Goal: Task Accomplishment & Management: Complete application form

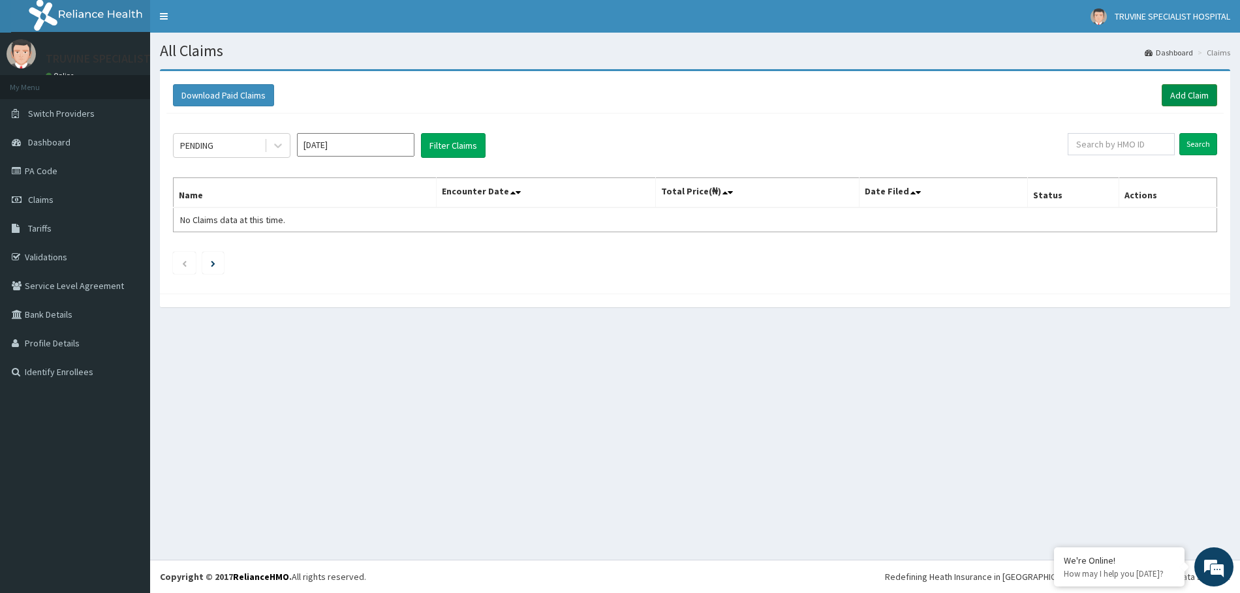
click at [1182, 91] on link "Add Claim" at bounding box center [1189, 95] width 55 height 22
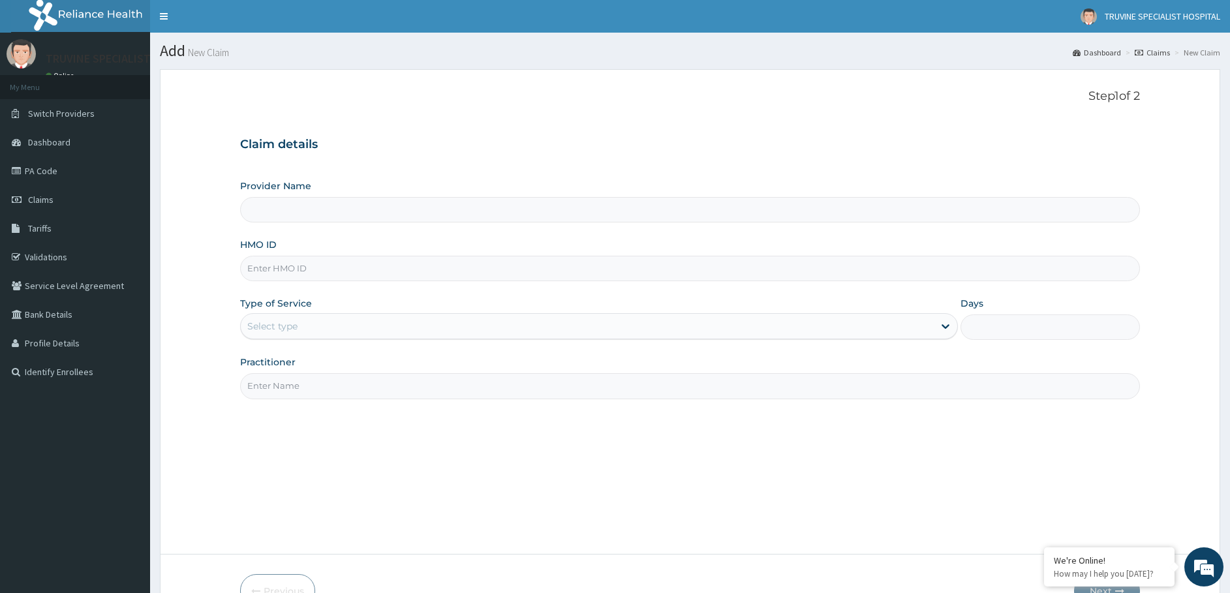
type input "TRUVINE SPECIALIST HOSPITAL"
click at [286, 276] on input "HMO ID" at bounding box center [690, 268] width 901 height 25
drag, startPoint x: 303, startPoint y: 264, endPoint x: 271, endPoint y: 271, distance: 32.9
click at [271, 271] on input "HMO ID" at bounding box center [690, 268] width 901 height 25
type input "ZEI/10027/d"
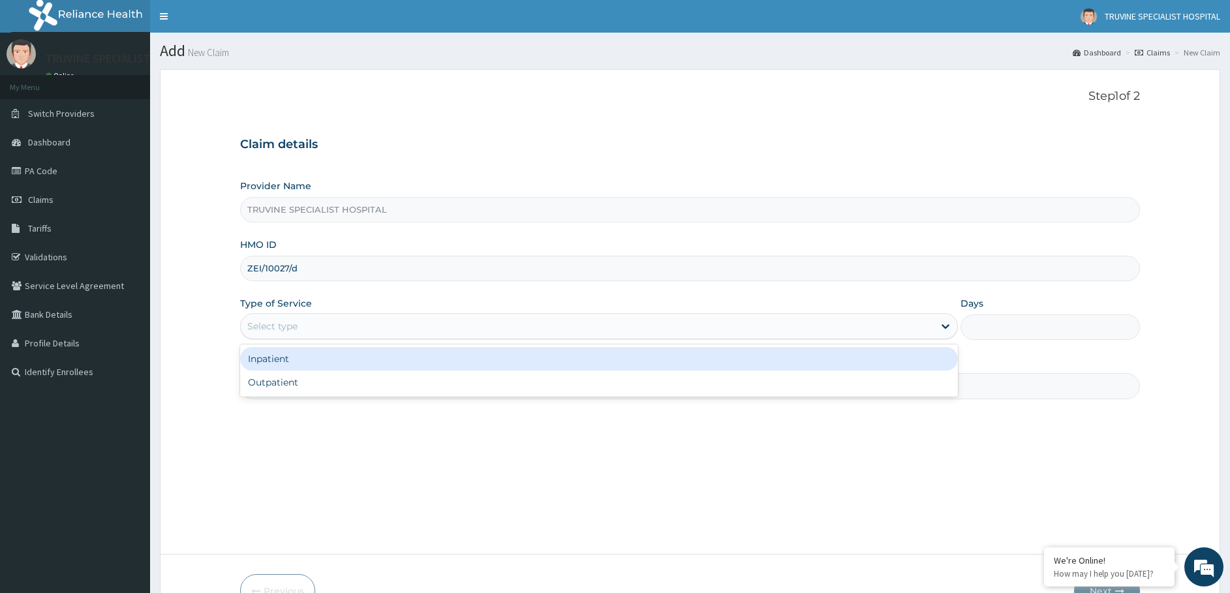
drag, startPoint x: 302, startPoint y: 323, endPoint x: 299, endPoint y: 329, distance: 6.7
click at [301, 324] on div "Select type" at bounding box center [587, 326] width 693 height 21
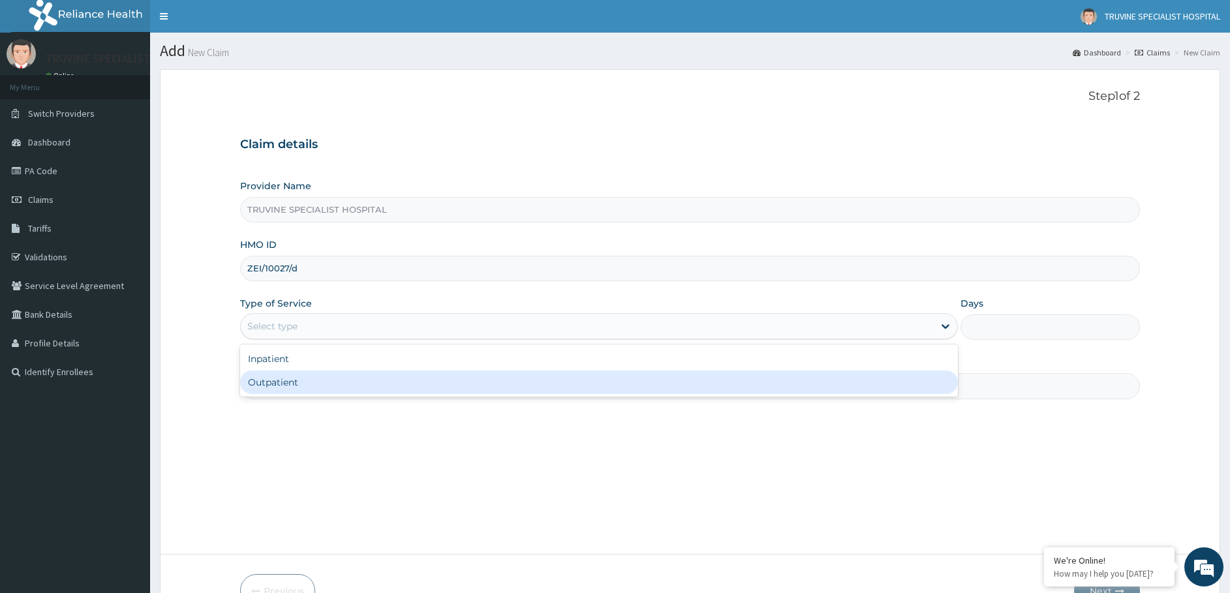
click at [280, 376] on div "Outpatient" at bounding box center [599, 382] width 718 height 23
type input "1"
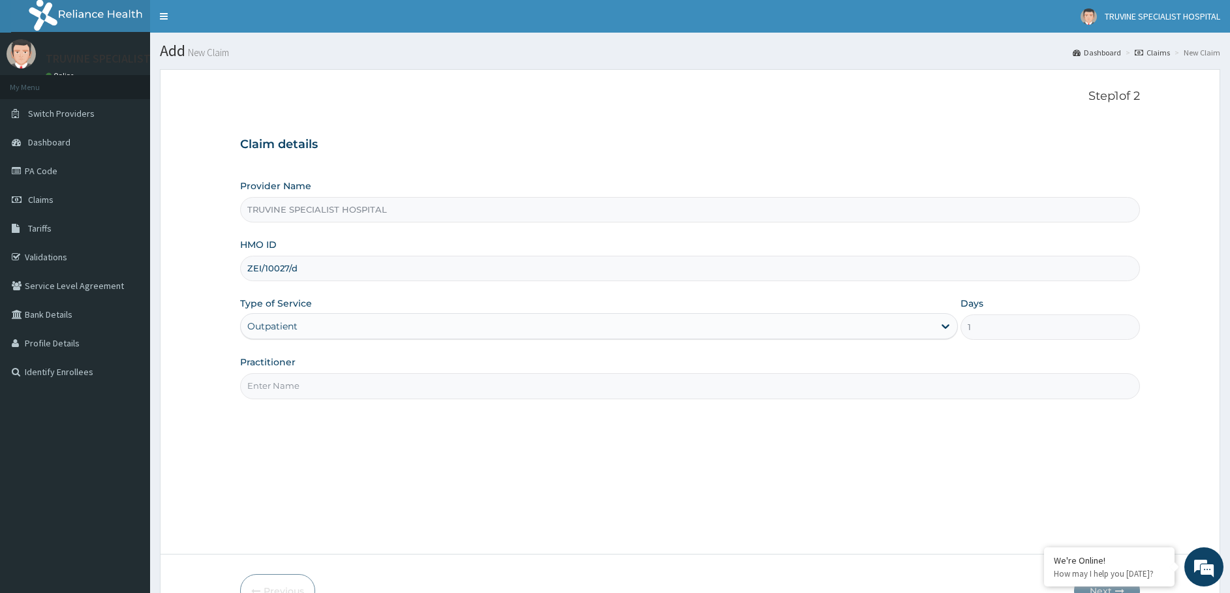
click at [311, 390] on input "Practitioner" at bounding box center [690, 385] width 901 height 25
type input "dr. [GEOGRAPHIC_DATA]"
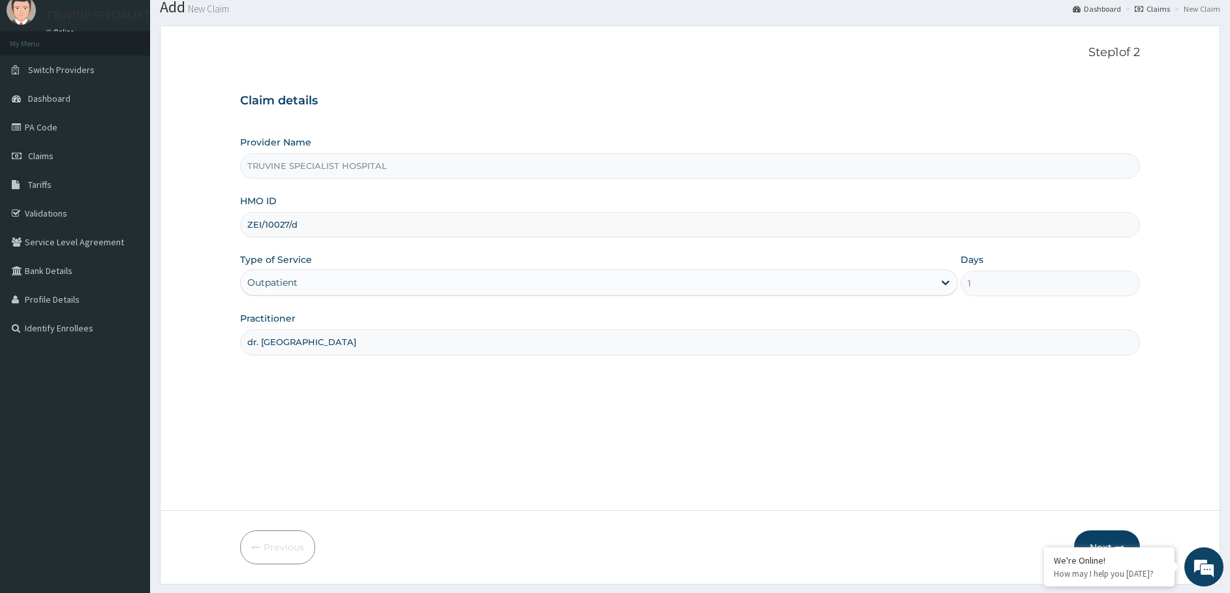
scroll to position [78, 0]
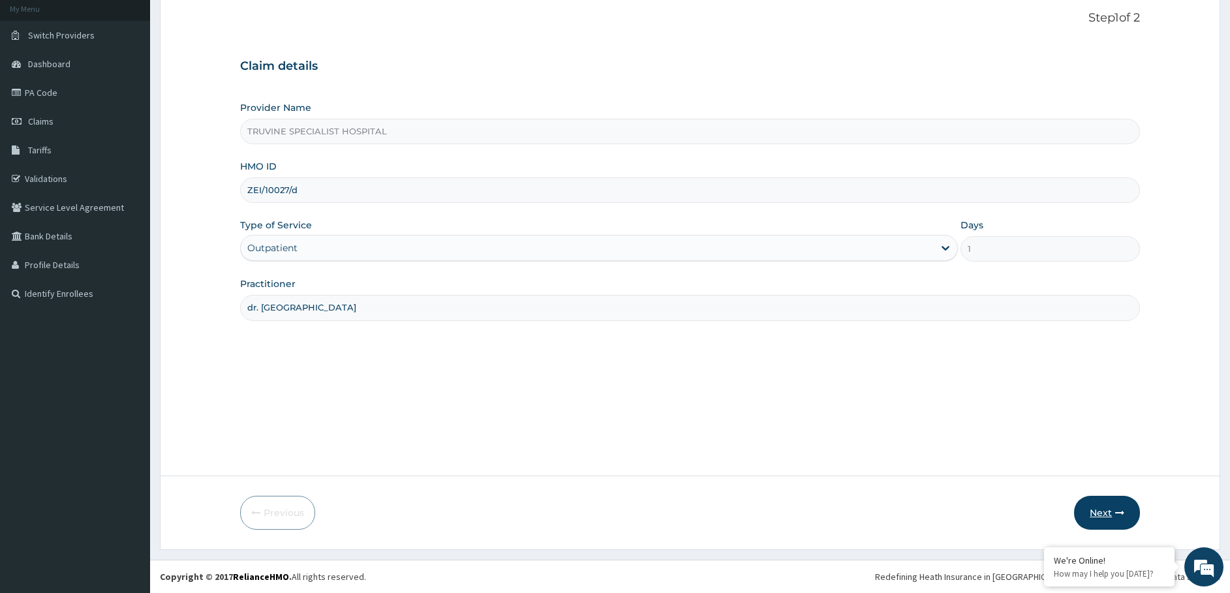
drag, startPoint x: 1111, startPoint y: 527, endPoint x: 1103, endPoint y: 529, distance: 8.7
click at [1103, 529] on button "Next" at bounding box center [1107, 513] width 66 height 34
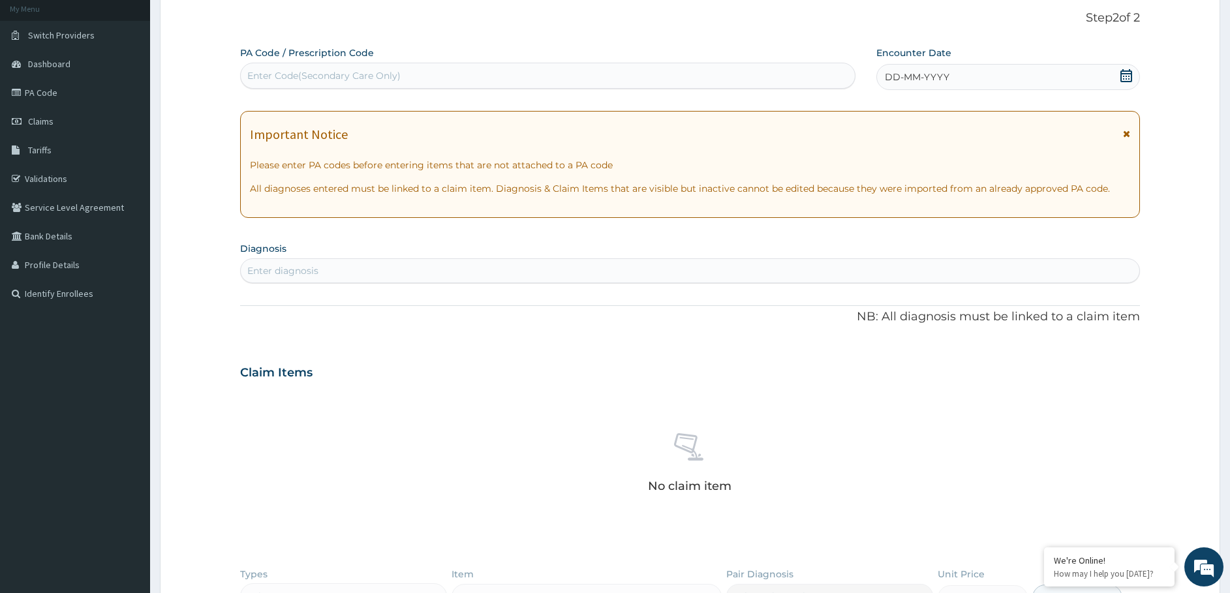
click at [901, 67] on div "DD-MM-YYYY" at bounding box center [1008, 77] width 264 height 26
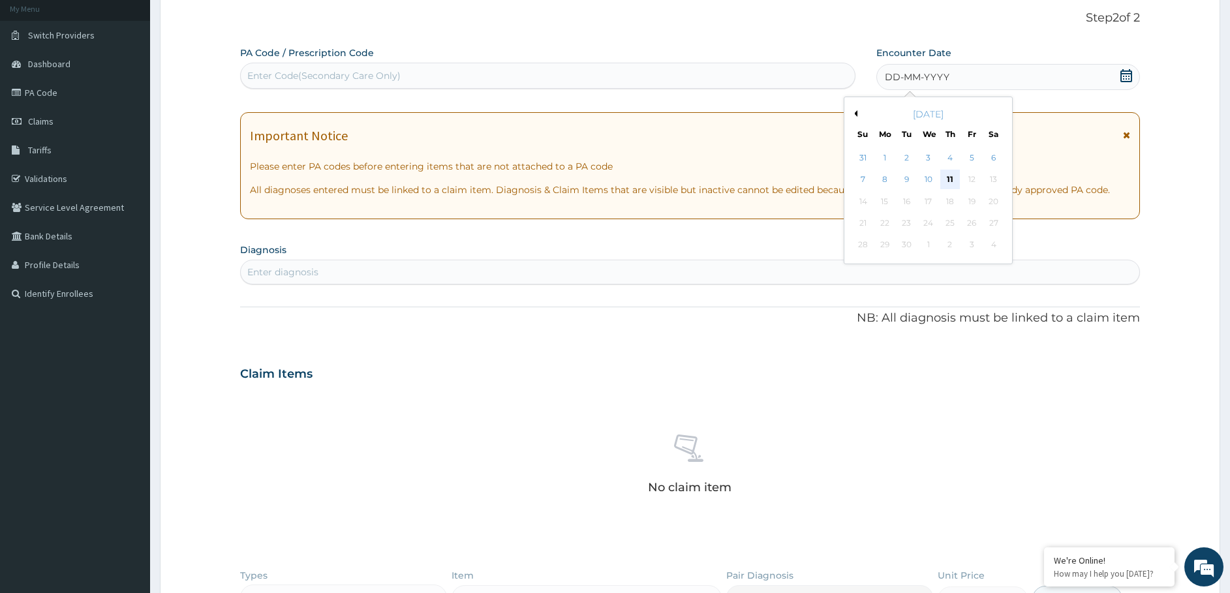
click at [950, 177] on div "11" at bounding box center [950, 180] width 20 height 20
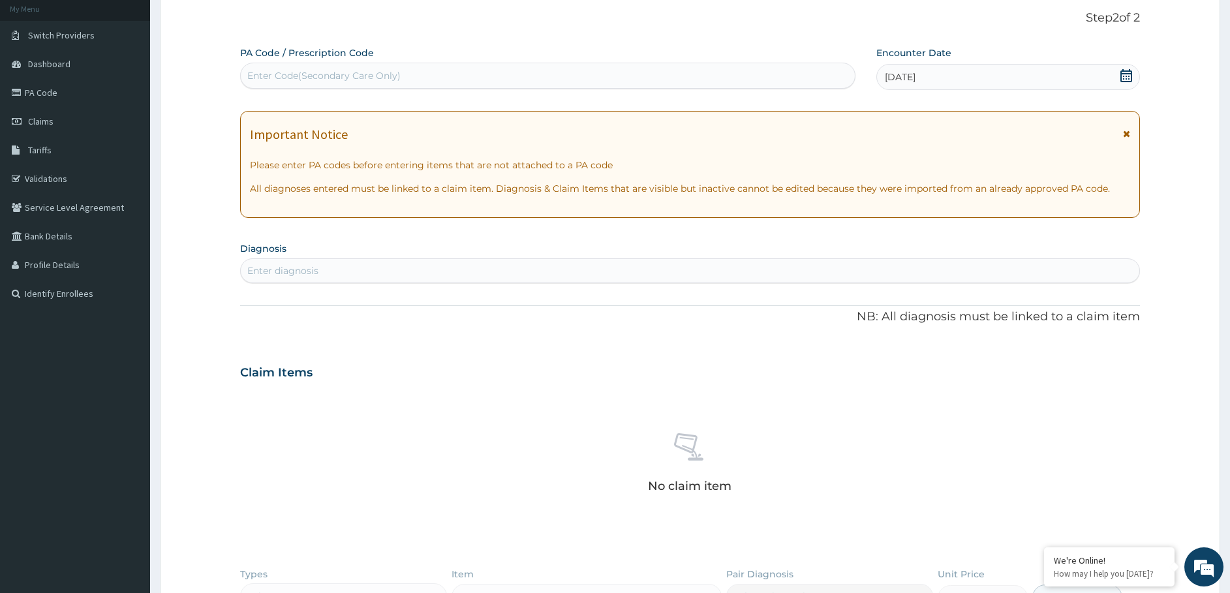
click at [293, 268] on div "Enter diagnosis" at bounding box center [282, 270] width 71 height 13
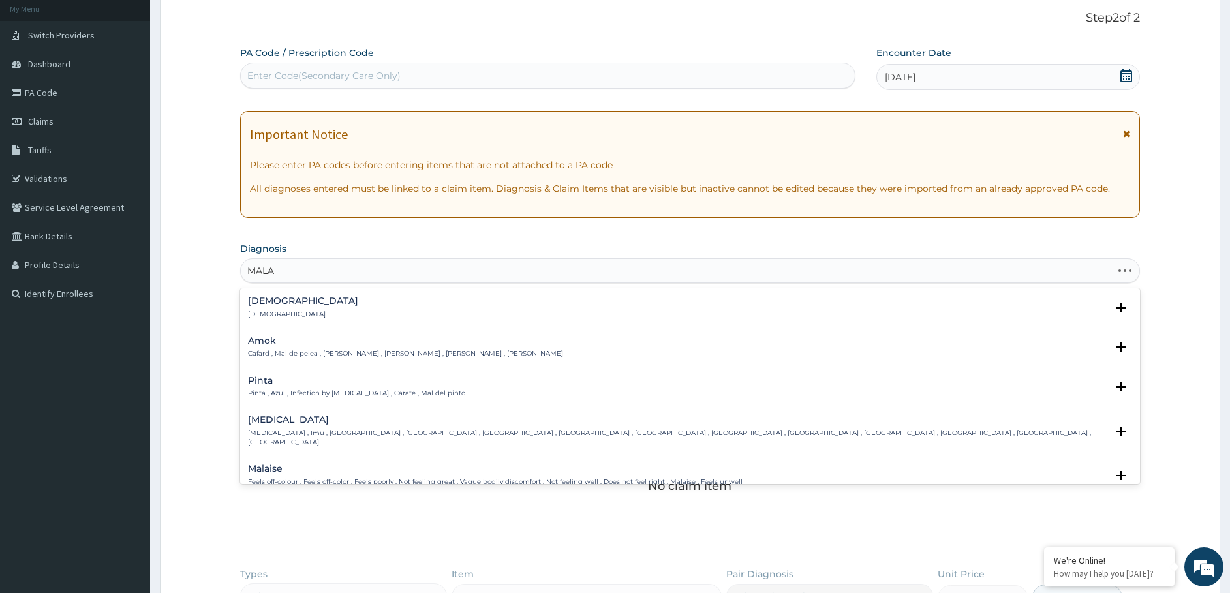
type input "MALAR"
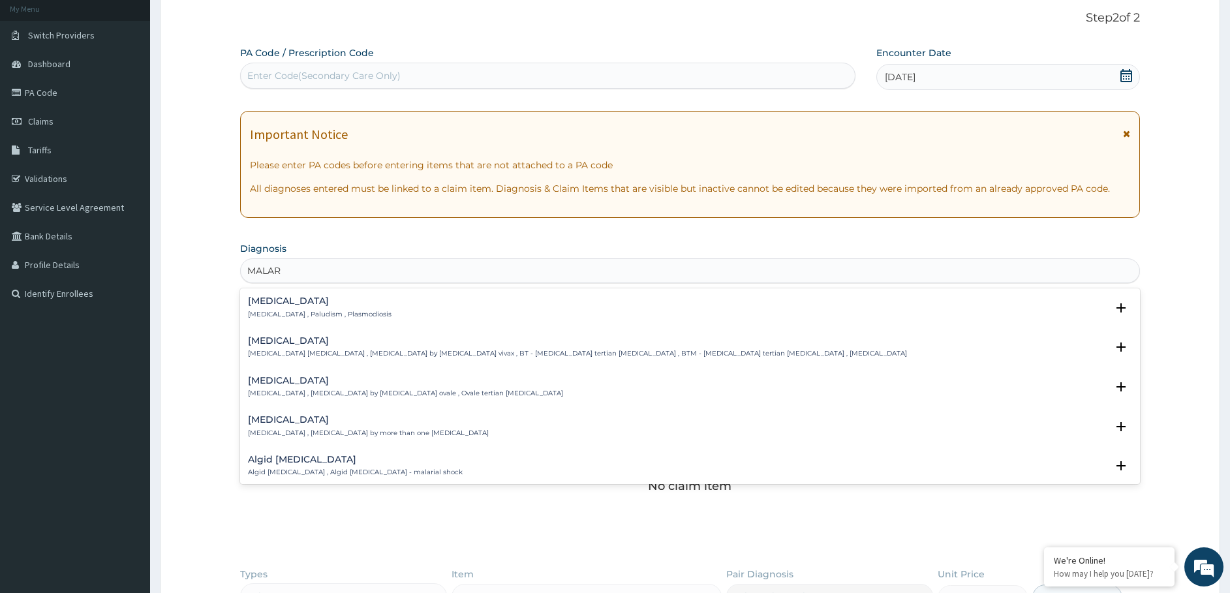
click at [318, 308] on div "Malaria Malaria , Paludism , Plasmodiosis" at bounding box center [320, 307] width 144 height 23
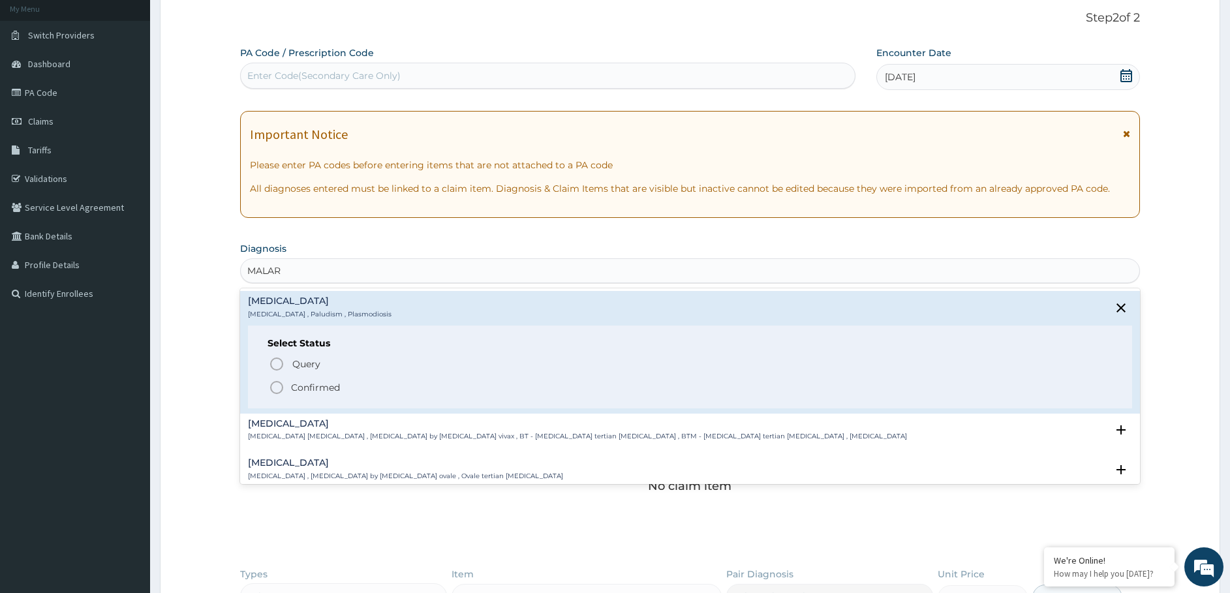
click at [312, 390] on p "Confirmed" at bounding box center [315, 387] width 49 height 13
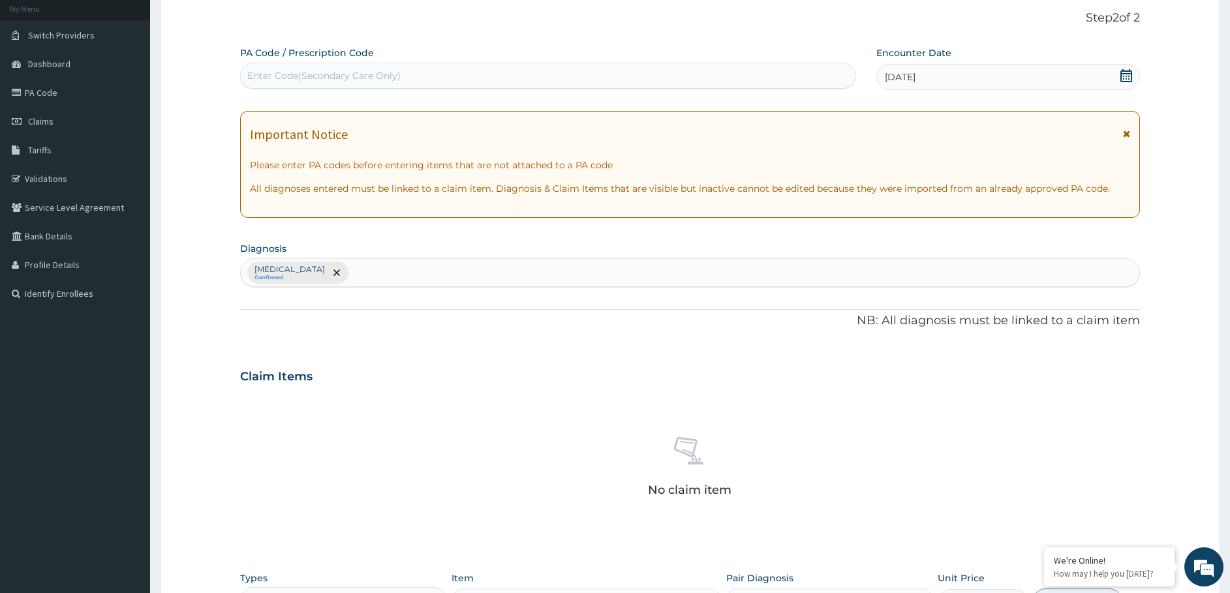
click at [344, 266] on div "Malaria Confirmed" at bounding box center [690, 272] width 899 height 27
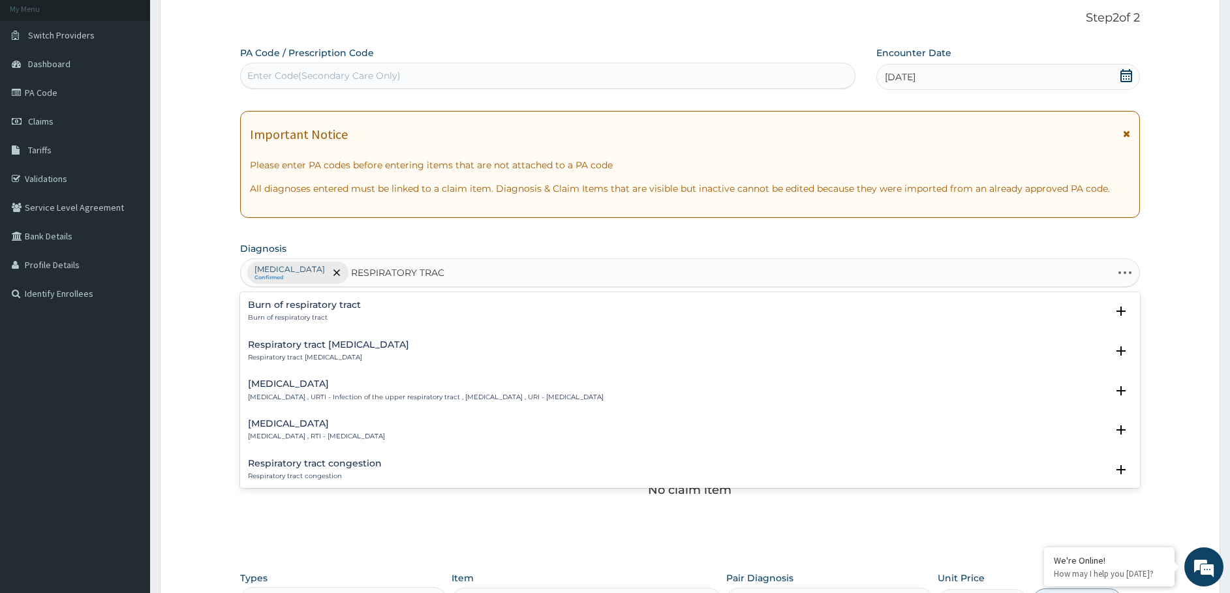
type input "RESPIRATORY TRACT"
click at [336, 382] on h4 "Upper respiratory infection" at bounding box center [426, 384] width 356 height 10
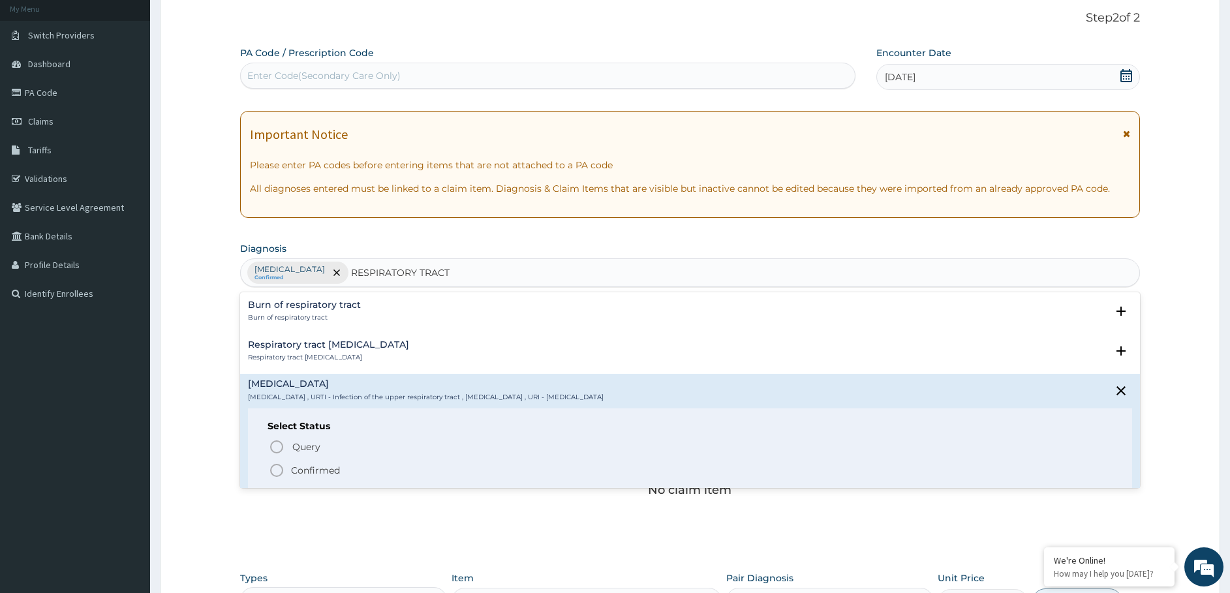
click at [302, 465] on p "Confirmed" at bounding box center [315, 470] width 49 height 13
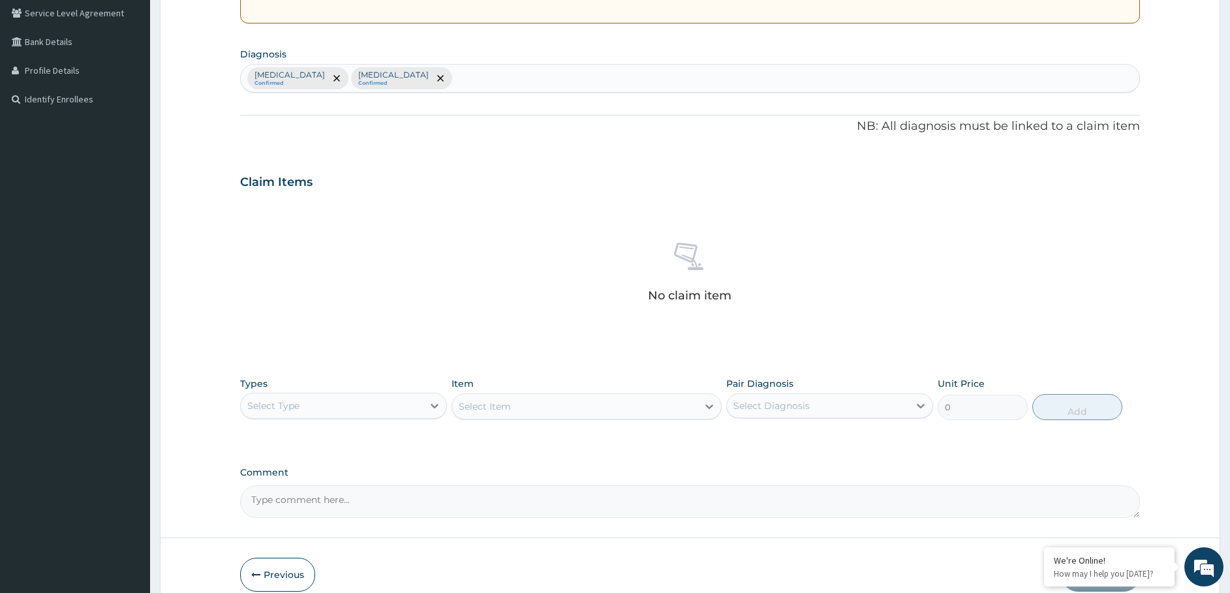
scroll to position [274, 0]
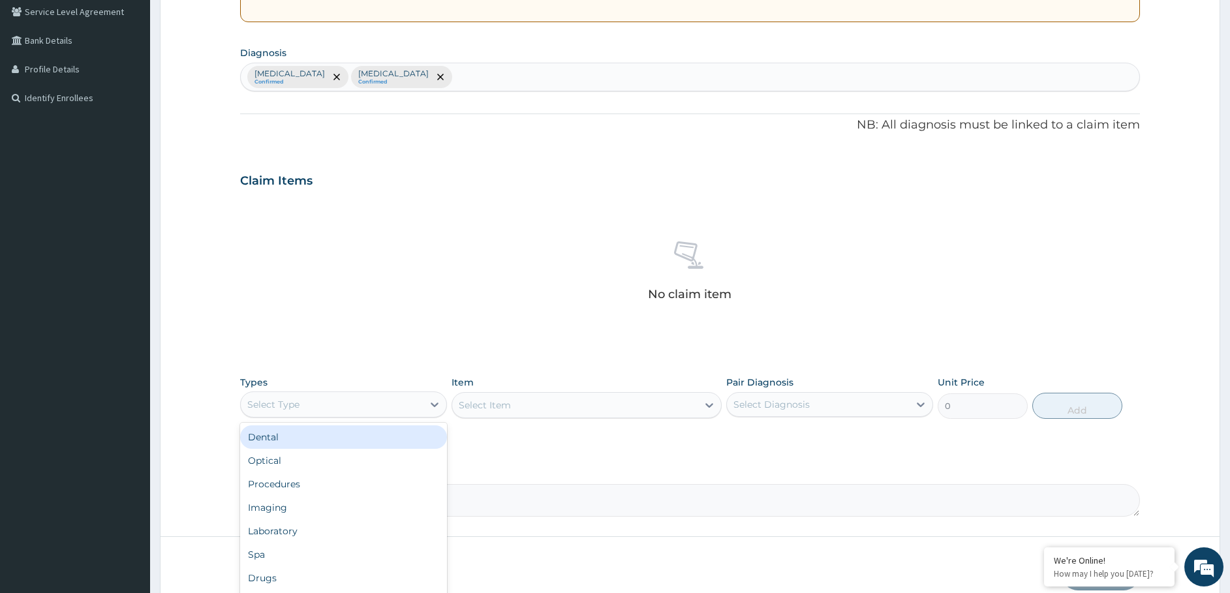
click at [307, 407] on div "Select Type" at bounding box center [332, 404] width 182 height 21
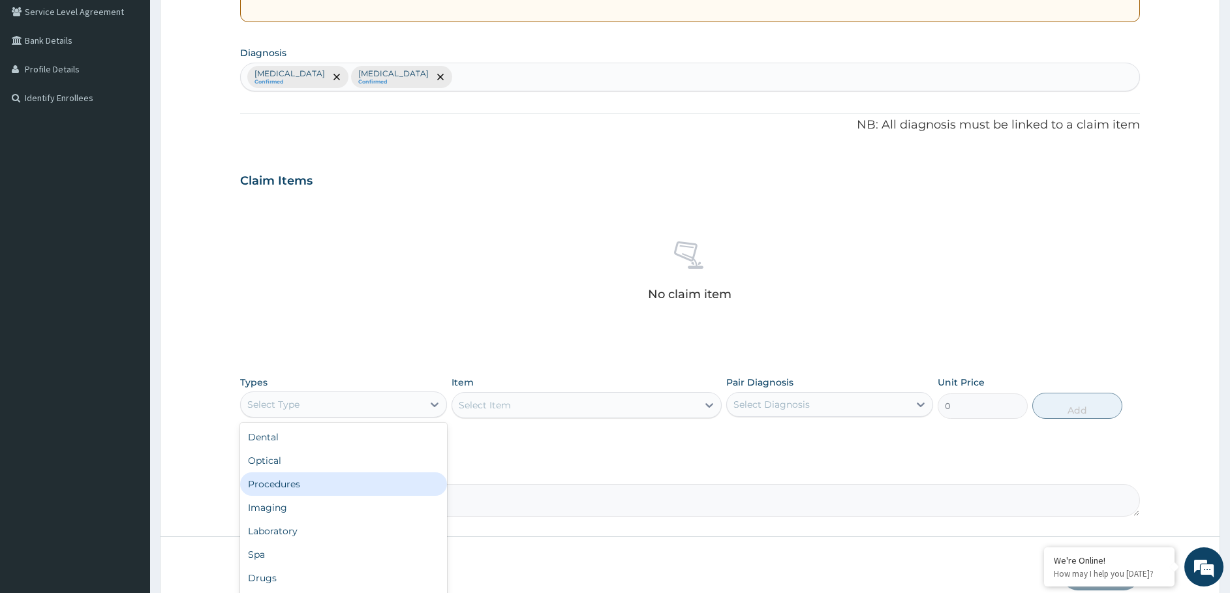
drag, startPoint x: 277, startPoint y: 482, endPoint x: 375, endPoint y: 463, distance: 99.7
click at [279, 482] on div "Procedures" at bounding box center [343, 483] width 207 height 23
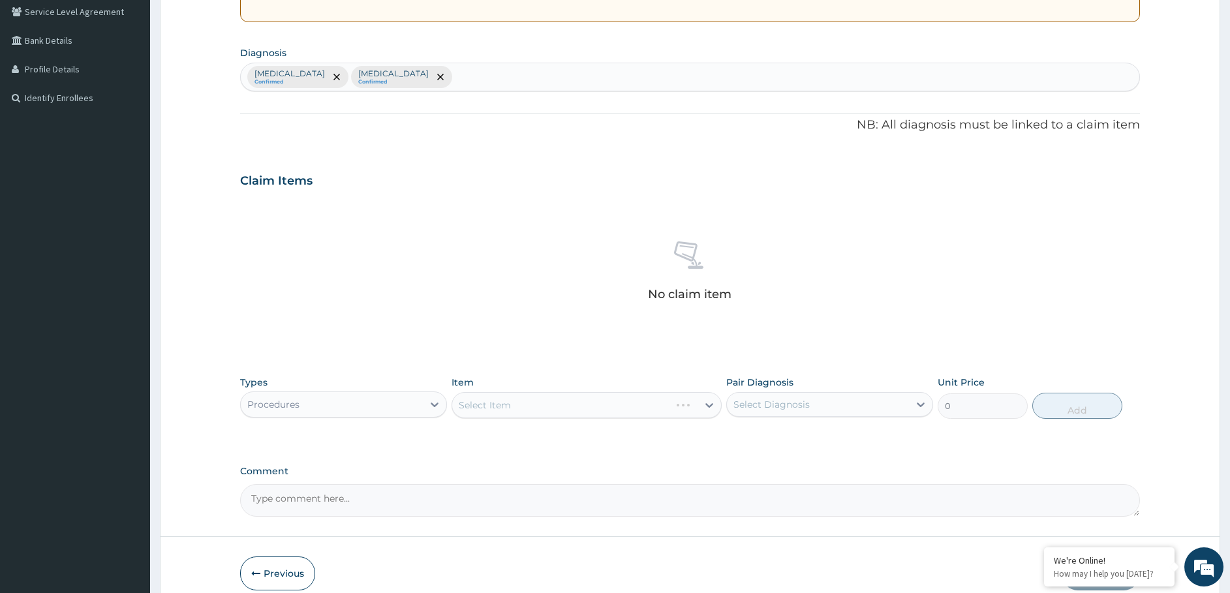
click at [521, 399] on div "Select Item" at bounding box center [587, 405] width 270 height 26
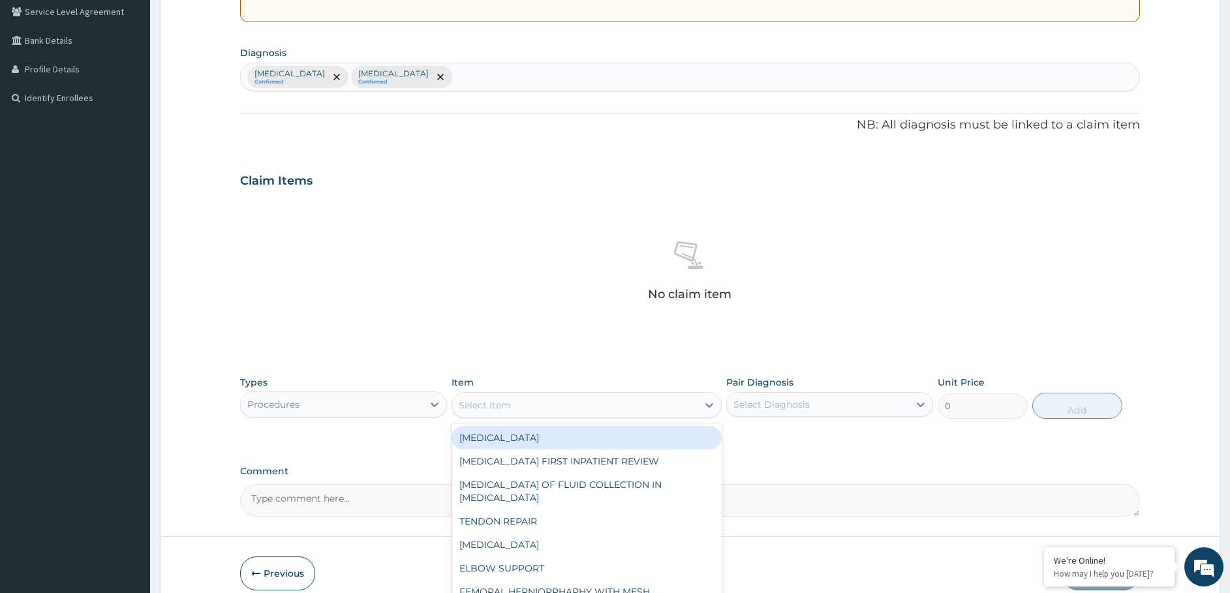
click at [584, 406] on div "Select Item" at bounding box center [574, 405] width 245 height 21
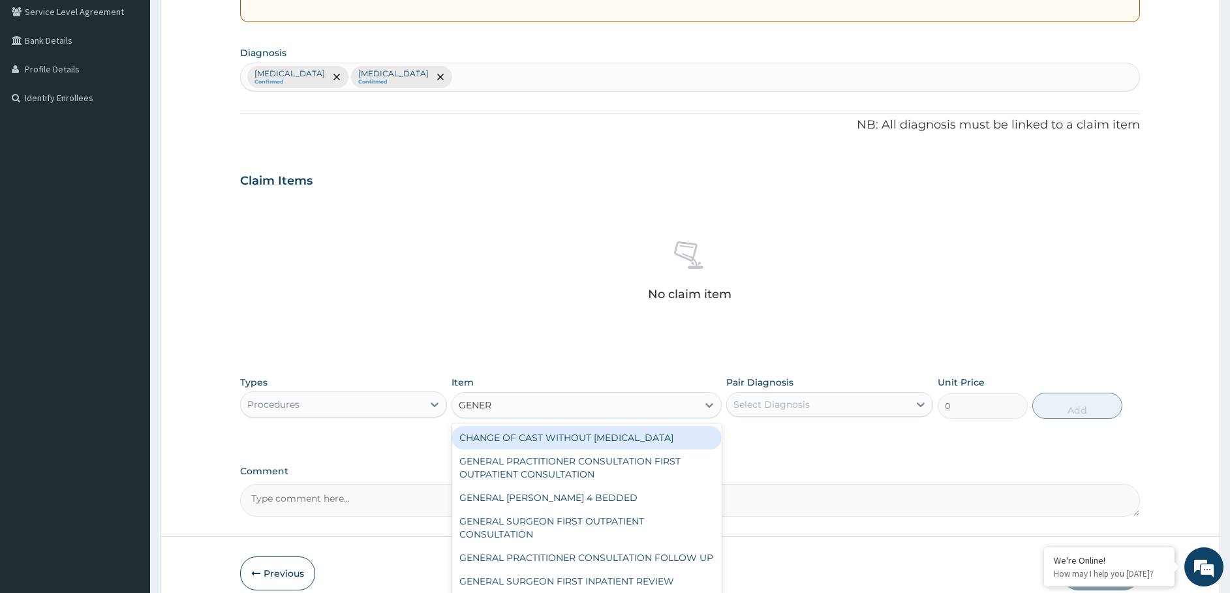
type input "GENERA"
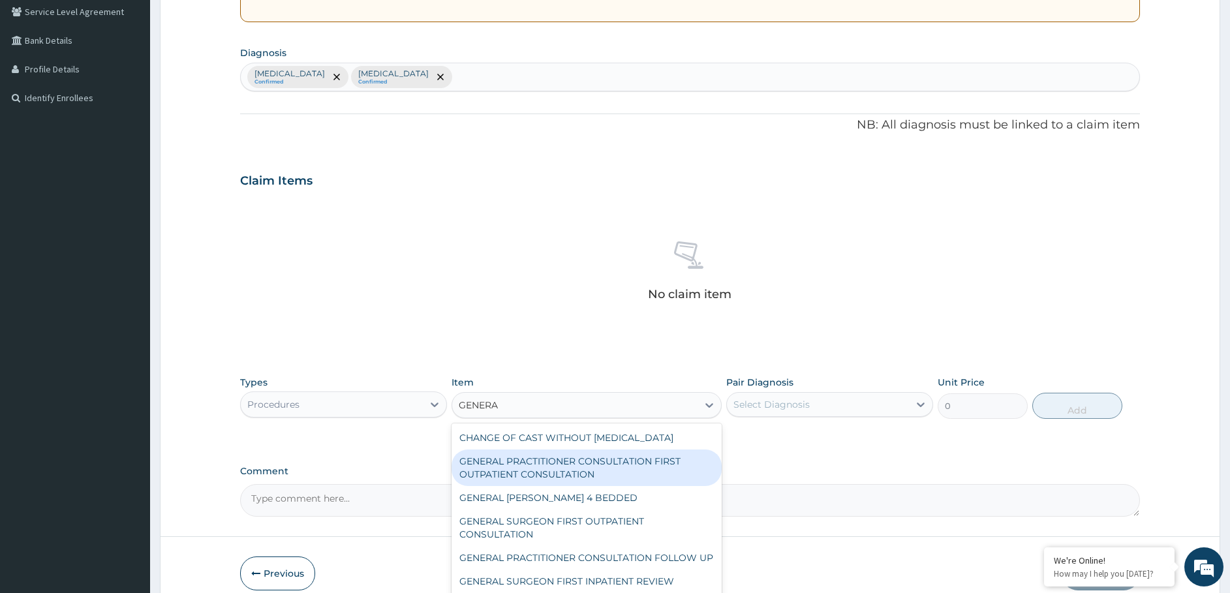
click at [541, 486] on div "GENERAL PRACTITIONER CONSULTATION FIRST OUTPATIENT CONSULTATION" at bounding box center [587, 468] width 270 height 37
type input "3547.5"
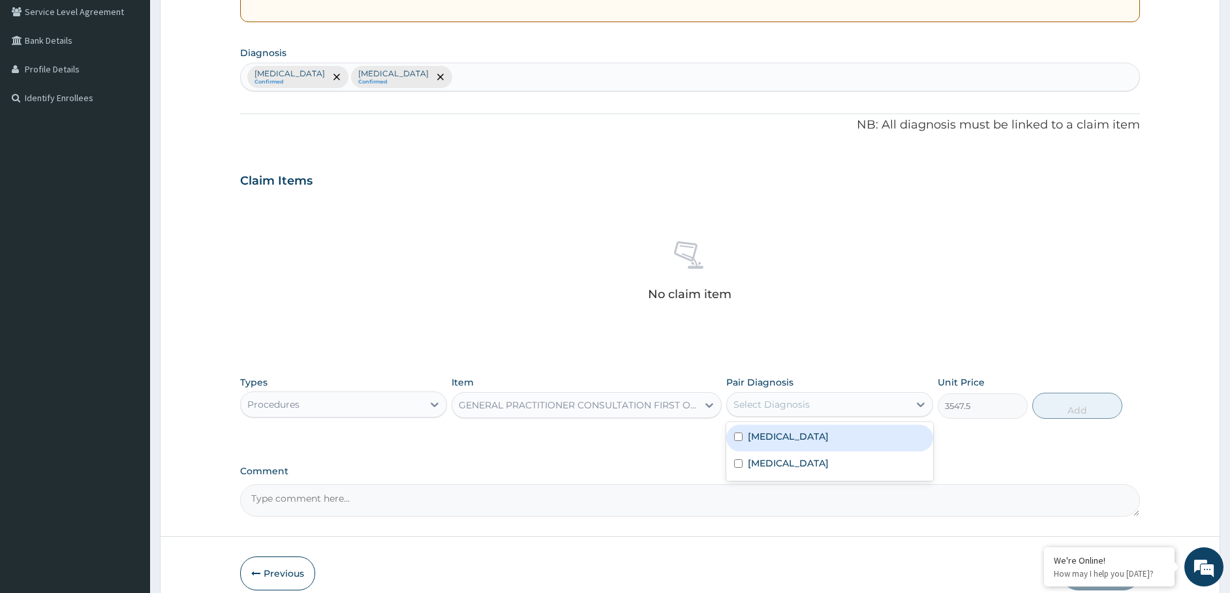
click at [861, 399] on div "Select Diagnosis" at bounding box center [818, 404] width 182 height 21
click at [801, 437] on div "[MEDICAL_DATA]" at bounding box center [829, 438] width 207 height 27
checkbox input "true"
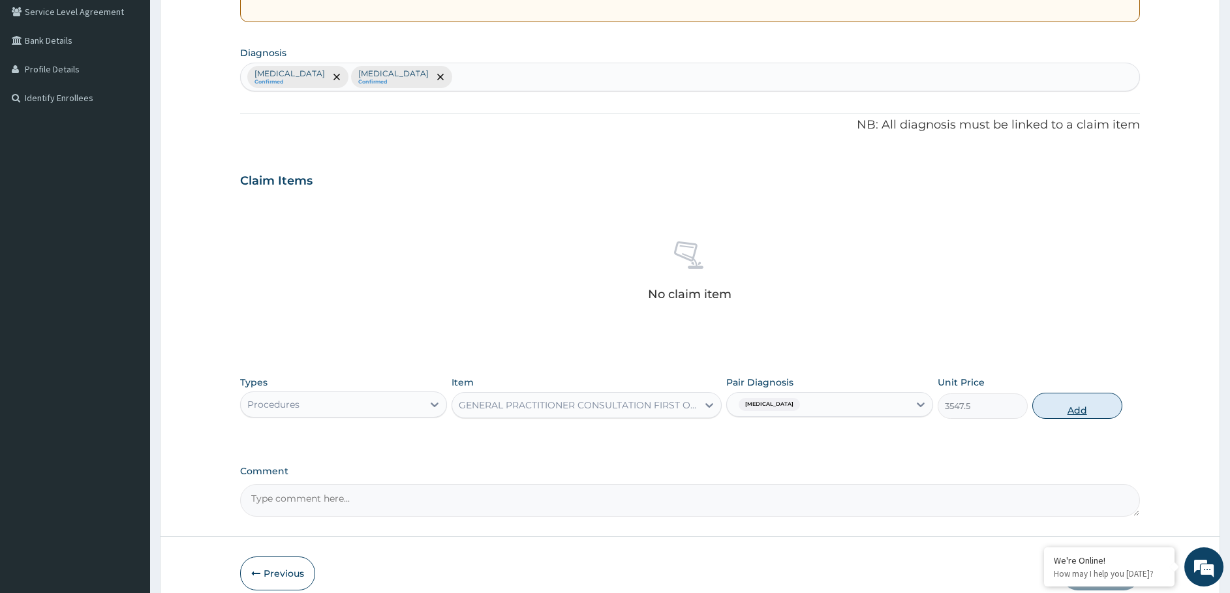
click at [1073, 403] on button "Add" at bounding box center [1077, 406] width 90 height 26
type input "0"
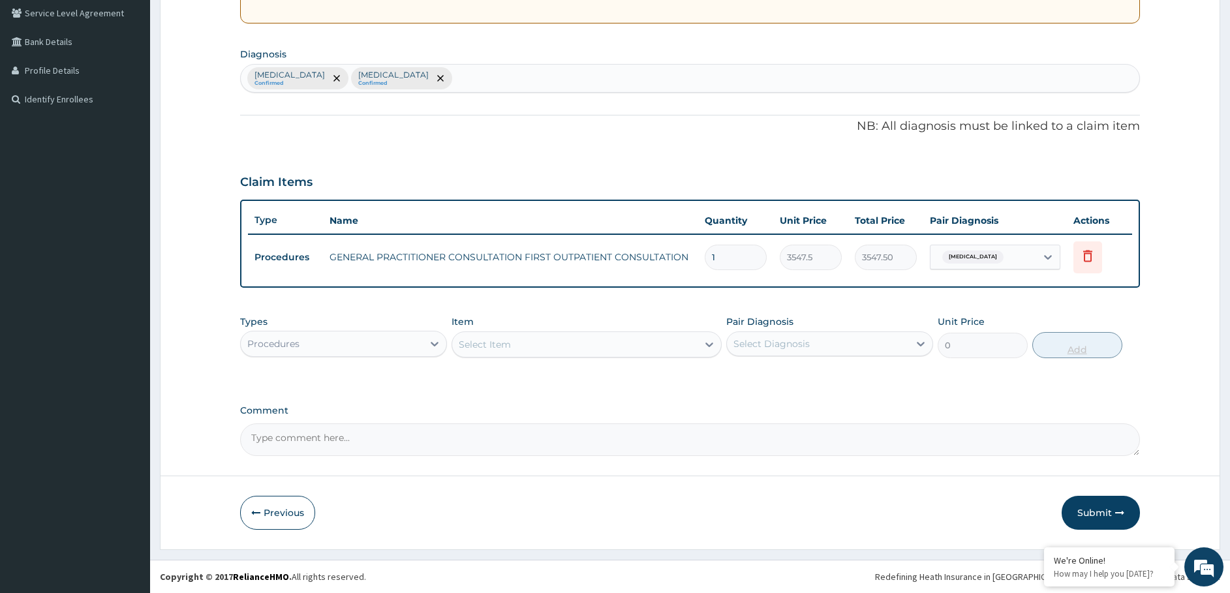
scroll to position [273, 0]
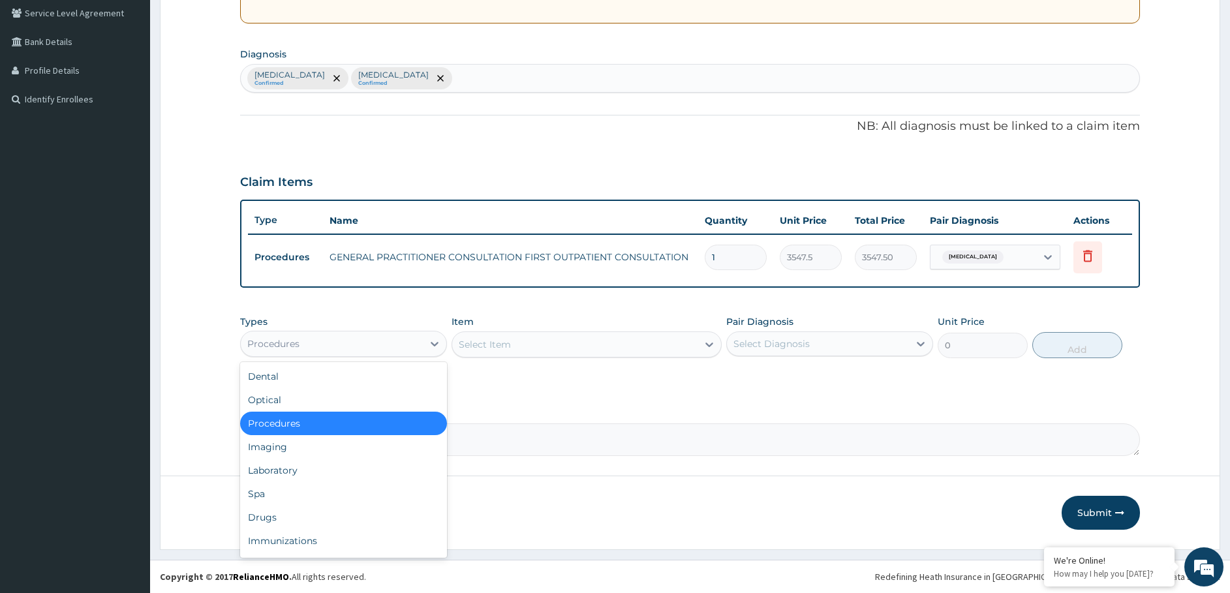
click at [371, 337] on div "Procedures" at bounding box center [332, 343] width 182 height 21
click at [320, 472] on div "Laboratory" at bounding box center [343, 470] width 207 height 23
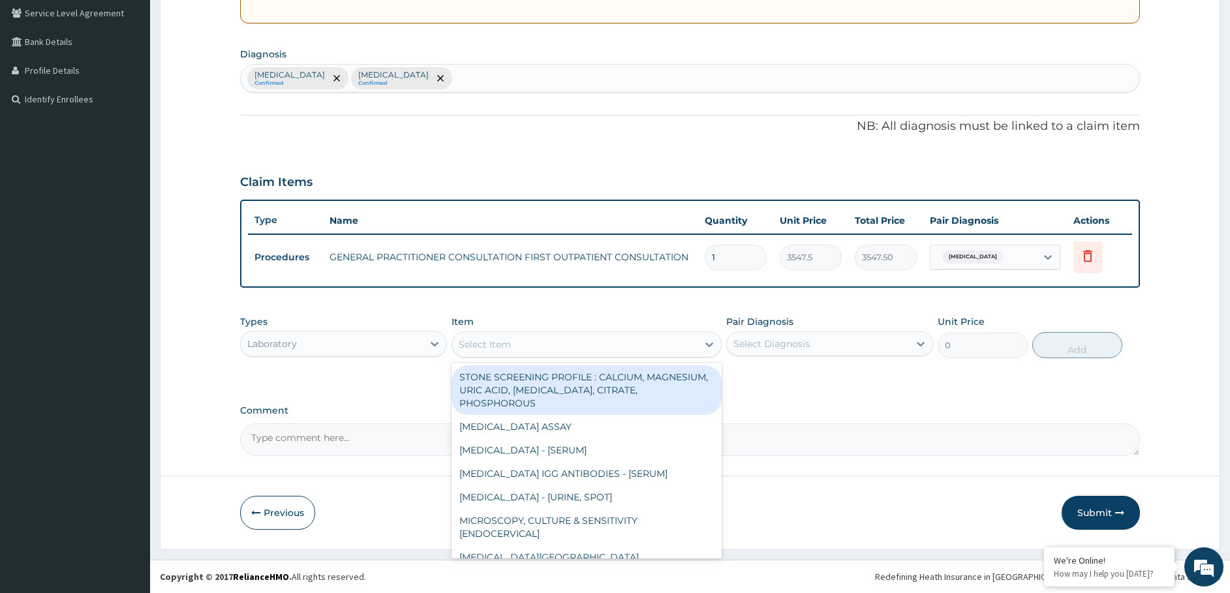
click at [540, 341] on div "Select Item" at bounding box center [574, 344] width 245 height 21
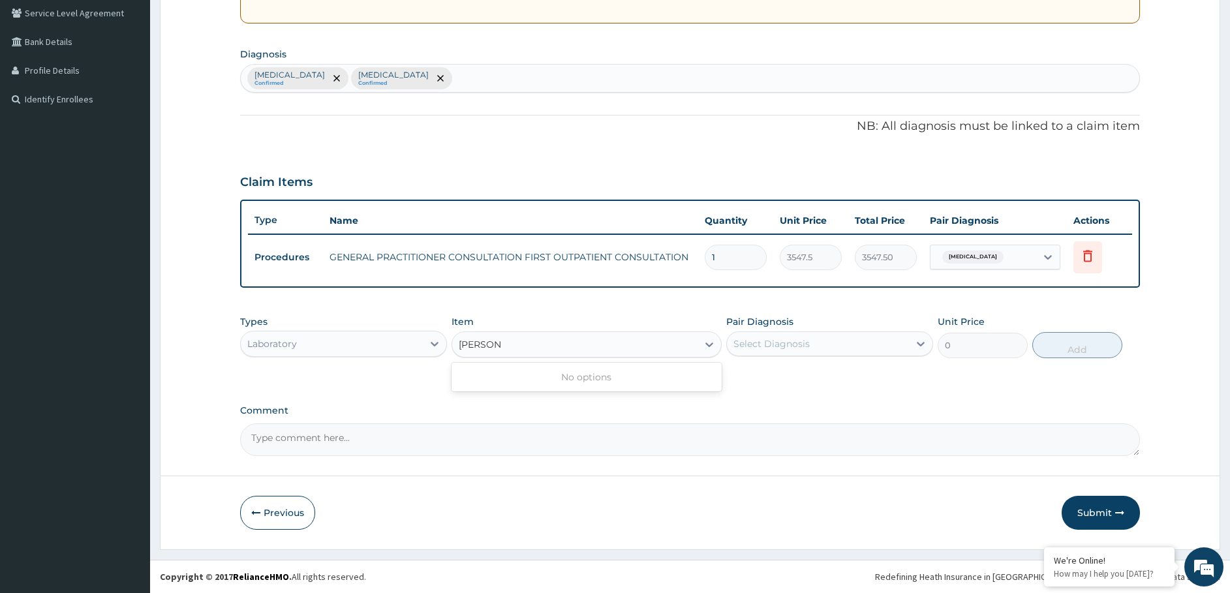
type input "MALAR"
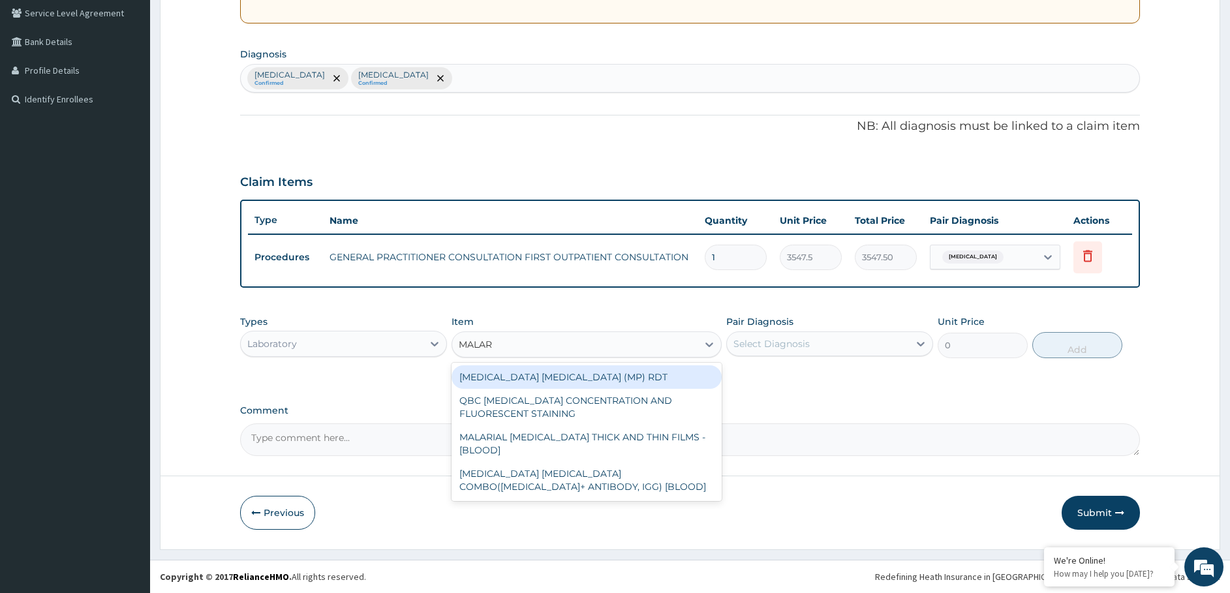
click at [542, 375] on div "[MEDICAL_DATA] [MEDICAL_DATA] (MP) RDT" at bounding box center [587, 376] width 270 height 23
type input "1612.5"
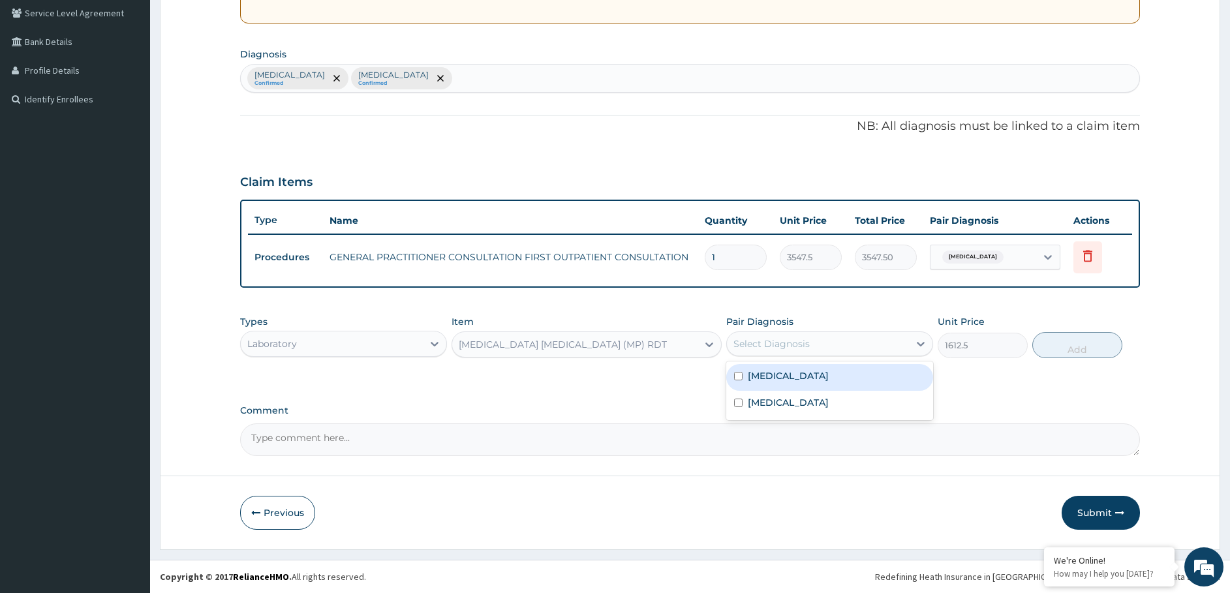
click at [807, 345] on div "Select Diagnosis" at bounding box center [771, 343] width 76 height 13
click at [815, 386] on div "[MEDICAL_DATA]" at bounding box center [829, 377] width 207 height 27
checkbox input "true"
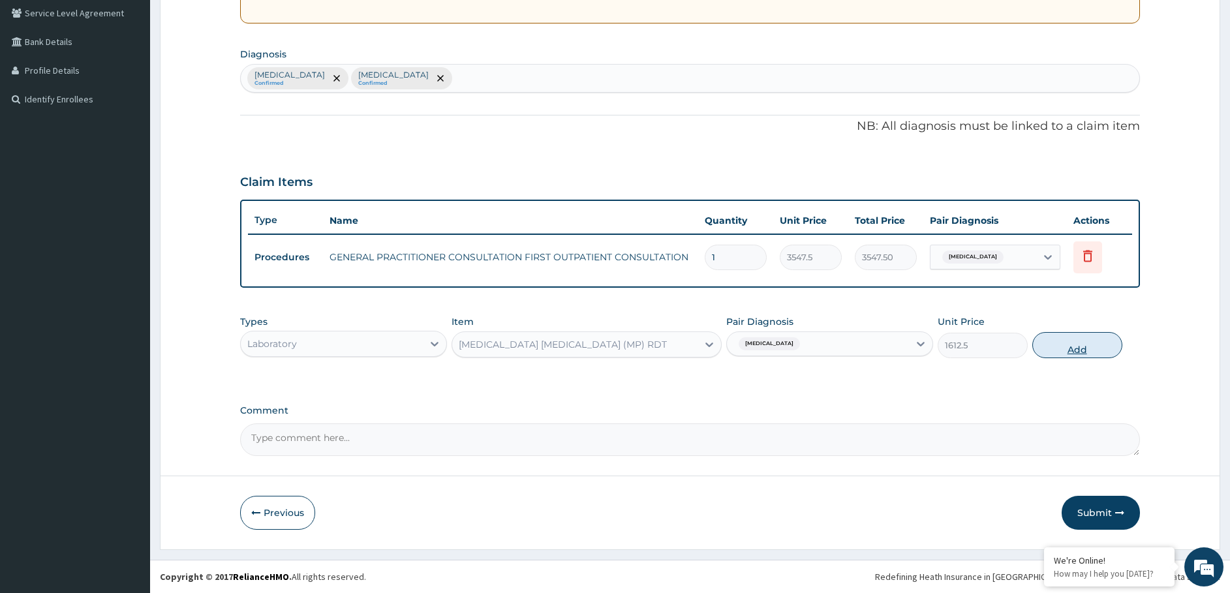
click at [1060, 343] on button "Add" at bounding box center [1077, 345] width 90 height 26
type input "0"
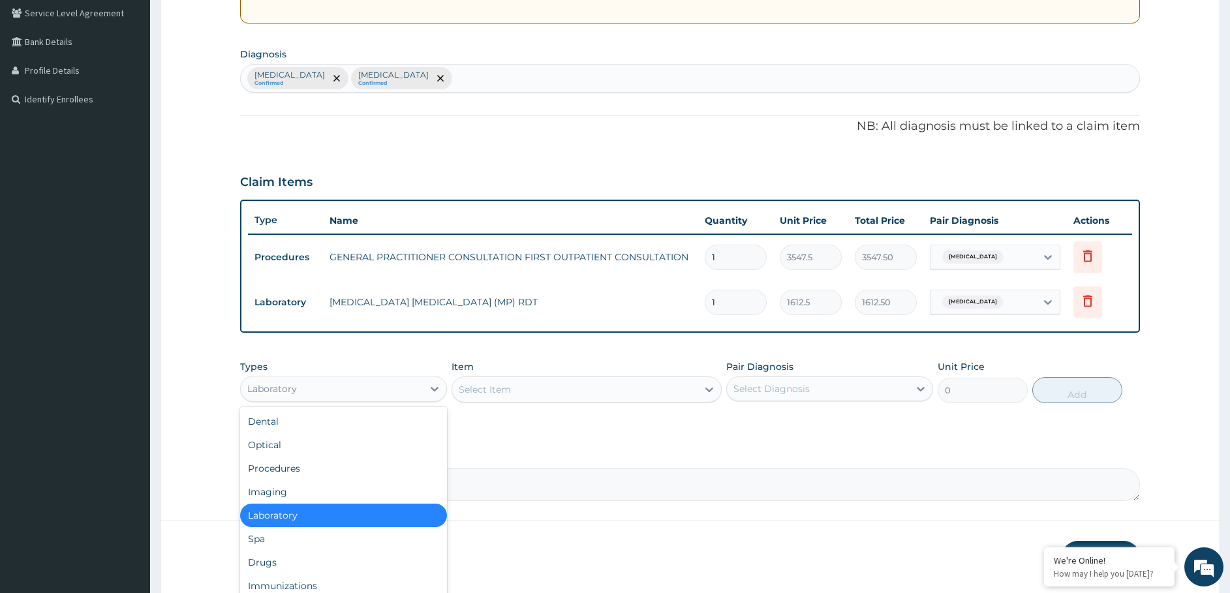
click at [312, 384] on div "Laboratory" at bounding box center [332, 388] width 182 height 21
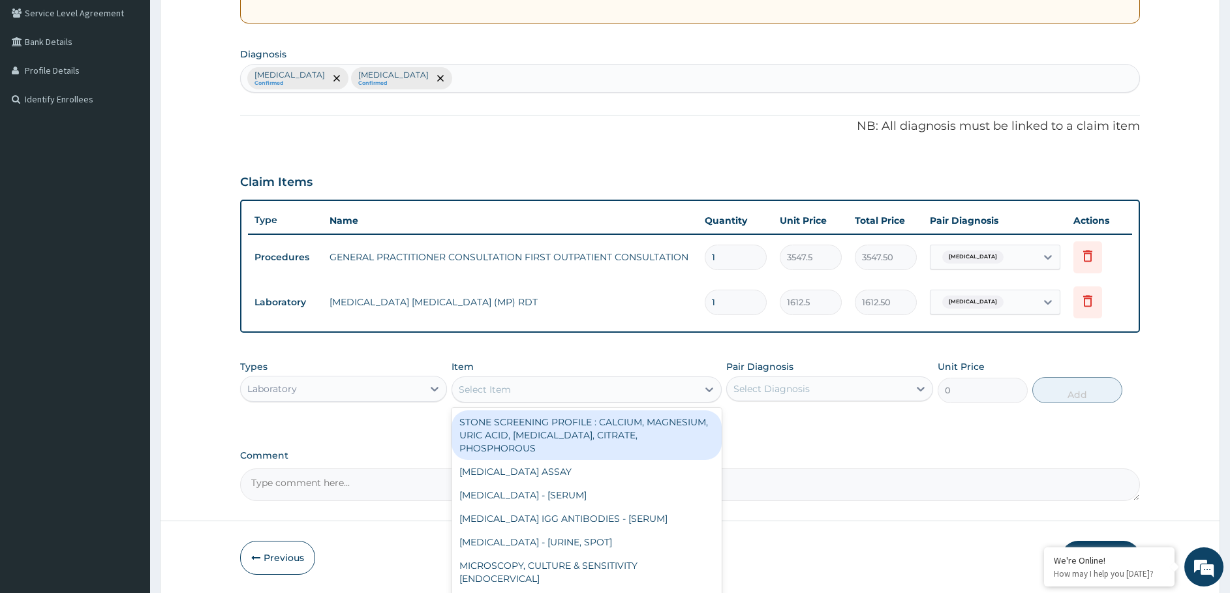
click at [485, 383] on div "Select Item" at bounding box center [485, 389] width 52 height 13
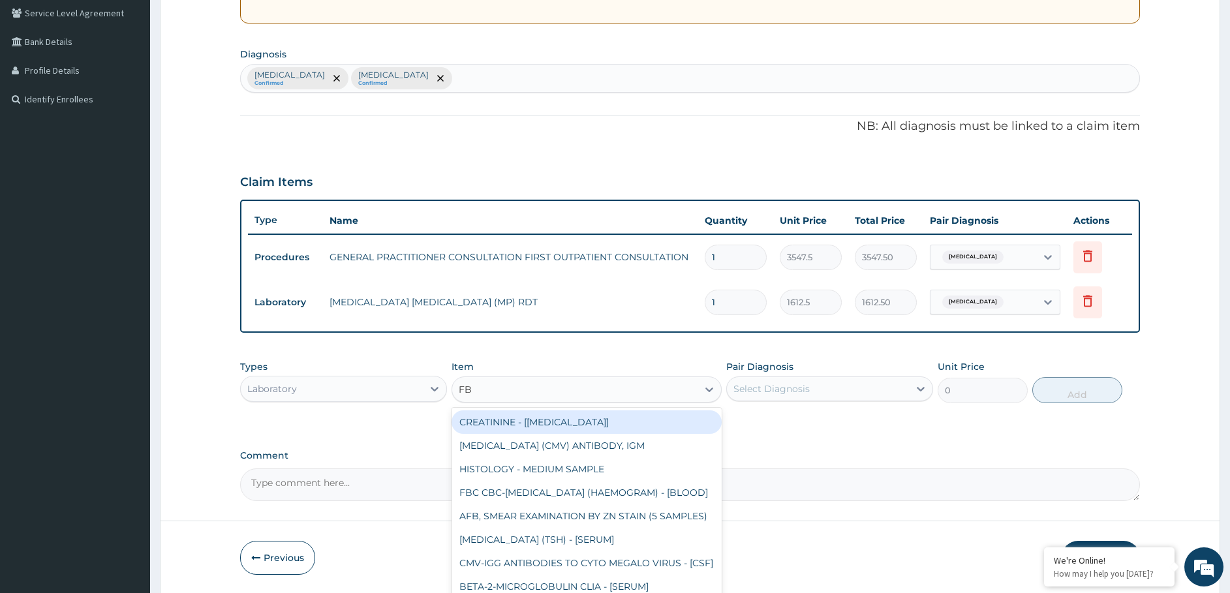
type input "FBC"
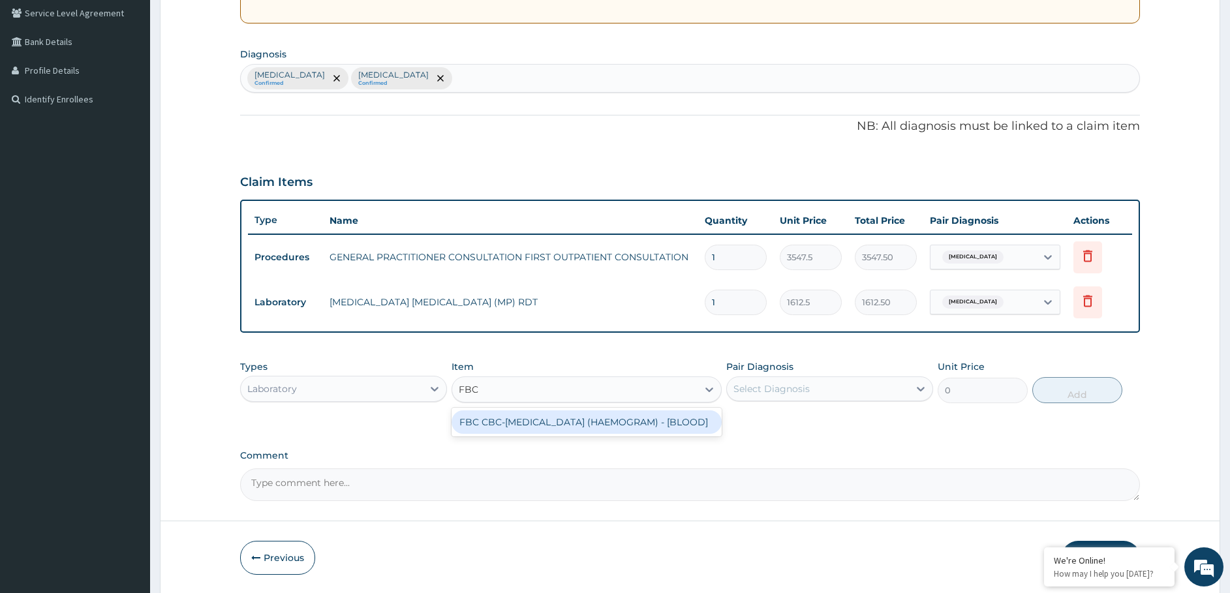
click at [516, 431] on div "FBC CBC-[MEDICAL_DATA] (HAEMOGRAM) - [BLOOD]" at bounding box center [587, 421] width 270 height 23
type input "4300"
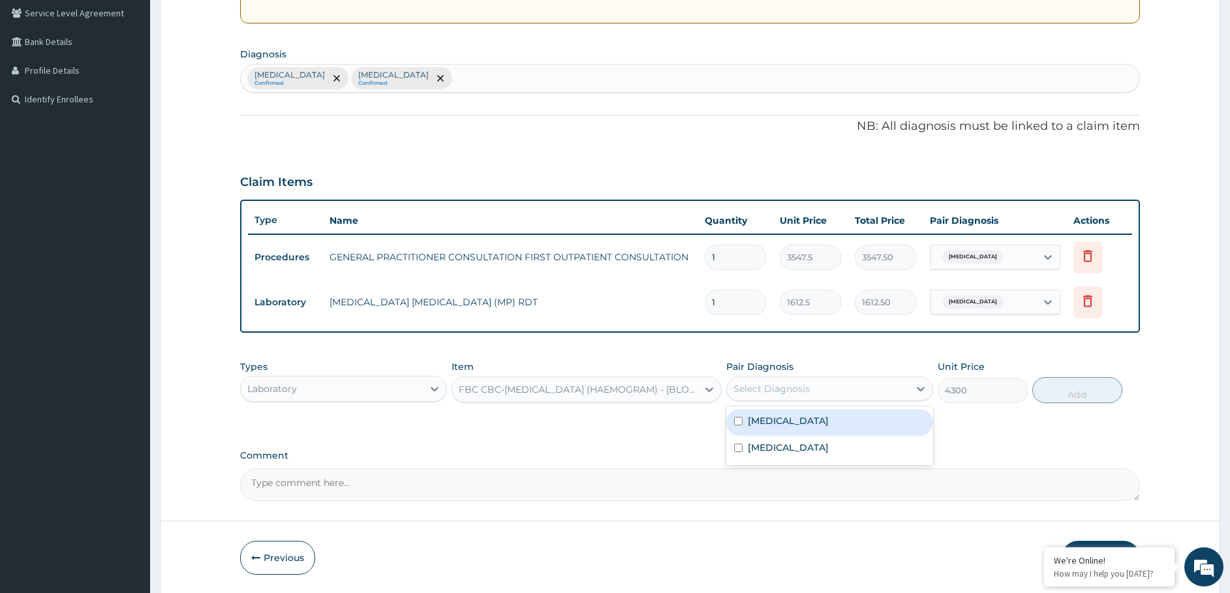
click at [756, 390] on div "Select Diagnosis" at bounding box center [771, 388] width 76 height 13
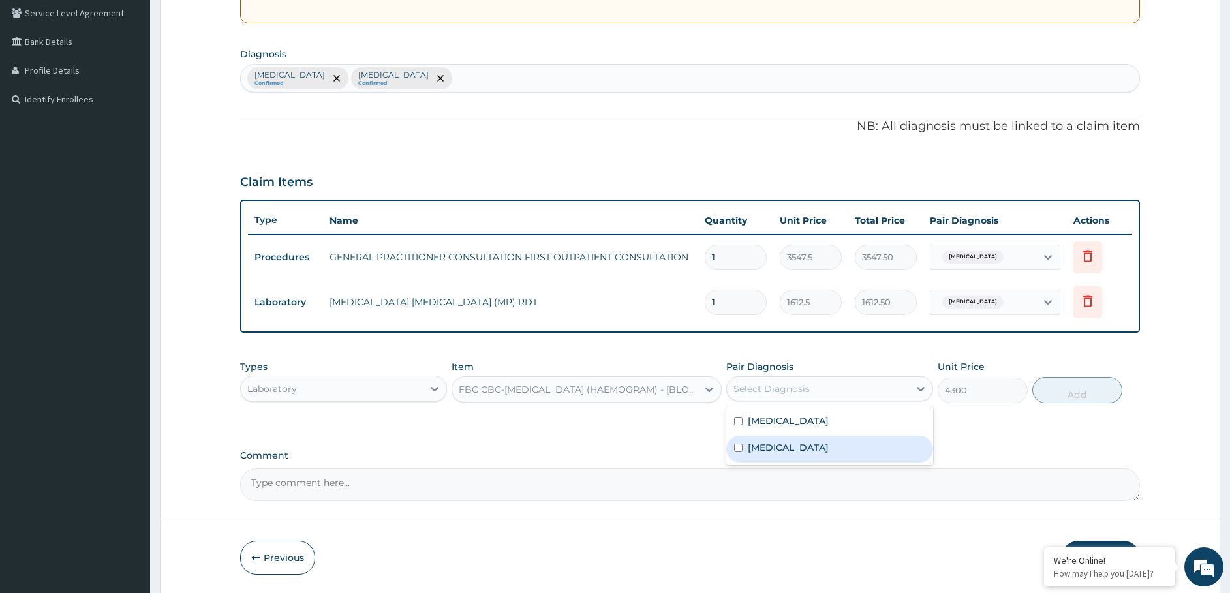
click at [763, 443] on label "Upper respiratory infection" at bounding box center [788, 447] width 81 height 13
checkbox input "true"
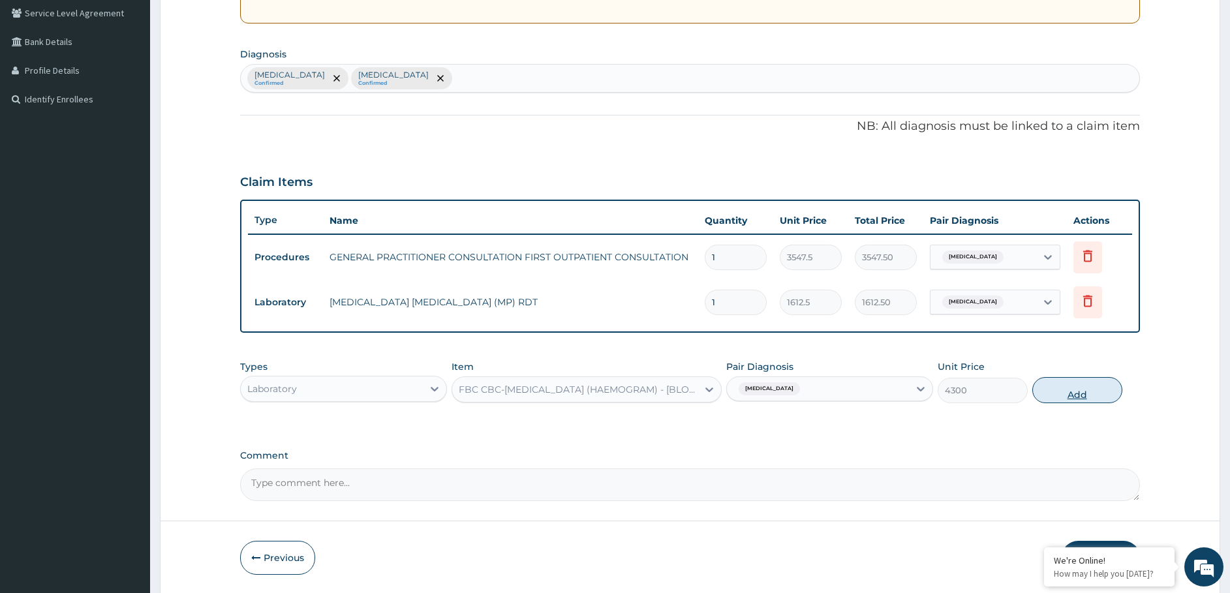
click at [1062, 392] on button "Add" at bounding box center [1077, 390] width 90 height 26
type input "0"
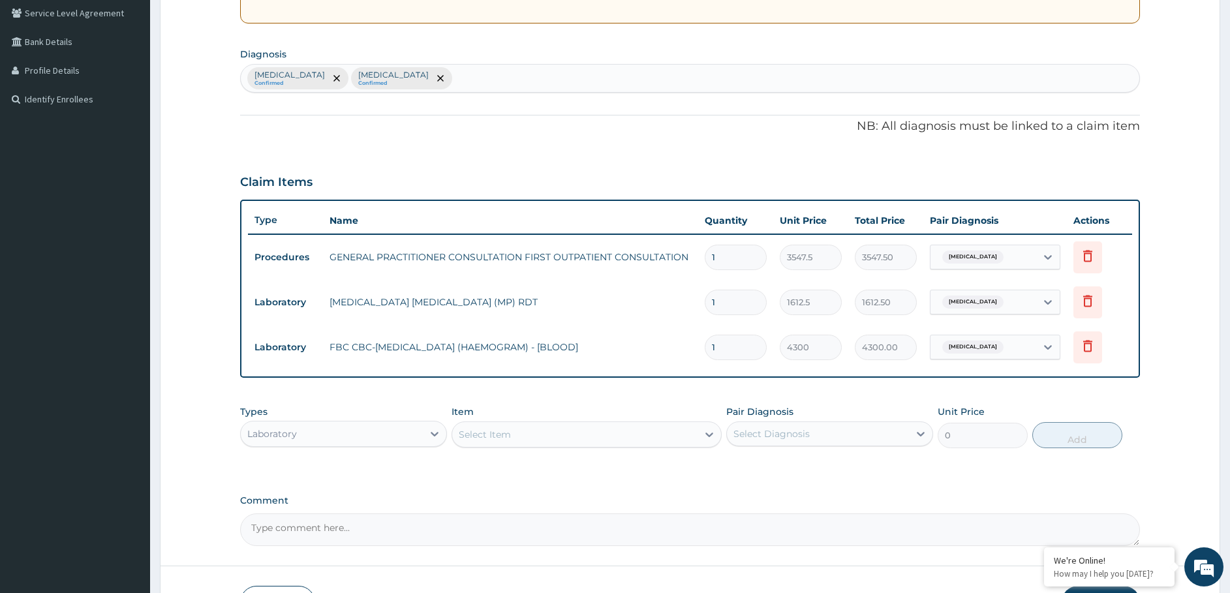
click at [309, 435] on div "Laboratory" at bounding box center [332, 434] width 182 height 21
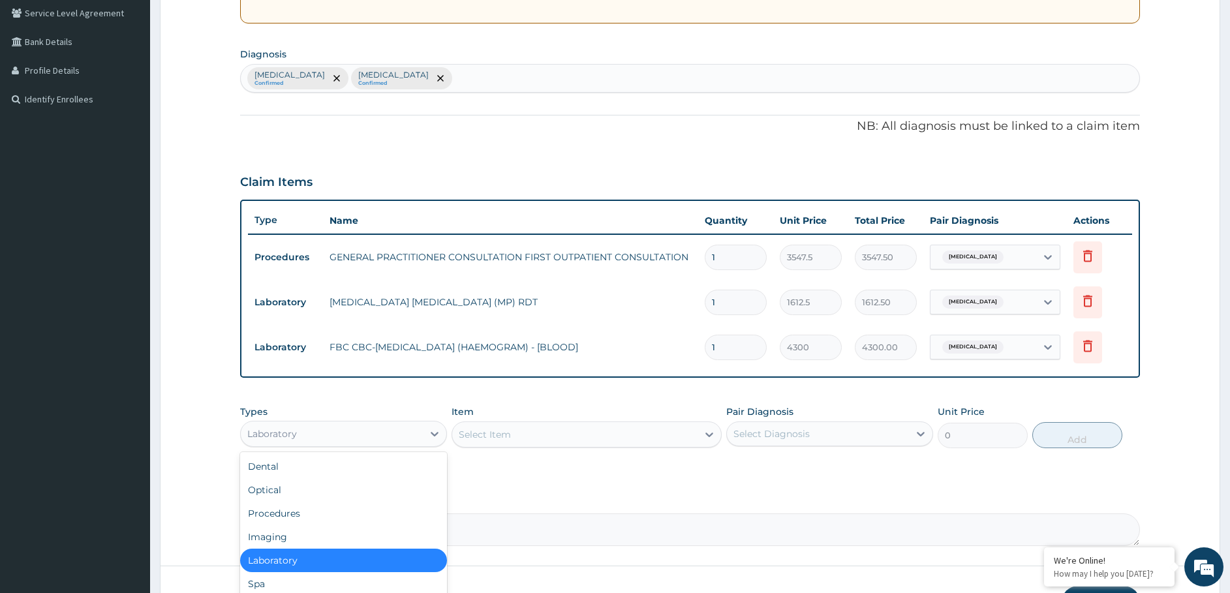
scroll to position [44, 0]
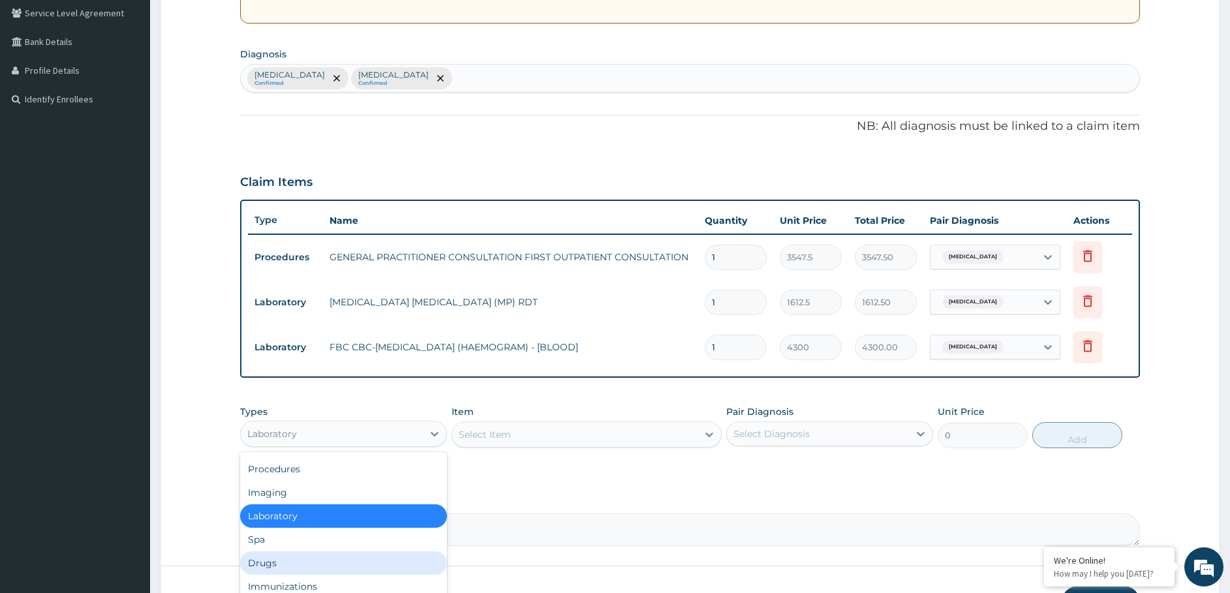
click at [286, 559] on div "Drugs" at bounding box center [343, 562] width 207 height 23
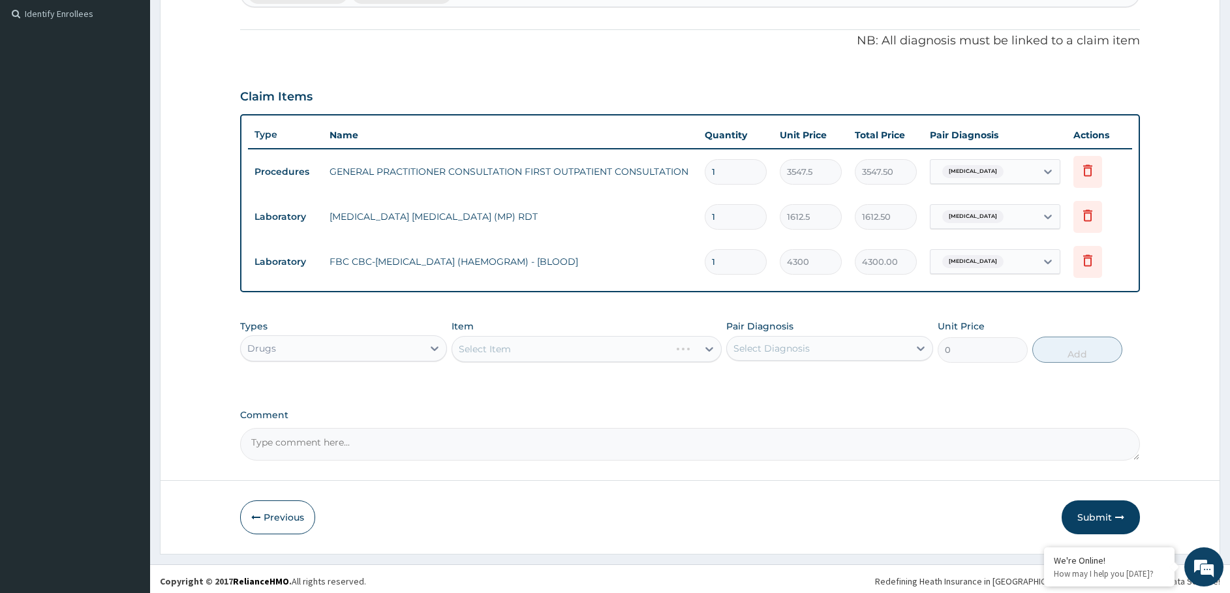
scroll to position [363, 0]
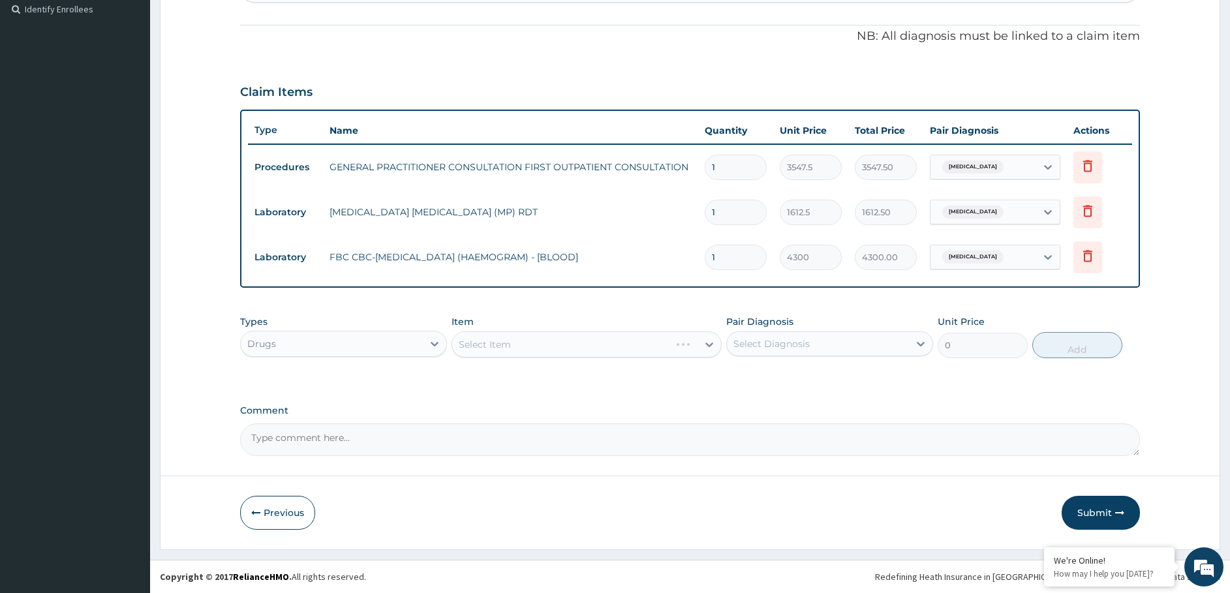
click at [534, 343] on div "Select Item" at bounding box center [587, 344] width 270 height 26
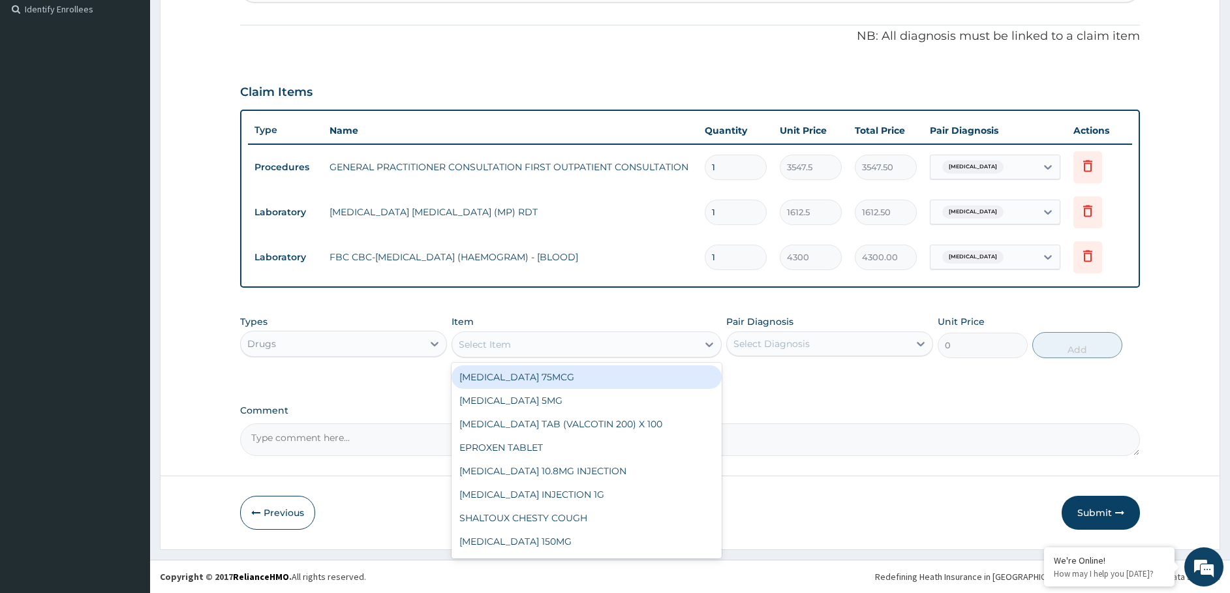
click at [577, 346] on div "Select Item" at bounding box center [574, 344] width 245 height 21
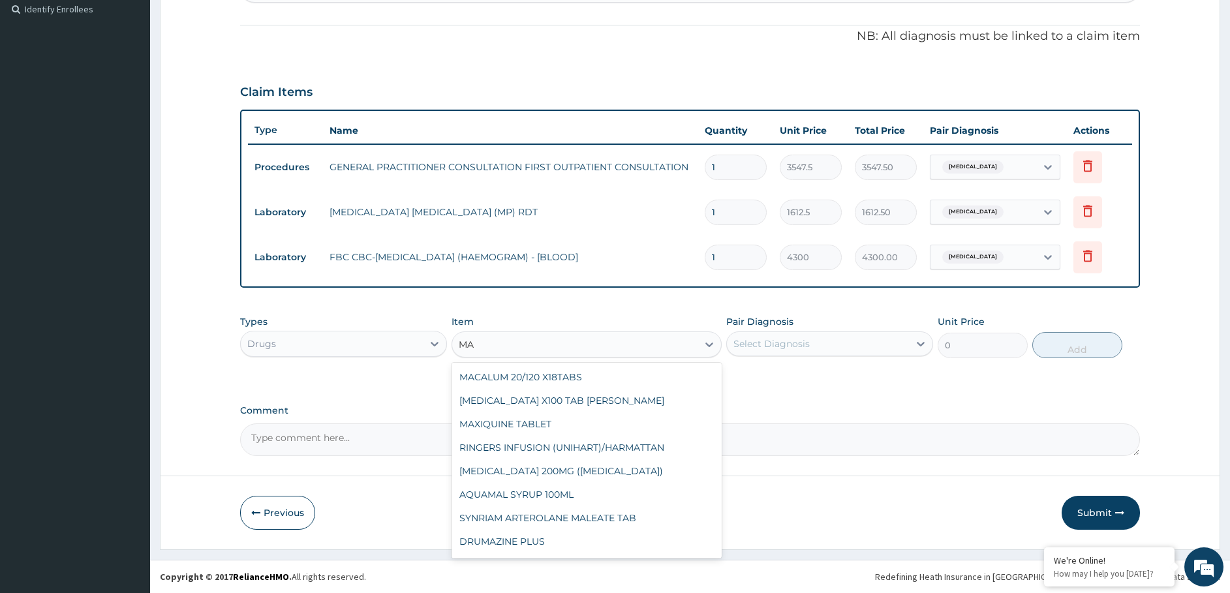
type input "M"
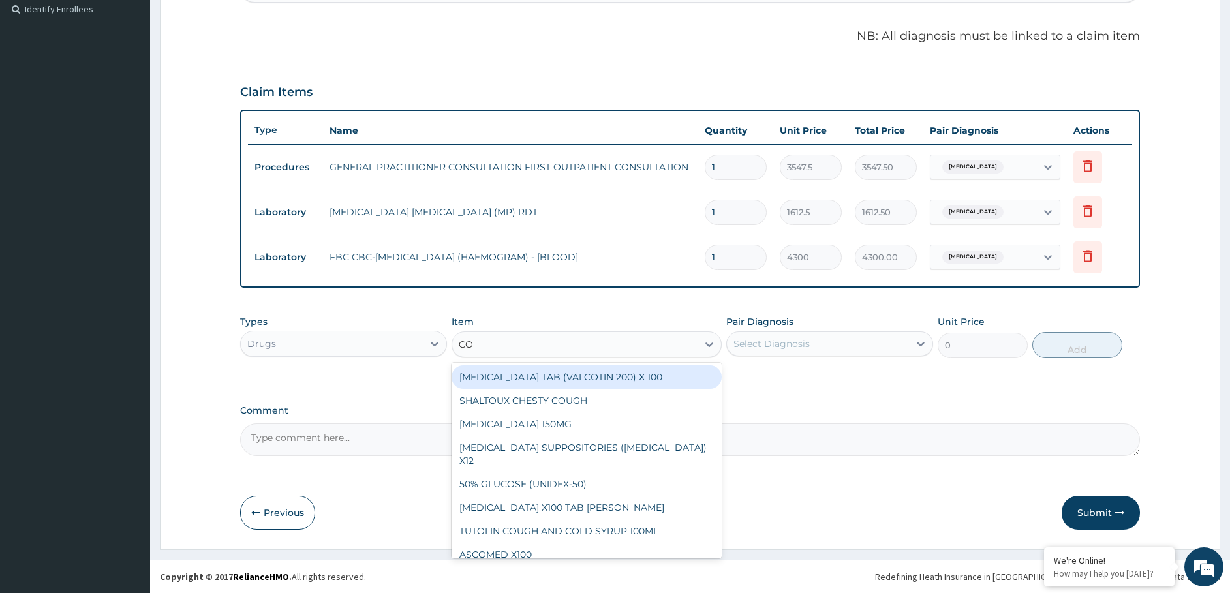
type input "COA"
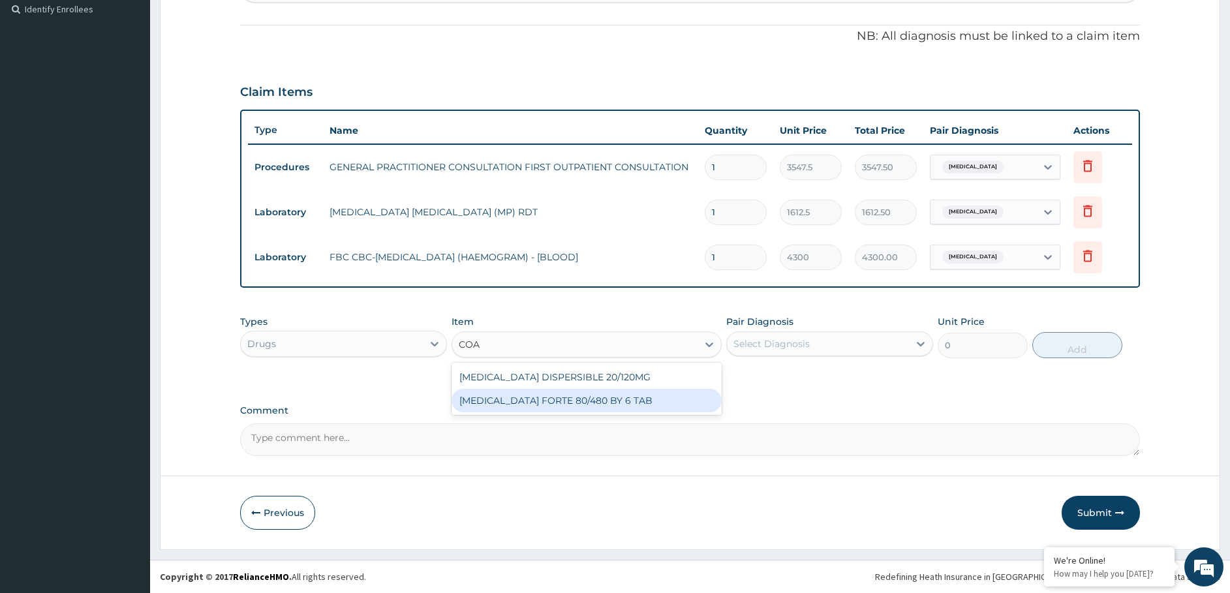
click at [529, 406] on div "[MEDICAL_DATA] FORTE 80/480 BY 6 TAB" at bounding box center [587, 400] width 270 height 23
type input "449.35"
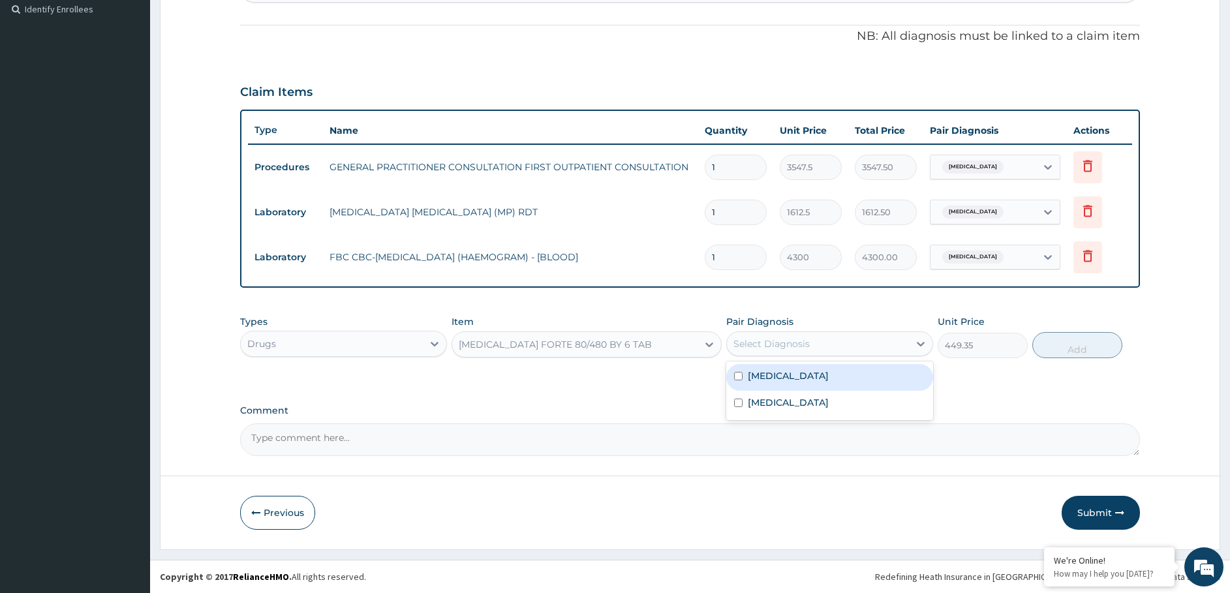
click at [811, 341] on div "Select Diagnosis" at bounding box center [818, 343] width 182 height 21
click at [790, 378] on div "[MEDICAL_DATA]" at bounding box center [829, 377] width 207 height 27
checkbox input "true"
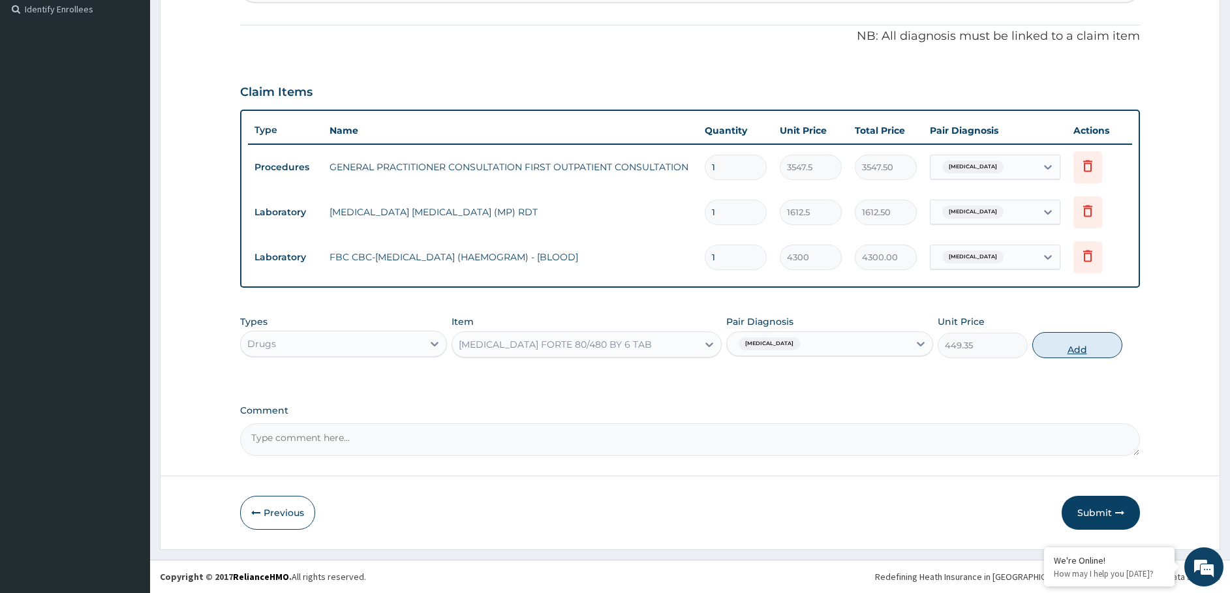
click at [1068, 347] on button "Add" at bounding box center [1077, 345] width 90 height 26
type input "0"
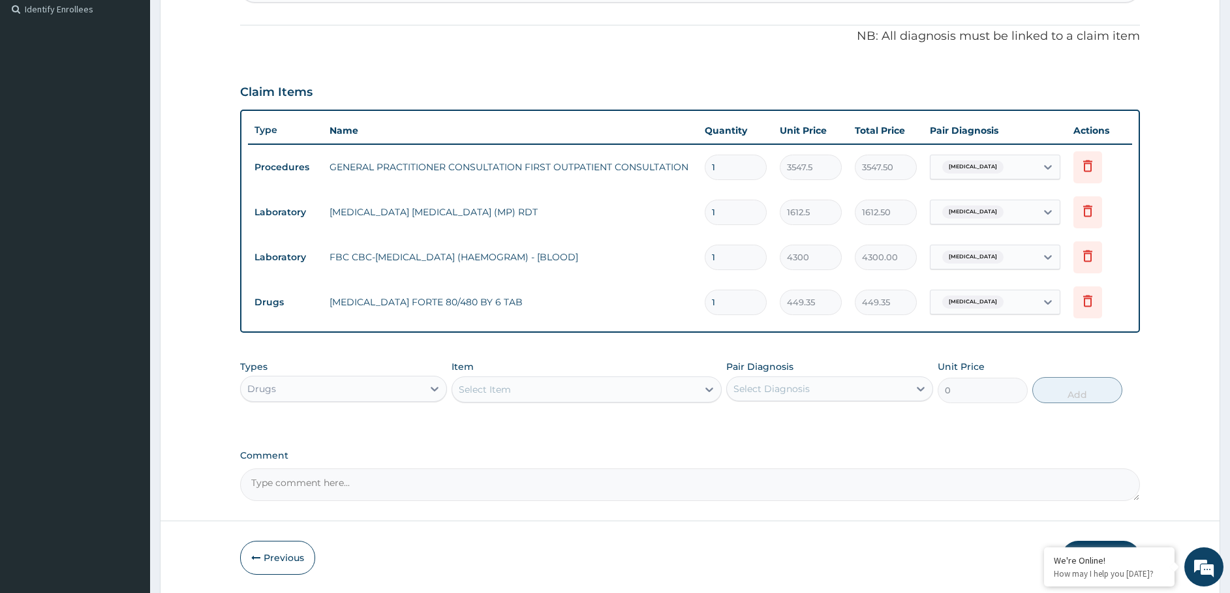
click at [504, 385] on div "Select Item" at bounding box center [485, 389] width 52 height 13
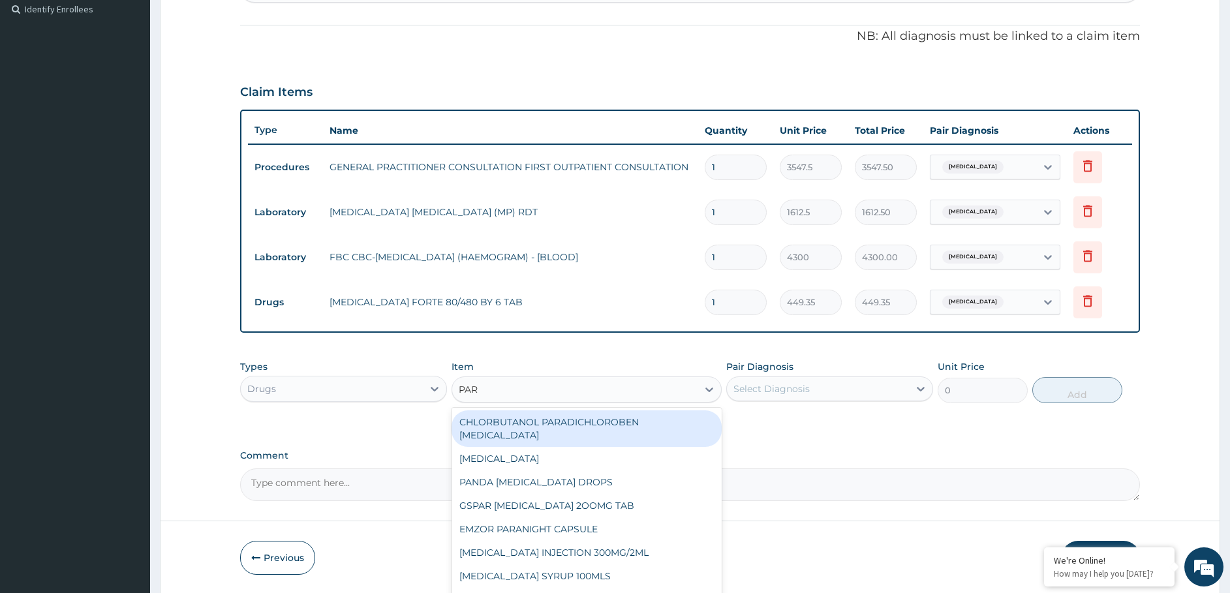
type input "PARA"
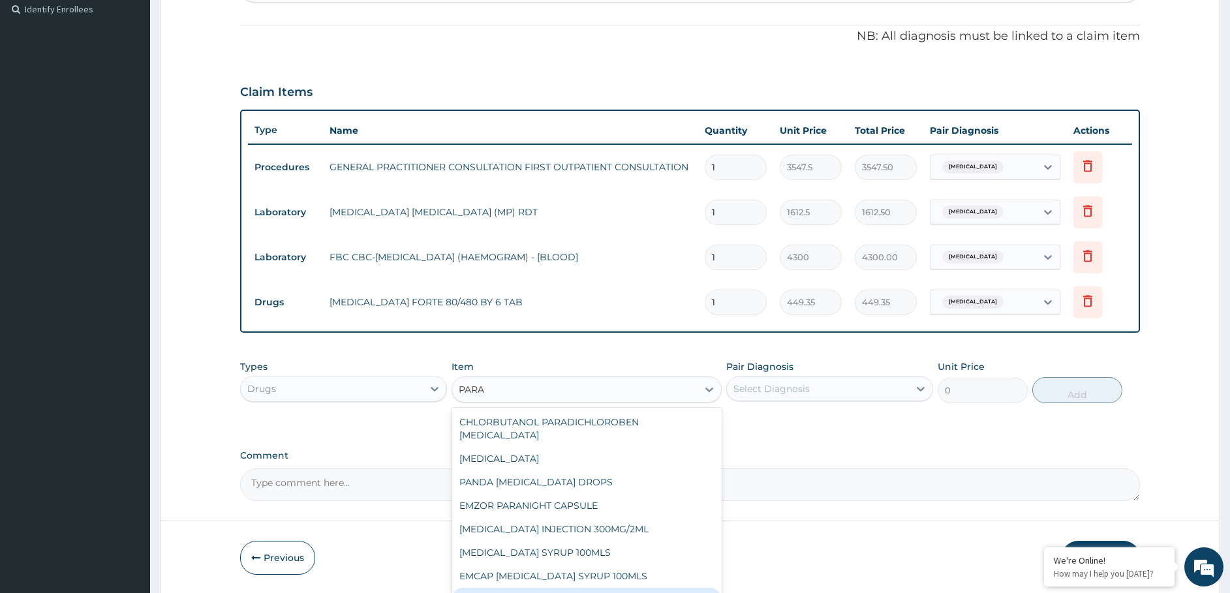
click at [598, 588] on div "EMZOR [MEDICAL_DATA] 500MG" at bounding box center [587, 599] width 270 height 23
type input "23.65"
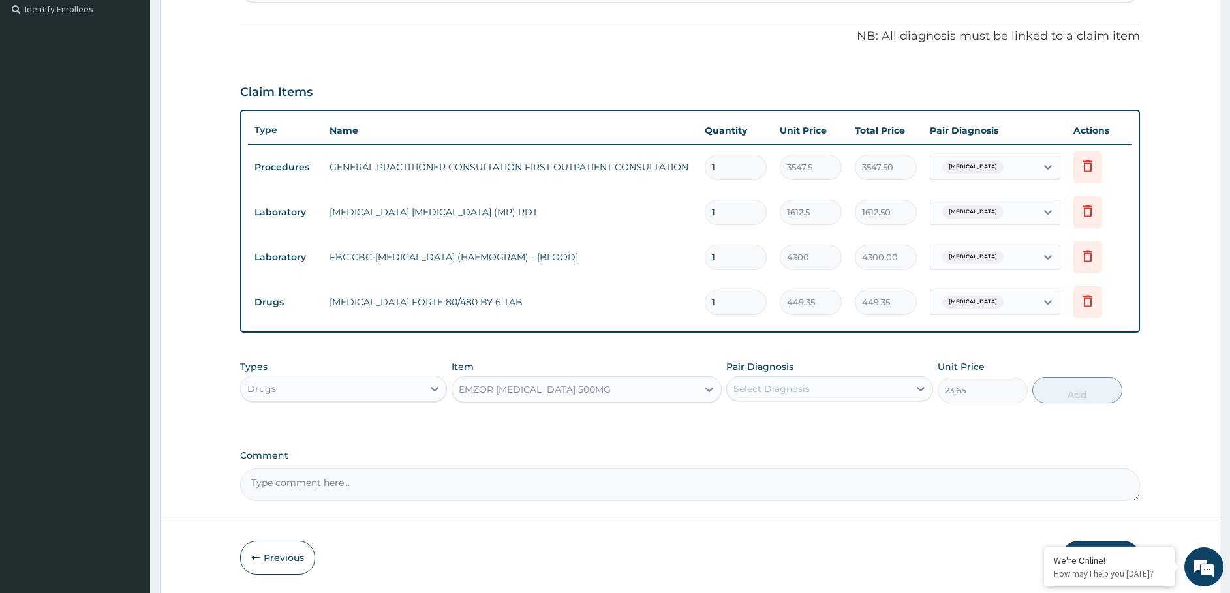
click at [795, 392] on div "Select Diagnosis" at bounding box center [771, 388] width 76 height 13
click at [759, 425] on label "[MEDICAL_DATA]" at bounding box center [788, 420] width 81 height 13
checkbox input "true"
click at [1053, 399] on button "Add" at bounding box center [1077, 390] width 90 height 26
type input "0"
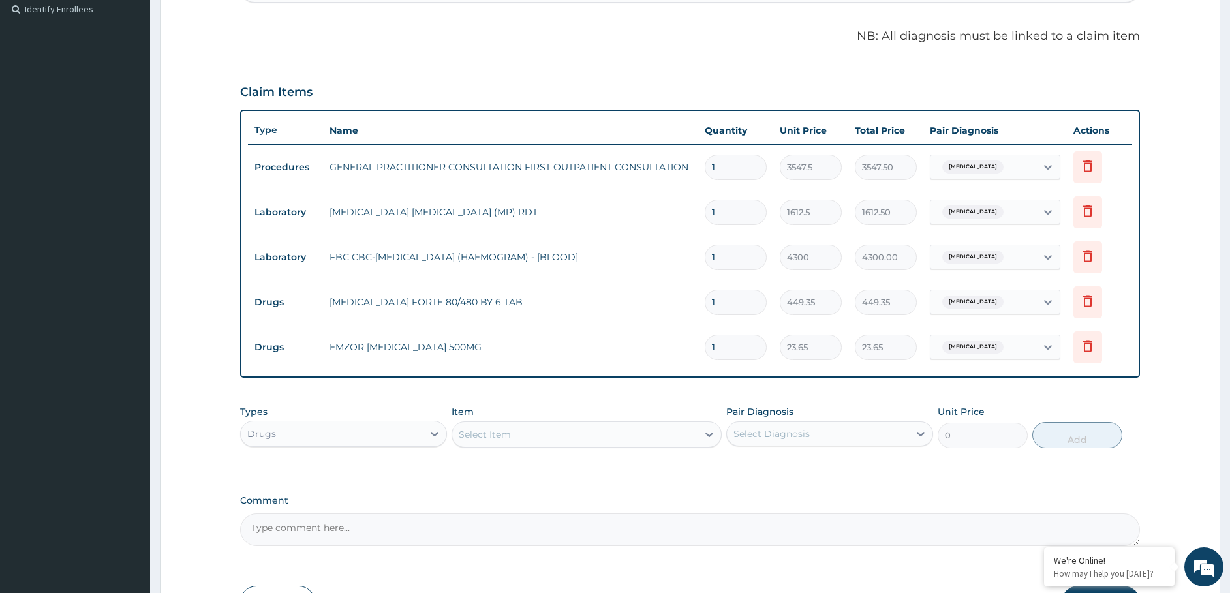
type input "18"
type input "425.70"
type input "18"
click at [506, 433] on div "Select Item" at bounding box center [485, 434] width 52 height 13
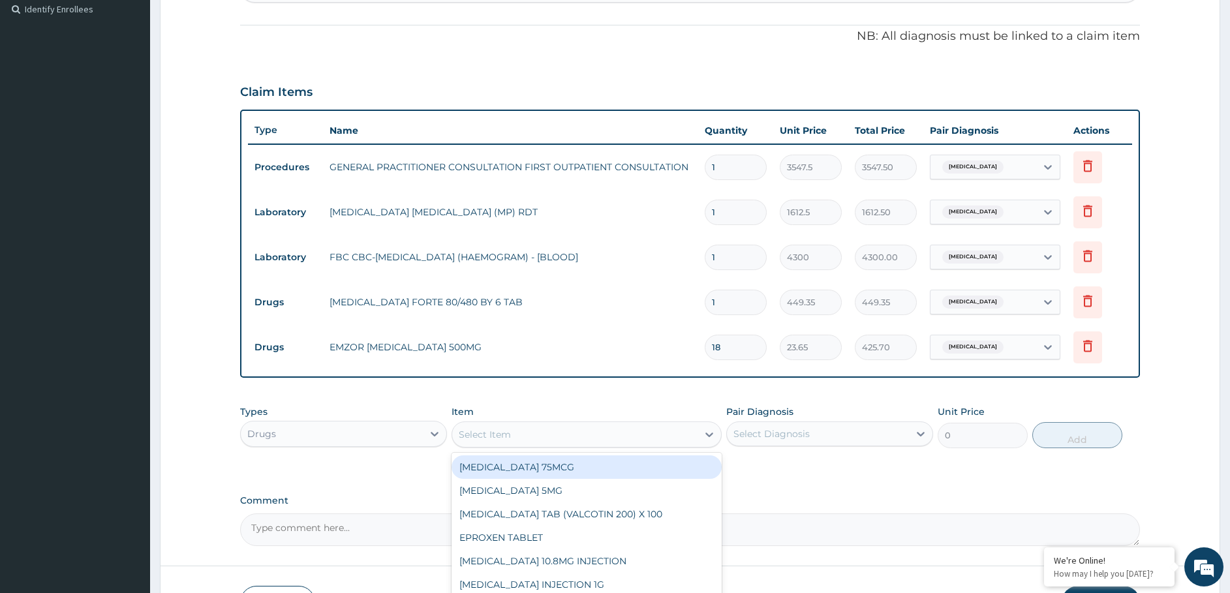
type input "Z"
type input "CEFT"
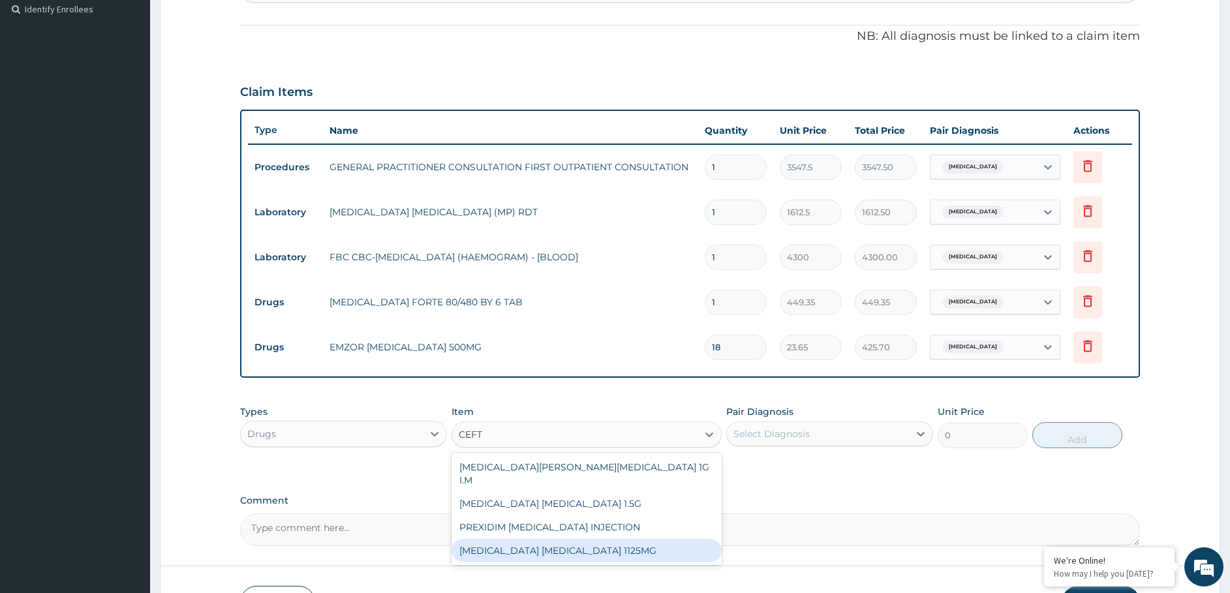
click at [542, 539] on div "[MEDICAL_DATA] [MEDICAL_DATA] 1125MG" at bounding box center [587, 550] width 270 height 23
type input "2365"
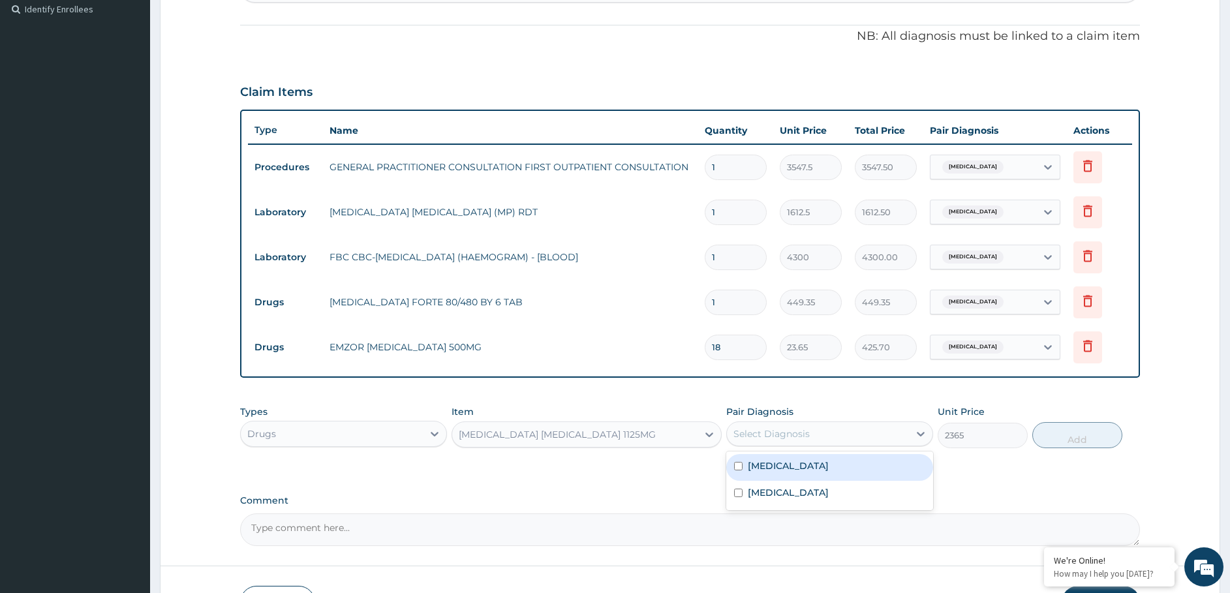
click at [764, 429] on div "Select Diagnosis" at bounding box center [771, 433] width 76 height 13
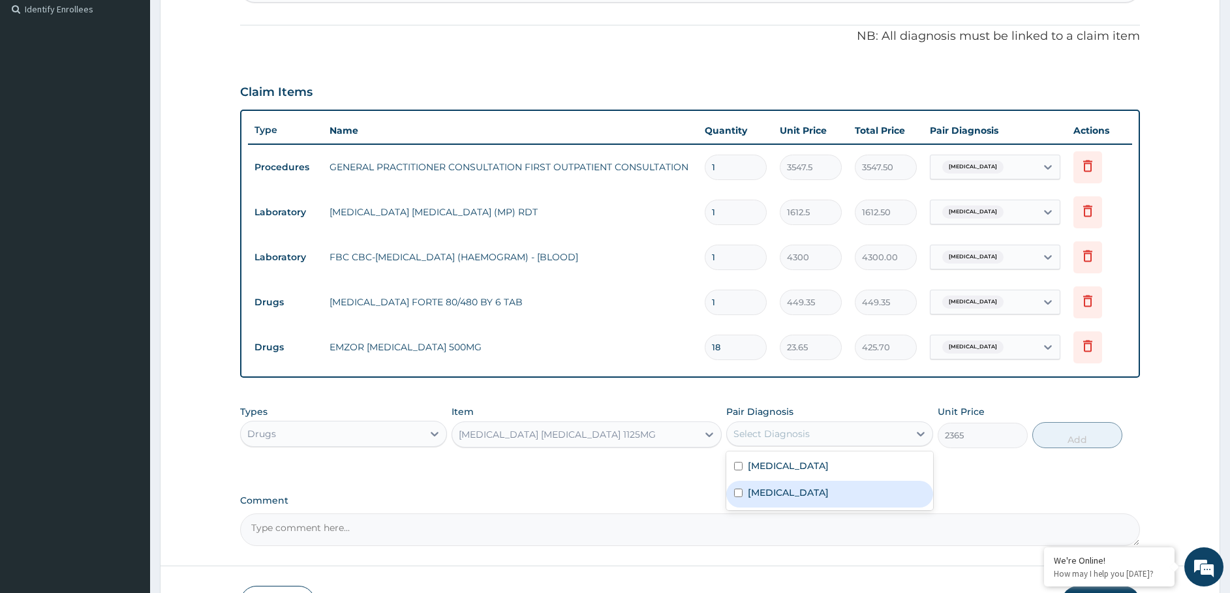
click at [753, 489] on label "Upper respiratory infection" at bounding box center [788, 492] width 81 height 13
checkbox input "true"
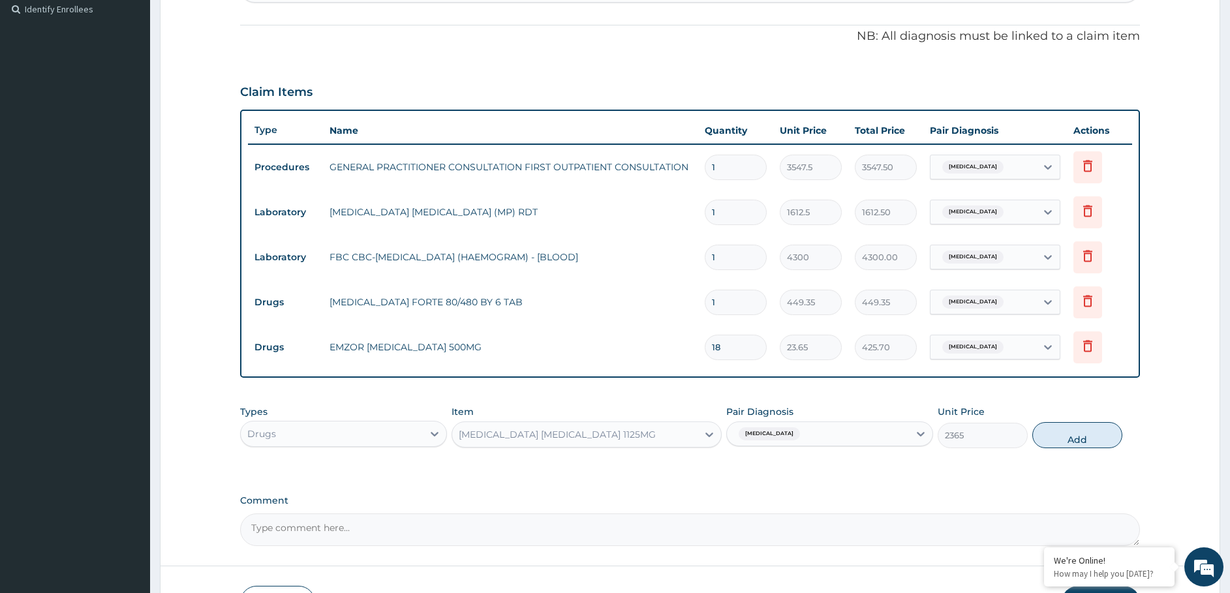
drag, startPoint x: 1066, startPoint y: 436, endPoint x: 1045, endPoint y: 439, distance: 21.0
click at [1060, 437] on button "Add" at bounding box center [1077, 435] width 90 height 26
type input "0"
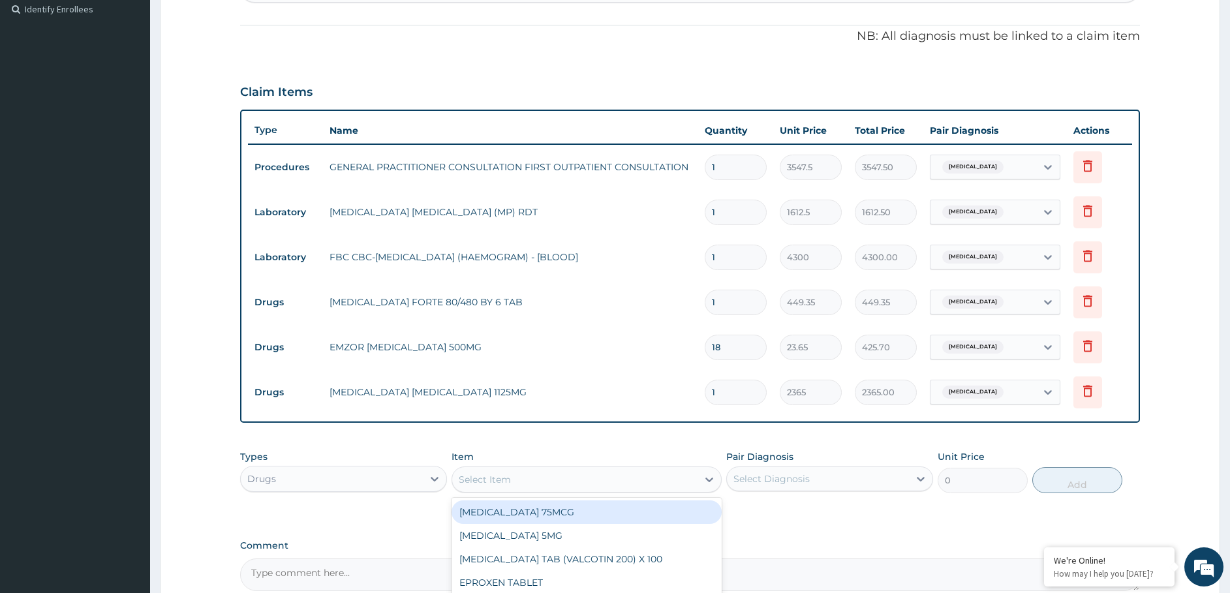
click at [480, 480] on div "Select Item" at bounding box center [485, 479] width 52 height 13
type input "ZINNA"
click at [472, 515] on div "ZINNAT 500" at bounding box center [587, 512] width 270 height 23
type input "1773.7500000000002"
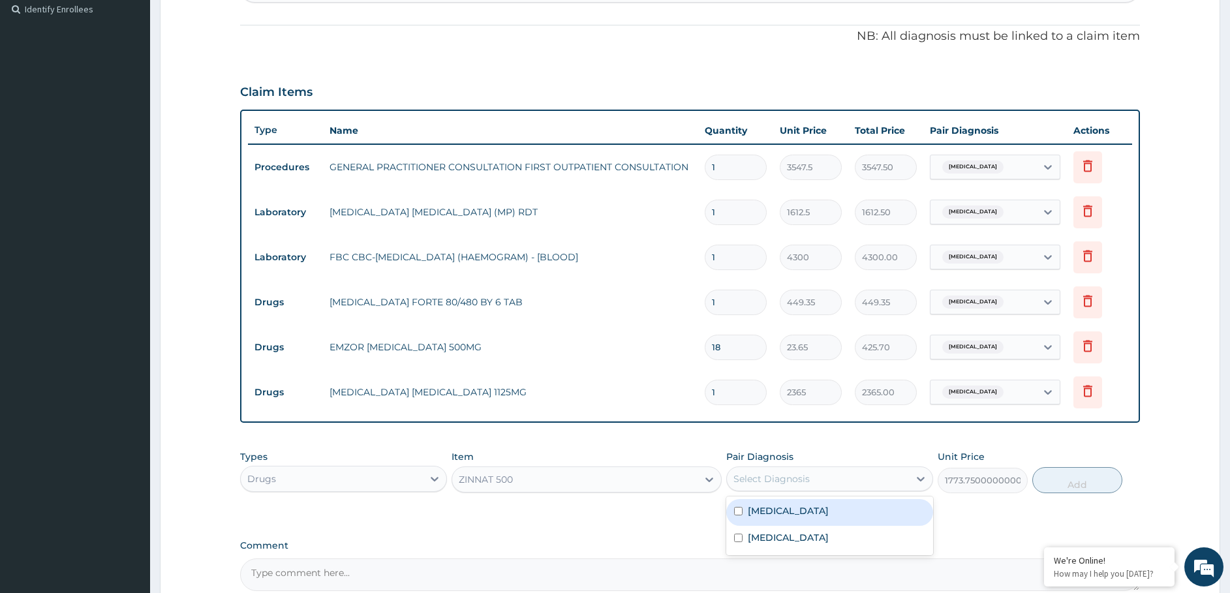
click at [805, 476] on div "Select Diagnosis" at bounding box center [771, 478] width 76 height 13
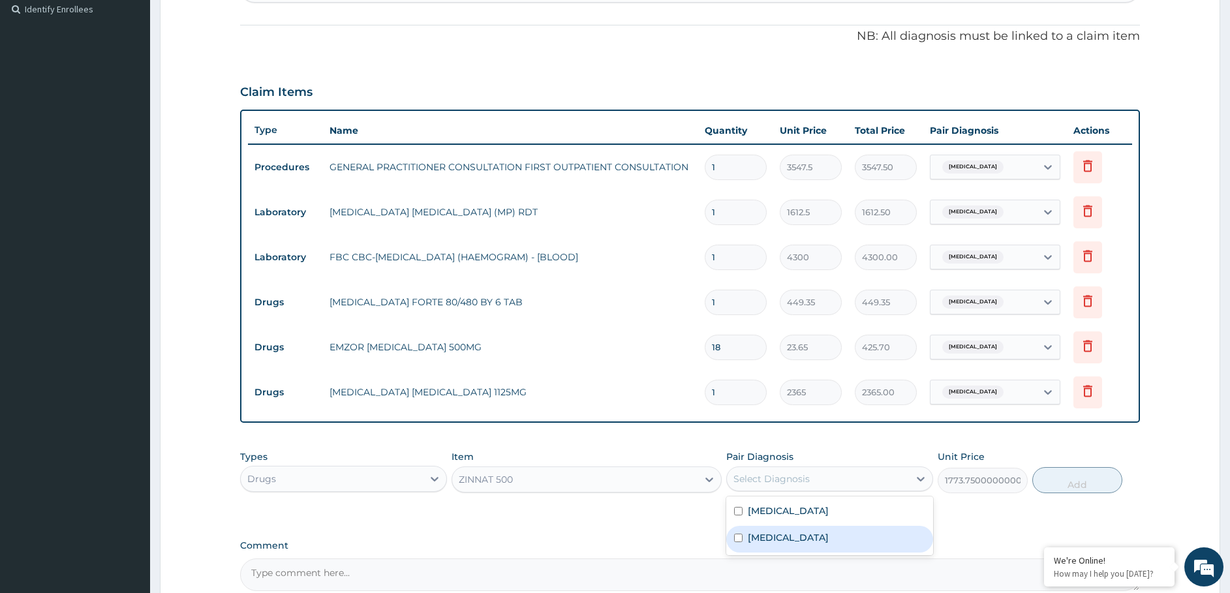
click at [773, 537] on label "Upper respiratory infection" at bounding box center [788, 537] width 81 height 13
checkbox input "true"
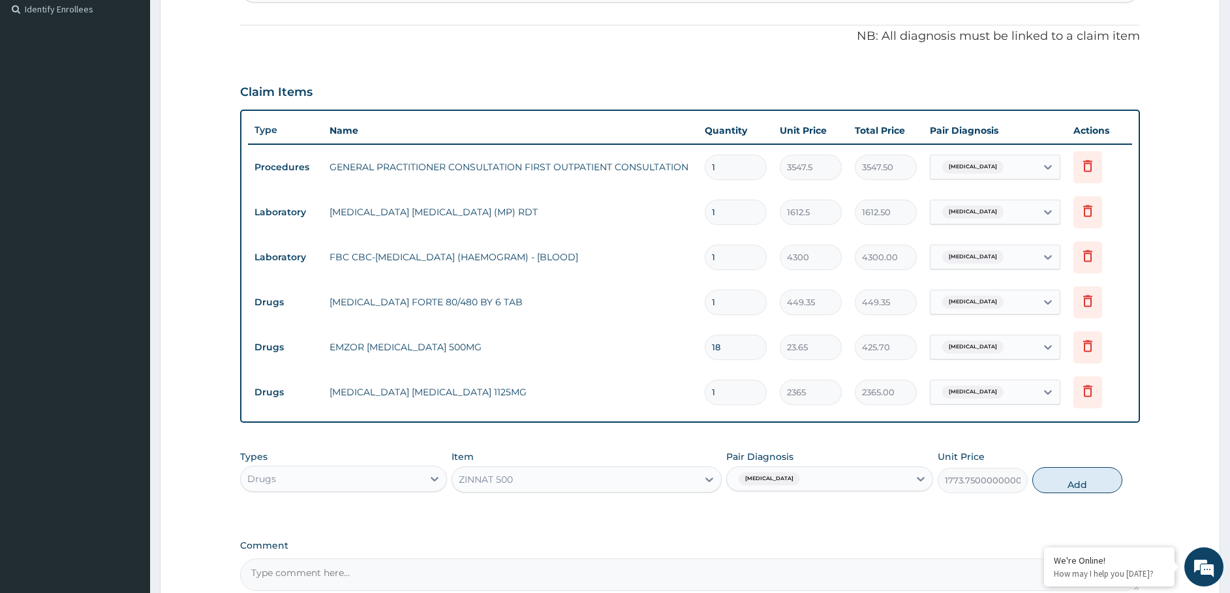
drag, startPoint x: 1088, startPoint y: 483, endPoint x: 1045, endPoint y: 481, distance: 42.5
click at [1085, 484] on button "Add" at bounding box center [1077, 480] width 90 height 26
type input "0"
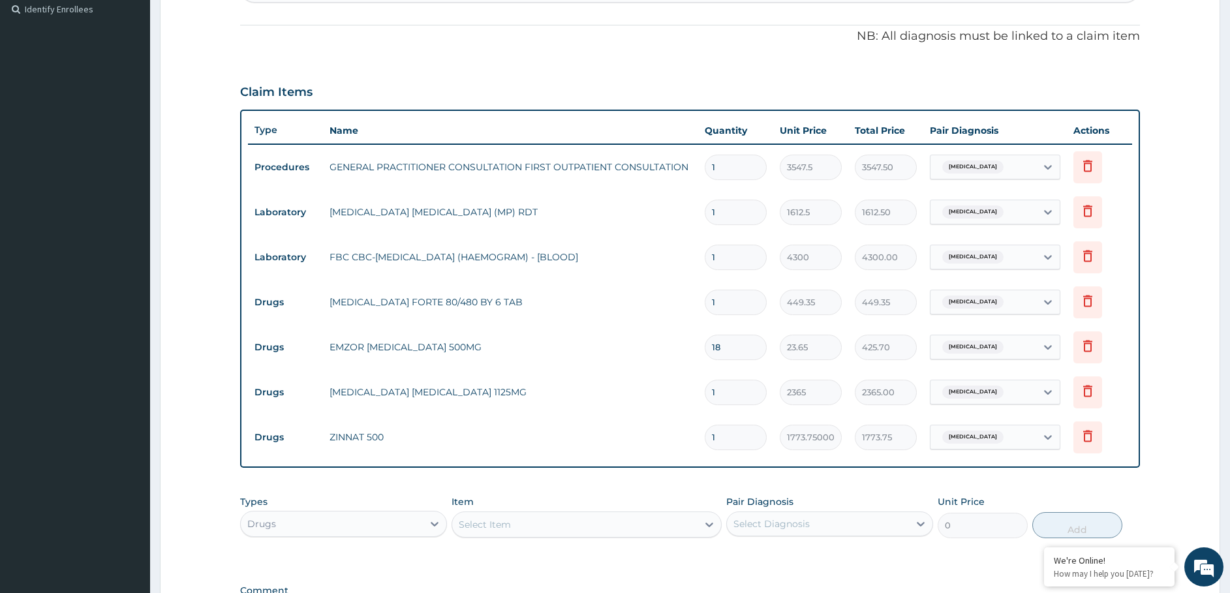
type input "10"
type input "17737.50"
type input "10"
drag, startPoint x: 723, startPoint y: 304, endPoint x: 647, endPoint y: 328, distance: 79.3
click at [653, 339] on tbody "Procedures GENERAL PRACTITIONER CONSULTATION FIRST OUTPATIENT CONSULTATION 1 35…" at bounding box center [690, 302] width 885 height 316
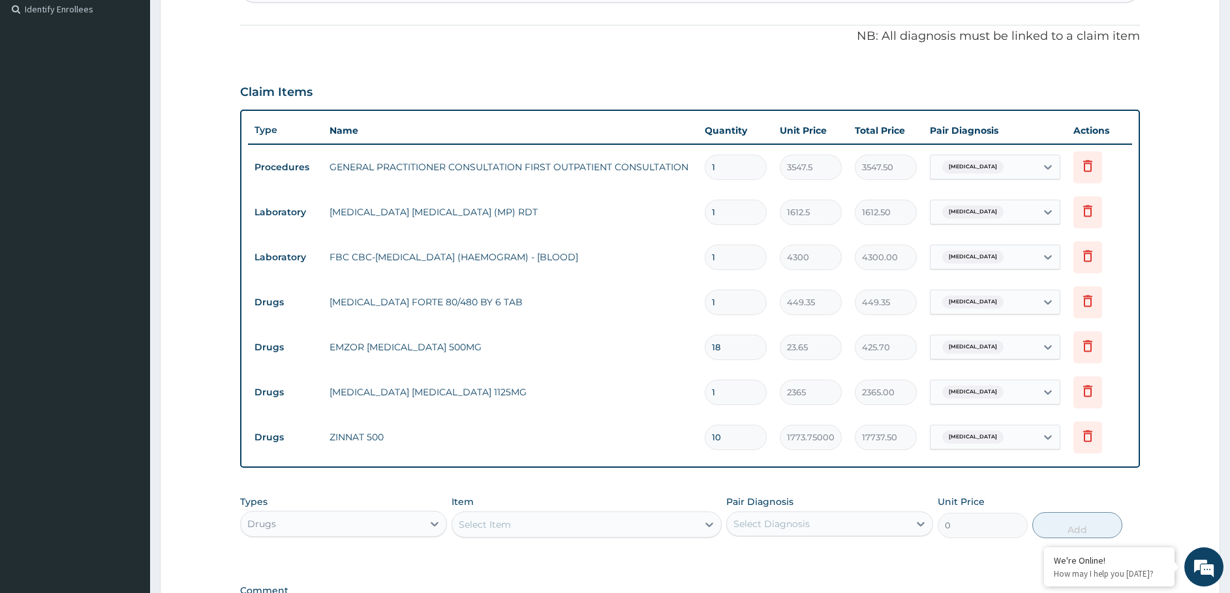
type input "6"
type input "2696.10"
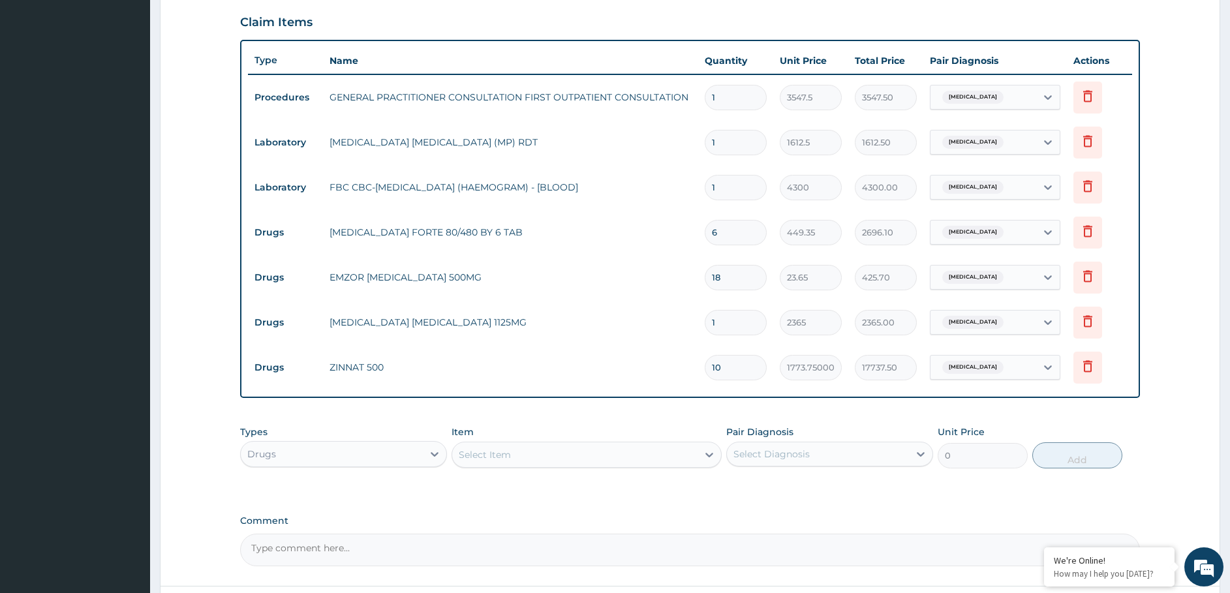
scroll to position [543, 0]
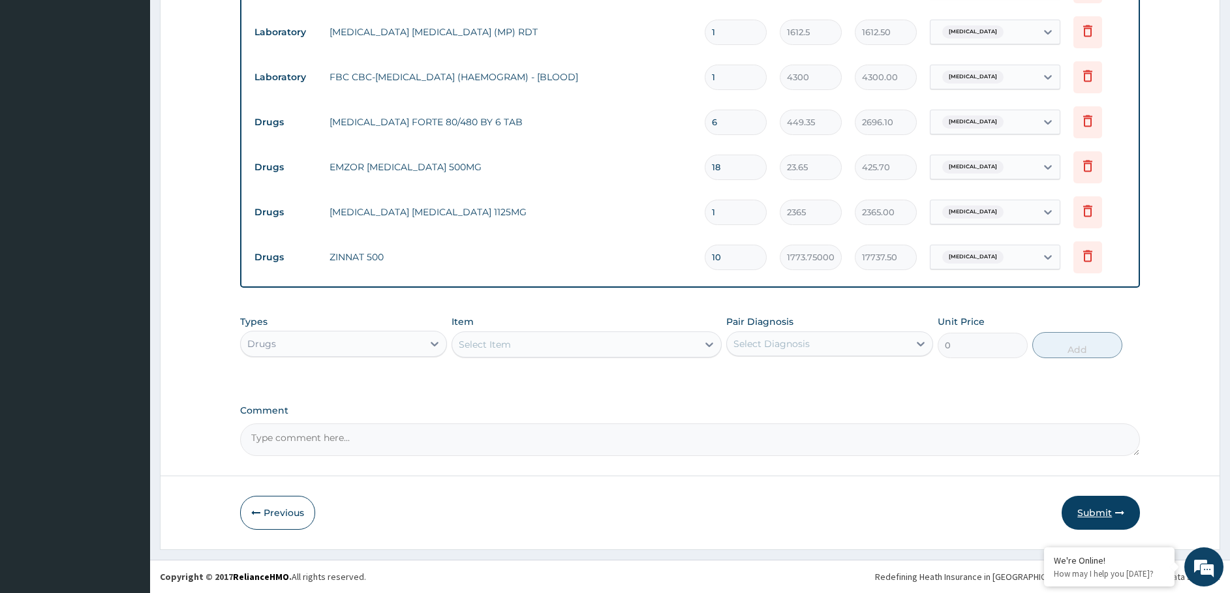
type input "6"
click at [1111, 519] on button "Submit" at bounding box center [1101, 513] width 78 height 34
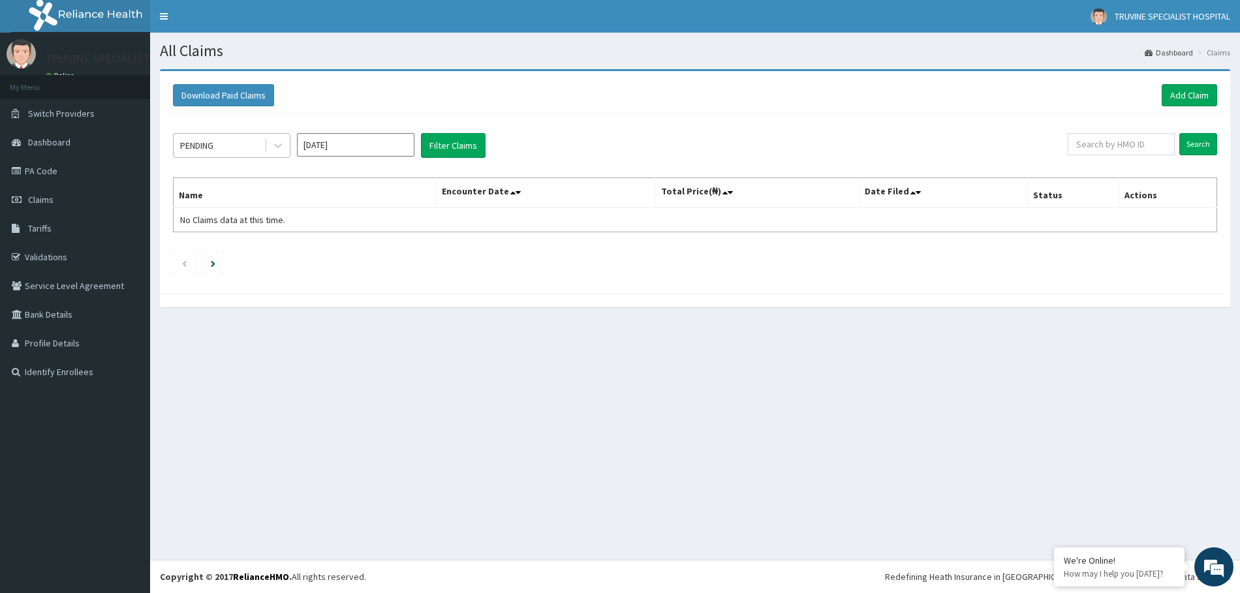
click at [239, 149] on div "PENDING" at bounding box center [219, 145] width 91 height 21
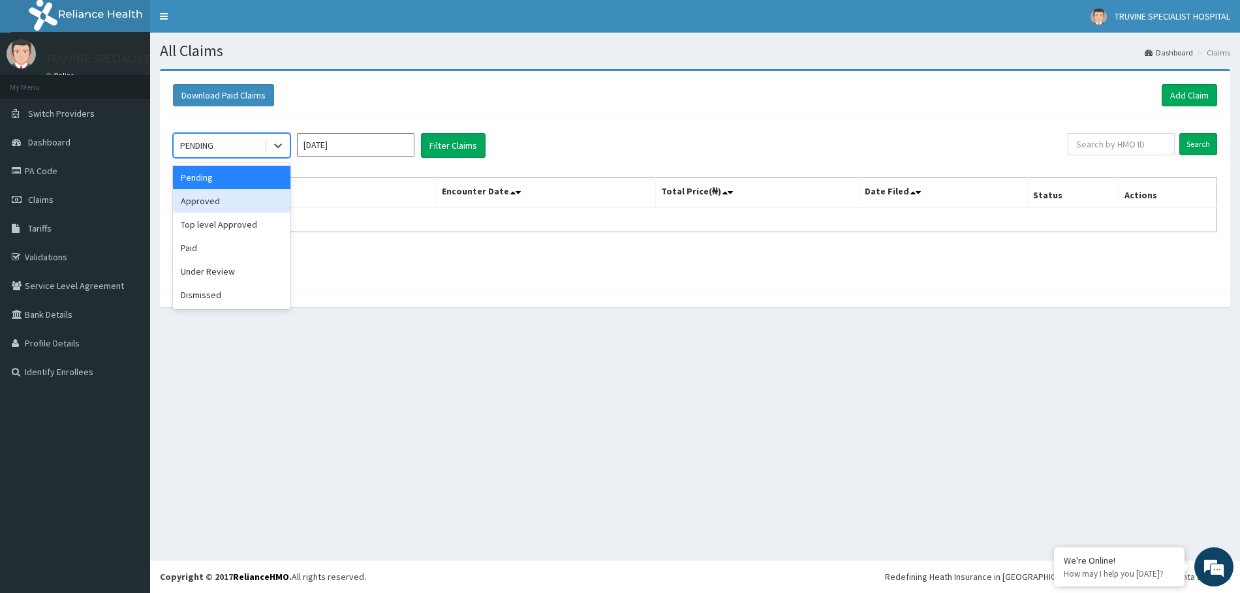
click at [232, 198] on div "Approved" at bounding box center [231, 200] width 117 height 23
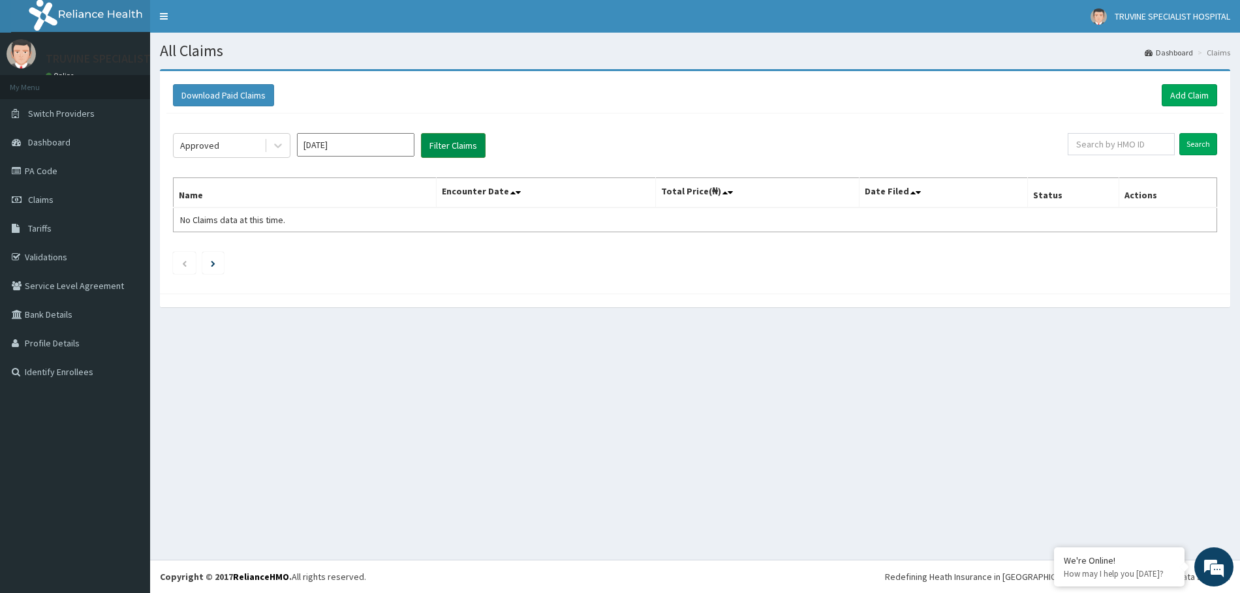
click at [434, 151] on button "Filter Claims" at bounding box center [453, 145] width 65 height 25
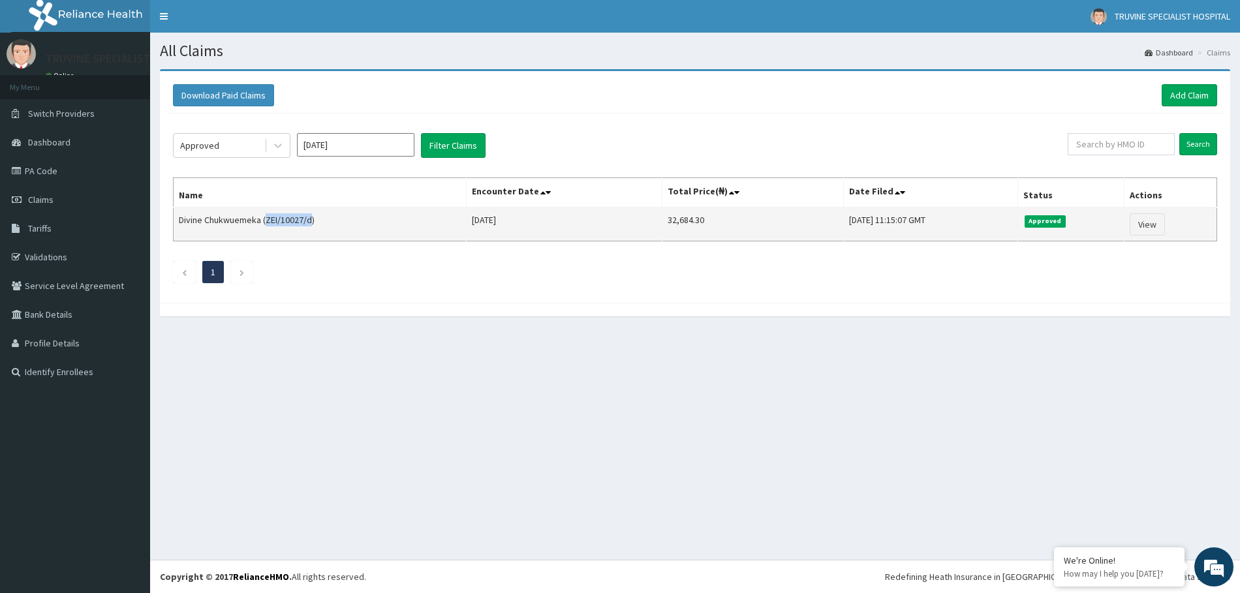
drag, startPoint x: 266, startPoint y: 223, endPoint x: 313, endPoint y: 233, distance: 47.4
click at [313, 233] on td "Divine Chukwuemeka (ZEI/10027/d)" at bounding box center [320, 225] width 293 height 34
copy td "ZEI/10027/d"
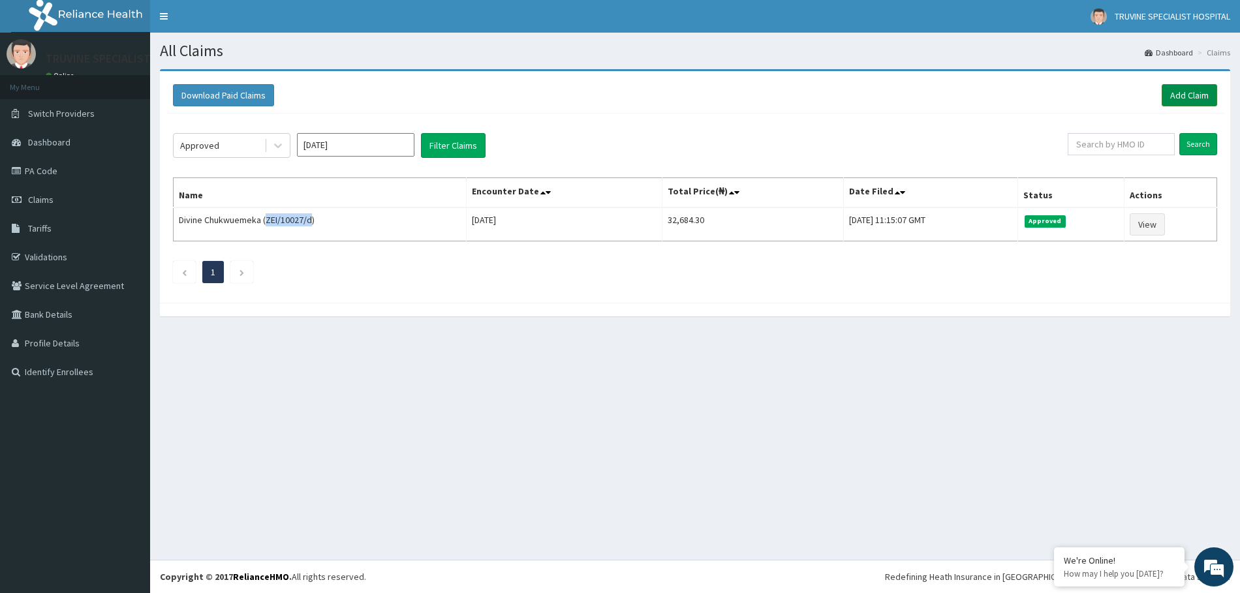
click at [1175, 100] on link "Add Claim" at bounding box center [1189, 95] width 55 height 22
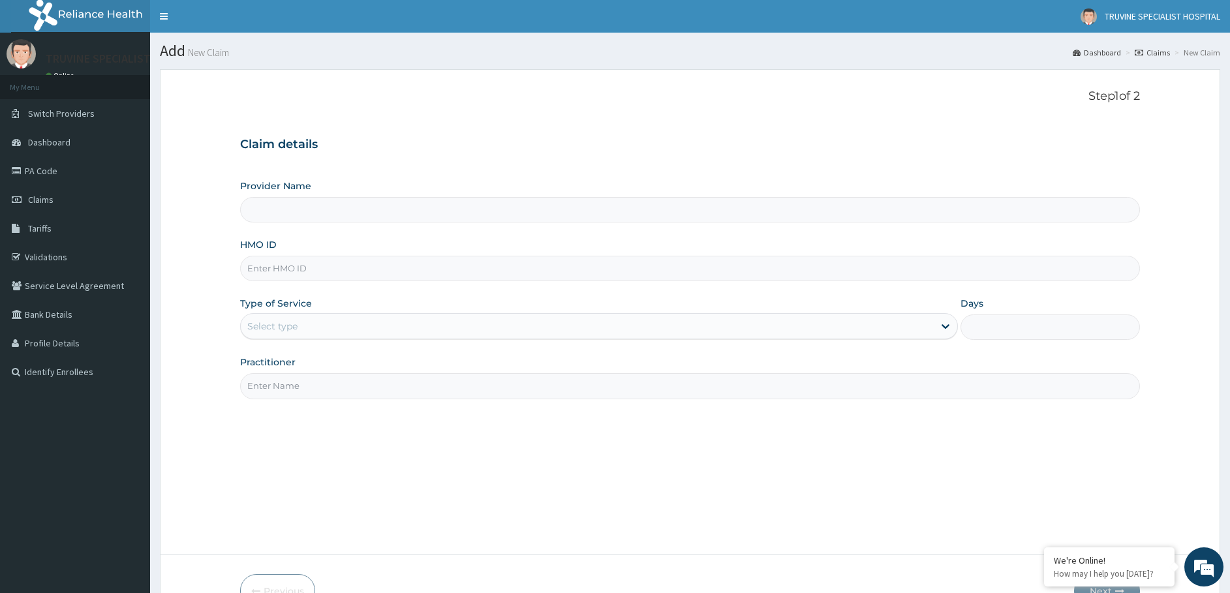
type input "TRUVINE SPECIALIST HOSPITAL"
click at [283, 271] on input "HMO ID" at bounding box center [690, 268] width 901 height 25
paste input "ZEI/10027/d"
type input "ZEI/10027/E"
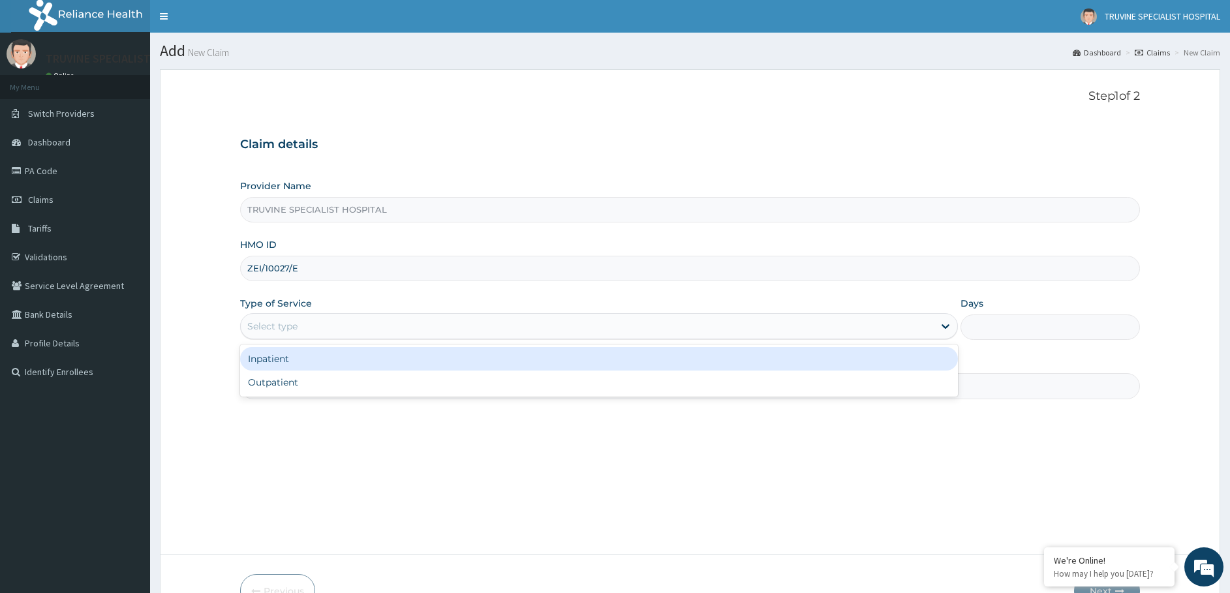
click at [290, 322] on div "Select type" at bounding box center [272, 326] width 50 height 13
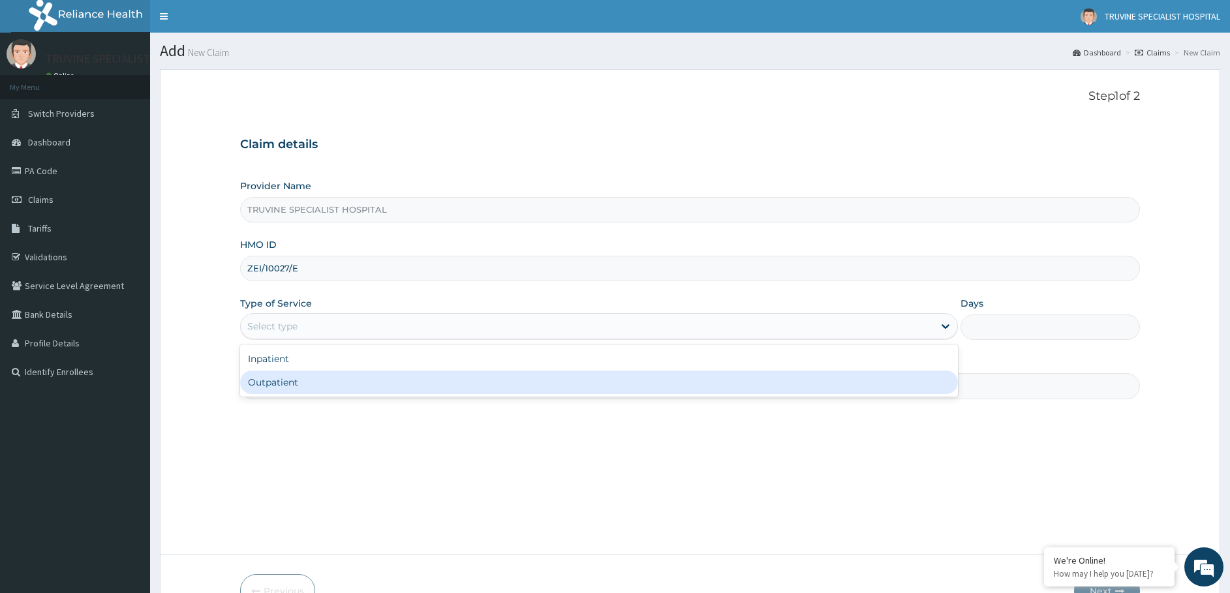
click at [276, 382] on div "Outpatient" at bounding box center [599, 382] width 718 height 23
type input "1"
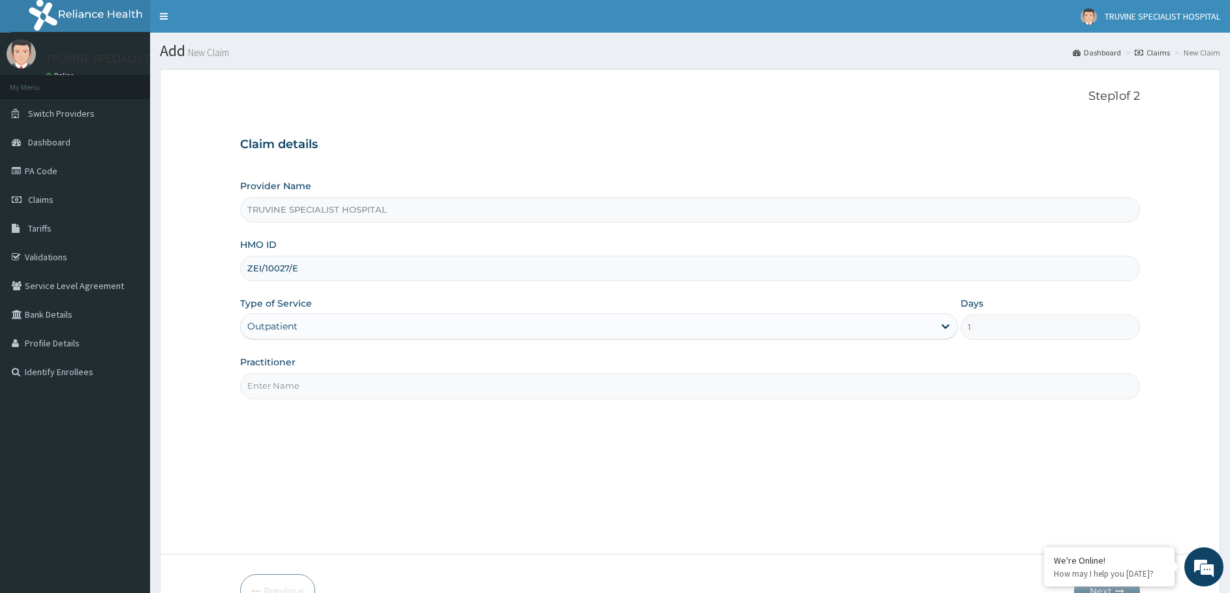
click at [290, 396] on input "Practitioner" at bounding box center [690, 385] width 901 height 25
type input "dr. [GEOGRAPHIC_DATA]"
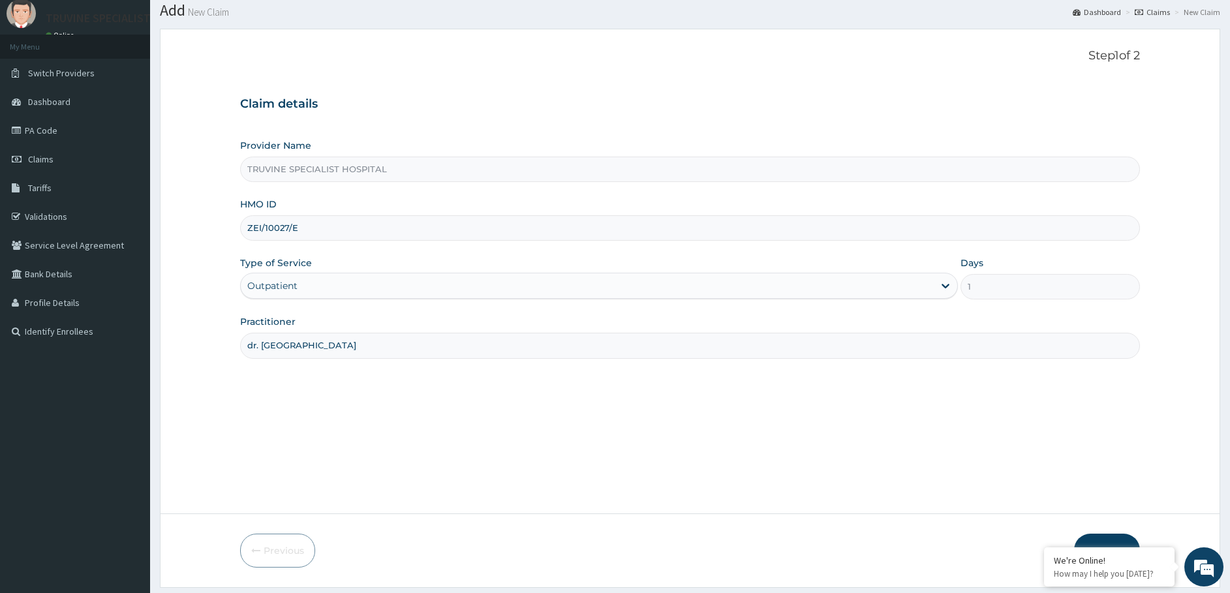
scroll to position [78, 0]
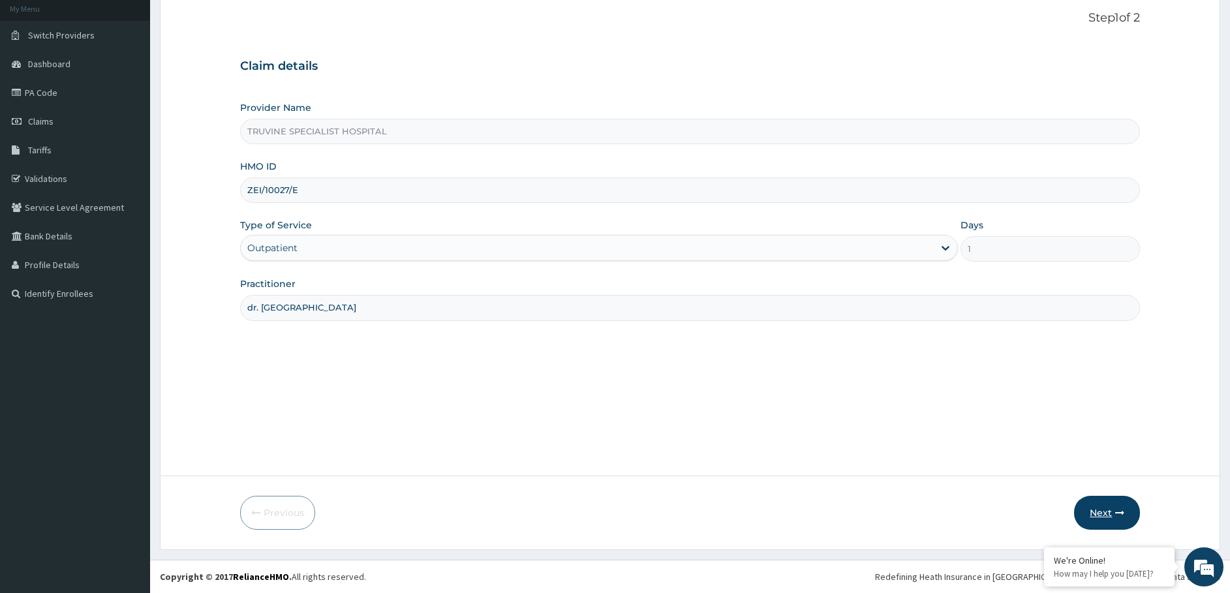
click at [1092, 512] on button "Next" at bounding box center [1107, 513] width 66 height 34
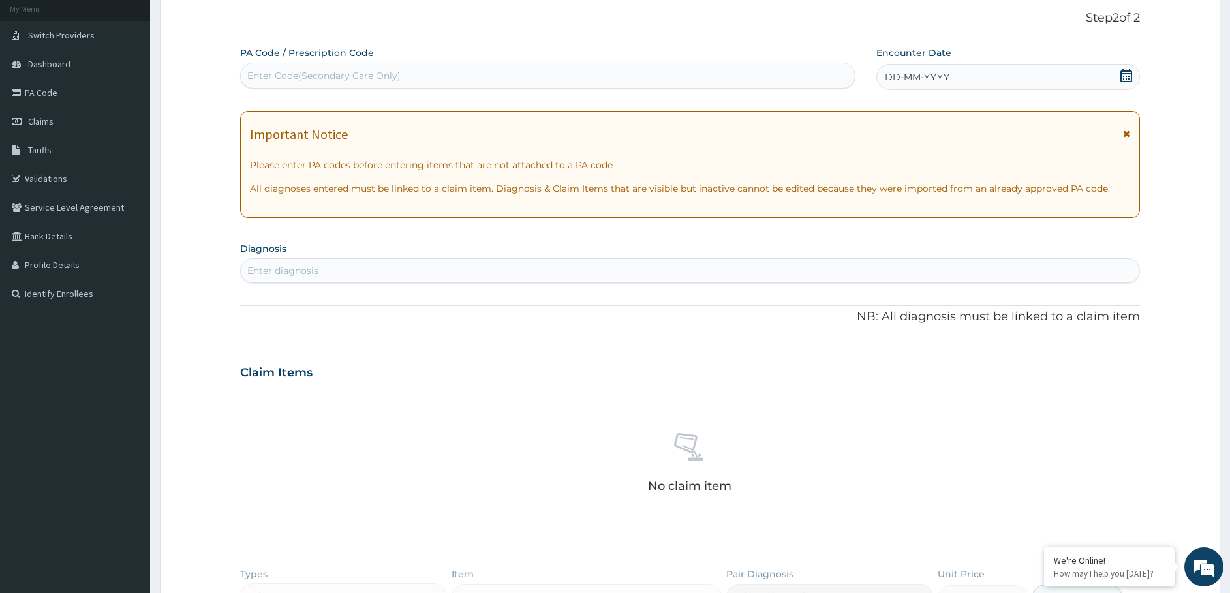
click at [334, 267] on div "Enter diagnosis" at bounding box center [690, 270] width 899 height 21
type input "MALAR"
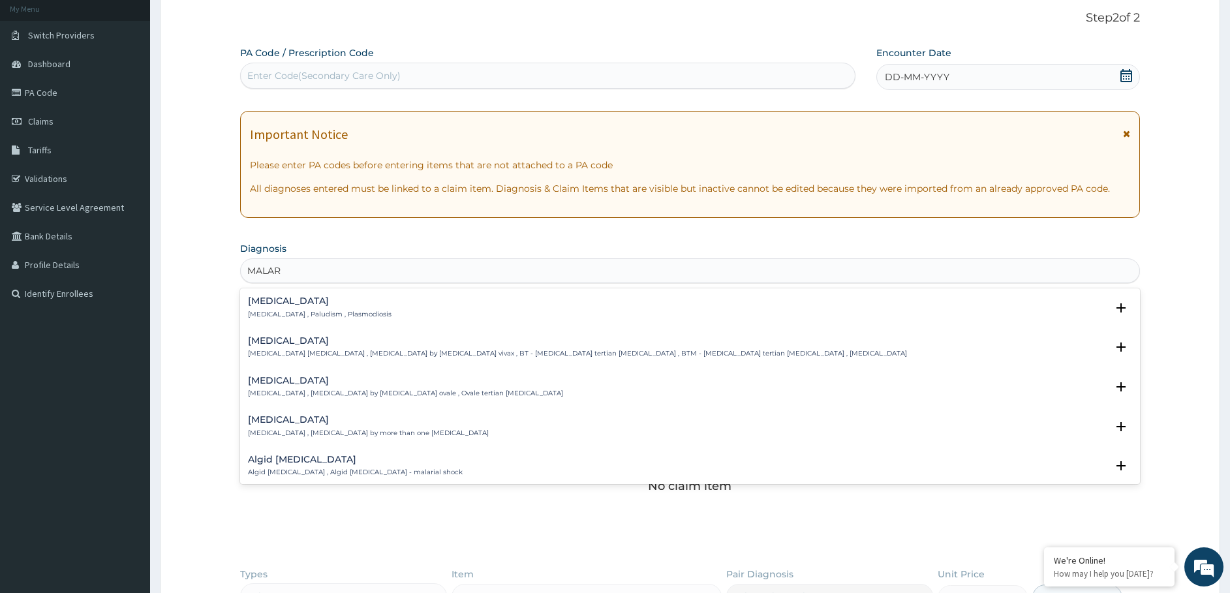
click at [337, 310] on p "[MEDICAL_DATA] , Paludism , Plasmodiosis" at bounding box center [320, 314] width 144 height 9
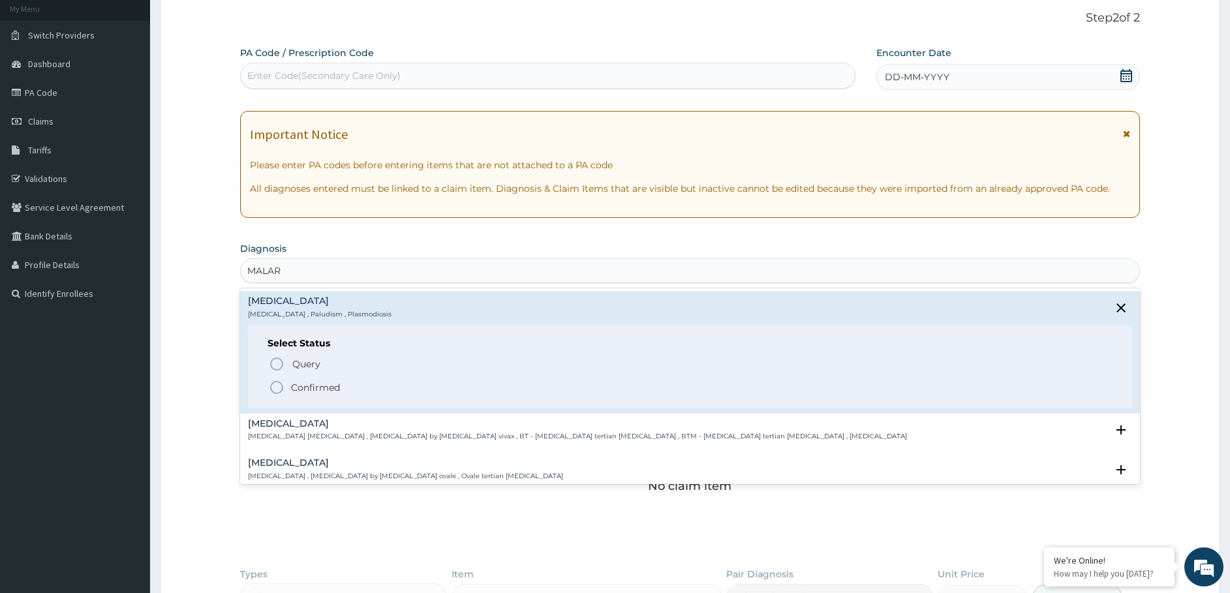
click at [304, 390] on p "Confirmed" at bounding box center [315, 387] width 49 height 13
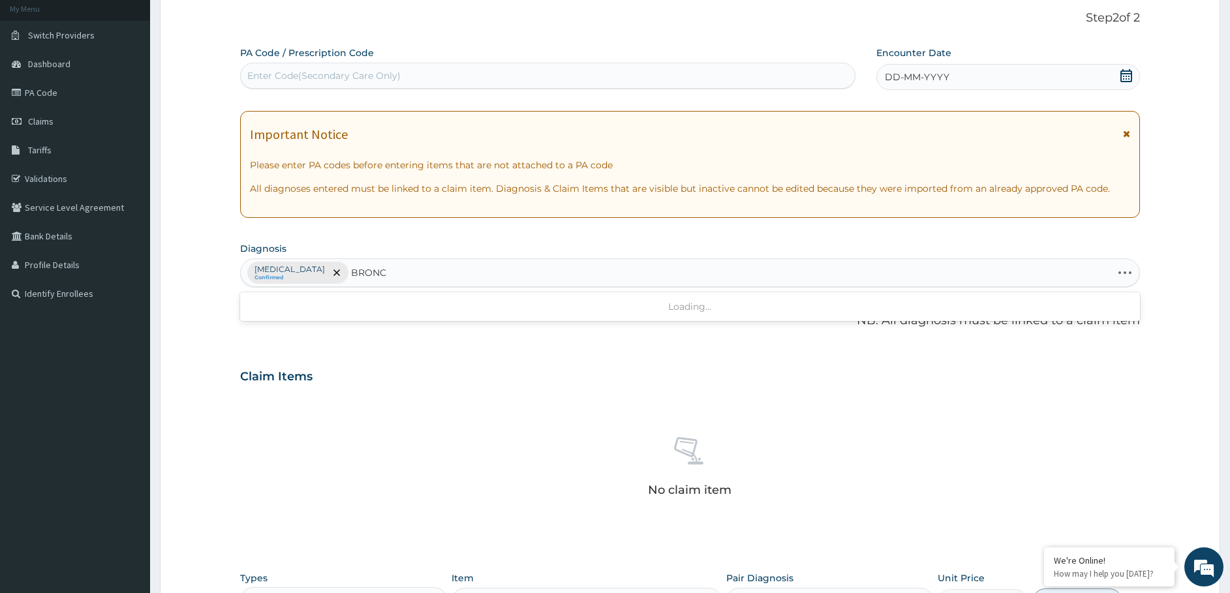
type input "BRONCH"
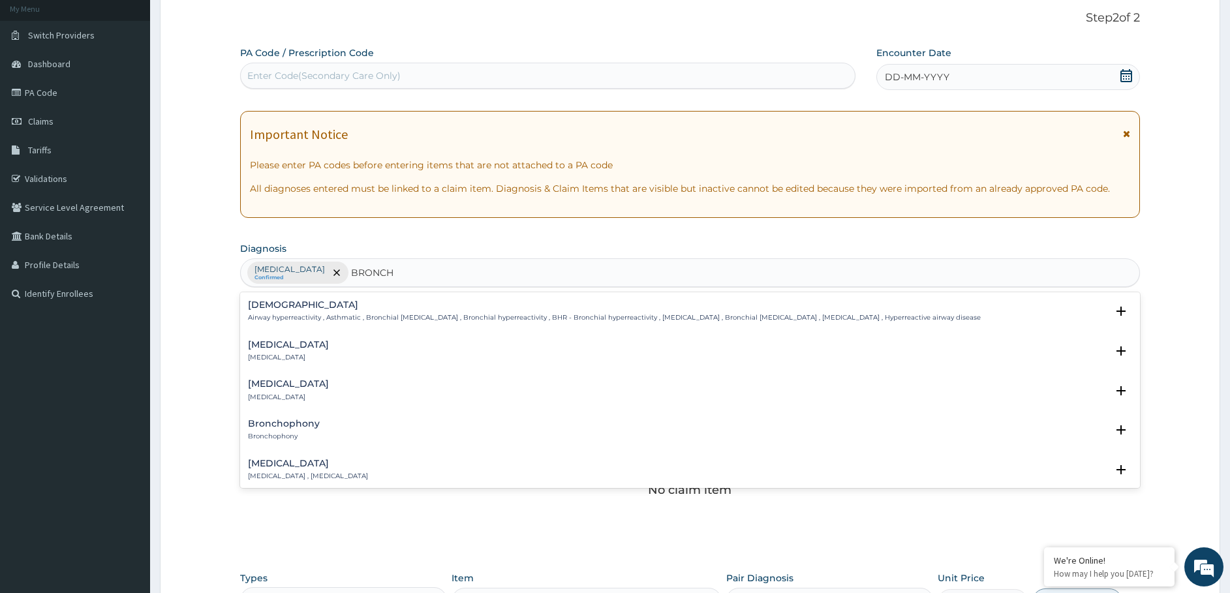
click at [285, 352] on div "Bronchitis Bronchitis" at bounding box center [288, 351] width 81 height 23
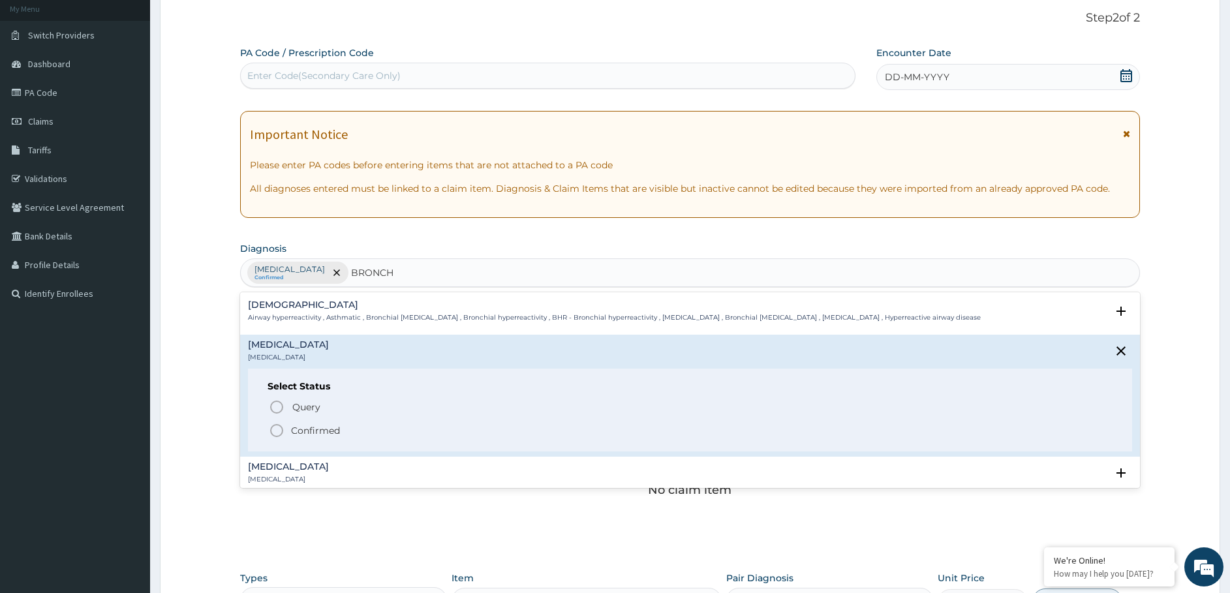
click at [287, 433] on span "Confirmed" at bounding box center [691, 431] width 844 height 16
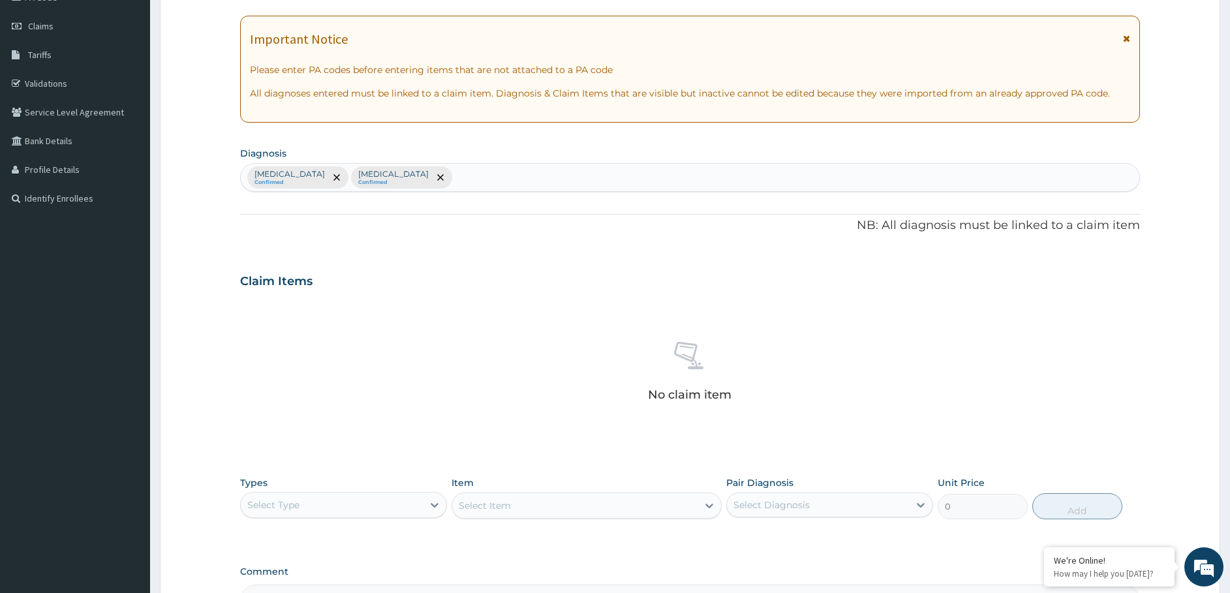
scroll to position [335, 0]
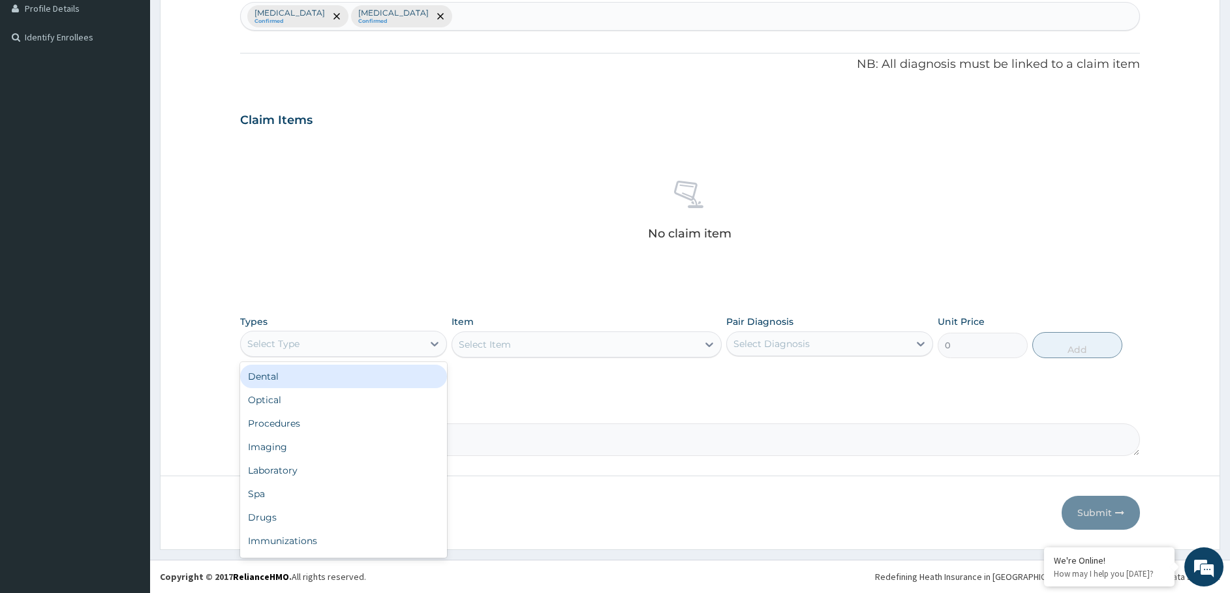
click at [350, 343] on div "Select Type" at bounding box center [332, 343] width 182 height 21
click at [300, 421] on div "Procedures" at bounding box center [343, 423] width 207 height 23
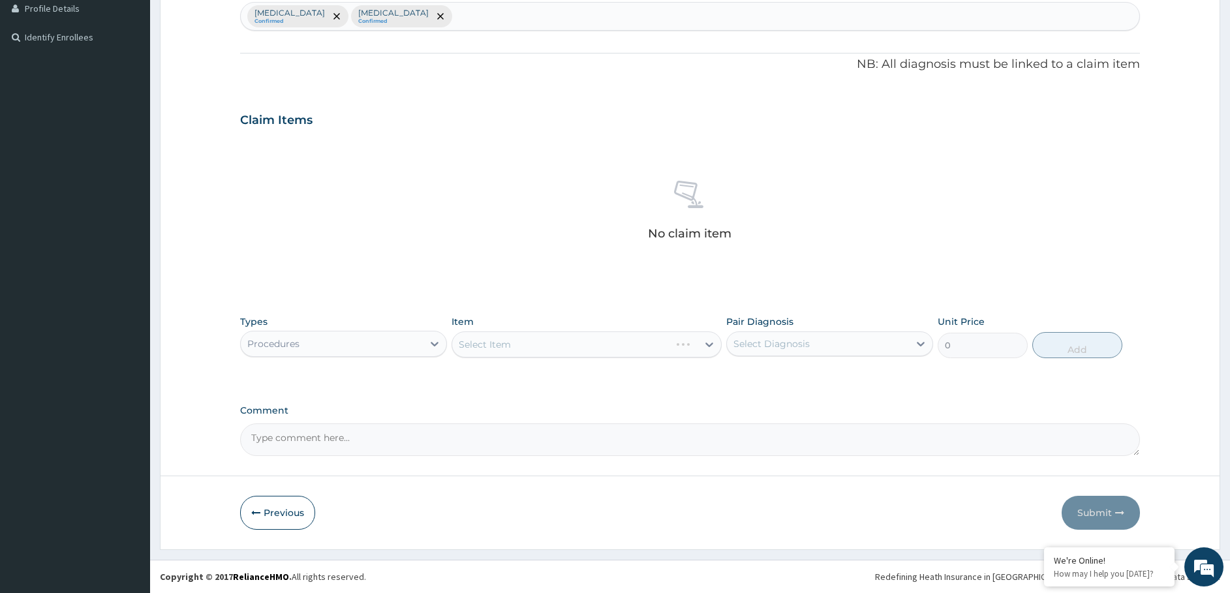
click at [547, 342] on div "Select Item" at bounding box center [587, 344] width 270 height 26
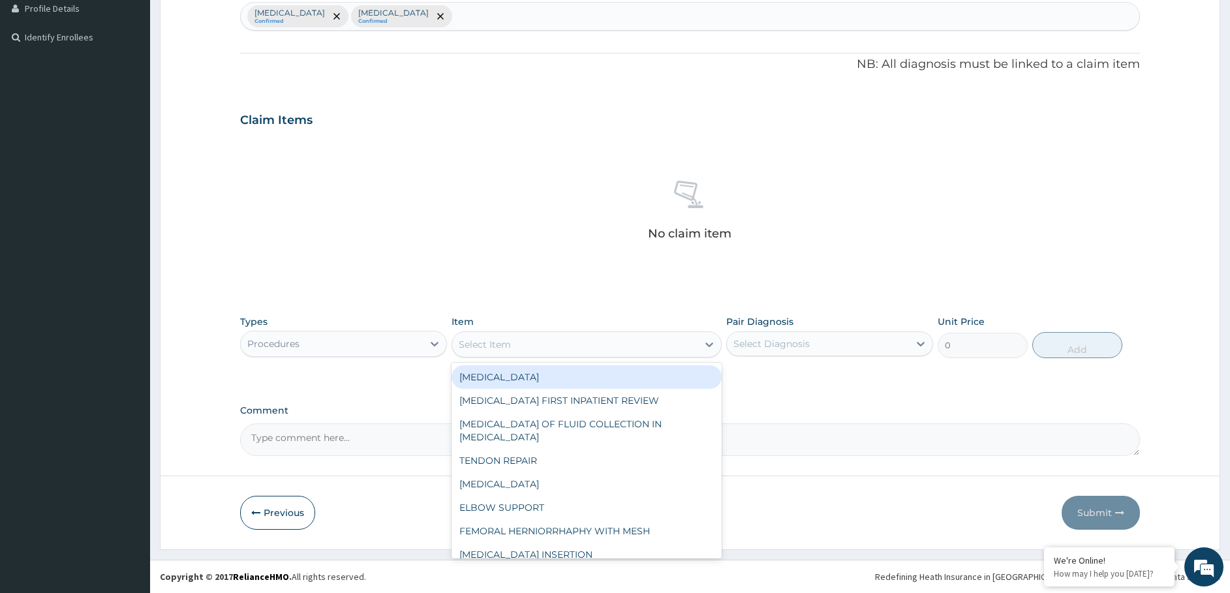
click at [585, 348] on div "Select Item" at bounding box center [574, 344] width 245 height 21
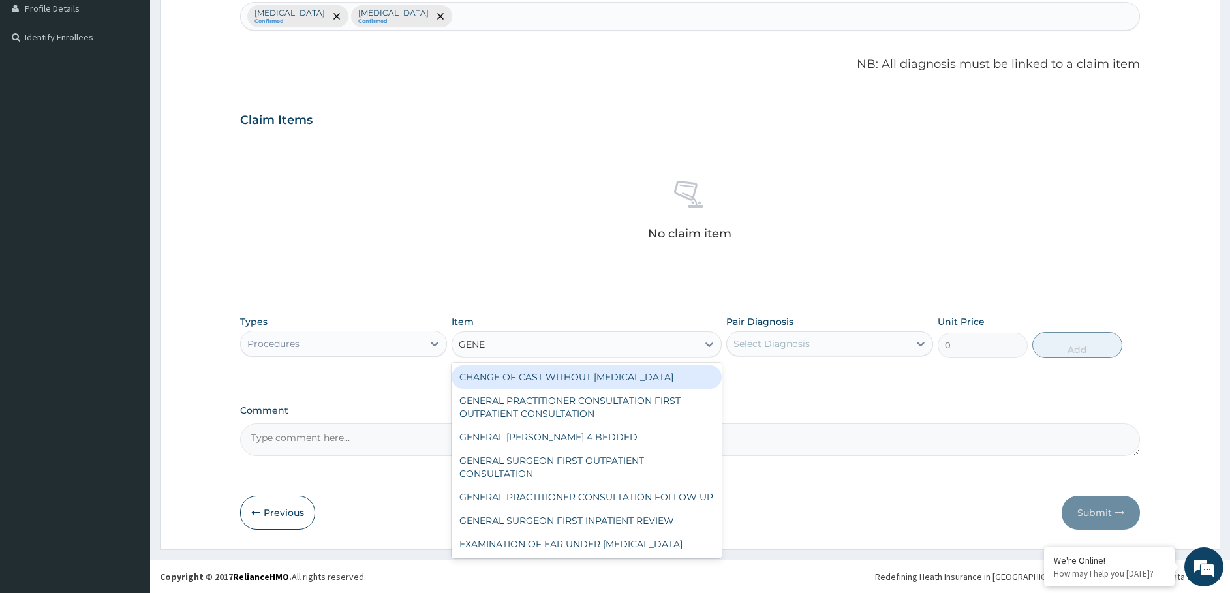
type input "GENER"
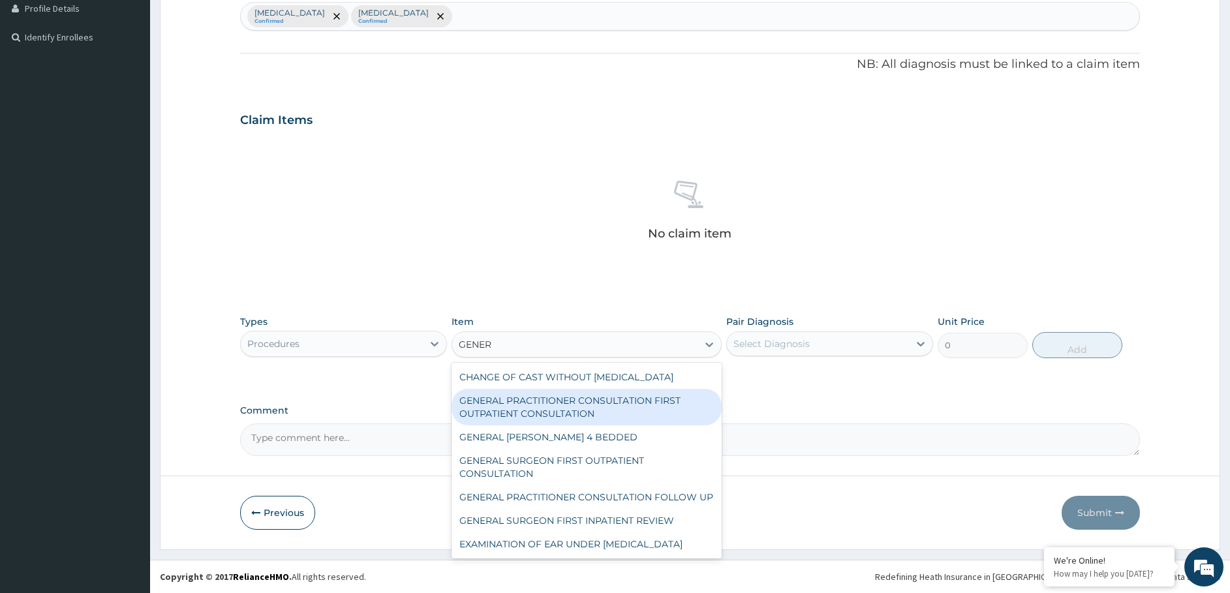
click at [540, 418] on div "GENERAL PRACTITIONER CONSULTATION FIRST OUTPATIENT CONSULTATION" at bounding box center [587, 407] width 270 height 37
type input "3547.5"
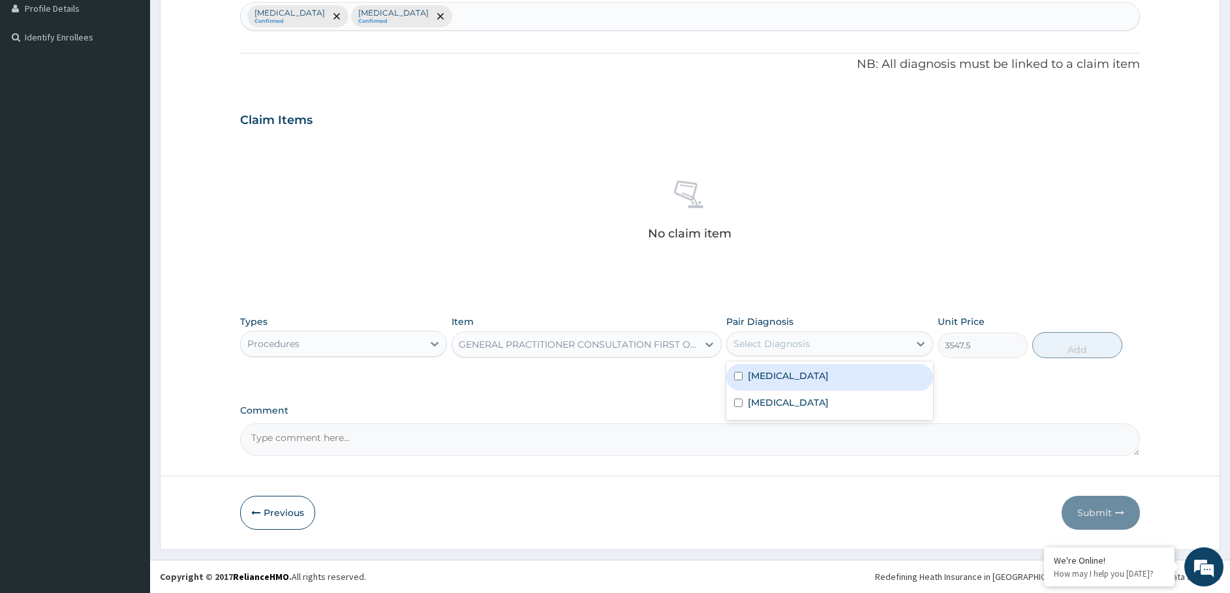
click at [787, 349] on div "Select Diagnosis" at bounding box center [771, 343] width 76 height 13
click at [783, 382] on div "[MEDICAL_DATA]" at bounding box center [829, 377] width 207 height 27
checkbox input "true"
click at [1067, 345] on button "Add" at bounding box center [1077, 345] width 90 height 26
type input "0"
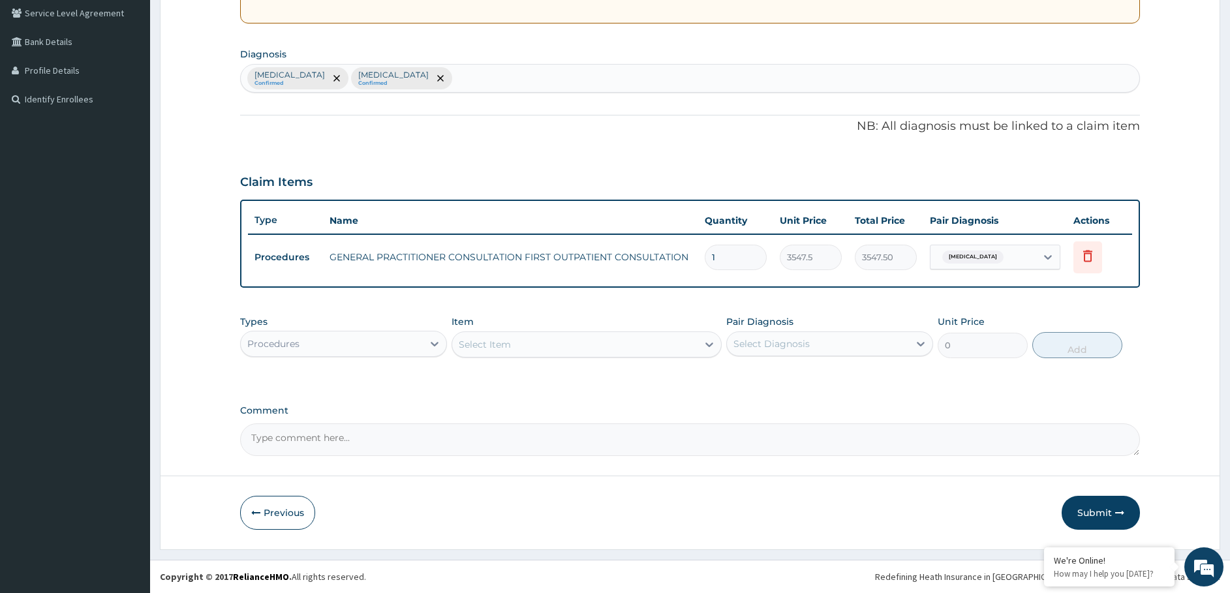
scroll to position [273, 0]
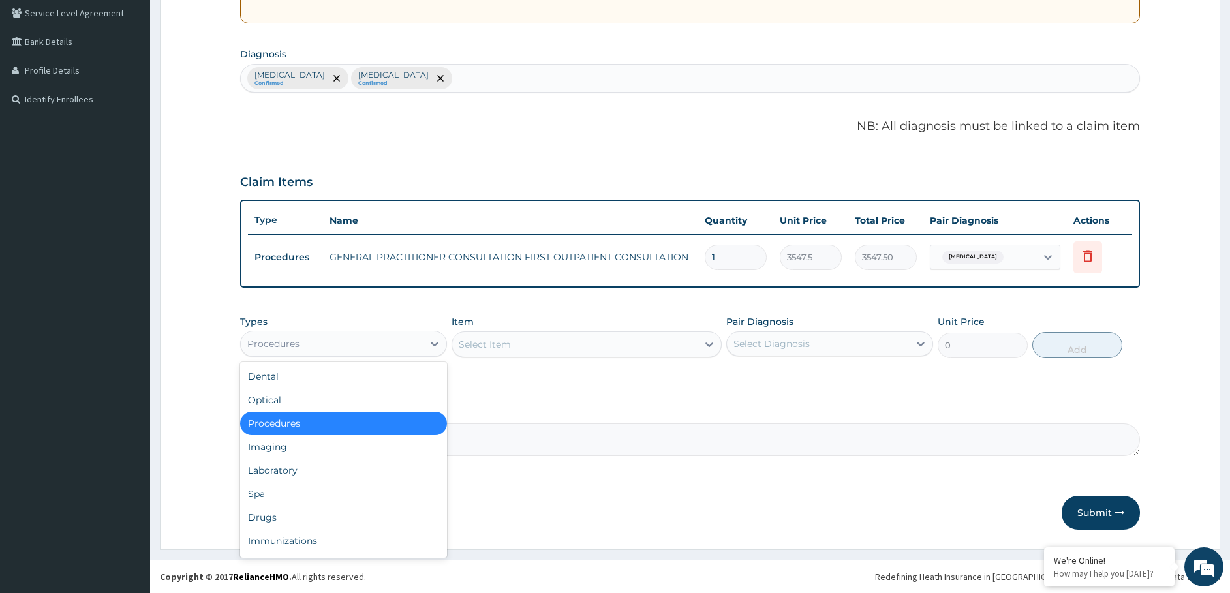
click at [358, 344] on div "Procedures" at bounding box center [332, 343] width 182 height 21
click at [295, 470] on div "Laboratory" at bounding box center [343, 470] width 207 height 23
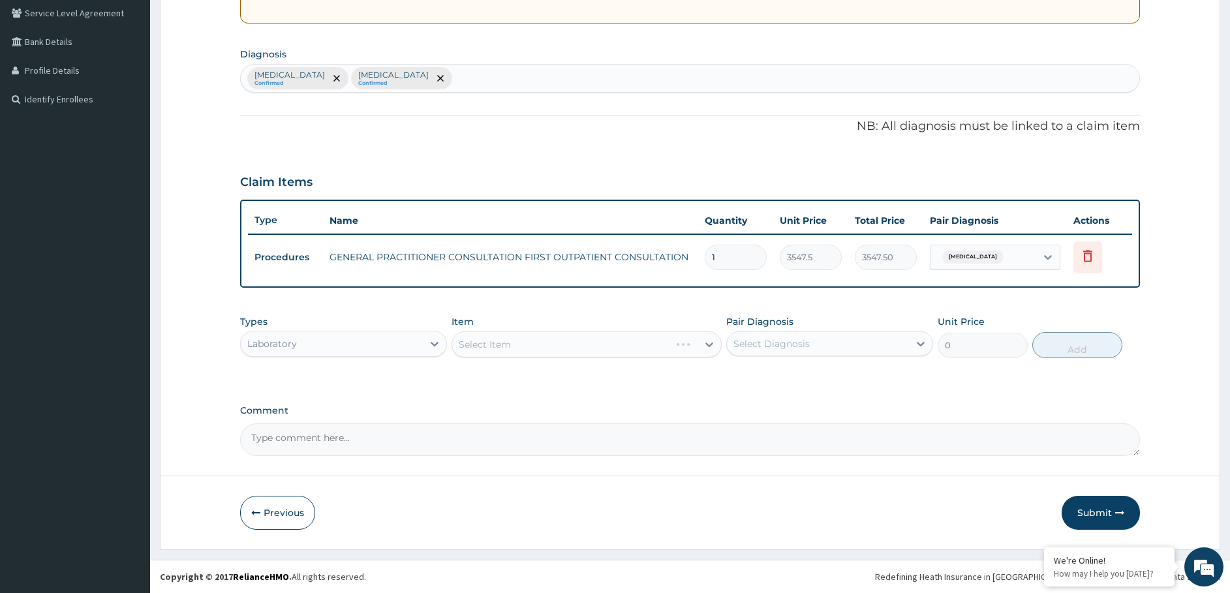
click at [504, 343] on div "Select Item" at bounding box center [587, 344] width 270 height 26
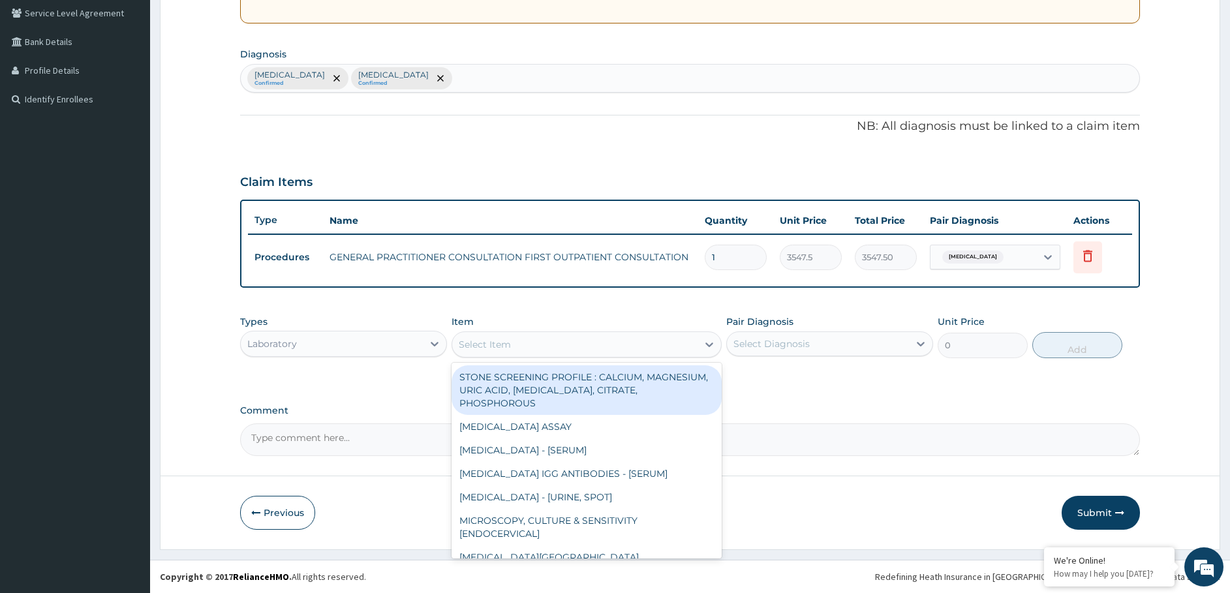
click at [485, 343] on div "Select Item" at bounding box center [485, 344] width 52 height 13
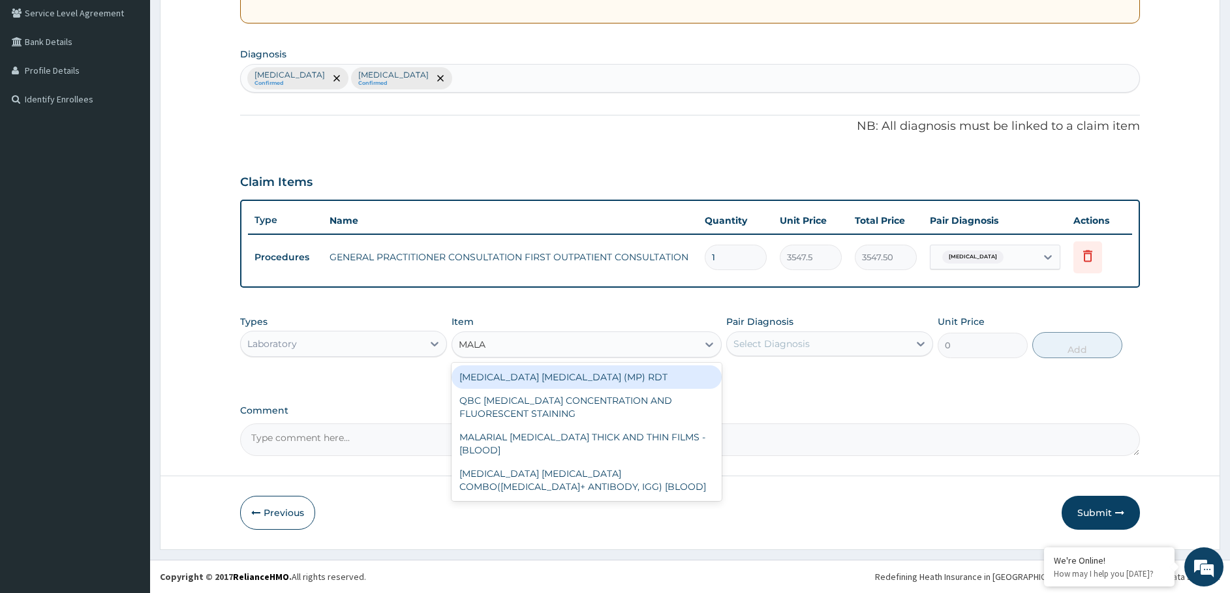
type input "MALAR"
click at [479, 375] on div "[MEDICAL_DATA] [MEDICAL_DATA] (MP) RDT" at bounding box center [587, 376] width 270 height 23
type input "1612.5"
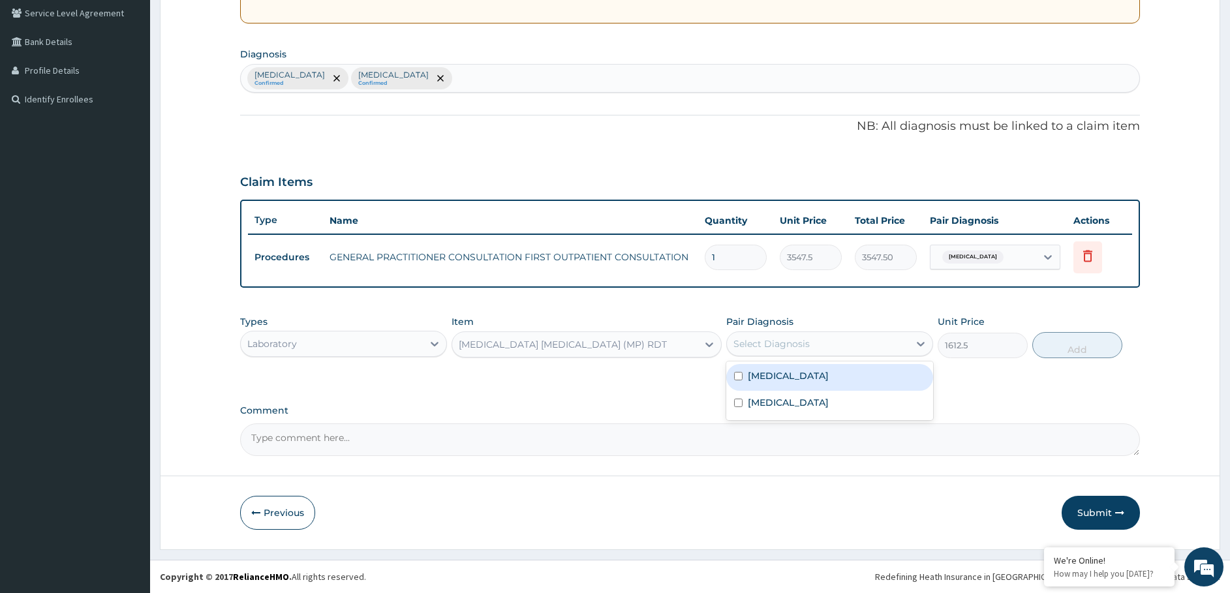
click at [805, 343] on div "Select Diagnosis" at bounding box center [771, 343] width 76 height 13
click at [799, 382] on div "[MEDICAL_DATA]" at bounding box center [829, 377] width 207 height 27
checkbox input "true"
click at [1057, 343] on button "Add" at bounding box center [1077, 345] width 90 height 26
type input "0"
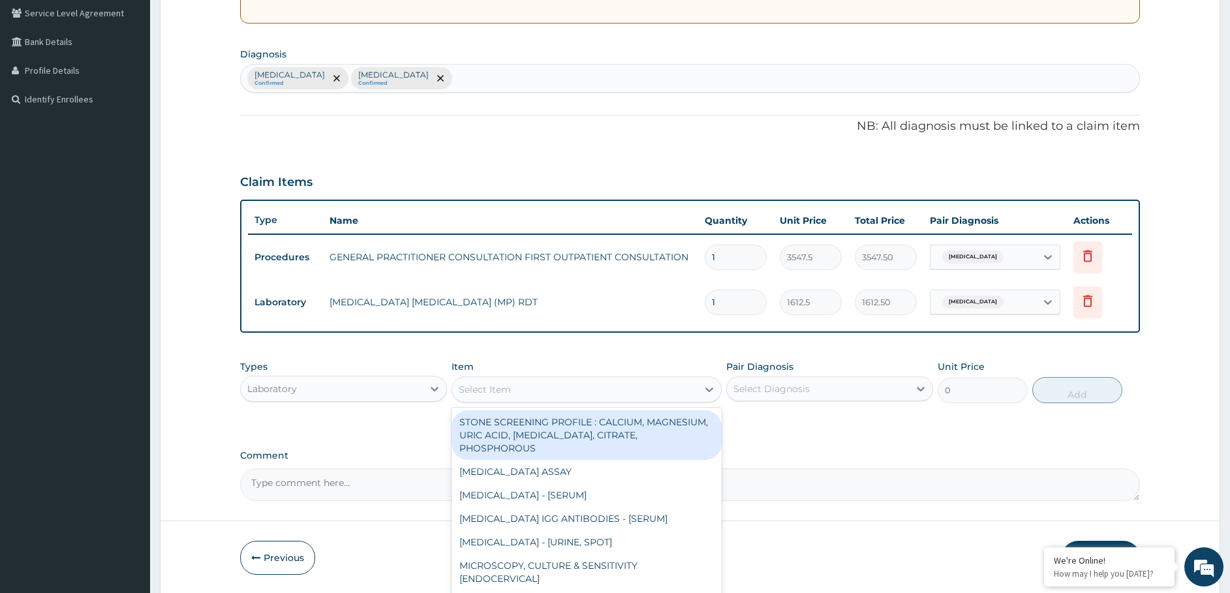
click at [486, 392] on div "Select Item" at bounding box center [485, 389] width 52 height 13
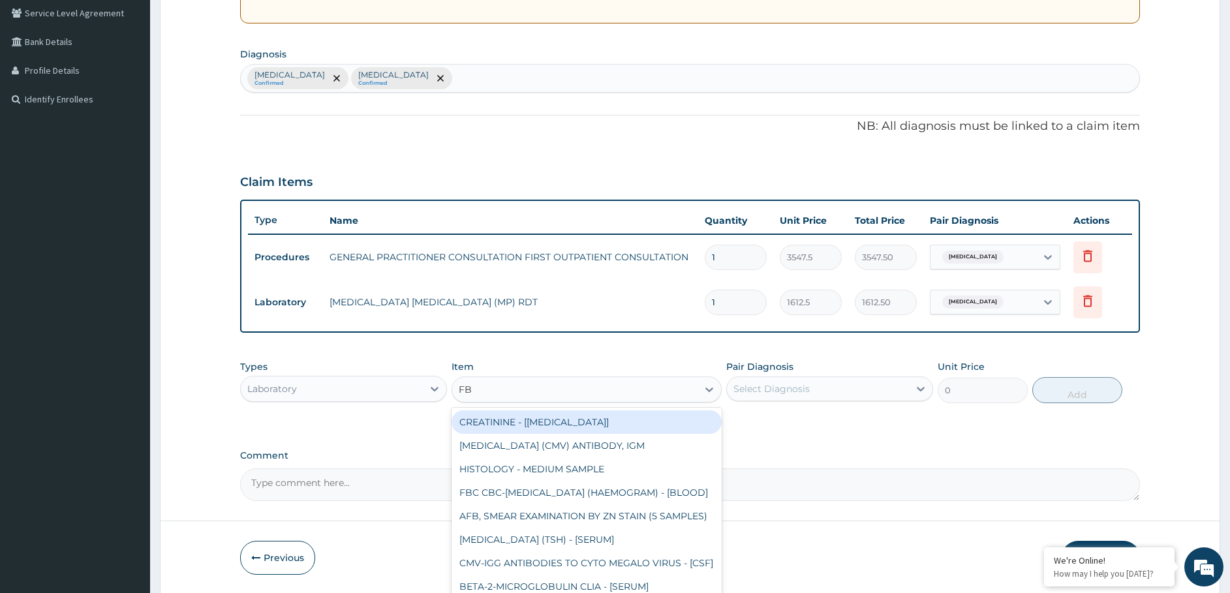
type input "FBC"
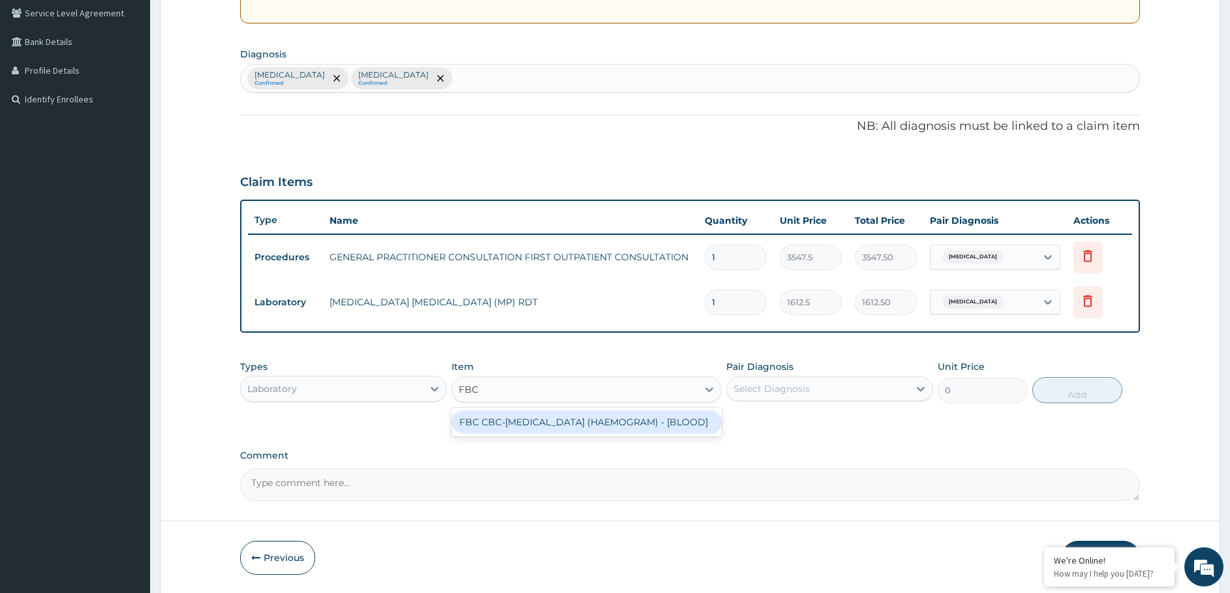
click at [492, 430] on div "FBC CBC-[MEDICAL_DATA] (HAEMOGRAM) - [BLOOD]" at bounding box center [587, 421] width 270 height 23
type input "4300"
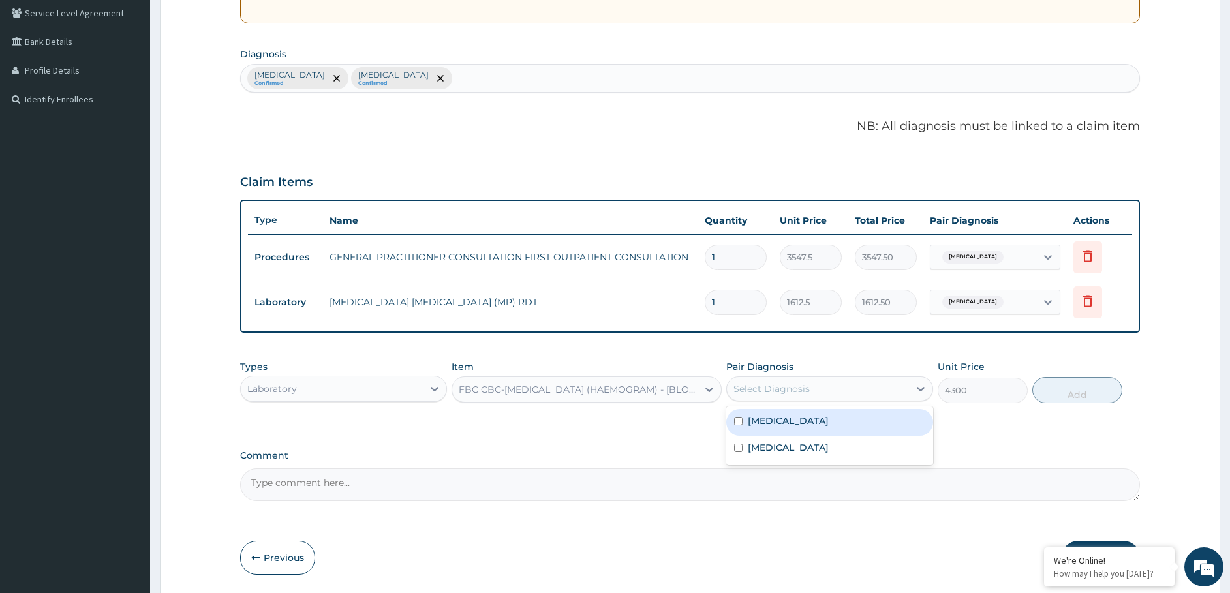
click at [750, 386] on div "Select Diagnosis" at bounding box center [771, 388] width 76 height 13
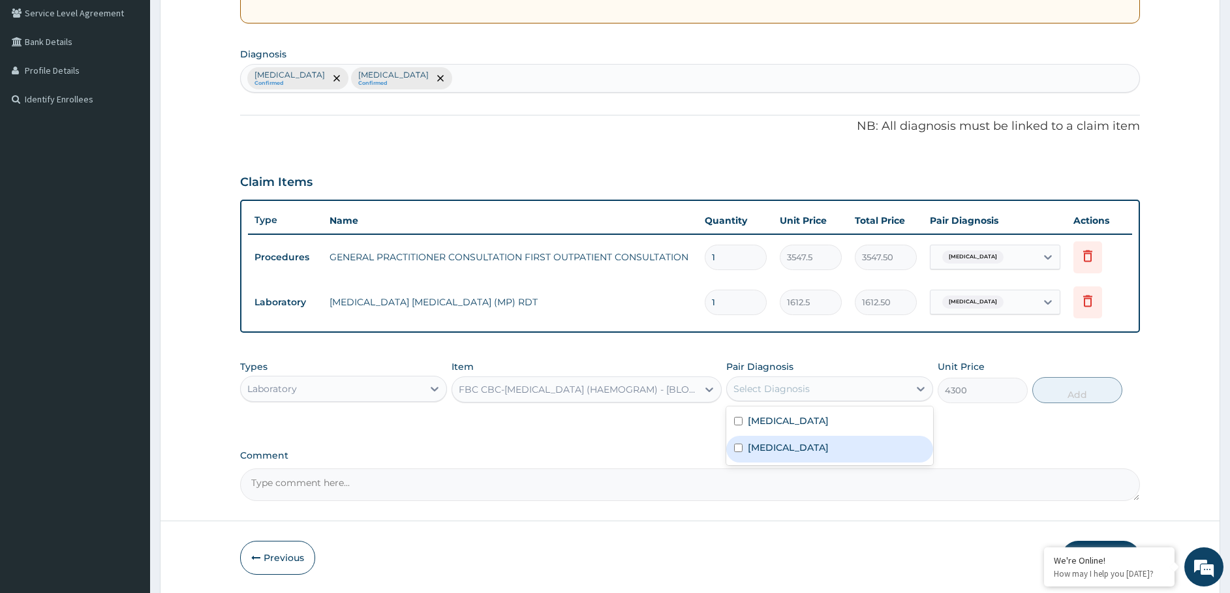
click at [754, 445] on label "Bronchitis" at bounding box center [788, 447] width 81 height 13
checkbox input "true"
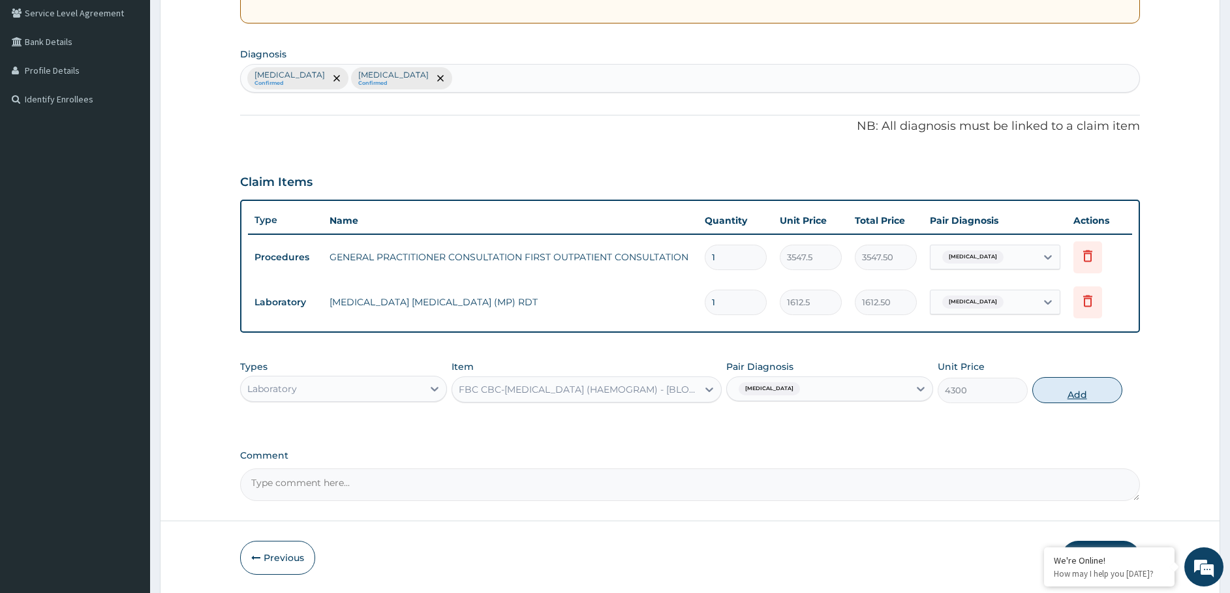
click at [1087, 395] on button "Add" at bounding box center [1077, 390] width 90 height 26
type input "0"
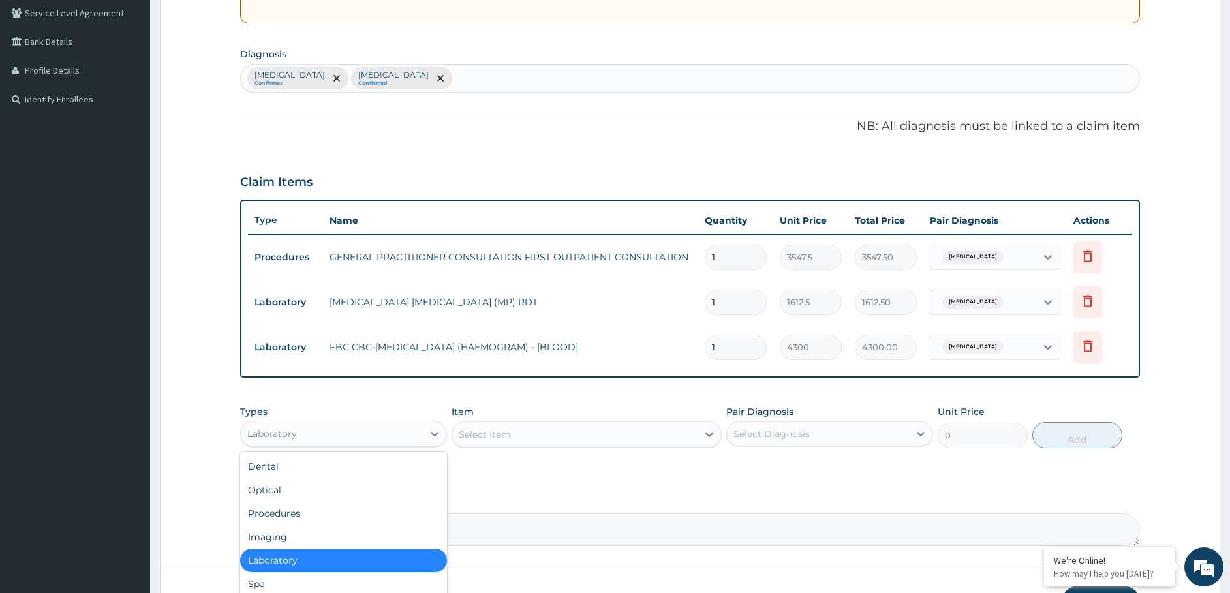
click at [377, 434] on div "Laboratory" at bounding box center [332, 434] width 182 height 21
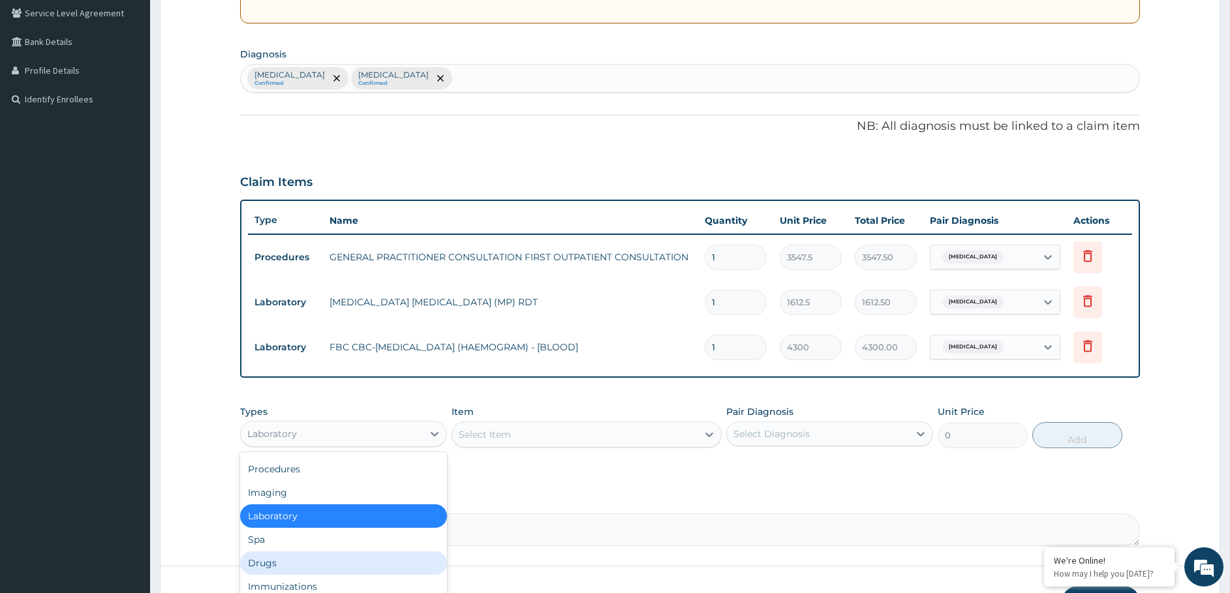
click at [291, 564] on div "Drugs" at bounding box center [343, 562] width 207 height 23
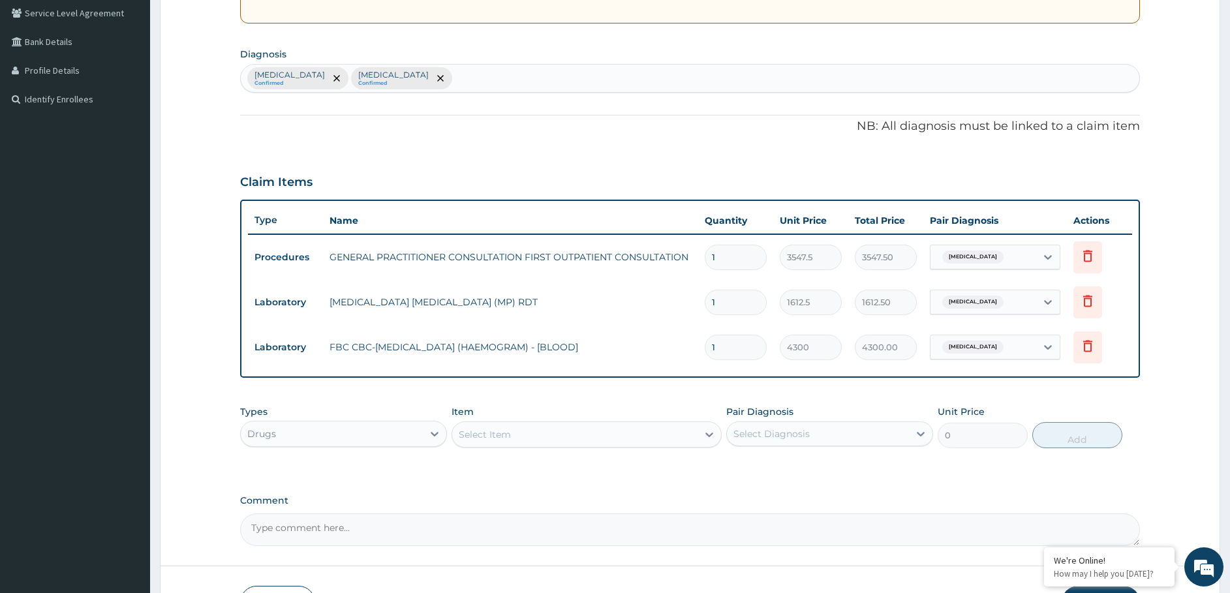
click at [489, 427] on div "Select Item" at bounding box center [574, 434] width 245 height 21
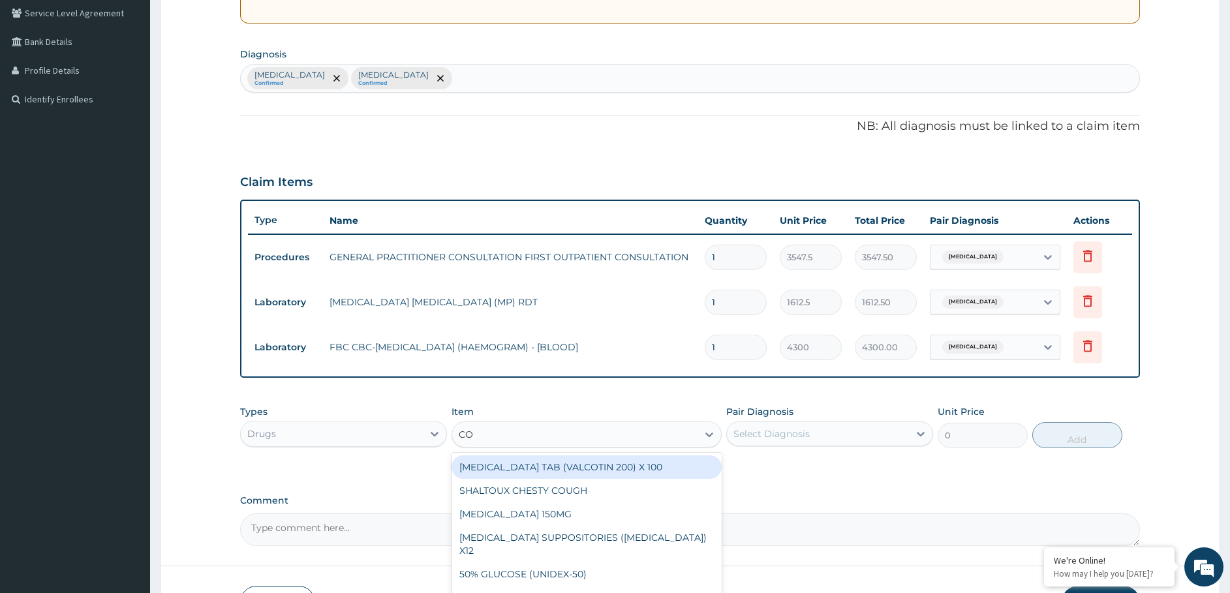
type input "COA"
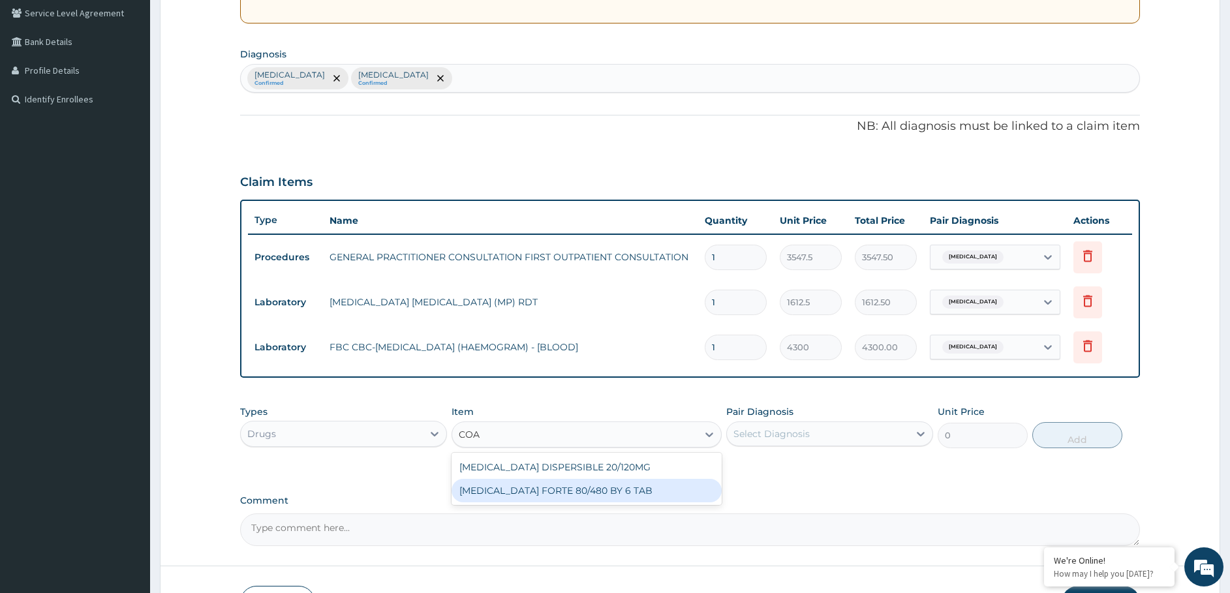
click at [488, 491] on div "[MEDICAL_DATA] FORTE 80/480 BY 6 TAB" at bounding box center [587, 490] width 270 height 23
type input "449.35"
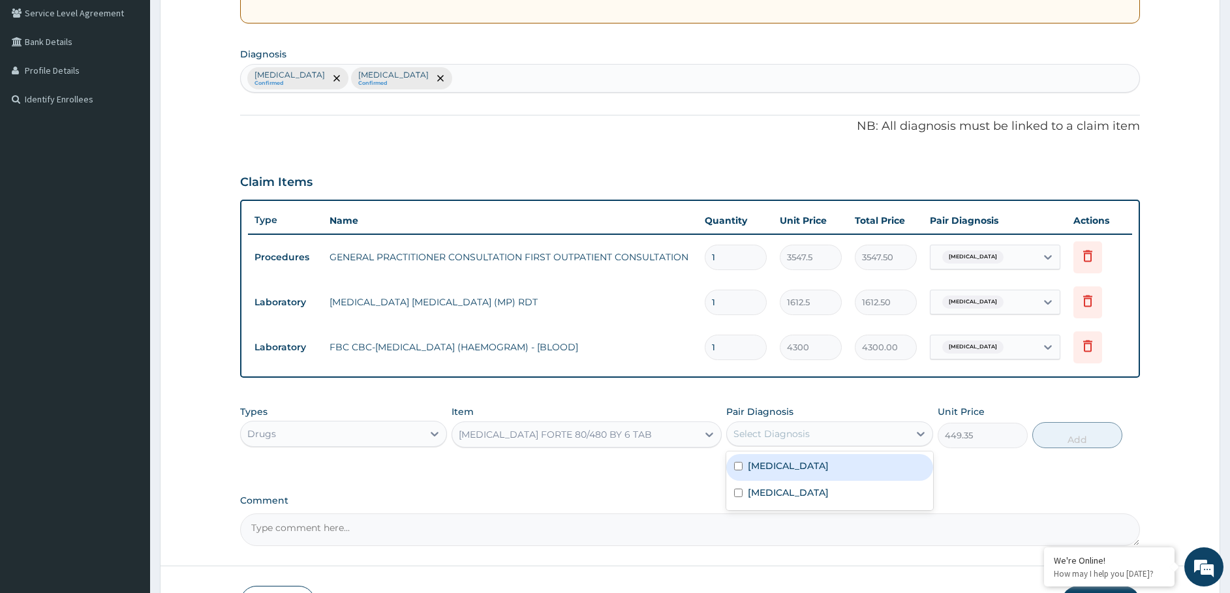
click at [805, 433] on div "Select Diagnosis" at bounding box center [771, 433] width 76 height 13
click at [776, 463] on label "[MEDICAL_DATA]" at bounding box center [788, 465] width 81 height 13
checkbox input "true"
click at [1058, 434] on button "Add" at bounding box center [1077, 435] width 90 height 26
type input "0"
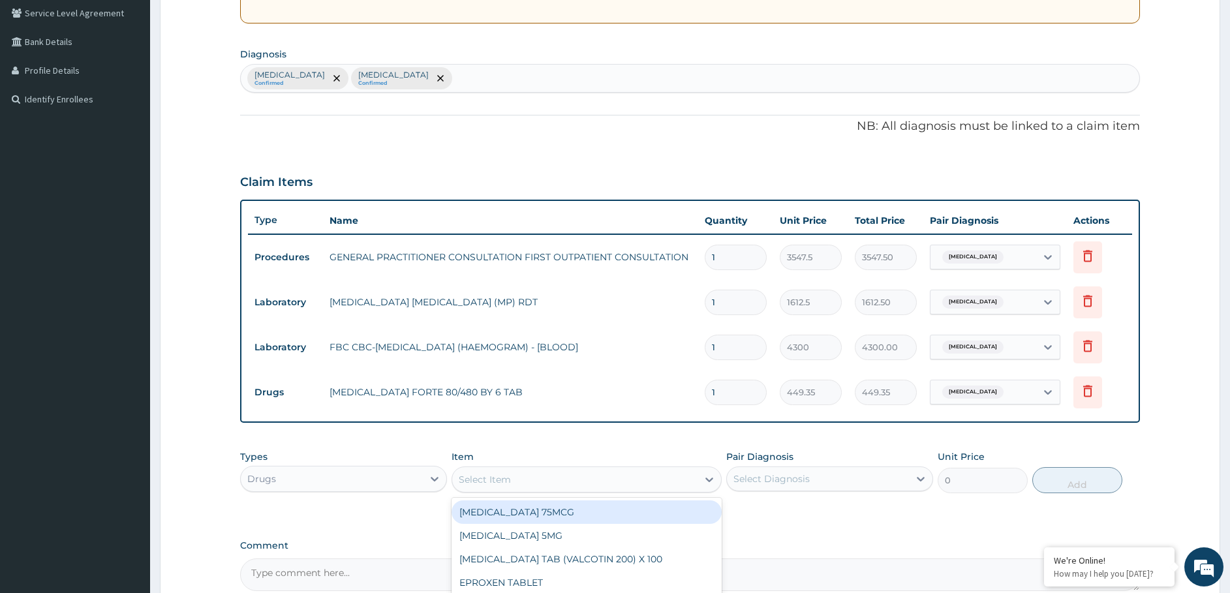
click at [510, 476] on div "Select Item" at bounding box center [485, 479] width 52 height 13
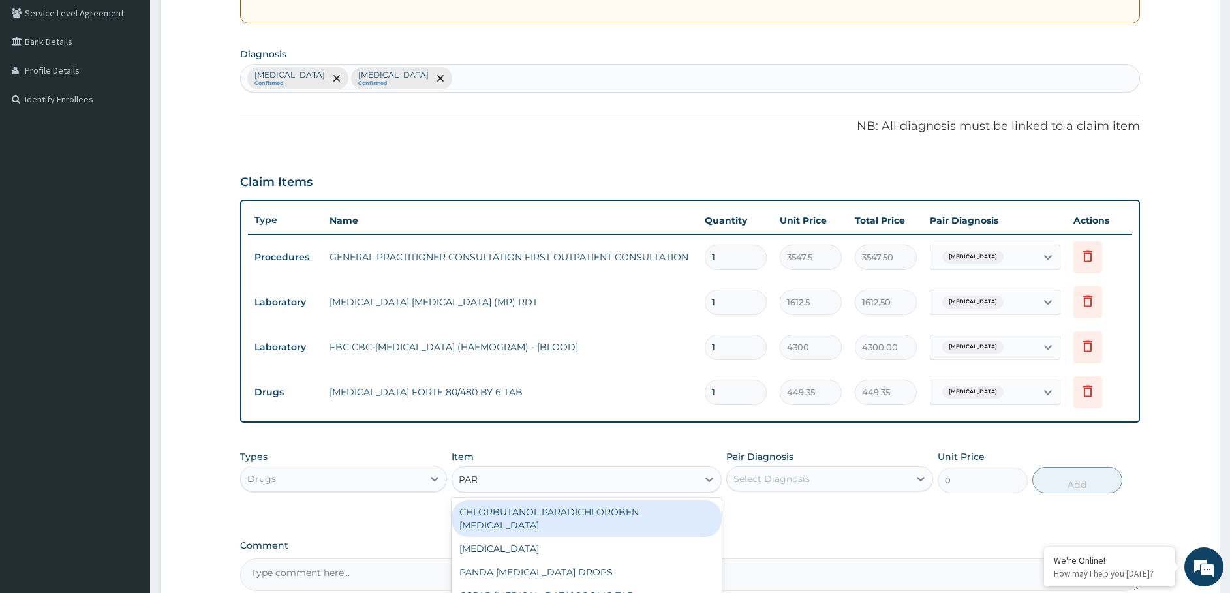
type input "PARA"
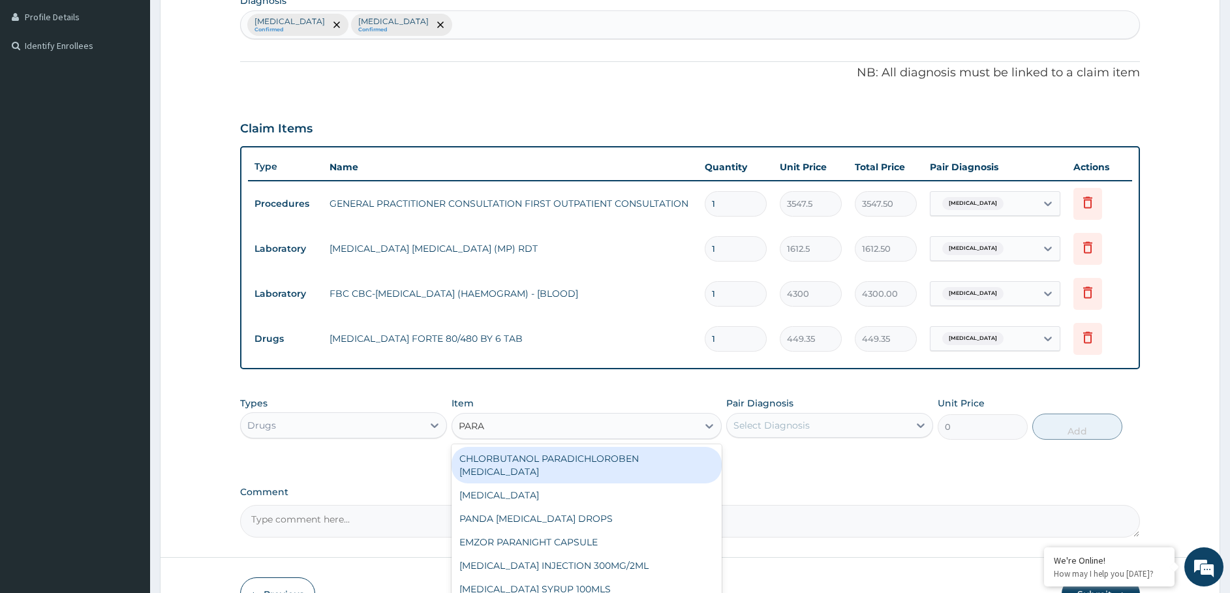
scroll to position [403, 0]
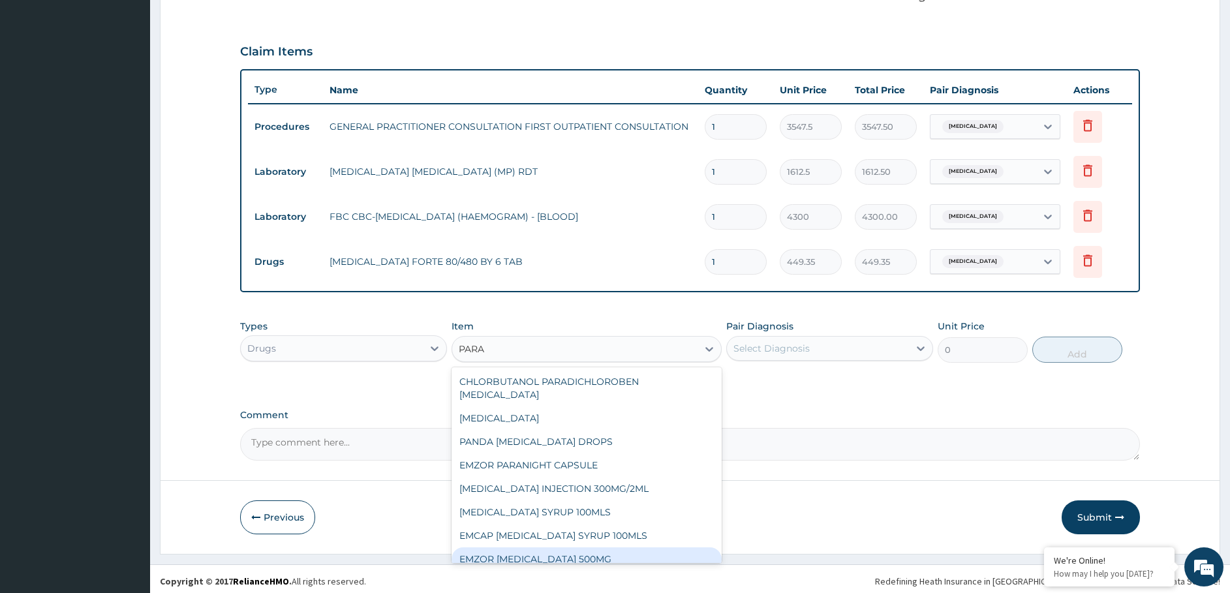
click at [557, 549] on div "EMZOR [MEDICAL_DATA] 500MG" at bounding box center [587, 558] width 270 height 23
type input "23.65"
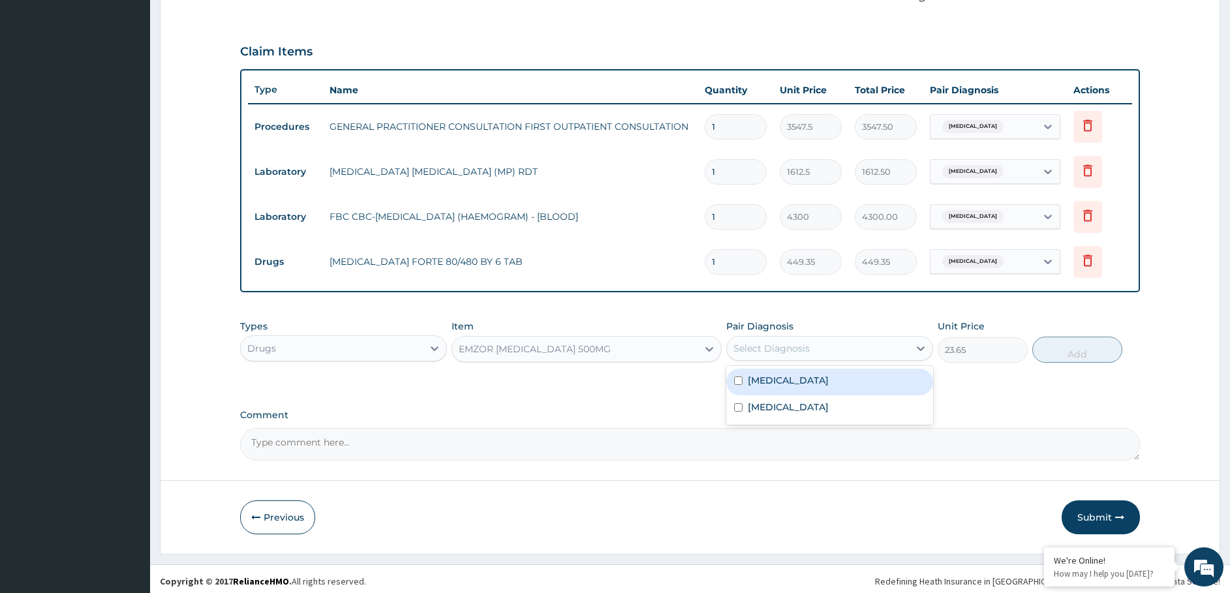
click at [777, 346] on div "Select Diagnosis" at bounding box center [771, 348] width 76 height 13
drag, startPoint x: 778, startPoint y: 375, endPoint x: 795, endPoint y: 380, distance: 17.6
click at [779, 376] on label "[MEDICAL_DATA]" at bounding box center [788, 380] width 81 height 13
checkbox input "true"
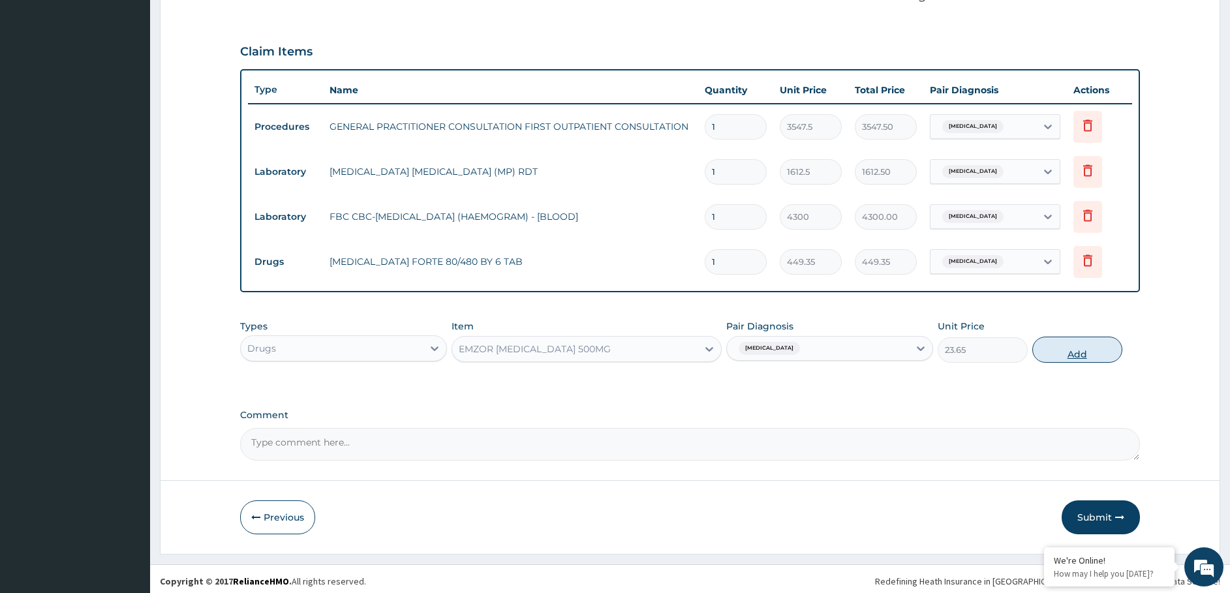
click at [1058, 341] on button "Add" at bounding box center [1077, 350] width 90 height 26
type input "0"
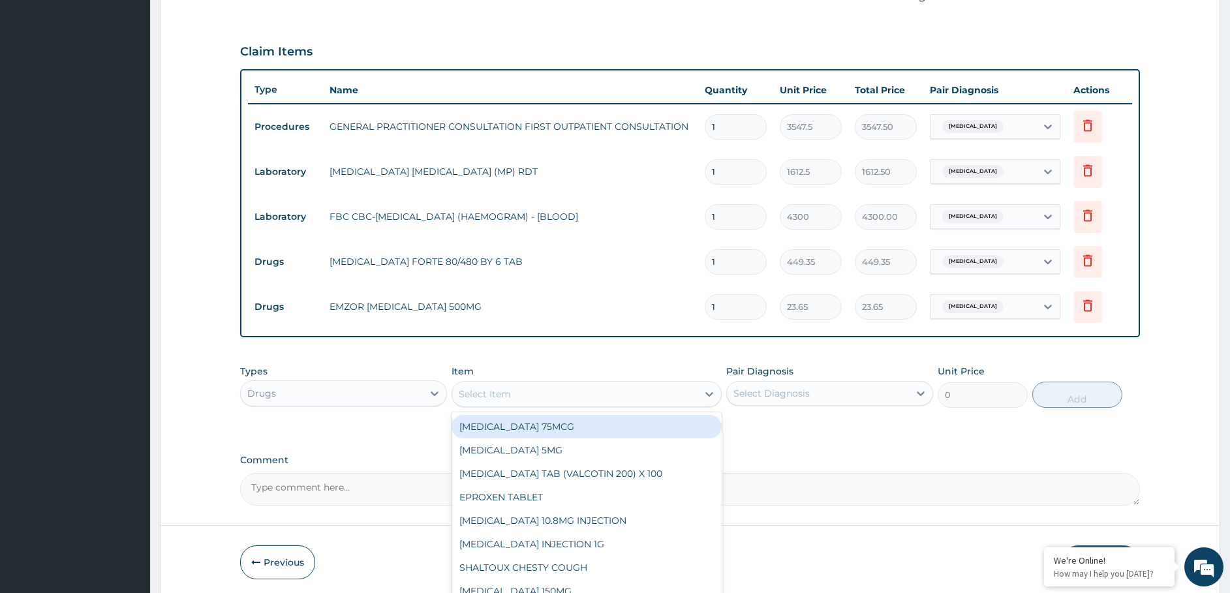
click at [517, 392] on div "Select Item" at bounding box center [574, 394] width 245 height 21
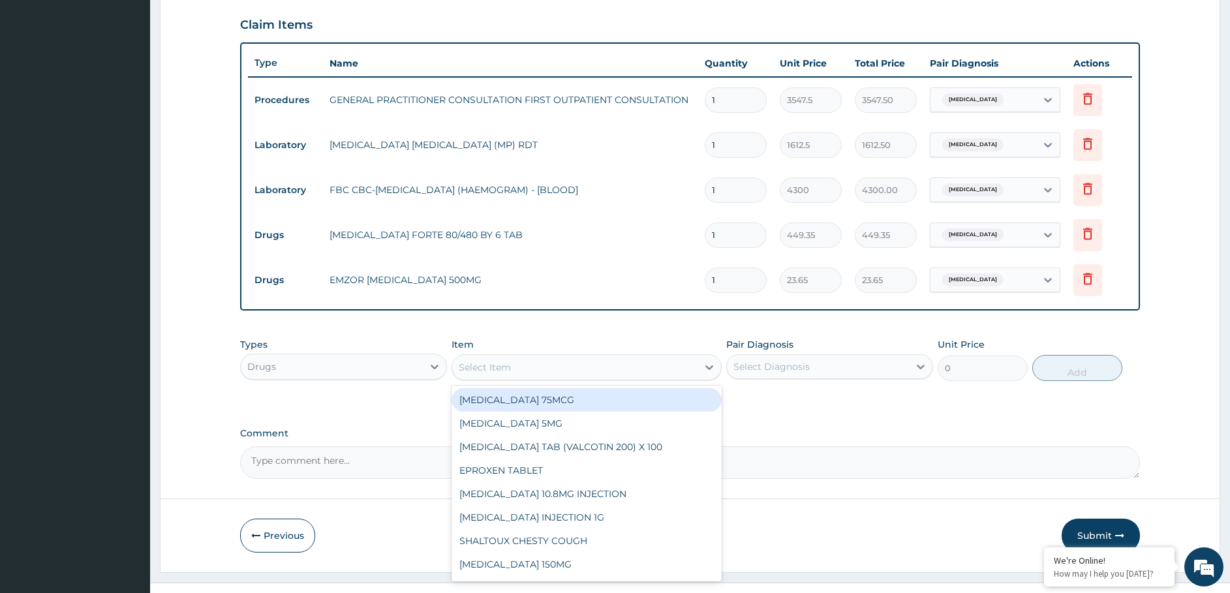
scroll to position [453, 0]
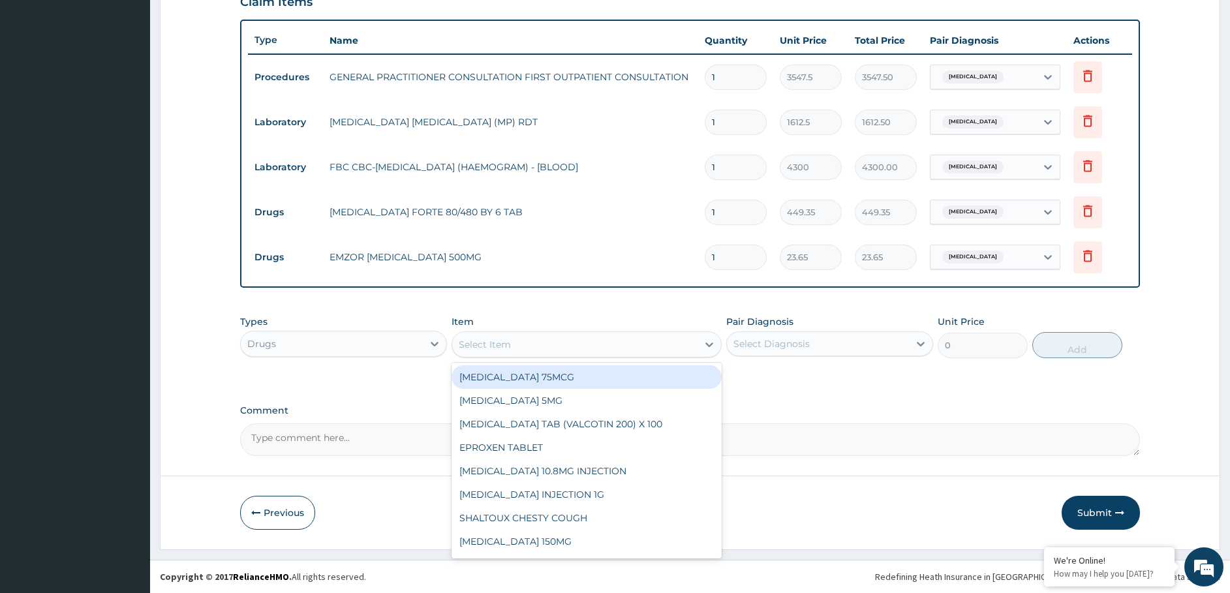
click at [479, 340] on div "Select Item" at bounding box center [485, 344] width 52 height 13
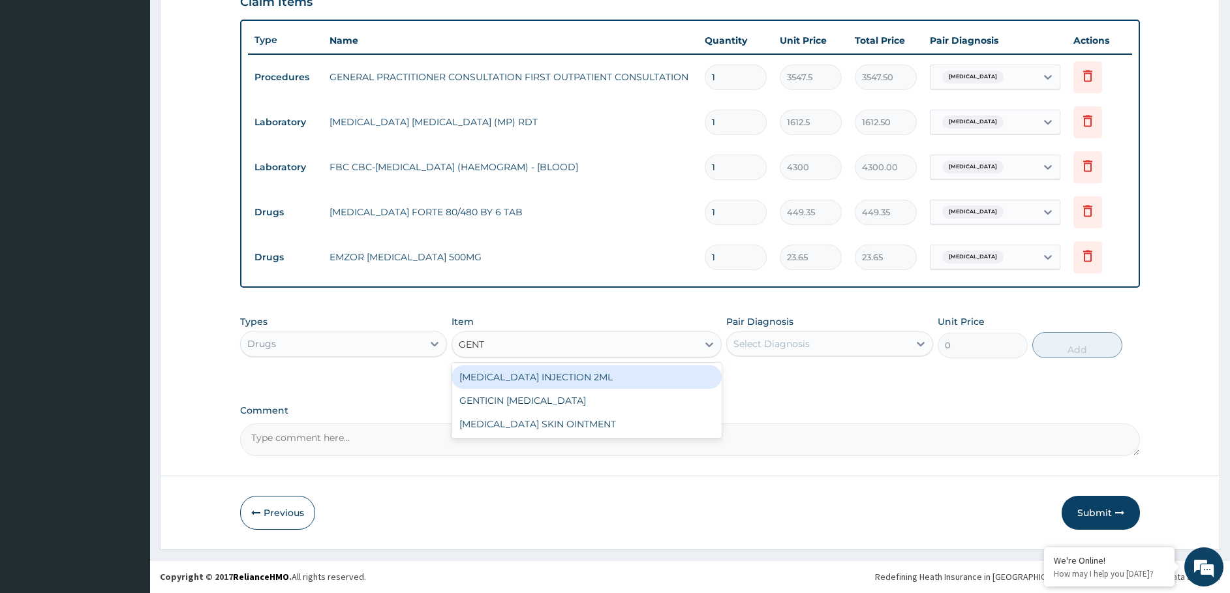
type input "GENTA"
click at [552, 381] on div "[MEDICAL_DATA] INJECTION 2ML" at bounding box center [587, 376] width 270 height 23
type input "331.09999999999997"
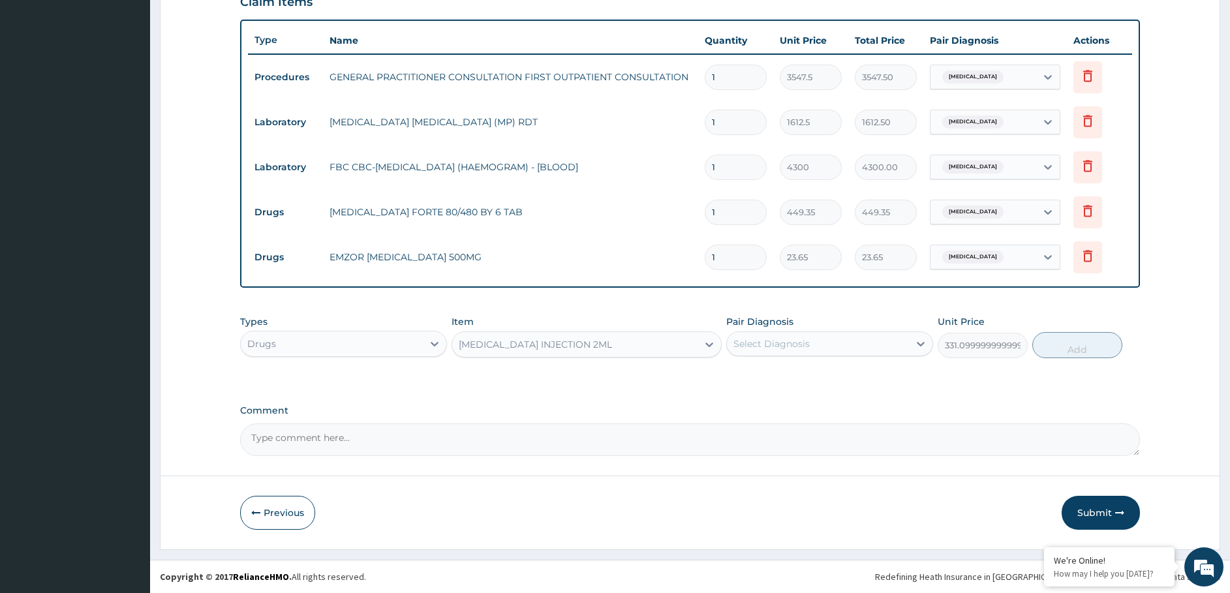
click at [778, 342] on div "Select Diagnosis" at bounding box center [771, 343] width 76 height 13
click at [769, 405] on label "Bronchitis" at bounding box center [788, 402] width 81 height 13
checkbox input "true"
click at [1071, 347] on button "Add" at bounding box center [1077, 345] width 90 height 26
type input "0"
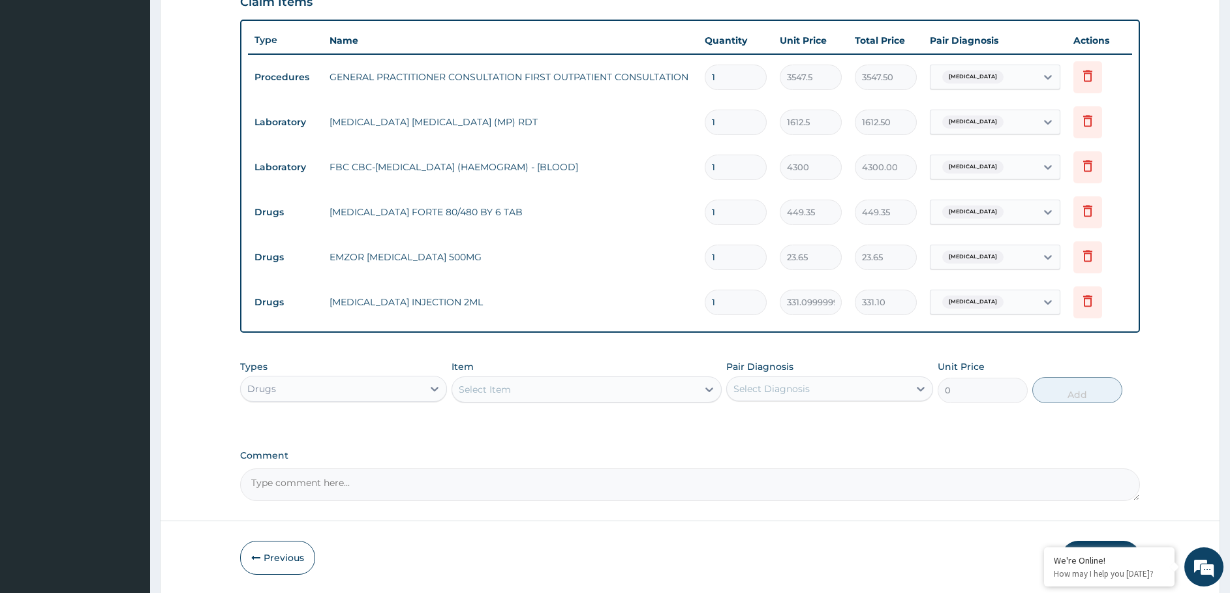
click at [505, 386] on div "Select Item" at bounding box center [485, 389] width 52 height 13
type input "G"
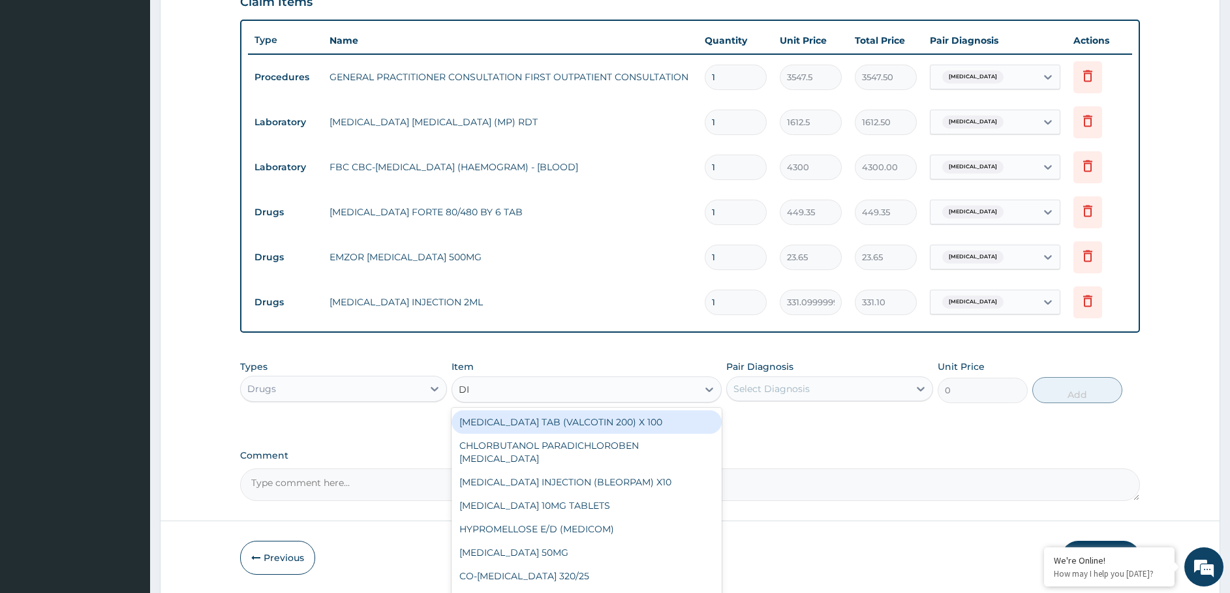
type input "D"
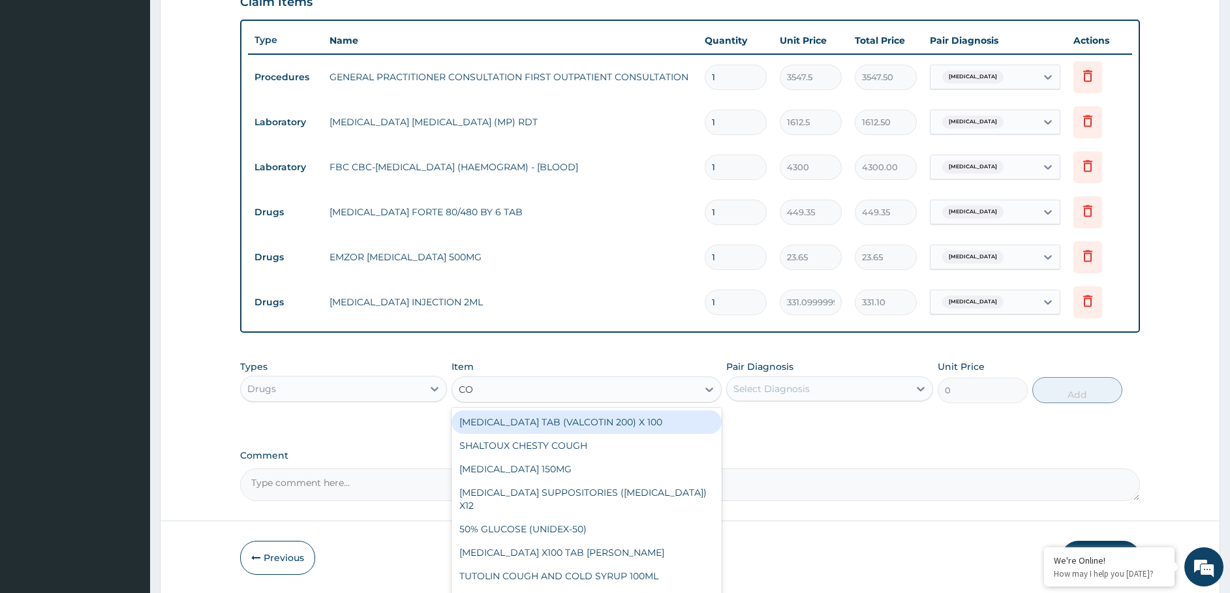
type input "C"
type input "CEFT"
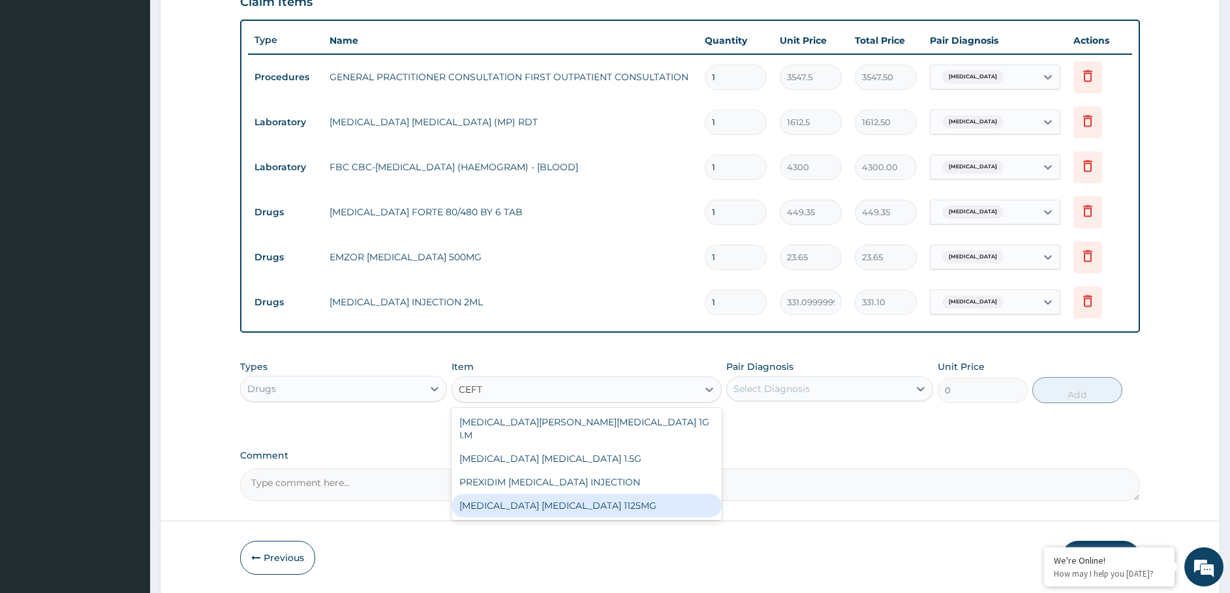
click at [568, 497] on div "[MEDICAL_DATA] [MEDICAL_DATA] 1125MG" at bounding box center [587, 505] width 270 height 23
type input "2365"
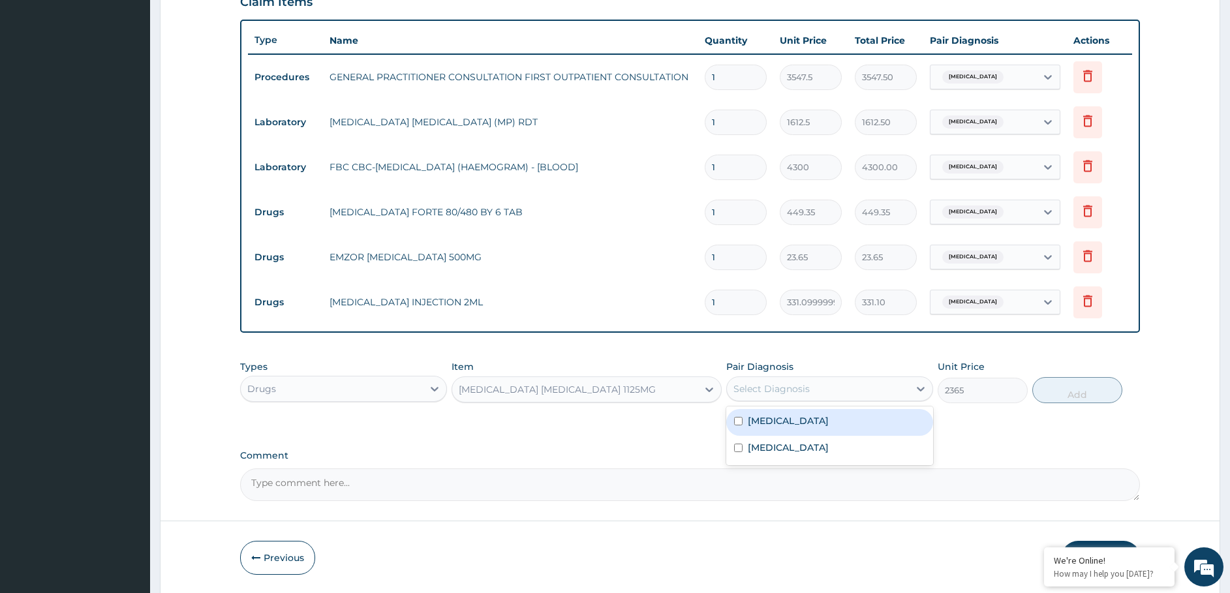
drag, startPoint x: 792, startPoint y: 385, endPoint x: 768, endPoint y: 436, distance: 56.3
click at [792, 386] on div "Select Diagnosis" at bounding box center [771, 388] width 76 height 13
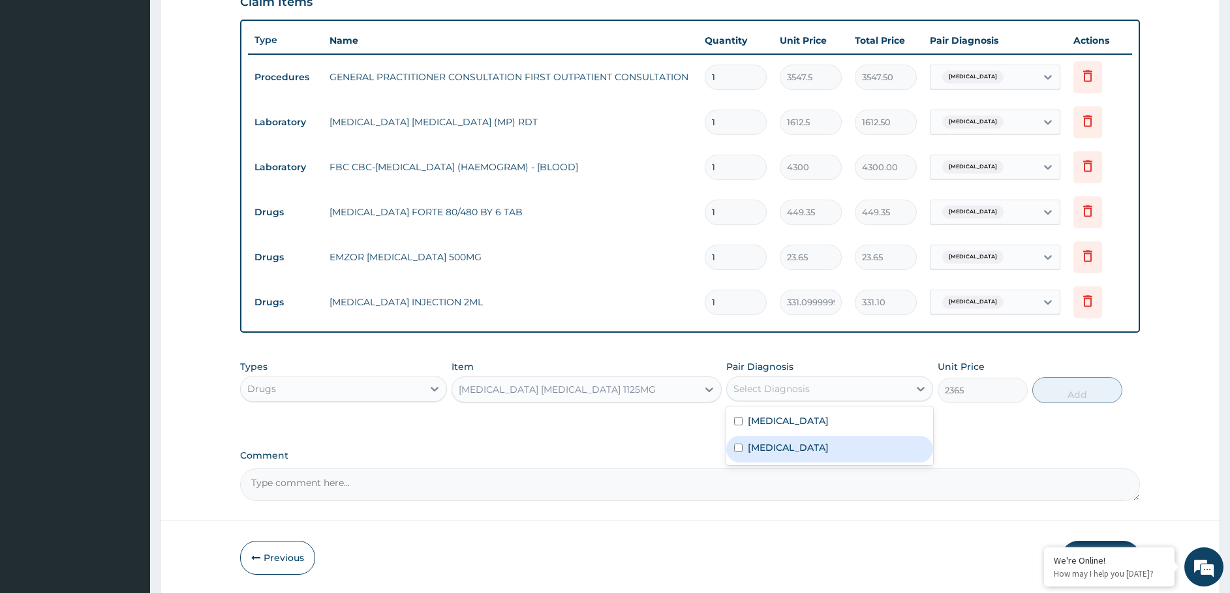
drag, startPoint x: 754, startPoint y: 450, endPoint x: 889, endPoint y: 430, distance: 135.9
click at [760, 449] on label "Bronchitis" at bounding box center [788, 447] width 81 height 13
checkbox input "true"
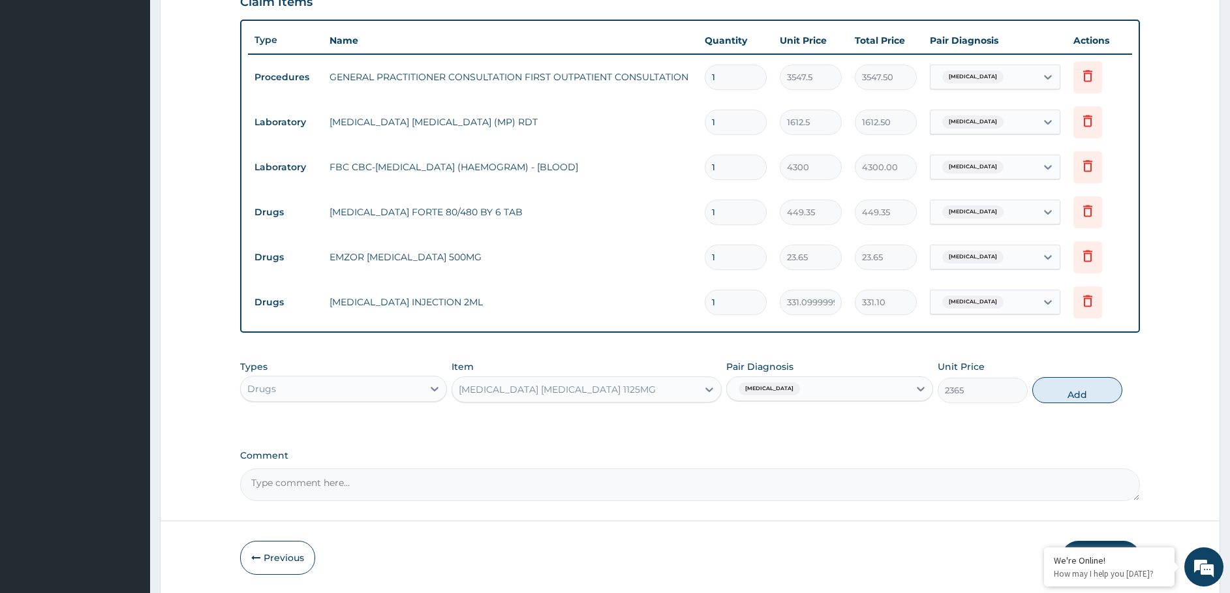
drag, startPoint x: 1058, startPoint y: 392, endPoint x: 979, endPoint y: 408, distance: 80.6
click at [1053, 393] on button "Add" at bounding box center [1077, 390] width 90 height 26
type input "0"
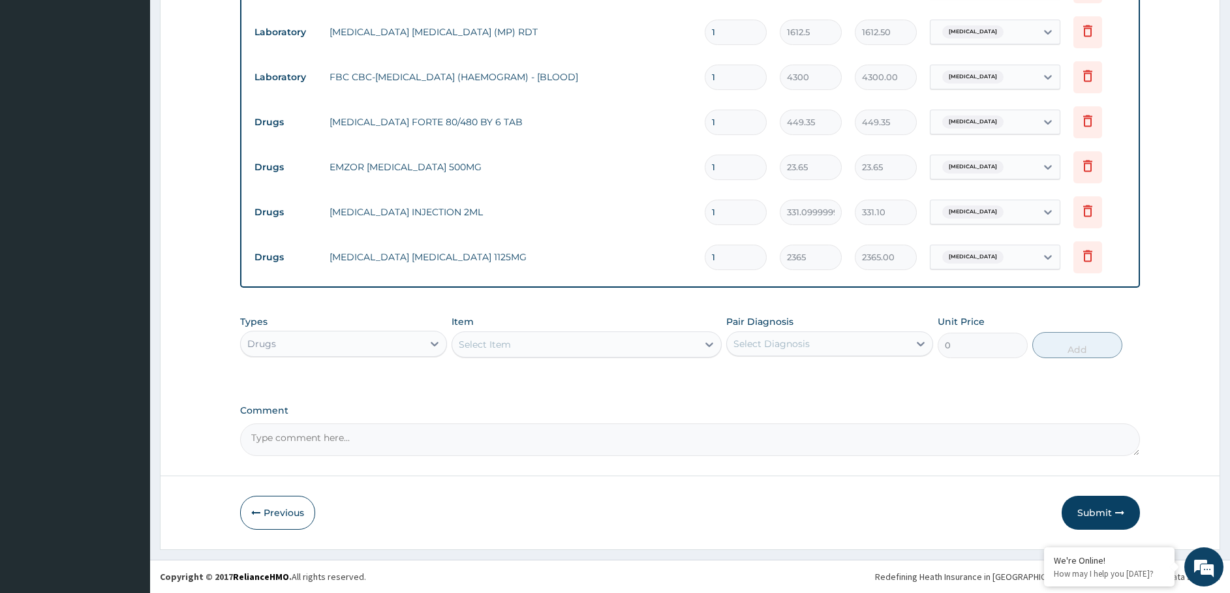
scroll to position [412, 0]
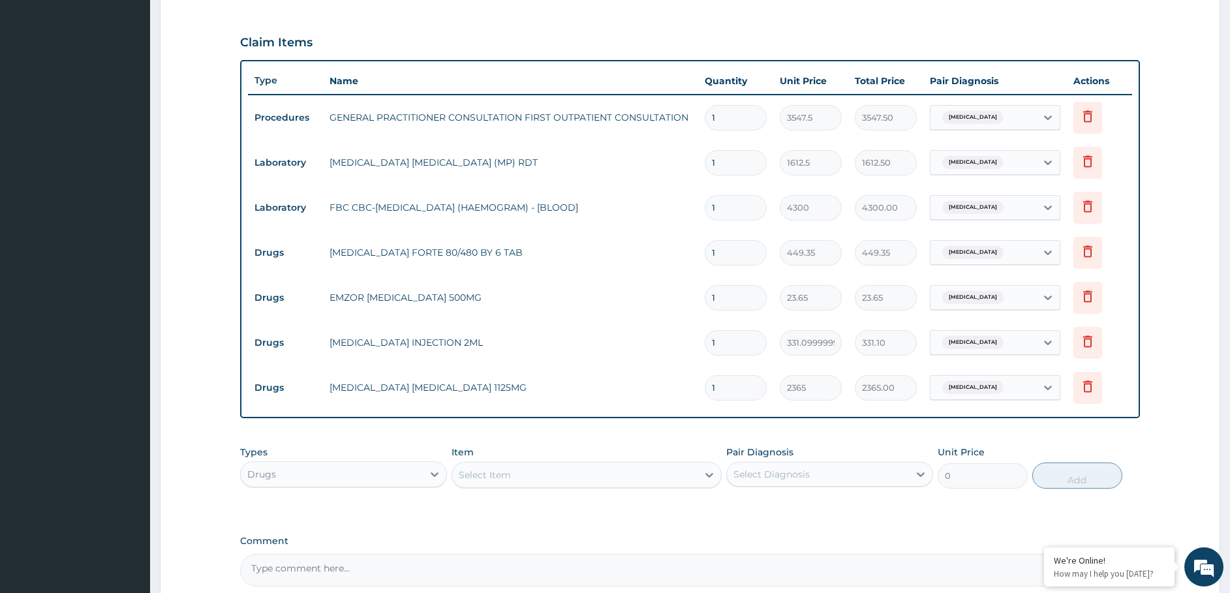
drag, startPoint x: 720, startPoint y: 251, endPoint x: 681, endPoint y: 300, distance: 62.7
click at [681, 300] on tbody "Procedures GENERAL PRACTITIONER CONSULTATION FIRST OUTPATIENT CONSULTATION 1 35…" at bounding box center [690, 253] width 885 height 316
type input "6"
type input "2696.10"
type input "6"
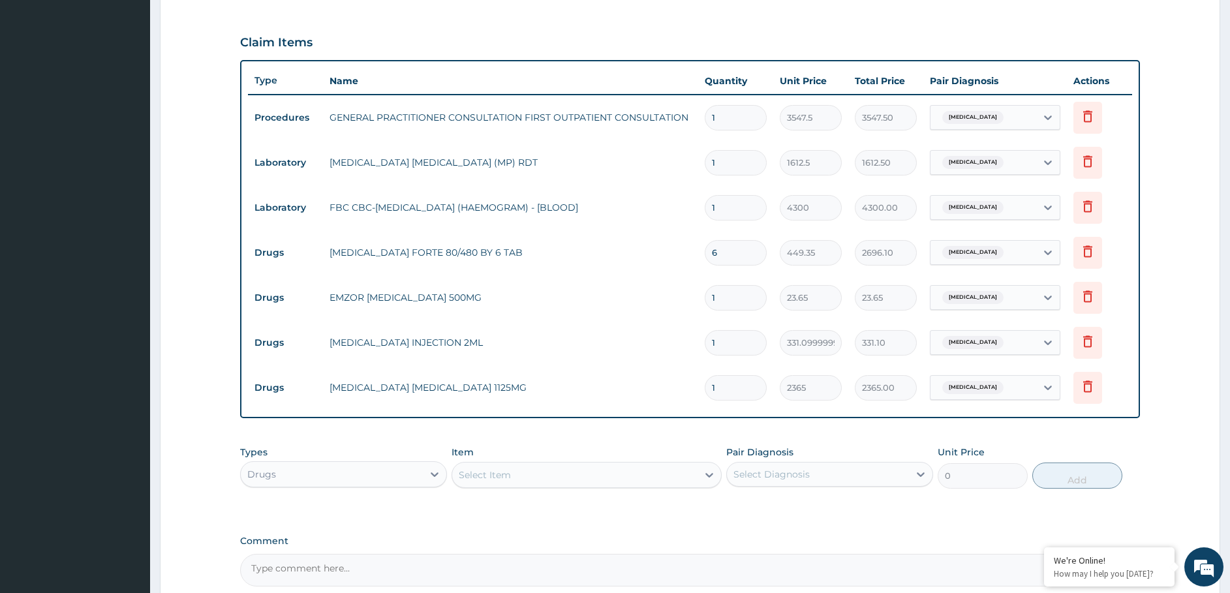
click at [728, 304] on input "1" at bounding box center [736, 297] width 62 height 25
type input "18"
type input "425.70"
type input "18"
drag, startPoint x: 727, startPoint y: 333, endPoint x: 697, endPoint y: 370, distance: 47.8
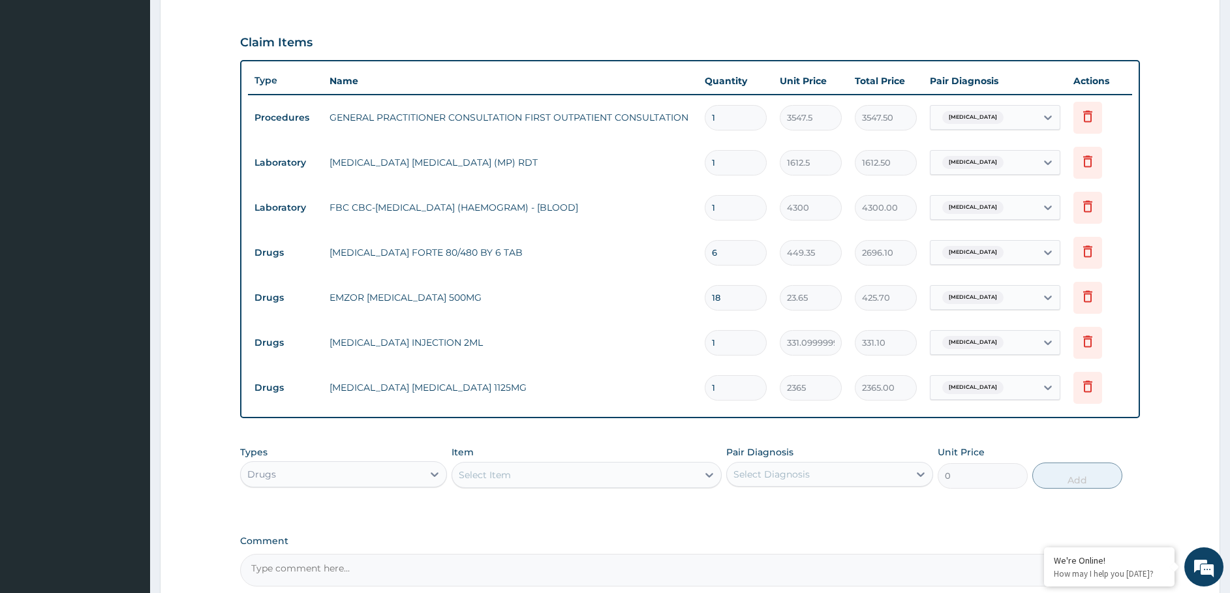
click at [697, 370] on tbody "Procedures GENERAL PRACTITIONER CONSULTATION FIRST OUTPATIENT CONSULTATION 1 35…" at bounding box center [690, 253] width 885 height 316
type input "3"
type input "993.30"
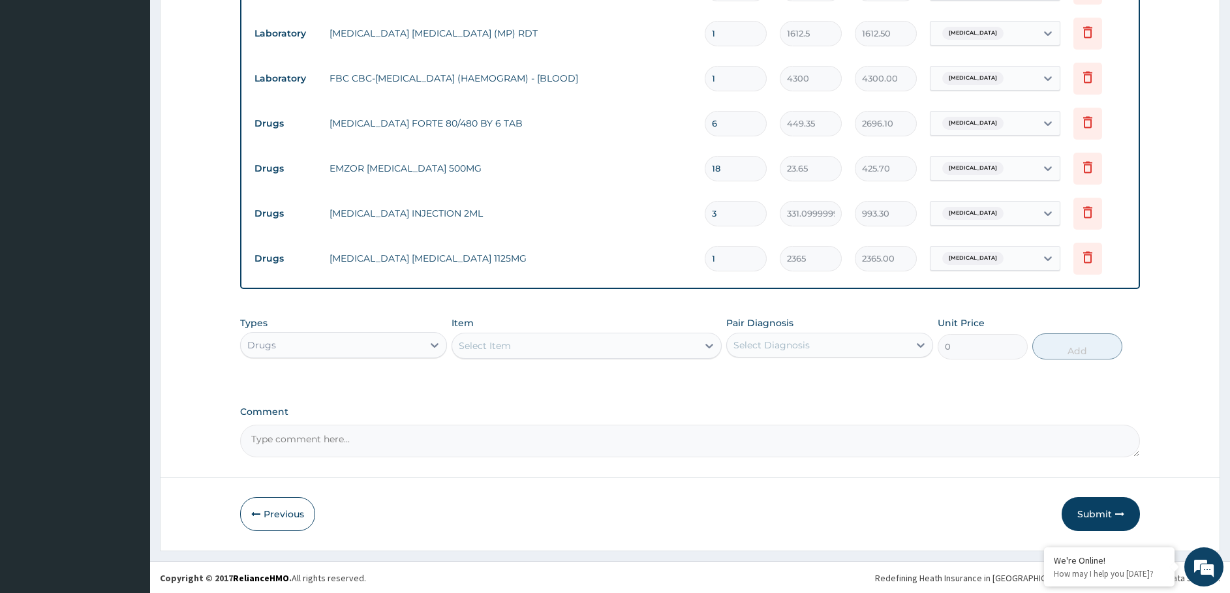
scroll to position [543, 0]
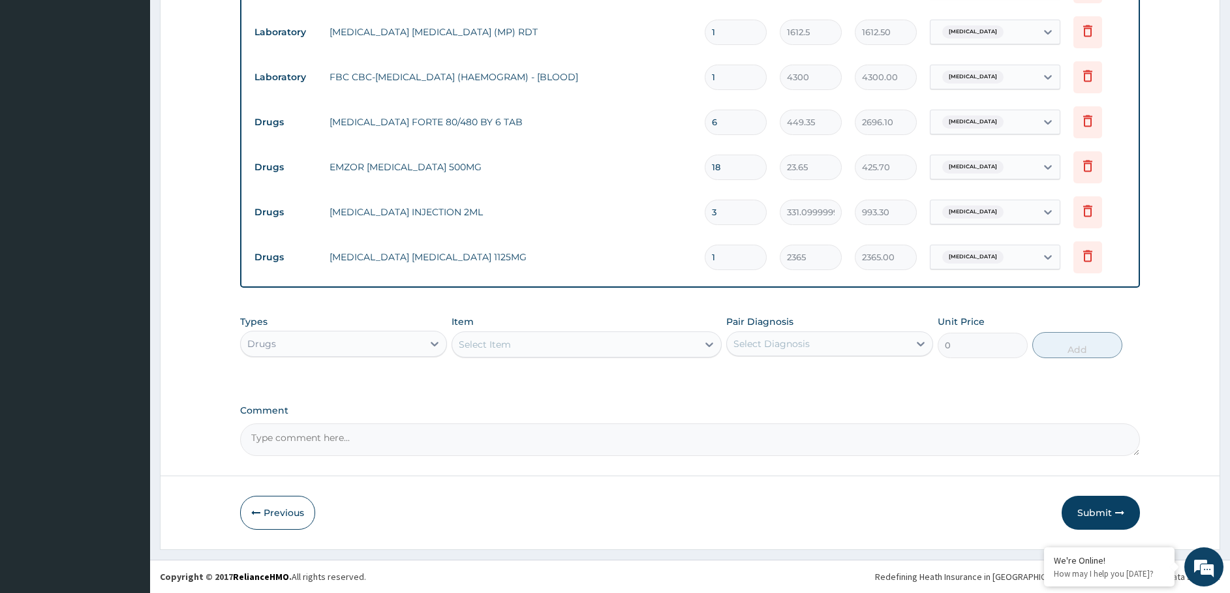
type input "3"
click at [522, 329] on div "Item Select Item" at bounding box center [587, 336] width 270 height 43
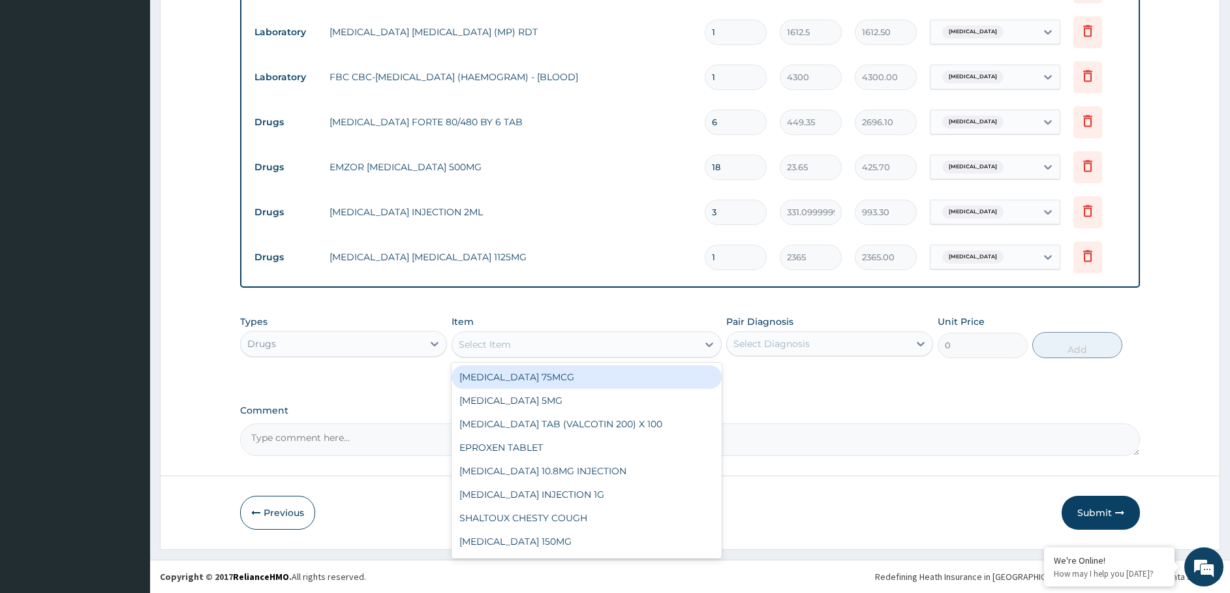
click at [561, 343] on div "Select Item" at bounding box center [574, 344] width 245 height 21
type input "AMOX"
click at [548, 375] on div "GSK [MEDICAL_DATA] 500MG" at bounding box center [587, 376] width 270 height 23
type input "59.12500000000001"
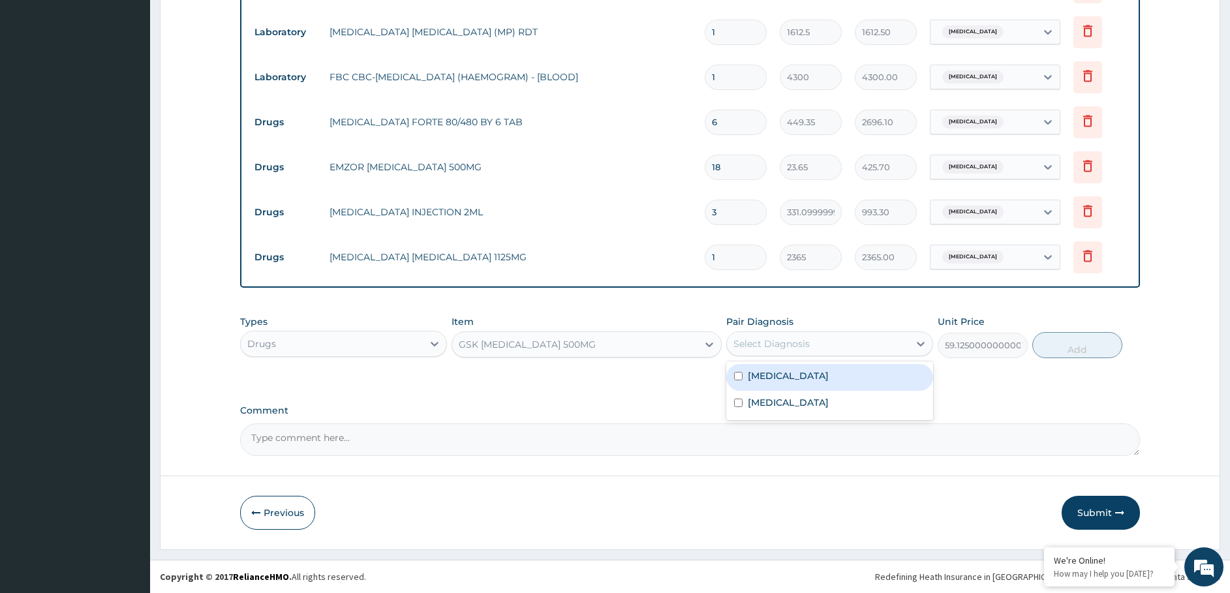
click at [811, 343] on div "Select Diagnosis" at bounding box center [818, 343] width 182 height 21
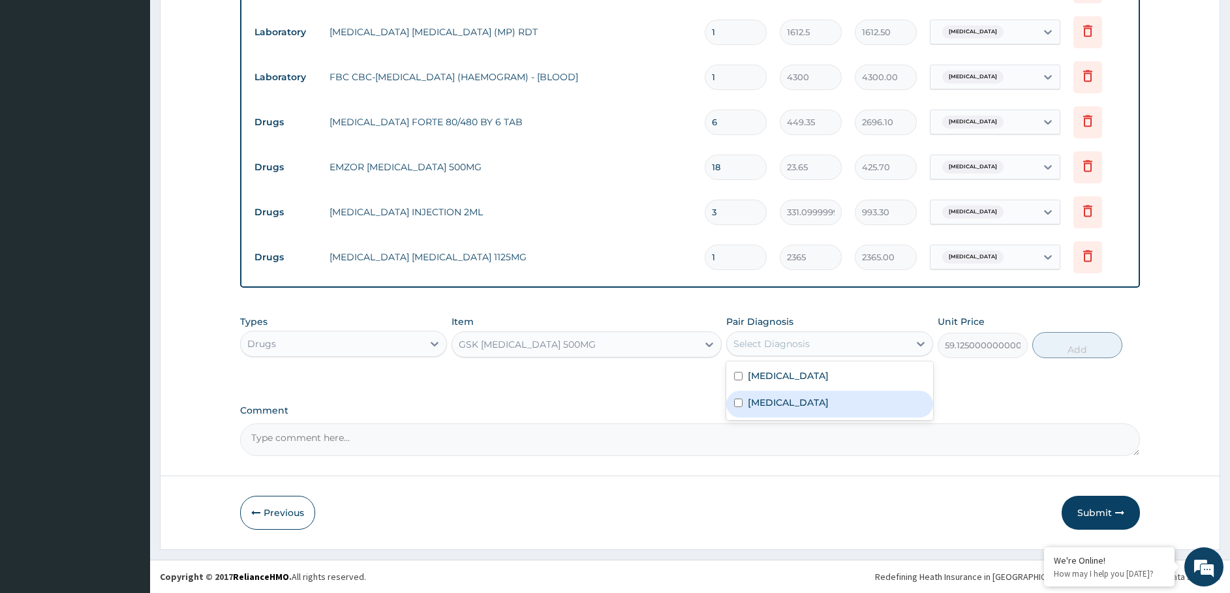
click at [794, 405] on label "Bronchitis" at bounding box center [788, 402] width 81 height 13
checkbox input "true"
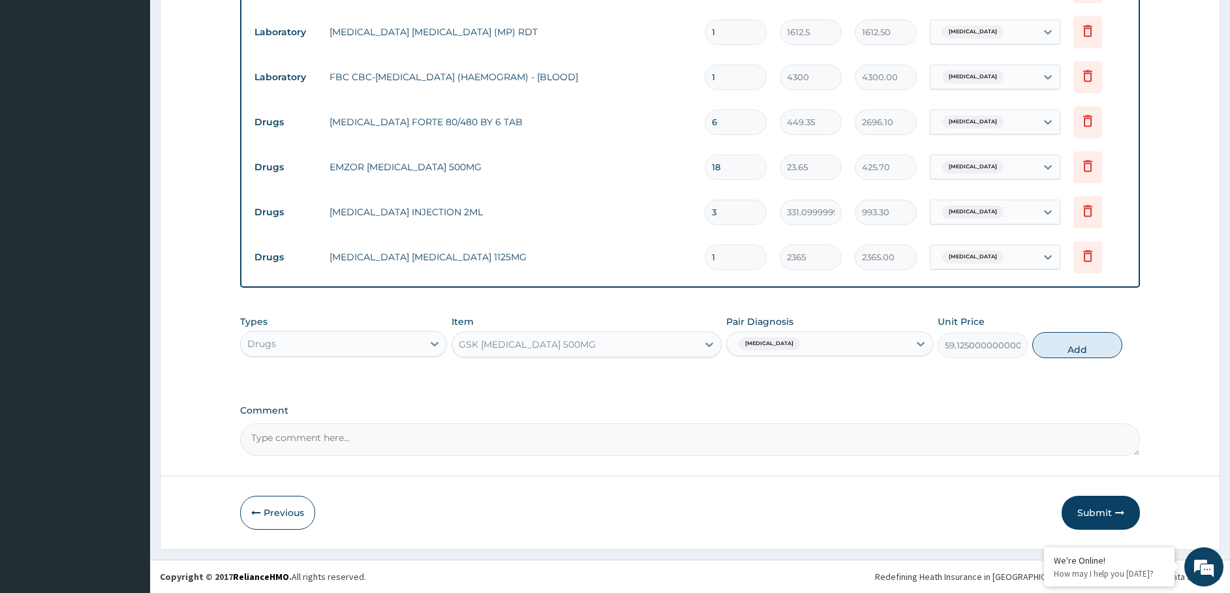
drag, startPoint x: 1088, startPoint y: 345, endPoint x: 1044, endPoint y: 348, distance: 43.9
click at [1084, 345] on button "Add" at bounding box center [1077, 345] width 90 height 26
type input "0"
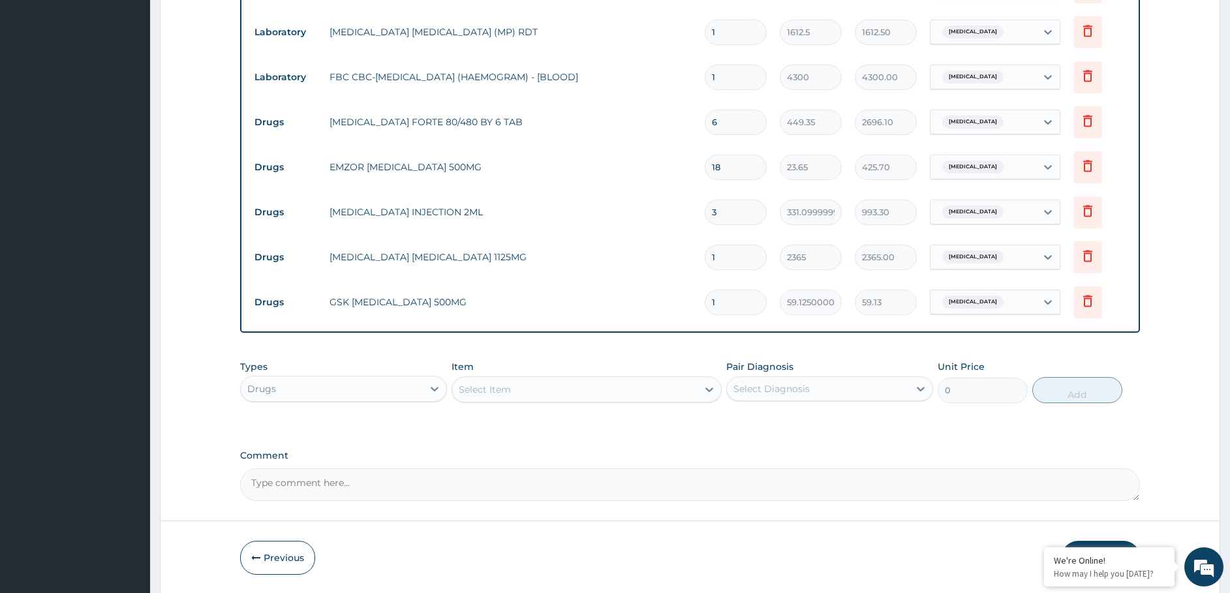
drag, startPoint x: 734, startPoint y: 302, endPoint x: 658, endPoint y: 324, distance: 79.5
click at [647, 328] on div "Type Name Quantity Unit Price Total Price Pair Diagnosis Actions Procedures GEN…" at bounding box center [690, 131] width 901 height 403
type input "2"
type input "118.25"
type input "20"
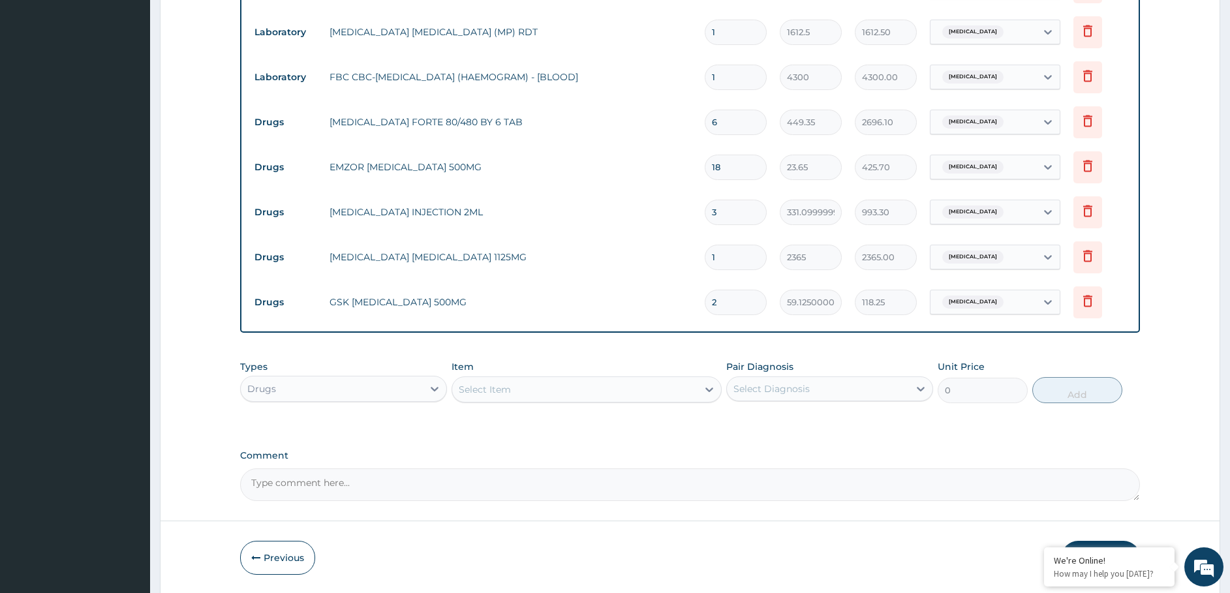
type input "1182.50"
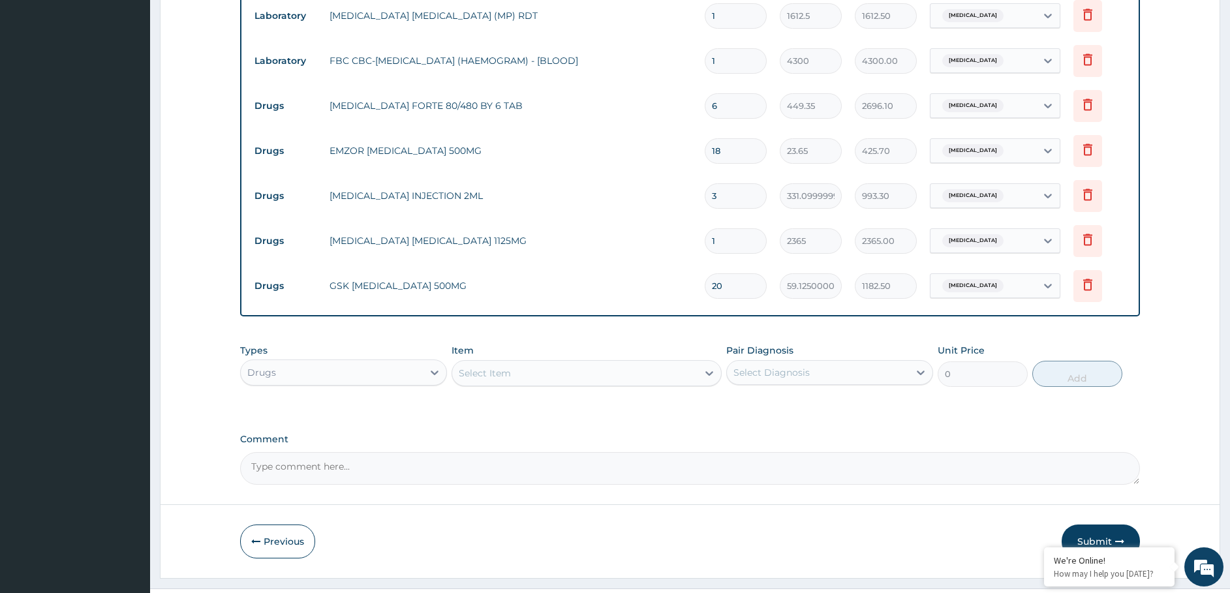
scroll to position [588, 0]
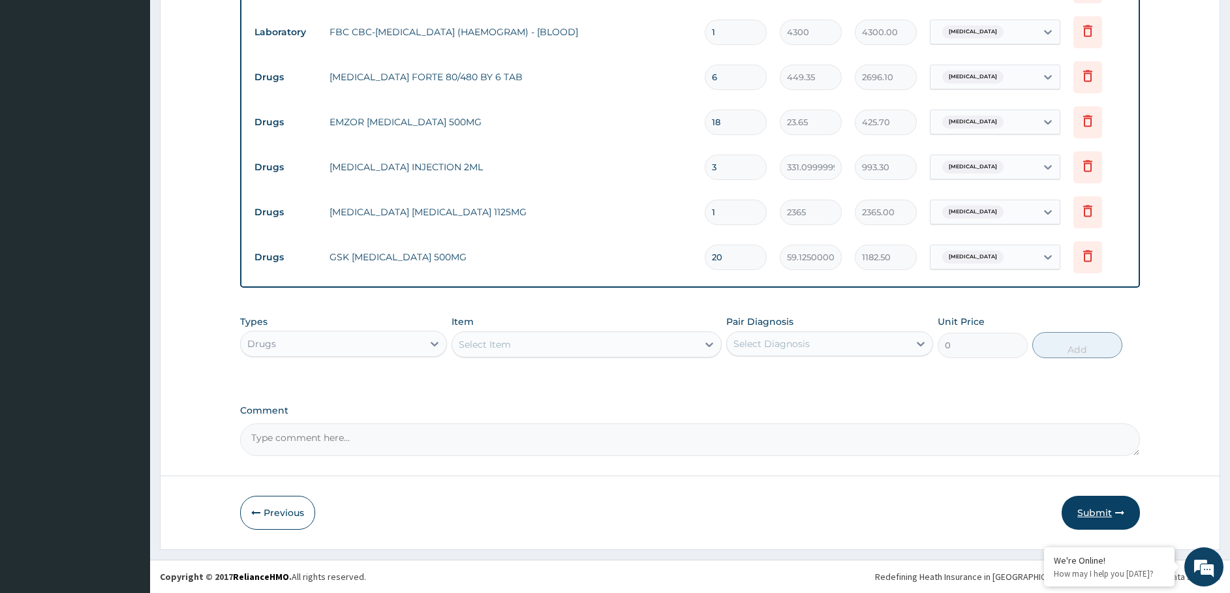
type input "20"
click at [1115, 502] on button "Submit" at bounding box center [1101, 513] width 78 height 34
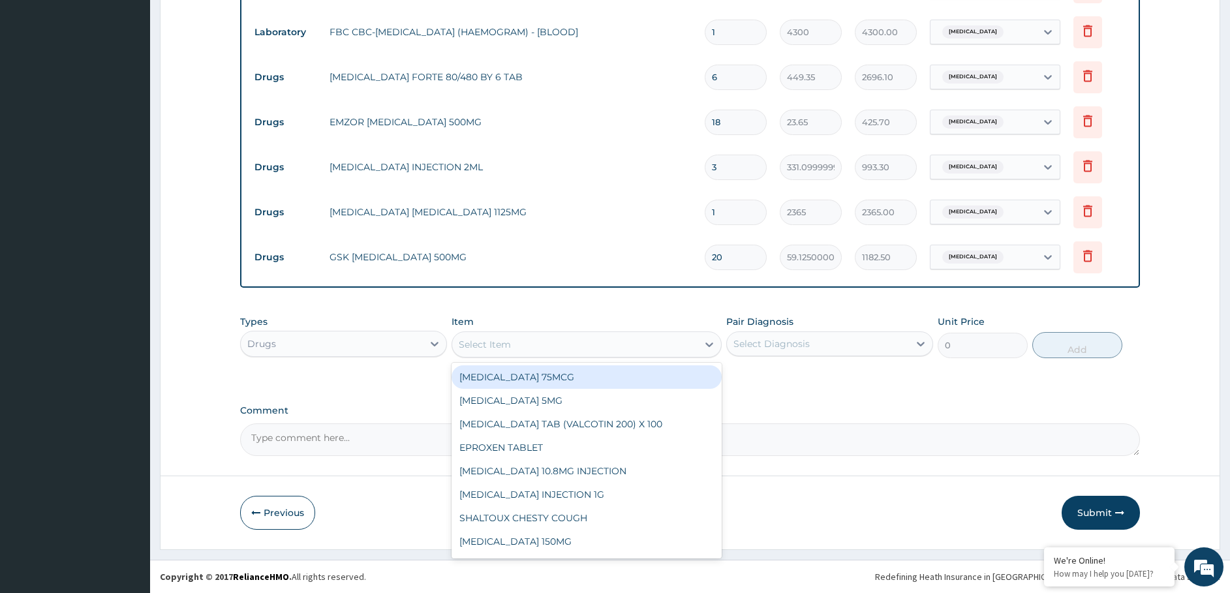
click at [511, 344] on div "Select Item" at bounding box center [574, 344] width 245 height 21
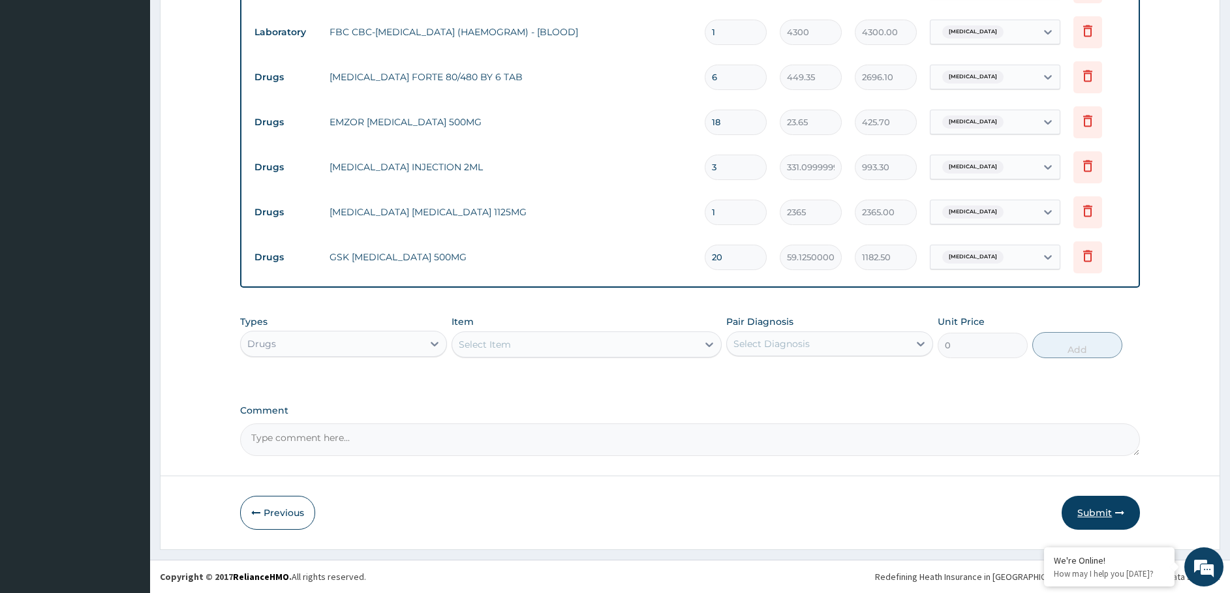
click at [1094, 506] on button "Submit" at bounding box center [1101, 513] width 78 height 34
click at [1100, 506] on button "Submit" at bounding box center [1101, 513] width 78 height 34
click at [1101, 506] on button "Submit" at bounding box center [1101, 513] width 78 height 34
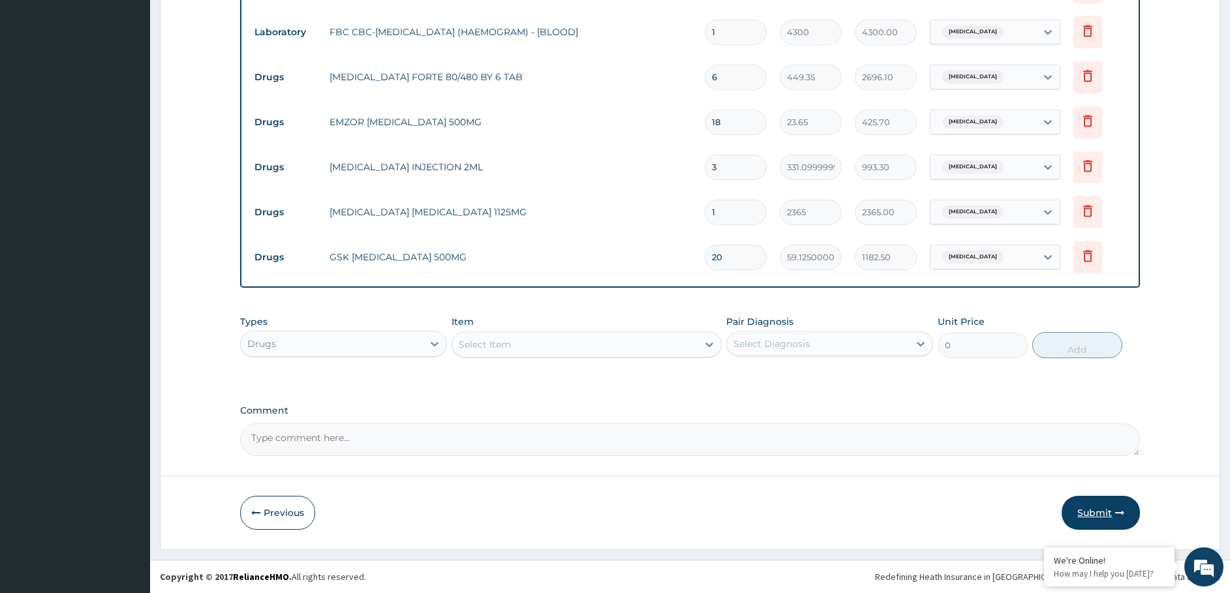
drag, startPoint x: 1101, startPoint y: 506, endPoint x: 1117, endPoint y: 516, distance: 19.4
click at [1104, 502] on button "Submit" at bounding box center [1101, 513] width 78 height 34
click at [1117, 516] on icon "button" at bounding box center [1119, 512] width 9 height 9
click at [1117, 520] on button "Submit" at bounding box center [1101, 513] width 78 height 34
click at [1119, 516] on icon "button" at bounding box center [1119, 512] width 9 height 9
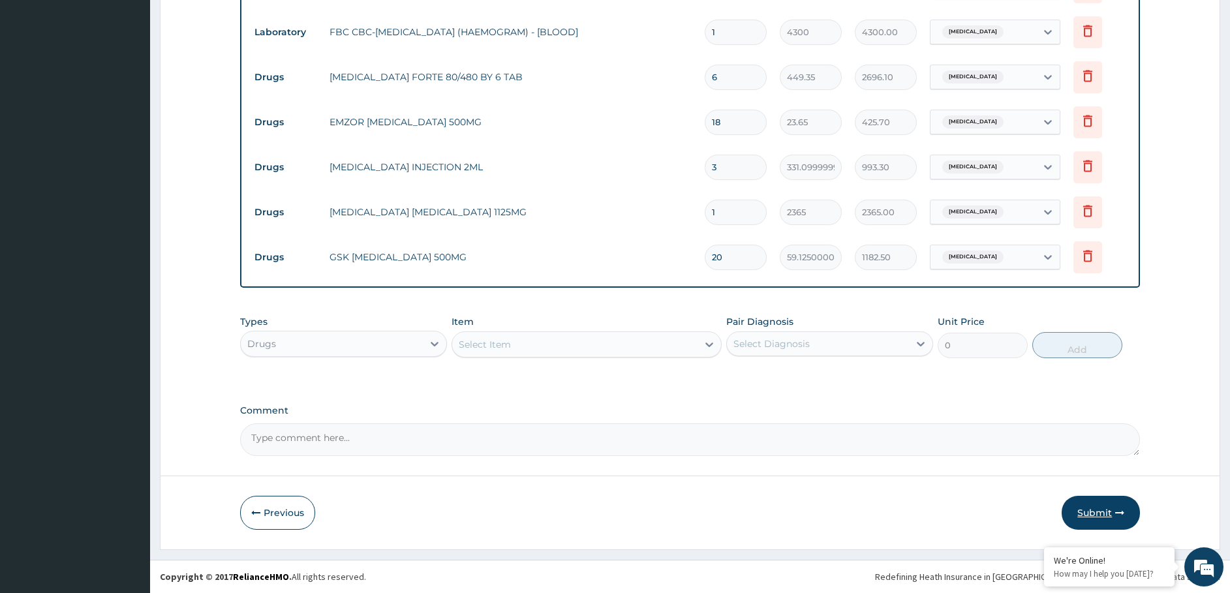
click at [1101, 514] on button "Submit" at bounding box center [1101, 513] width 78 height 34
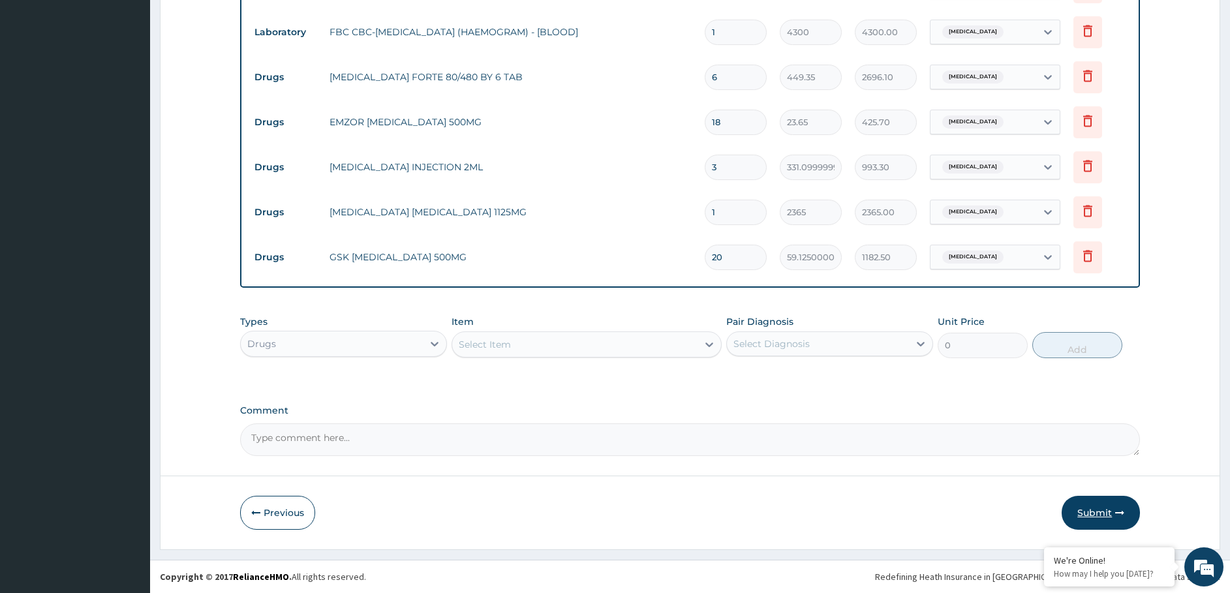
click at [1101, 514] on button "Submit" at bounding box center [1101, 513] width 78 height 34
click at [1101, 516] on button "Submit" at bounding box center [1101, 513] width 78 height 34
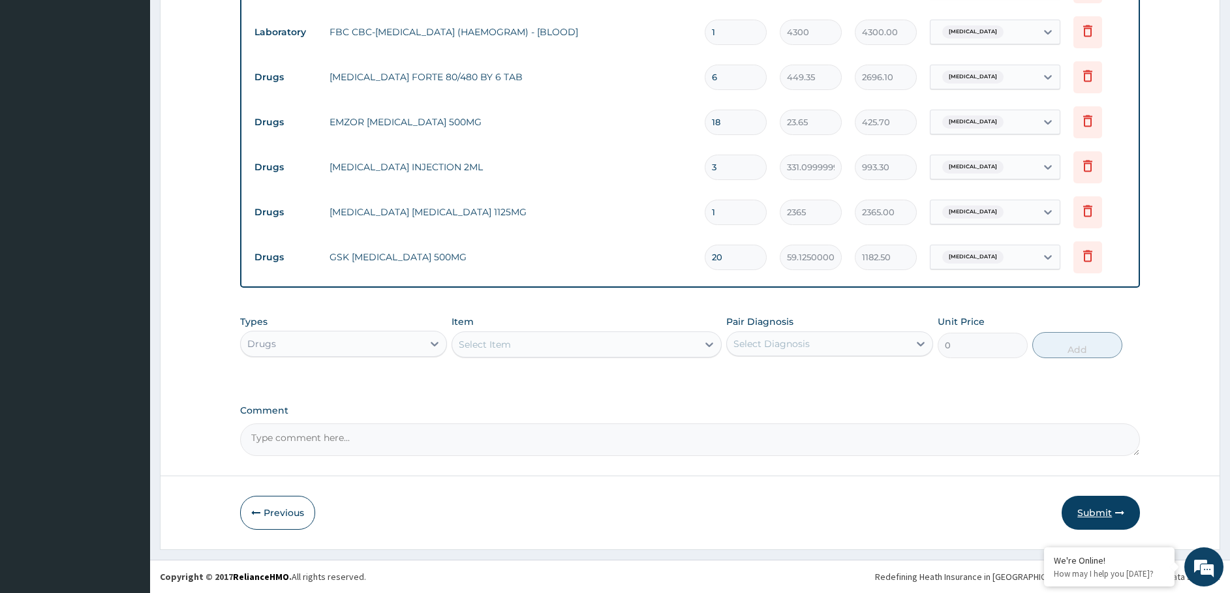
click at [1101, 516] on button "Submit" at bounding box center [1101, 513] width 78 height 34
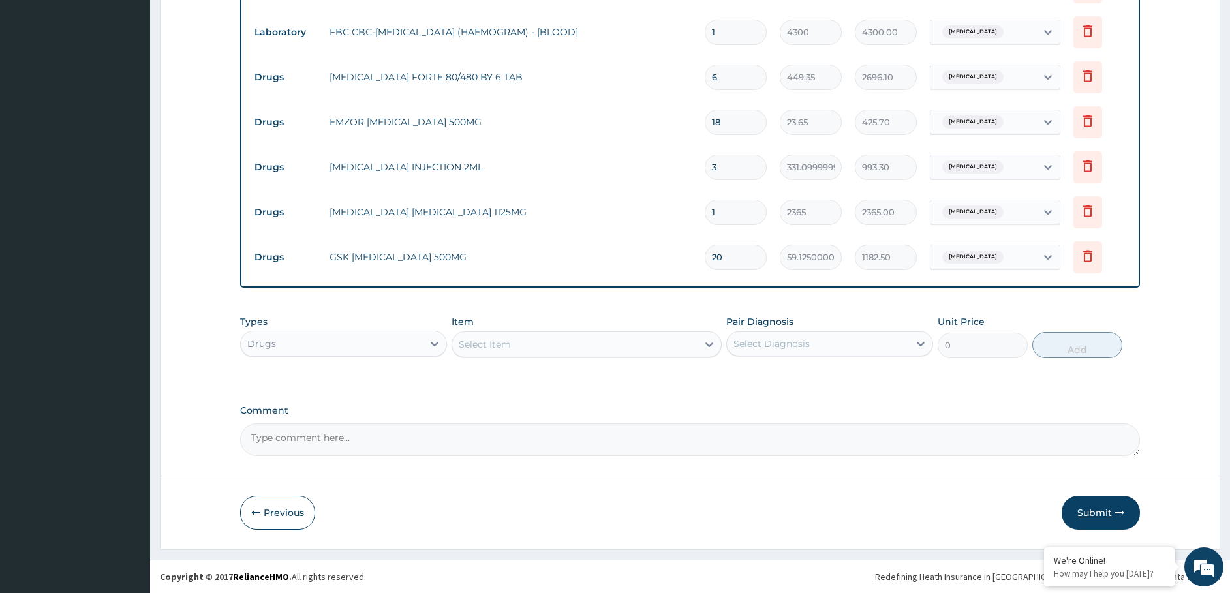
click at [1101, 516] on button "Submit" at bounding box center [1101, 513] width 78 height 34
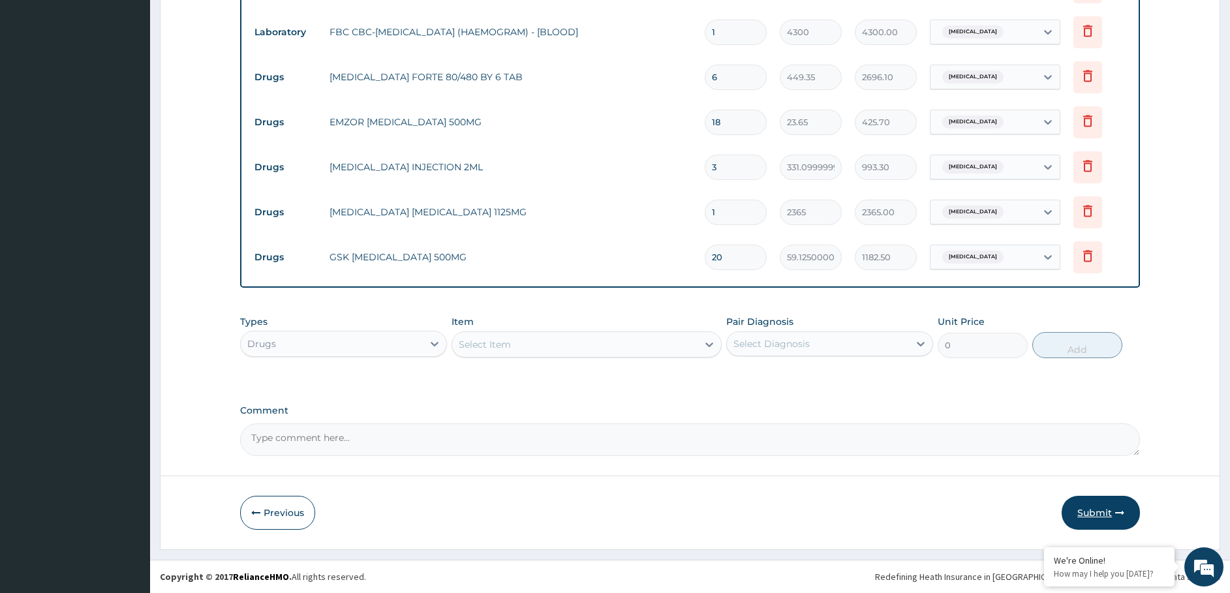
click at [1101, 516] on button "Submit" at bounding box center [1101, 513] width 78 height 34
click at [1105, 514] on button "Submit" at bounding box center [1101, 513] width 78 height 34
click at [1103, 517] on button "Submit" at bounding box center [1101, 513] width 78 height 34
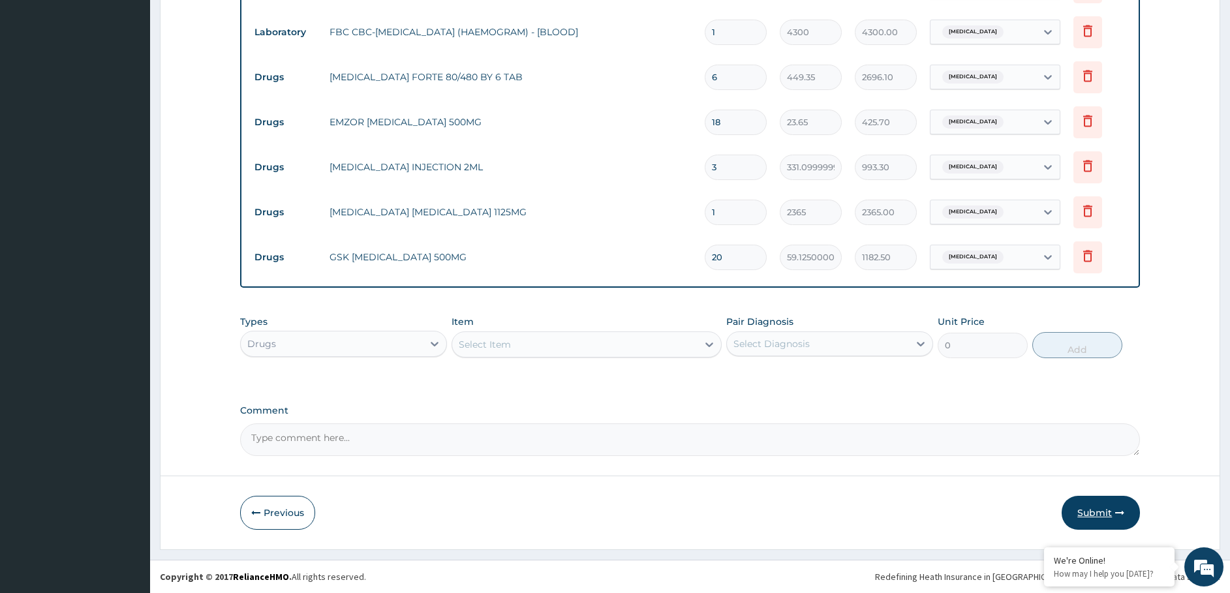
click at [1103, 514] on button "Submit" at bounding box center [1101, 513] width 78 height 34
click at [1103, 510] on button "Submit" at bounding box center [1101, 513] width 78 height 34
click at [1103, 509] on button "Submit" at bounding box center [1101, 513] width 78 height 34
click at [1105, 506] on button "Submit" at bounding box center [1101, 513] width 78 height 34
drag, startPoint x: 1139, startPoint y: 508, endPoint x: 1105, endPoint y: 508, distance: 33.9
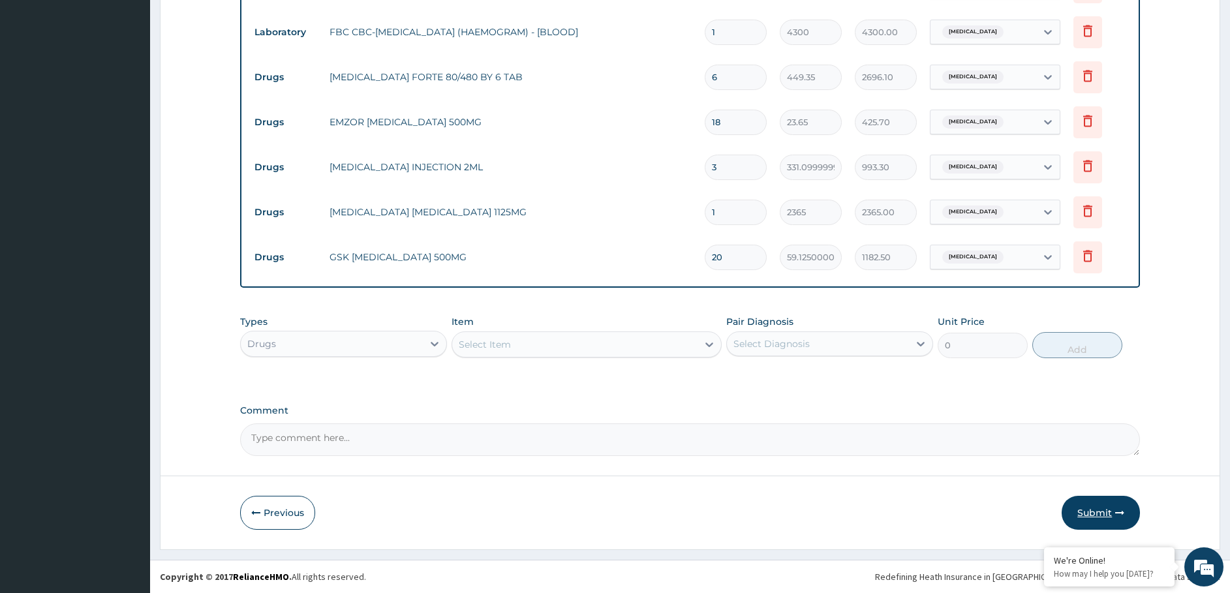
click at [1135, 508] on button "Submit" at bounding box center [1101, 513] width 78 height 34
click at [1098, 512] on button "Submit" at bounding box center [1101, 513] width 78 height 34
click at [1100, 512] on button "Submit" at bounding box center [1101, 513] width 78 height 34
click at [1092, 507] on button "Submit" at bounding box center [1101, 513] width 78 height 34
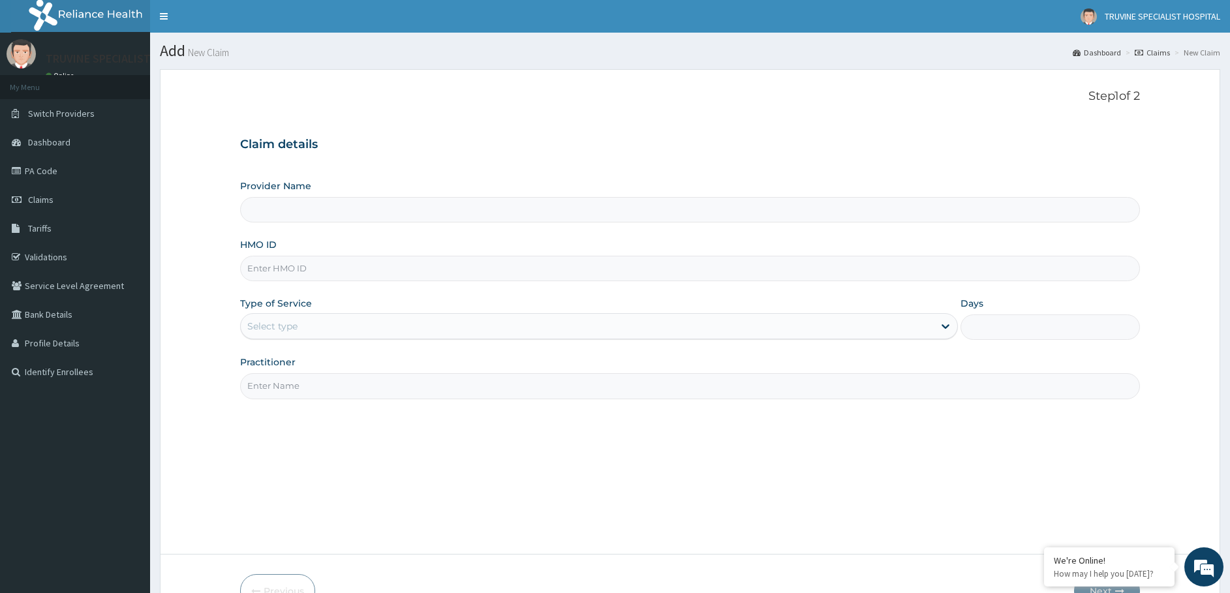
scroll to position [78, 0]
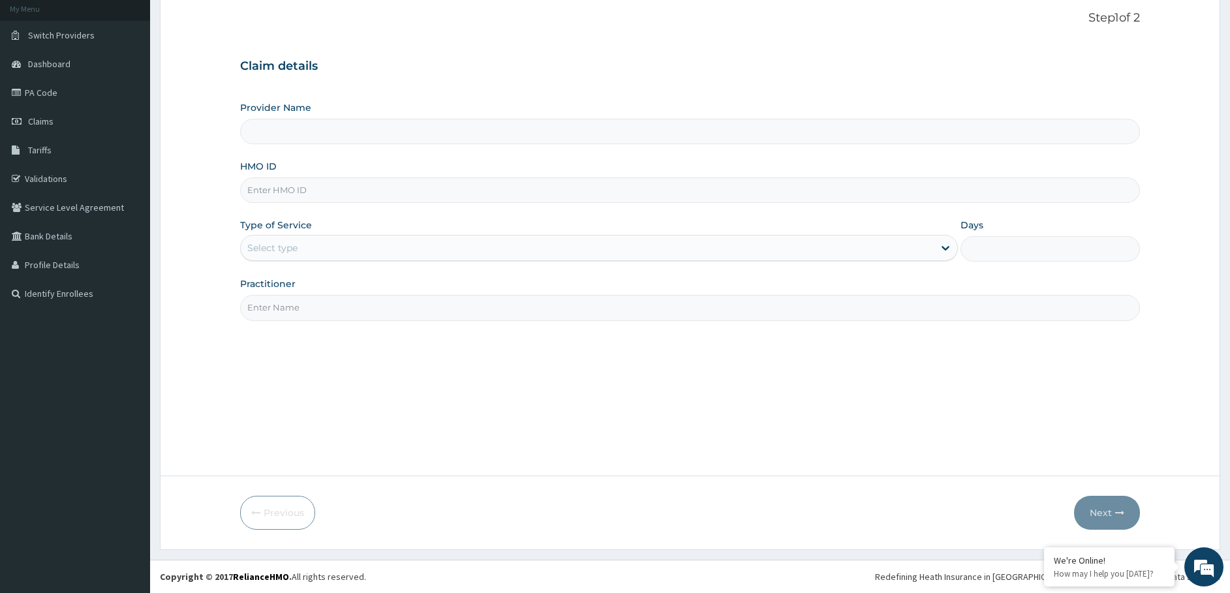
click at [325, 186] on input "HMO ID" at bounding box center [690, 189] width 901 height 25
type input "ZEI/10027/E"
click at [328, 248] on div "Select type" at bounding box center [587, 248] width 693 height 21
click at [326, 246] on div "Select type" at bounding box center [587, 248] width 693 height 21
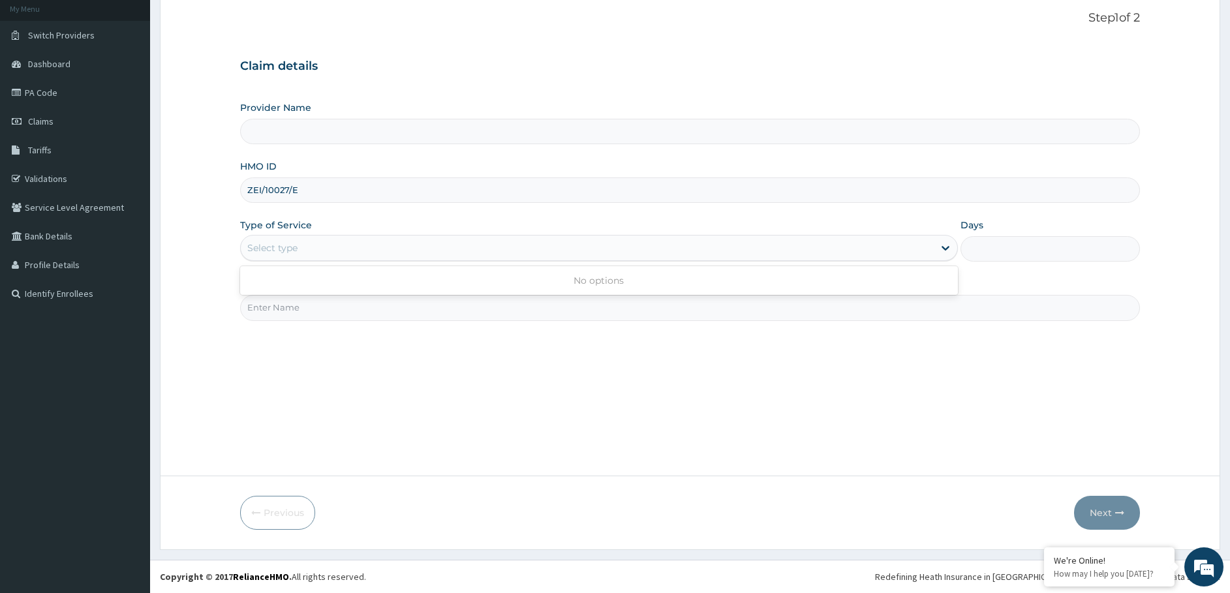
click at [326, 246] on div "Select type" at bounding box center [587, 248] width 693 height 21
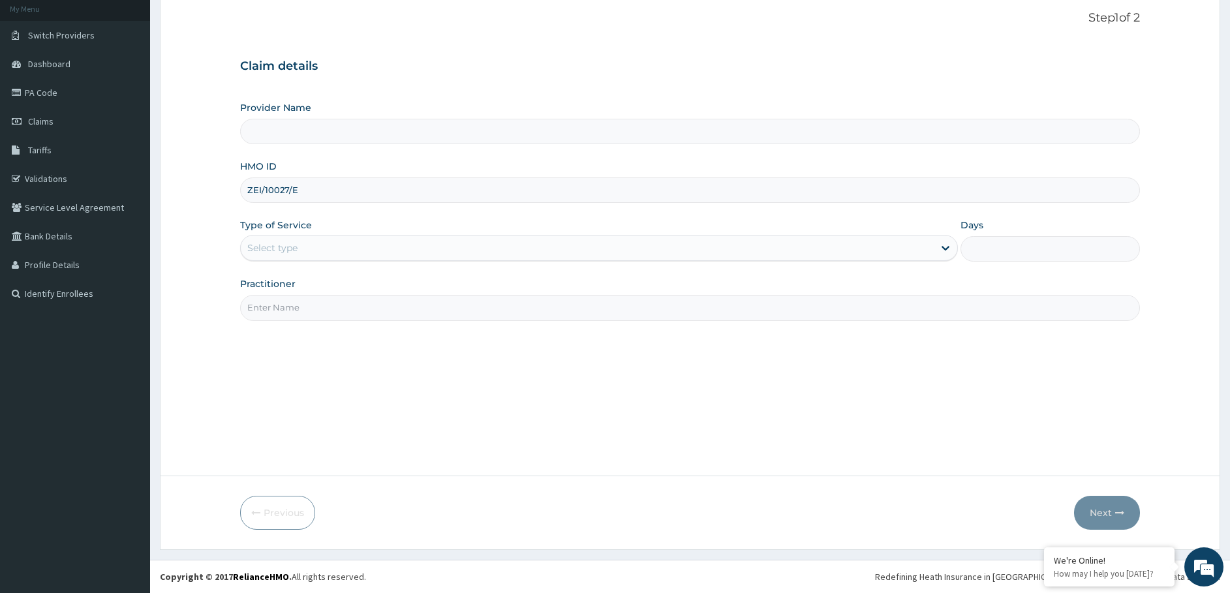
click at [326, 246] on div "Select type" at bounding box center [587, 248] width 693 height 21
click at [345, 248] on div "Select type" at bounding box center [587, 248] width 693 height 21
click at [318, 243] on div "Select type" at bounding box center [587, 248] width 693 height 21
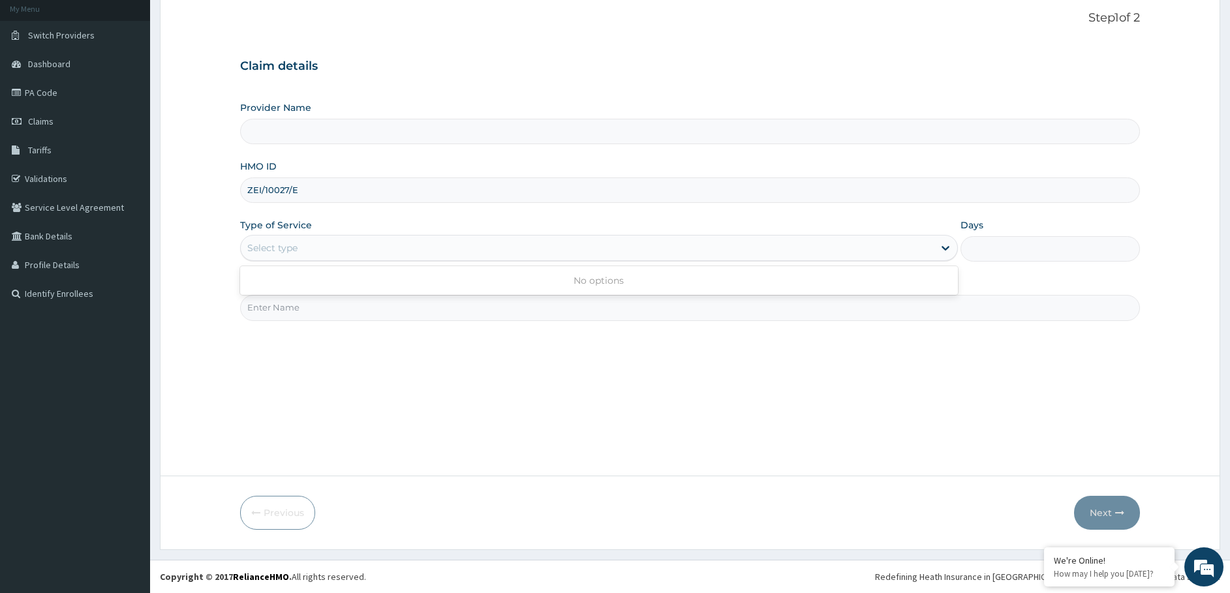
click at [318, 242] on div "Select type" at bounding box center [587, 248] width 693 height 21
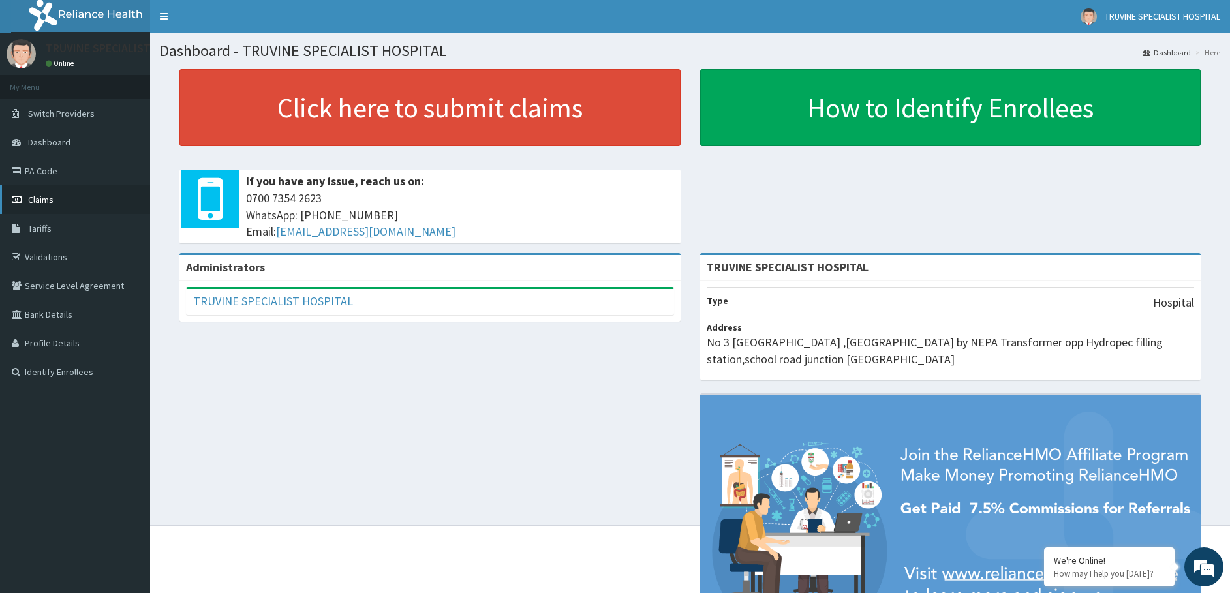
click at [49, 193] on link "Claims" at bounding box center [75, 199] width 150 height 29
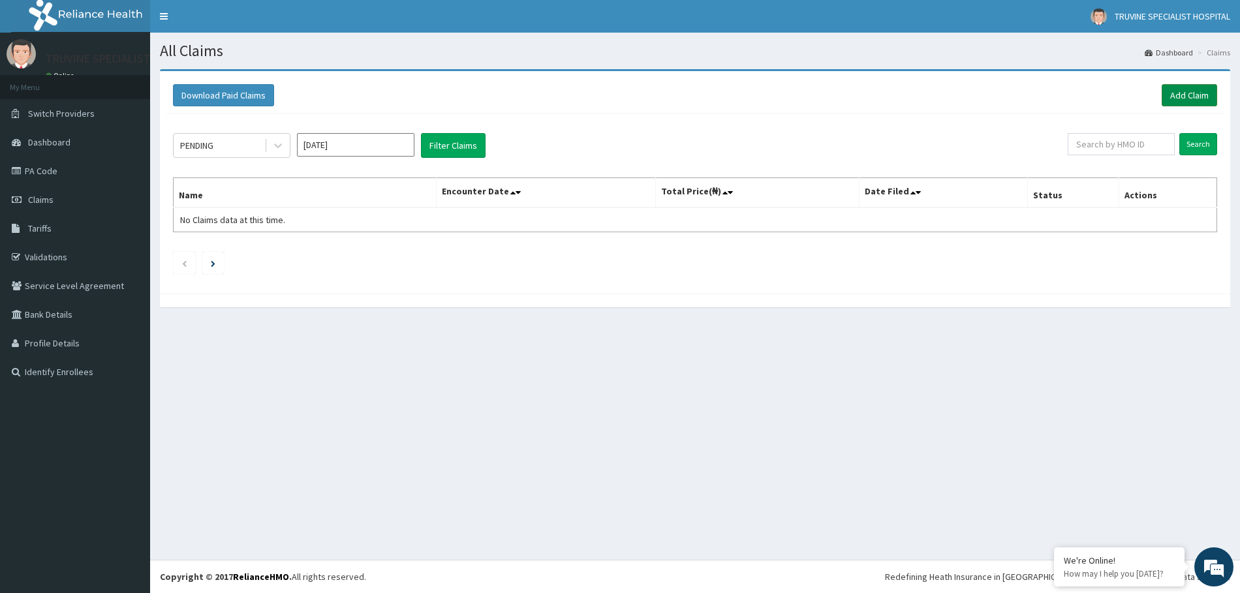
click at [1192, 89] on link "Add Claim" at bounding box center [1189, 95] width 55 height 22
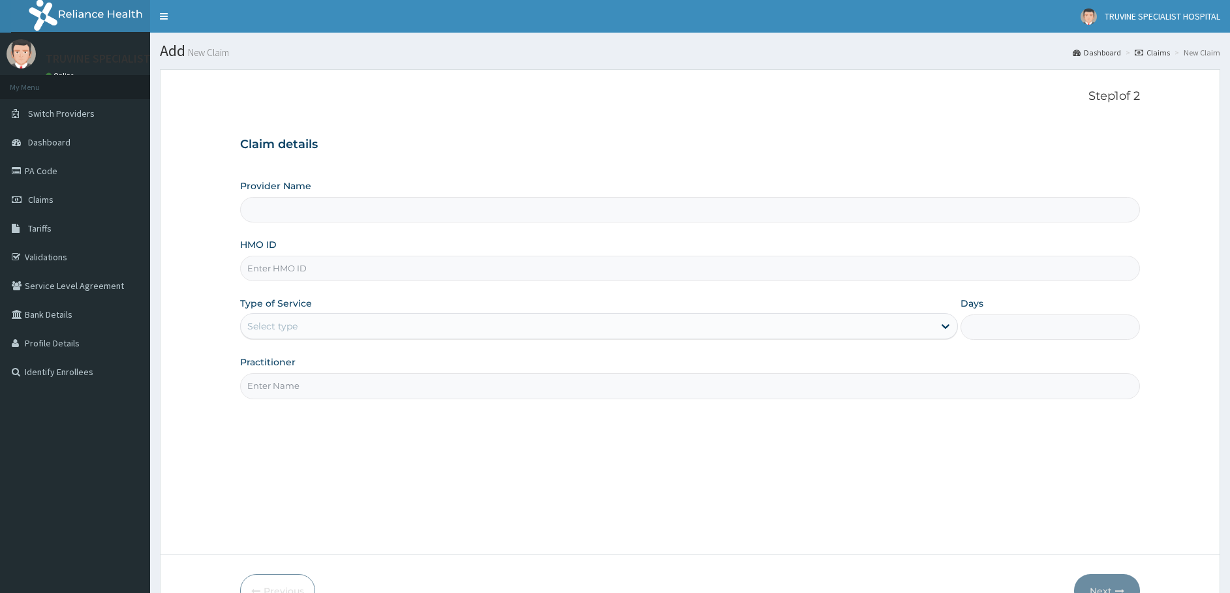
type input "TRUVINE SPECIALIST HOSPITAL"
click at [305, 260] on input "HMO ID" at bounding box center [690, 268] width 901 height 25
type input "ZEI/10027/D"
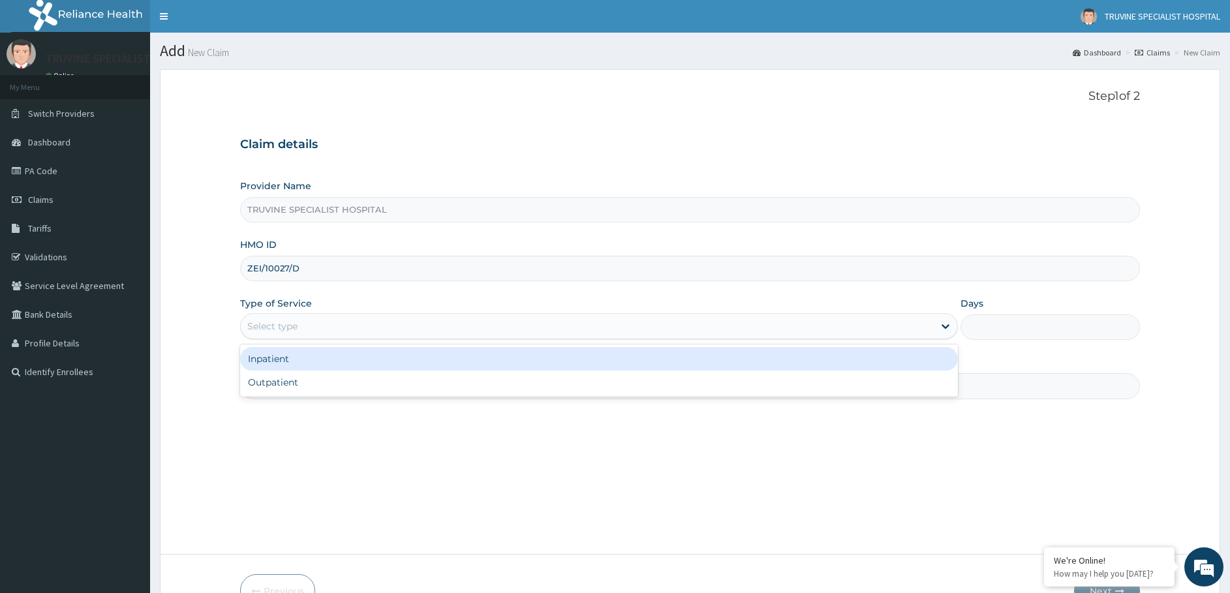
click at [276, 324] on div "Select type" at bounding box center [272, 326] width 50 height 13
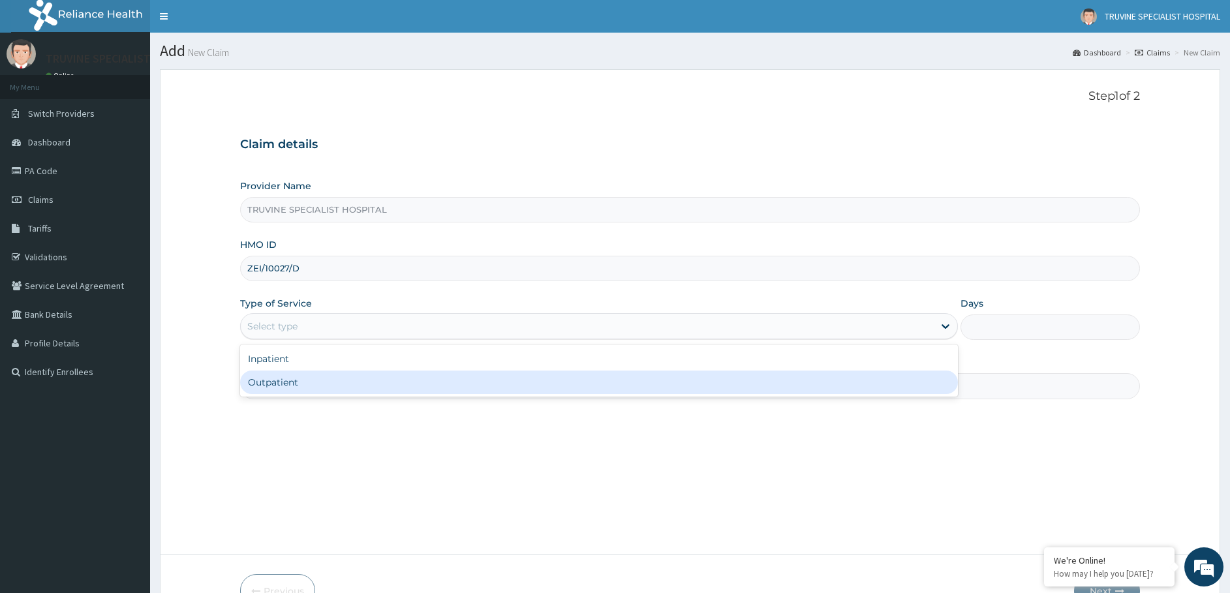
click at [268, 378] on div "Outpatient" at bounding box center [599, 382] width 718 height 23
type input "1"
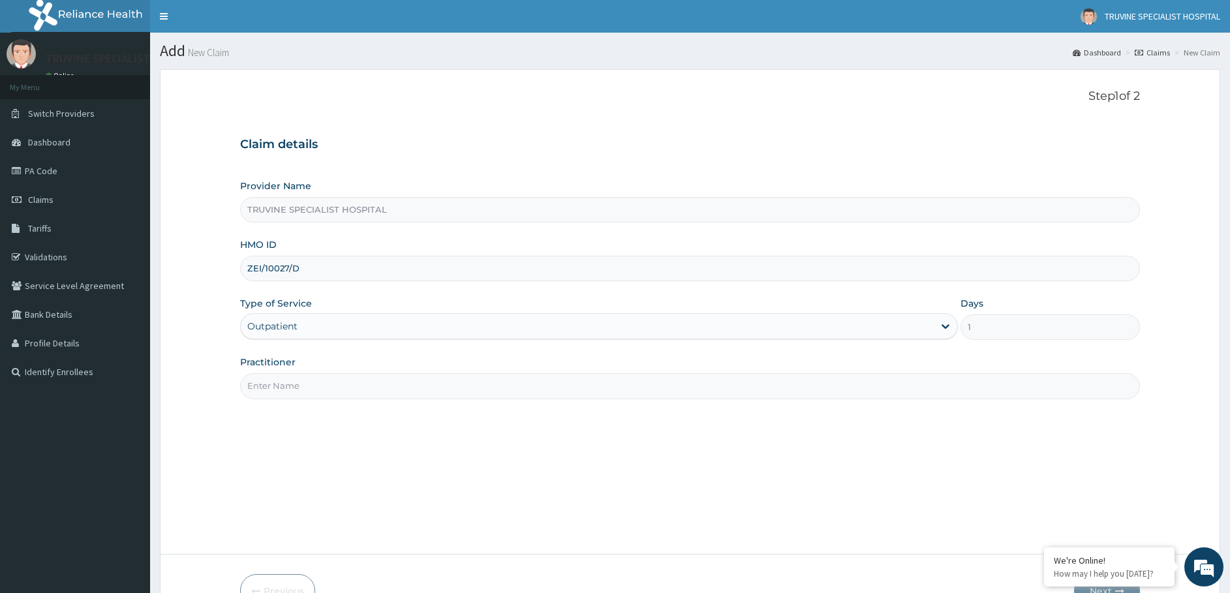
click at [279, 383] on input "Practitioner" at bounding box center [690, 385] width 901 height 25
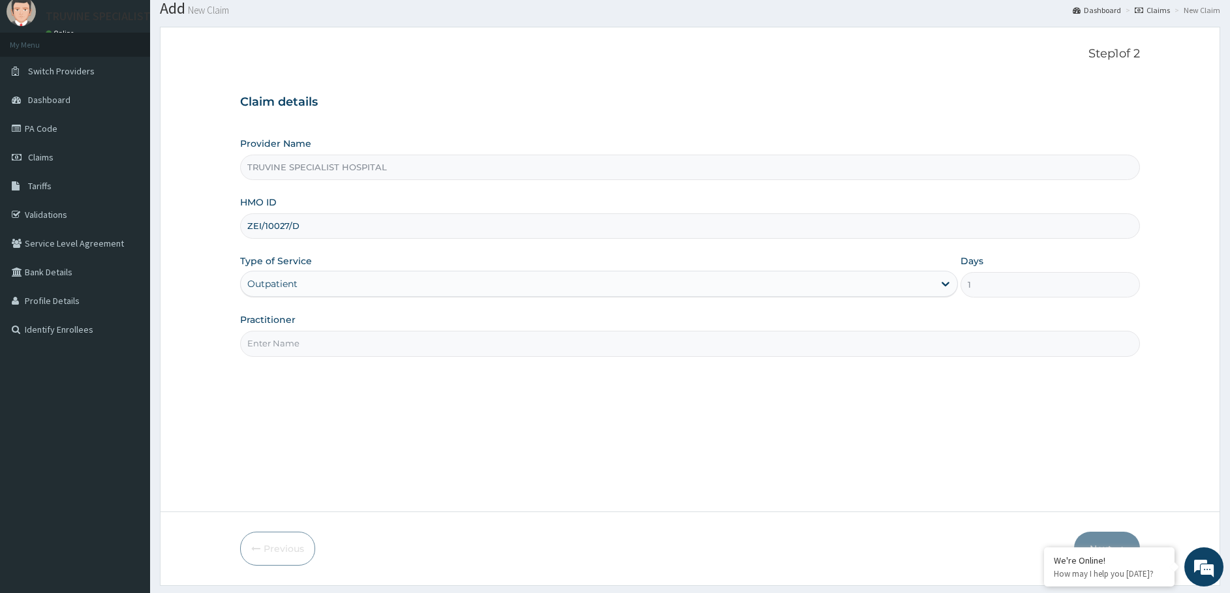
scroll to position [65, 0]
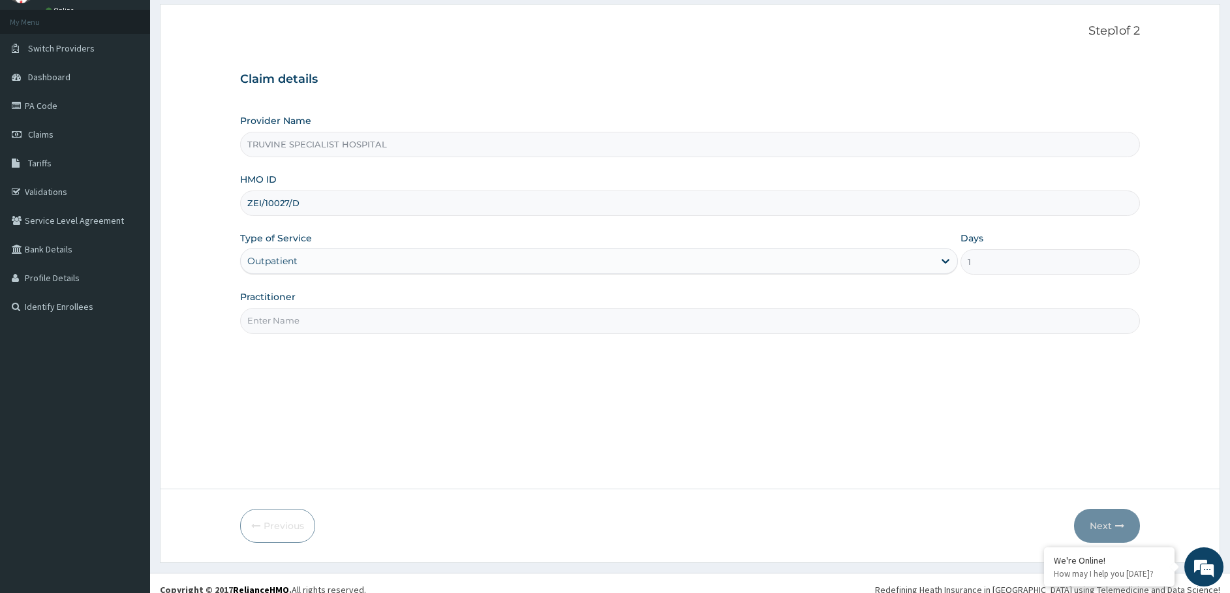
click at [294, 326] on input "Practitioner" at bounding box center [690, 320] width 901 height 25
type input "dr. [GEOGRAPHIC_DATA]"
click at [1116, 523] on icon "button" at bounding box center [1119, 525] width 9 height 9
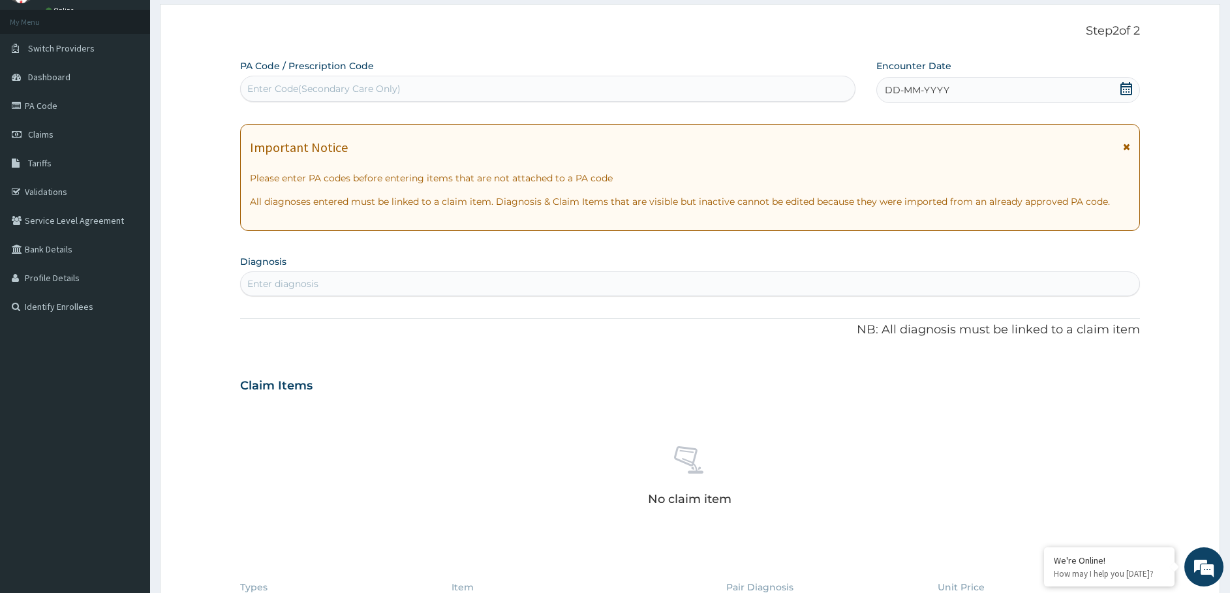
click at [379, 278] on div "Enter diagnosis" at bounding box center [690, 283] width 899 height 21
type input "BRONCHOP"
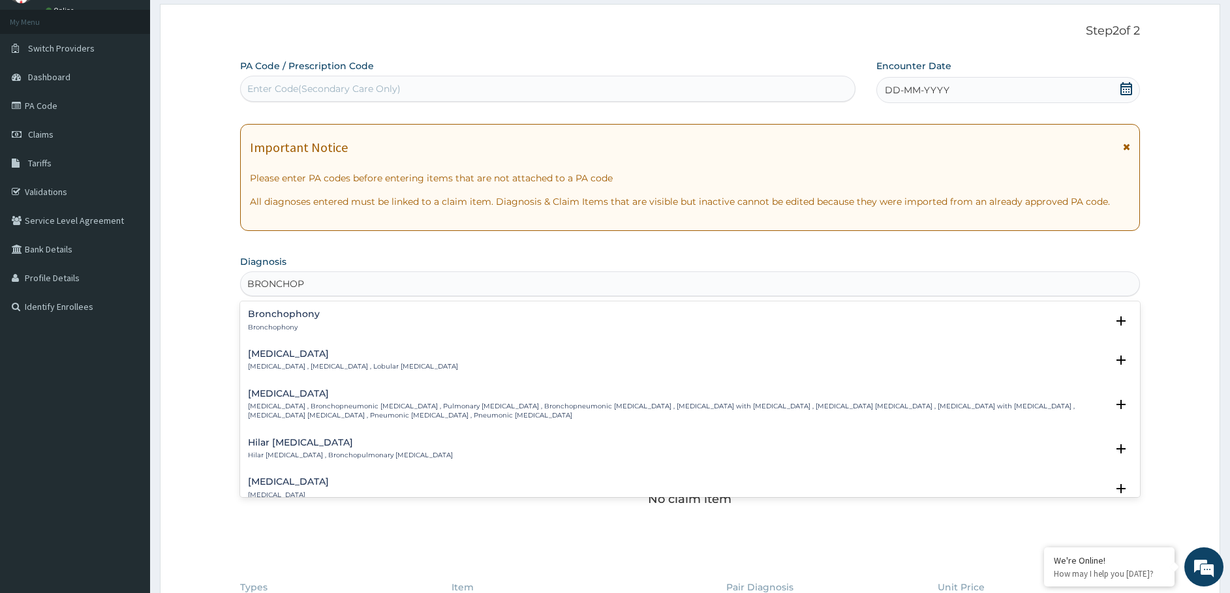
click at [382, 358] on h4 "[MEDICAL_DATA]" at bounding box center [353, 354] width 210 height 10
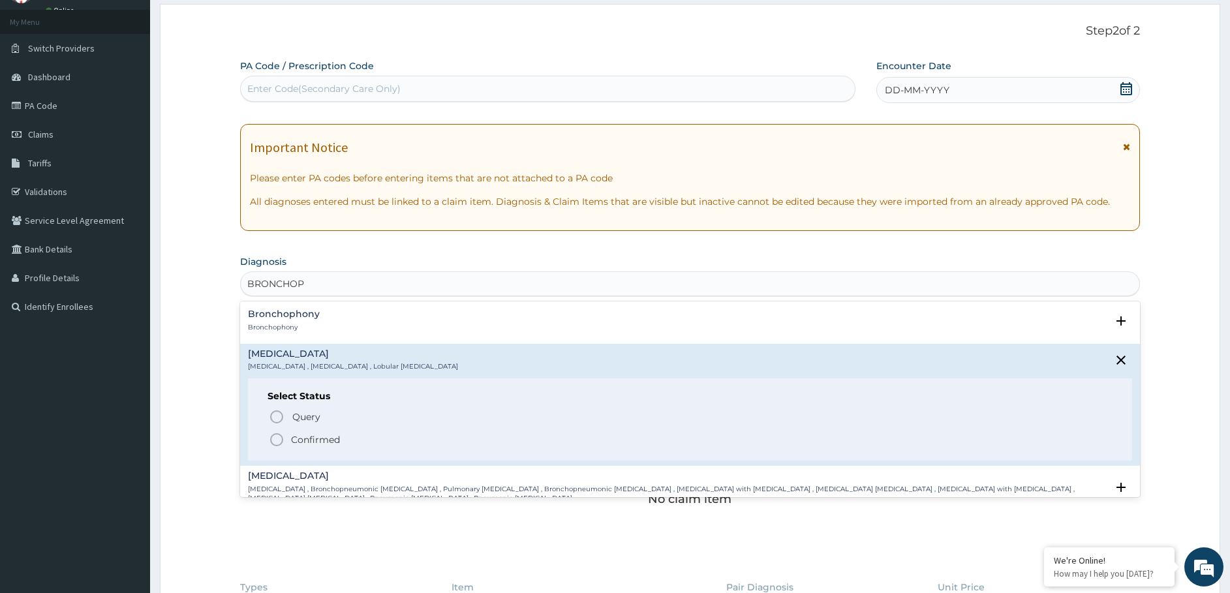
click at [323, 439] on p "Confirmed" at bounding box center [315, 439] width 49 height 13
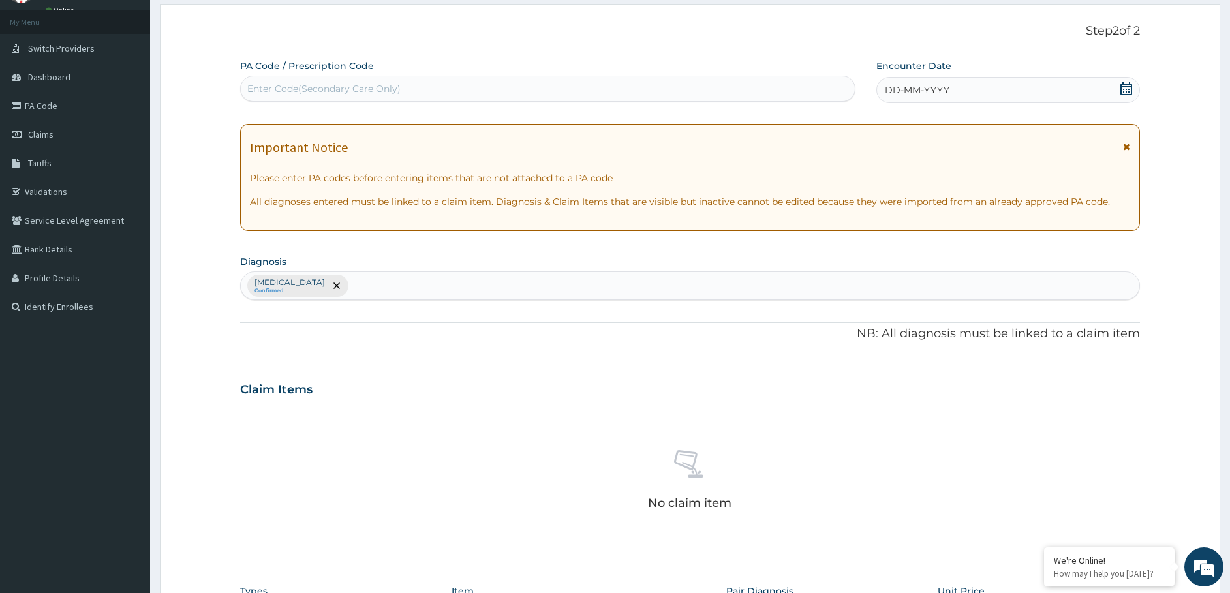
click at [388, 284] on div "[MEDICAL_DATA] Confirmed" at bounding box center [690, 285] width 899 height 27
type input "MALAR"
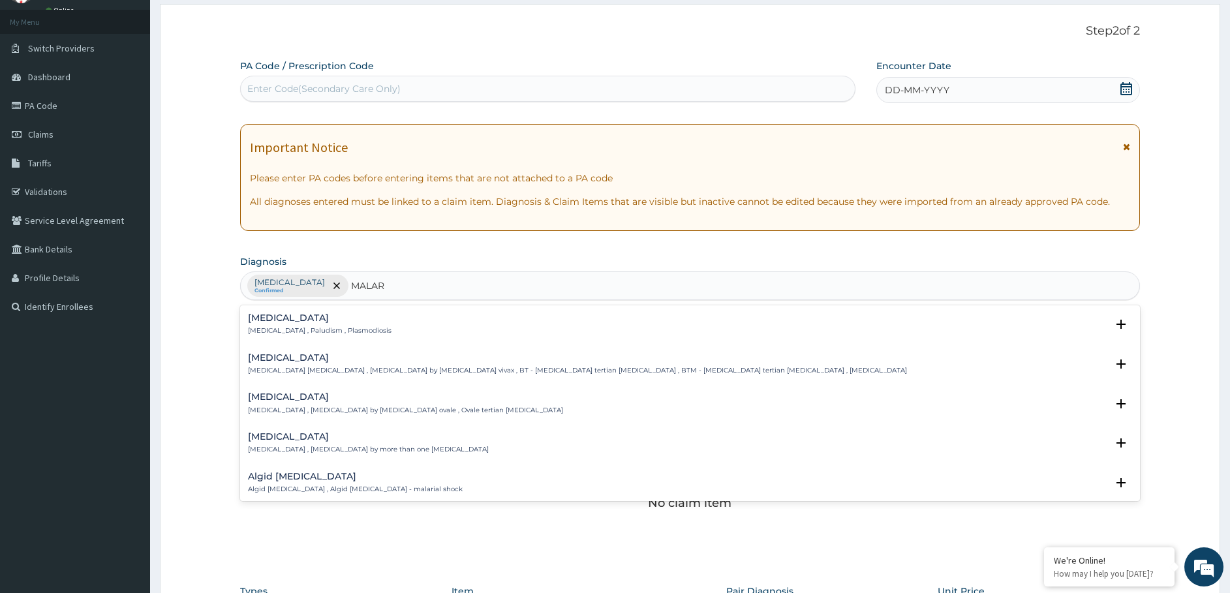
click at [284, 319] on h4 "[MEDICAL_DATA]" at bounding box center [320, 318] width 144 height 10
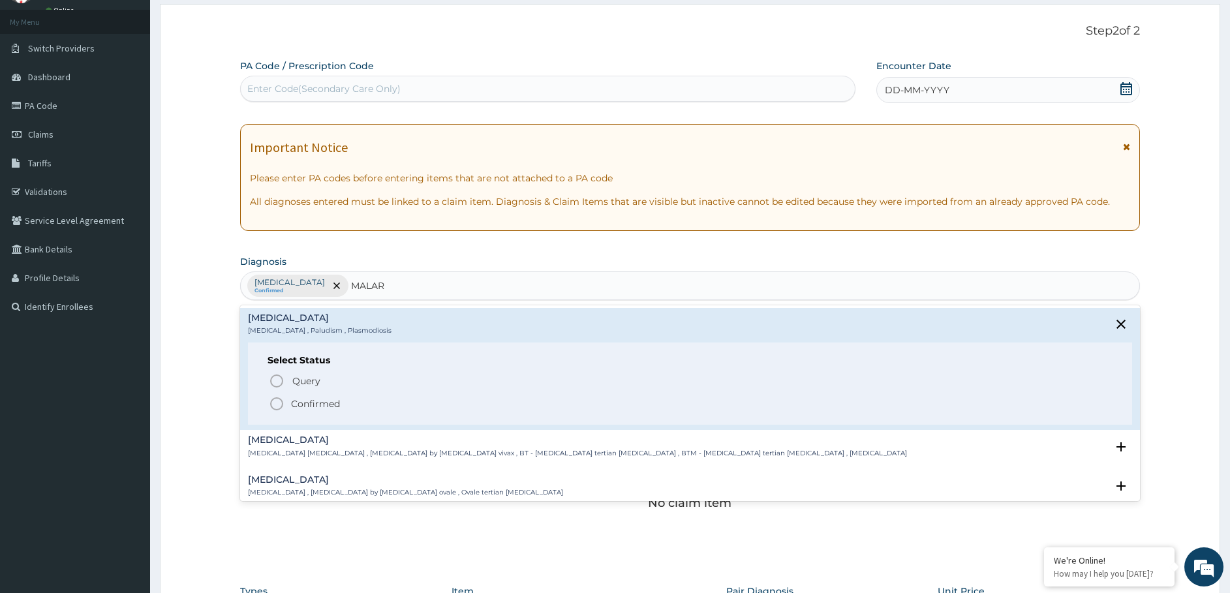
click at [287, 399] on span "Confirmed" at bounding box center [691, 404] width 844 height 16
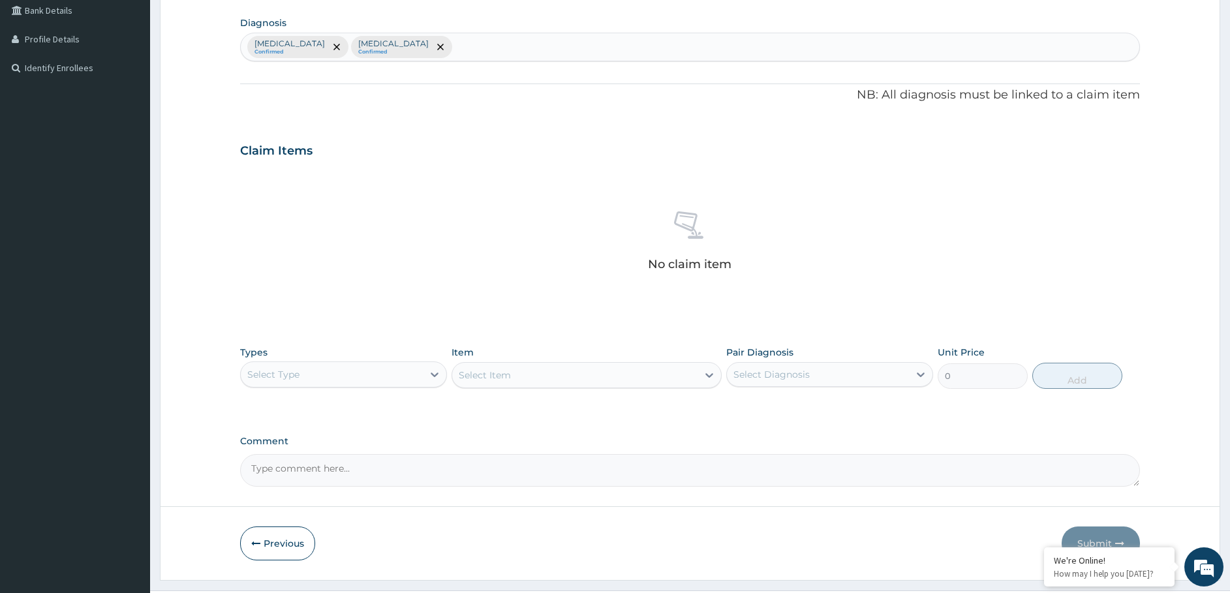
scroll to position [326, 0]
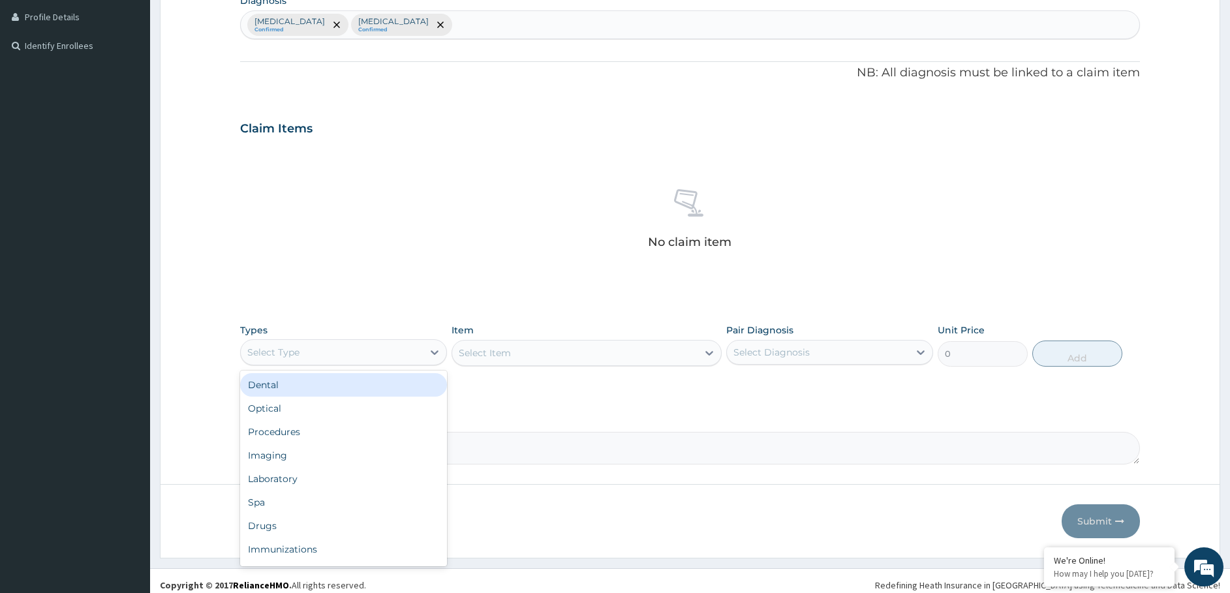
click at [343, 355] on div "Select Type" at bounding box center [332, 352] width 182 height 21
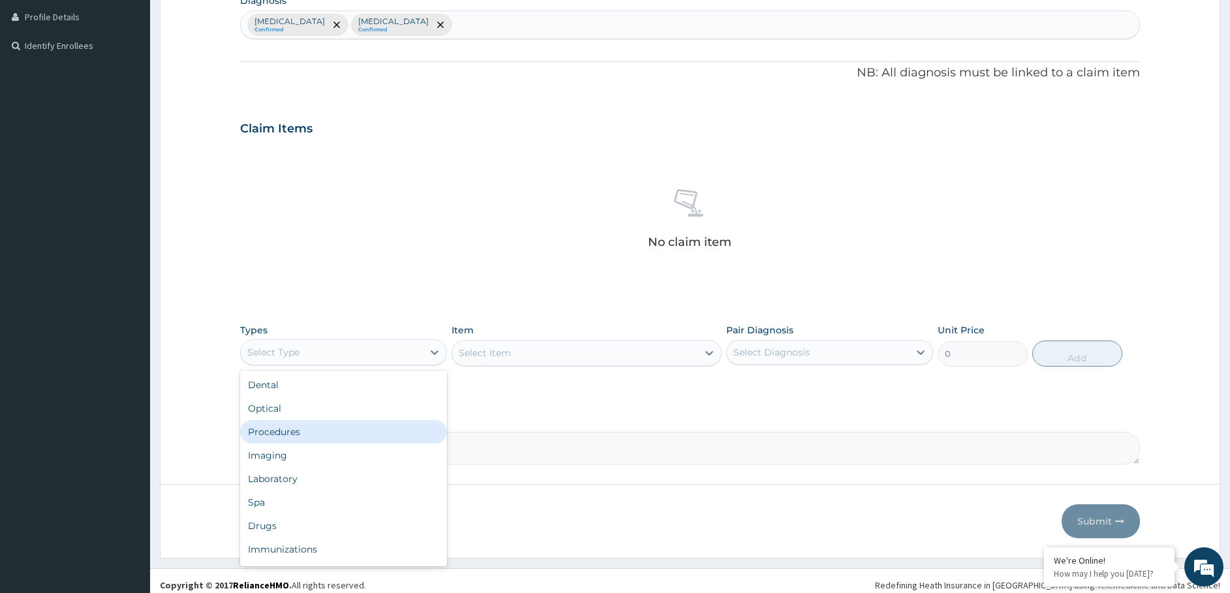
click at [310, 437] on div "Procedures" at bounding box center [343, 431] width 207 height 23
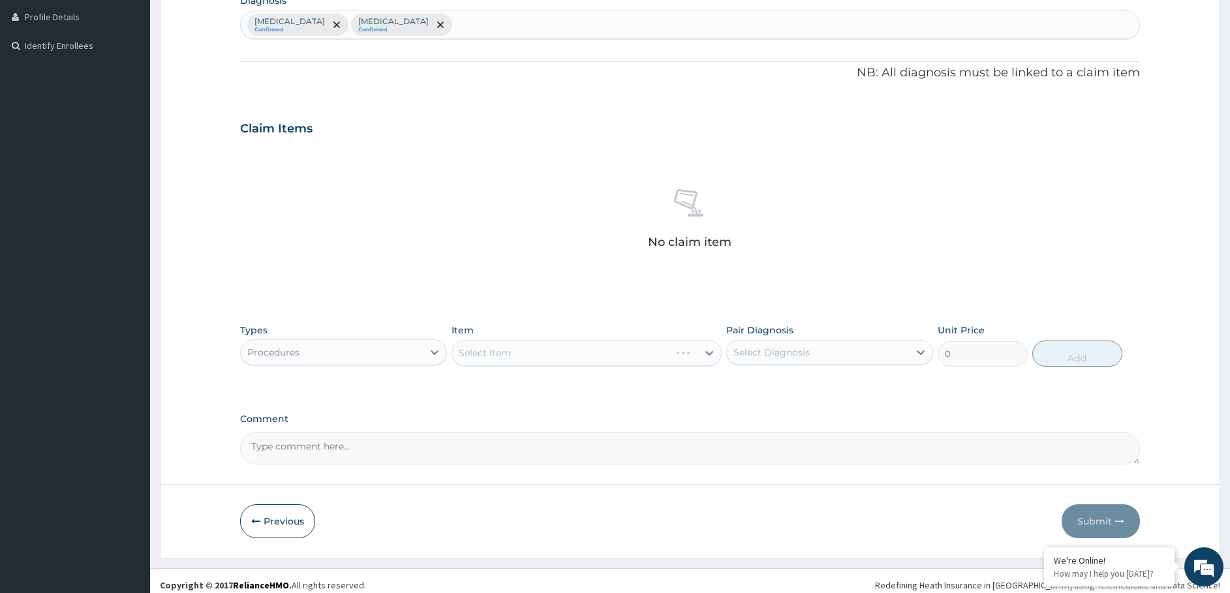
click at [506, 358] on div "Select Item" at bounding box center [587, 353] width 270 height 26
click at [510, 350] on div "Select Item" at bounding box center [587, 353] width 270 height 26
click at [510, 350] on div "Select Item" at bounding box center [485, 353] width 52 height 13
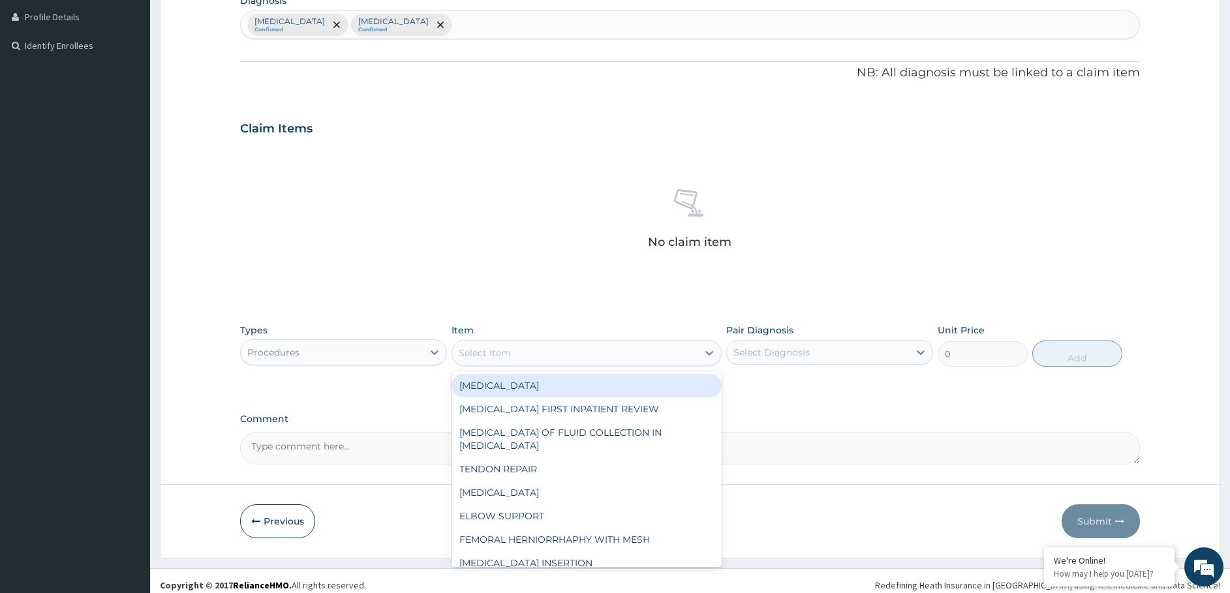
click at [513, 352] on div "Select Item" at bounding box center [574, 353] width 245 height 21
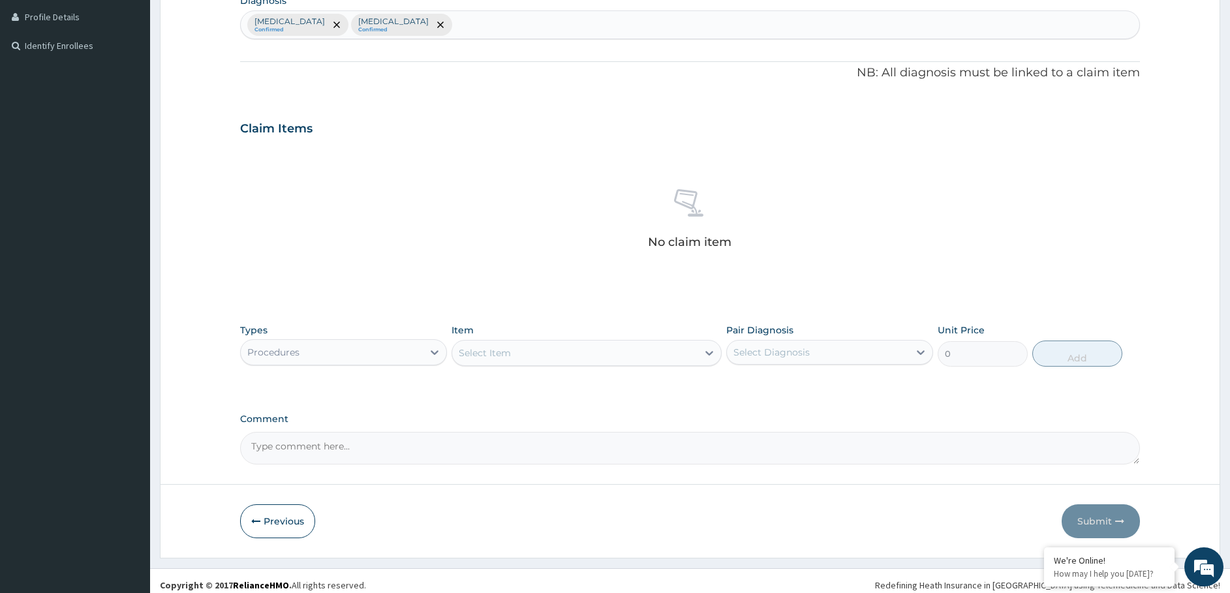
click at [515, 352] on div "Select Item" at bounding box center [574, 353] width 245 height 21
type input "C"
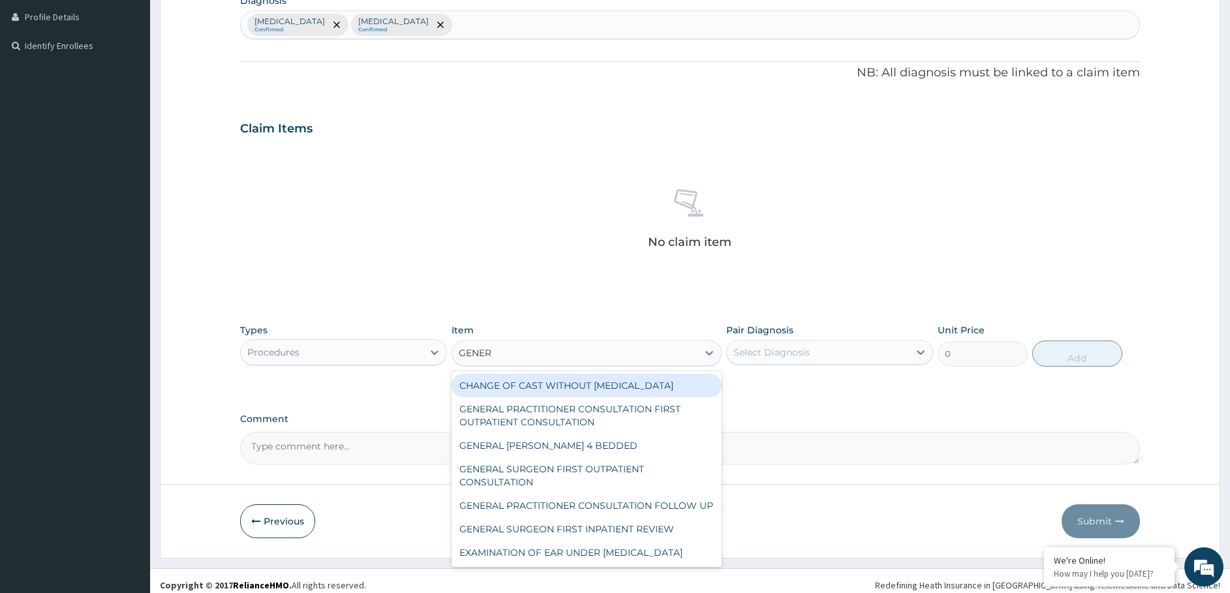
type input "GENERA"
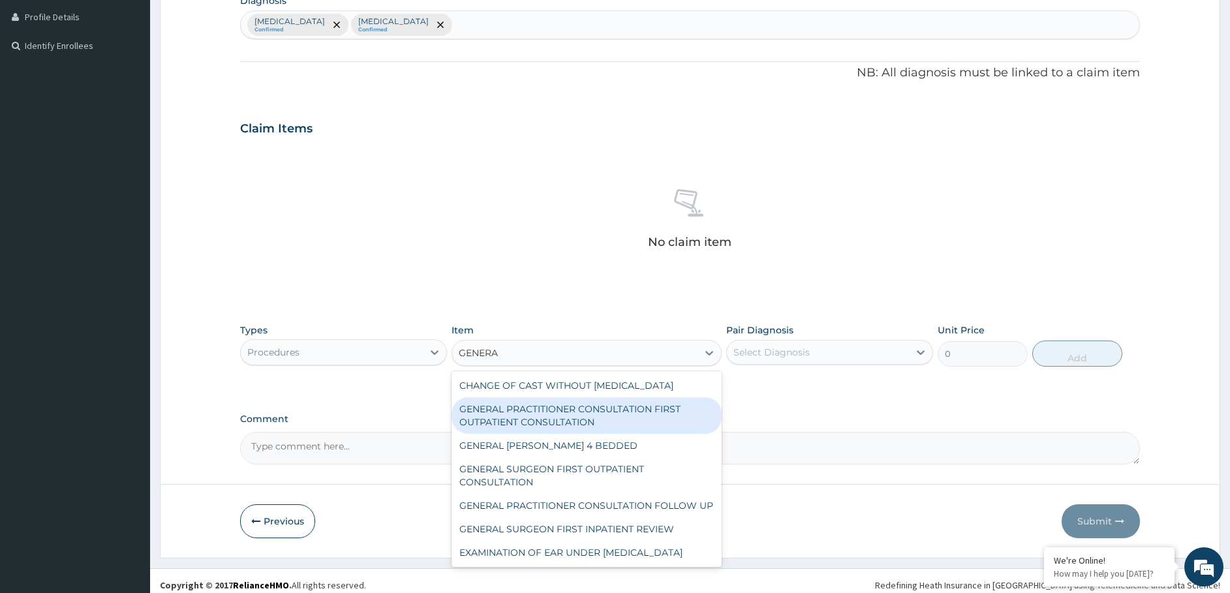
click at [510, 422] on div "GENERAL PRACTITIONER CONSULTATION FIRST OUTPATIENT CONSULTATION" at bounding box center [587, 415] width 270 height 37
type input "3547.5"
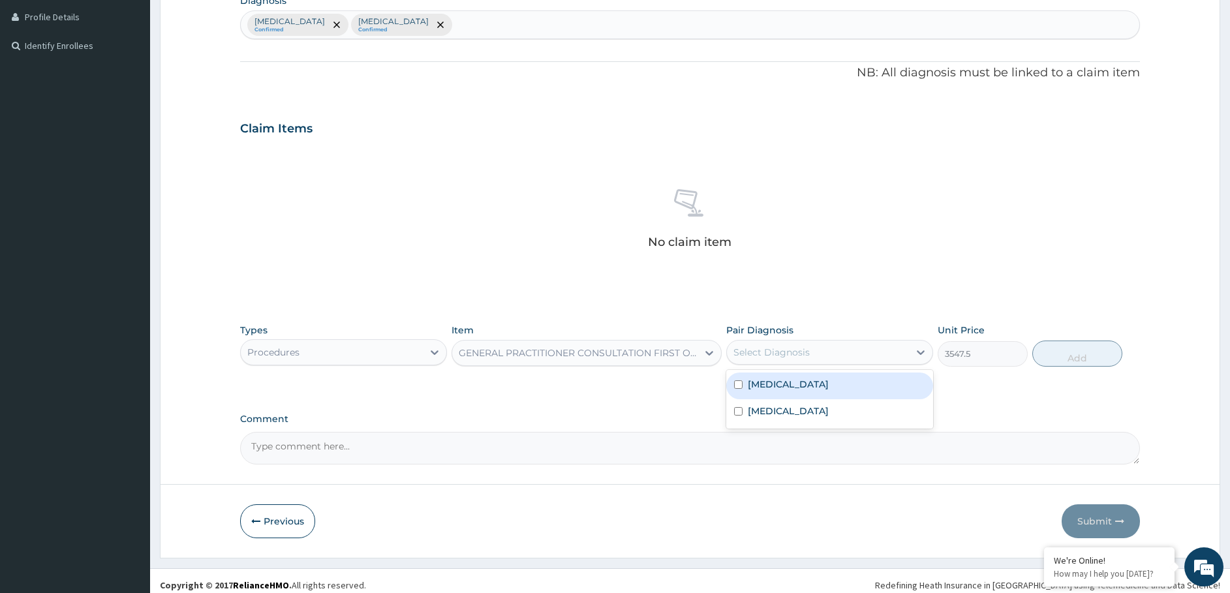
click at [842, 353] on div "Select Diagnosis" at bounding box center [818, 352] width 182 height 21
click at [825, 405] on div "[MEDICAL_DATA]" at bounding box center [829, 412] width 207 height 27
checkbox input "true"
click at [828, 380] on label "[MEDICAL_DATA]" at bounding box center [788, 384] width 81 height 13
checkbox input "true"
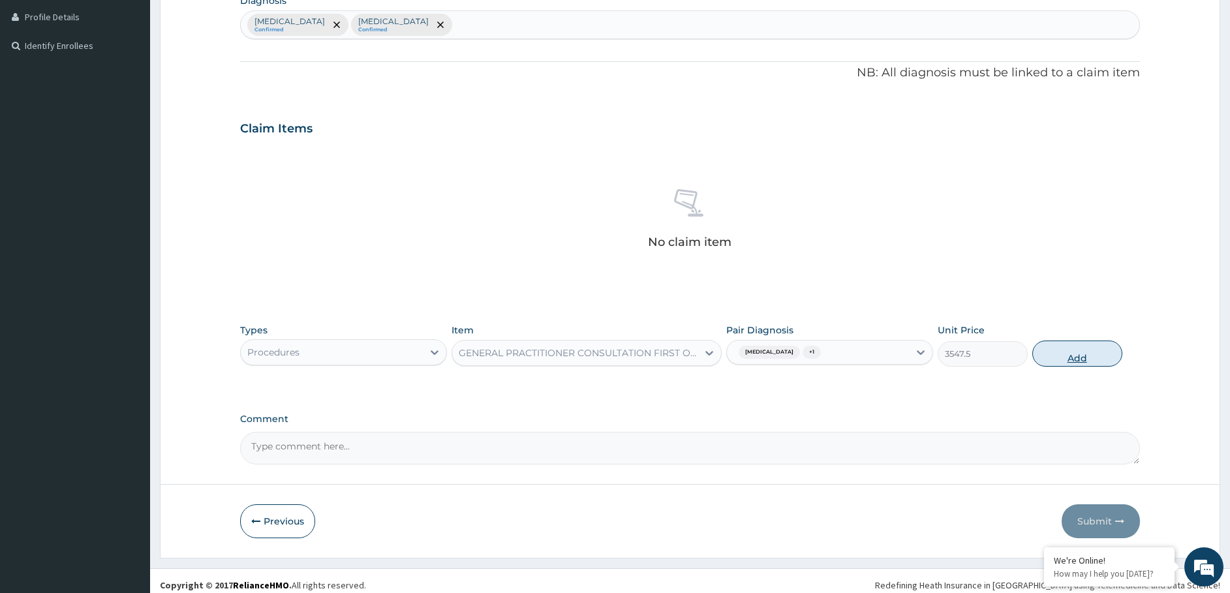
click at [1085, 348] on button "Add" at bounding box center [1077, 354] width 90 height 26
type input "0"
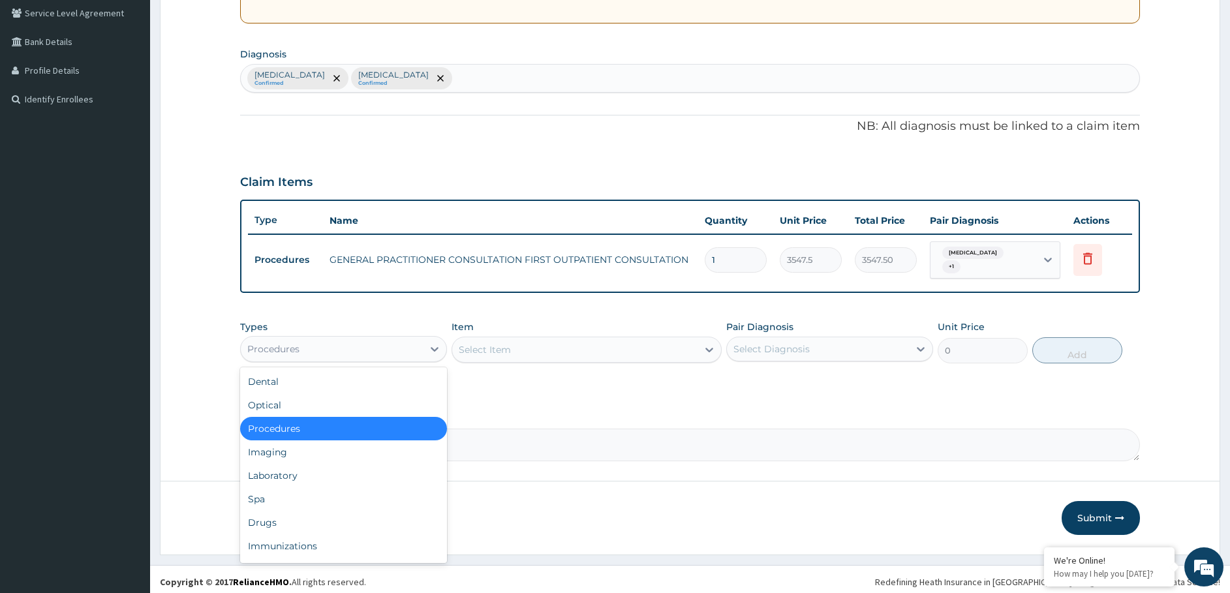
click at [350, 344] on div "Procedures" at bounding box center [332, 349] width 182 height 21
click at [304, 478] on div "Laboratory" at bounding box center [343, 475] width 207 height 23
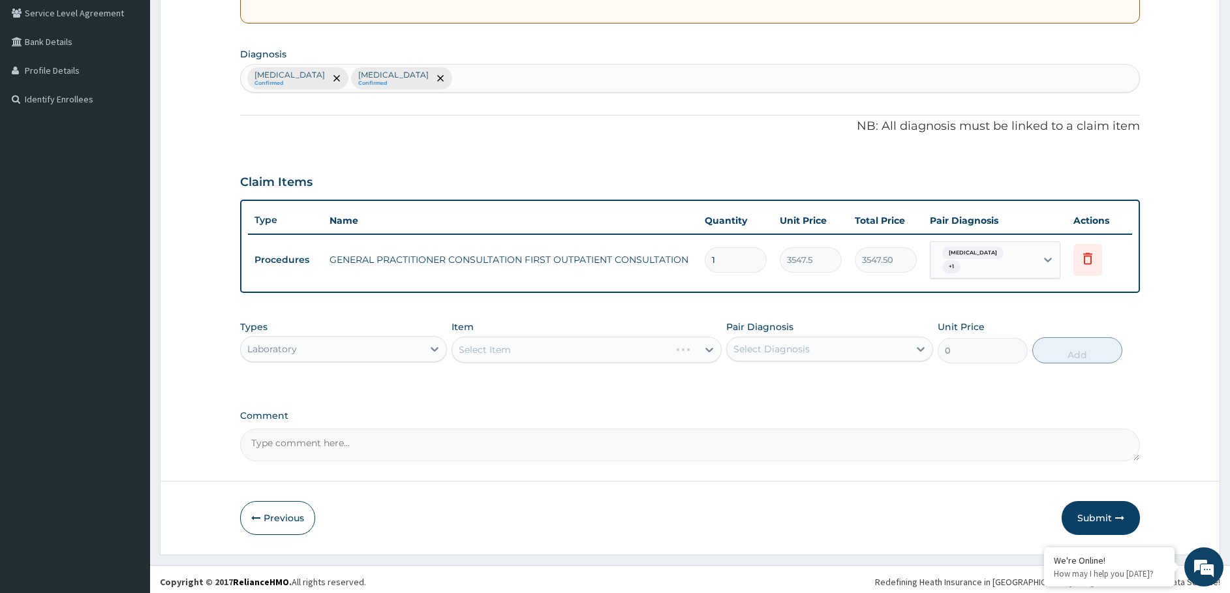
click at [525, 347] on div "Select Item" at bounding box center [587, 350] width 270 height 26
click at [533, 341] on div "Select Item" at bounding box center [587, 350] width 270 height 26
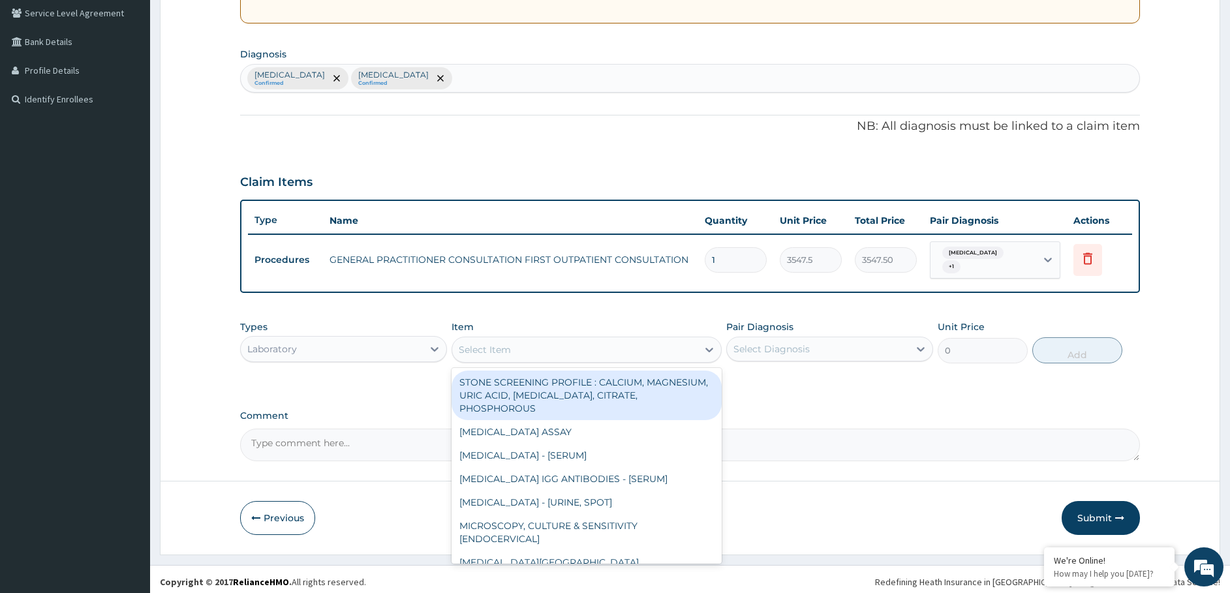
click at [640, 341] on div "Select Item" at bounding box center [574, 349] width 245 height 21
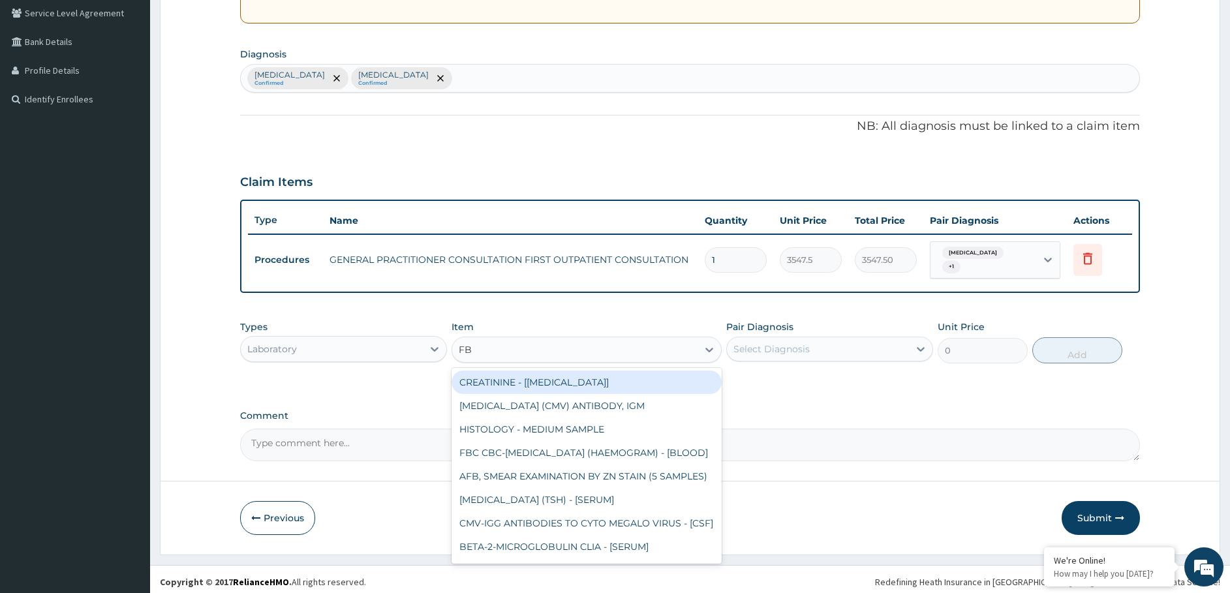
type input "FBC"
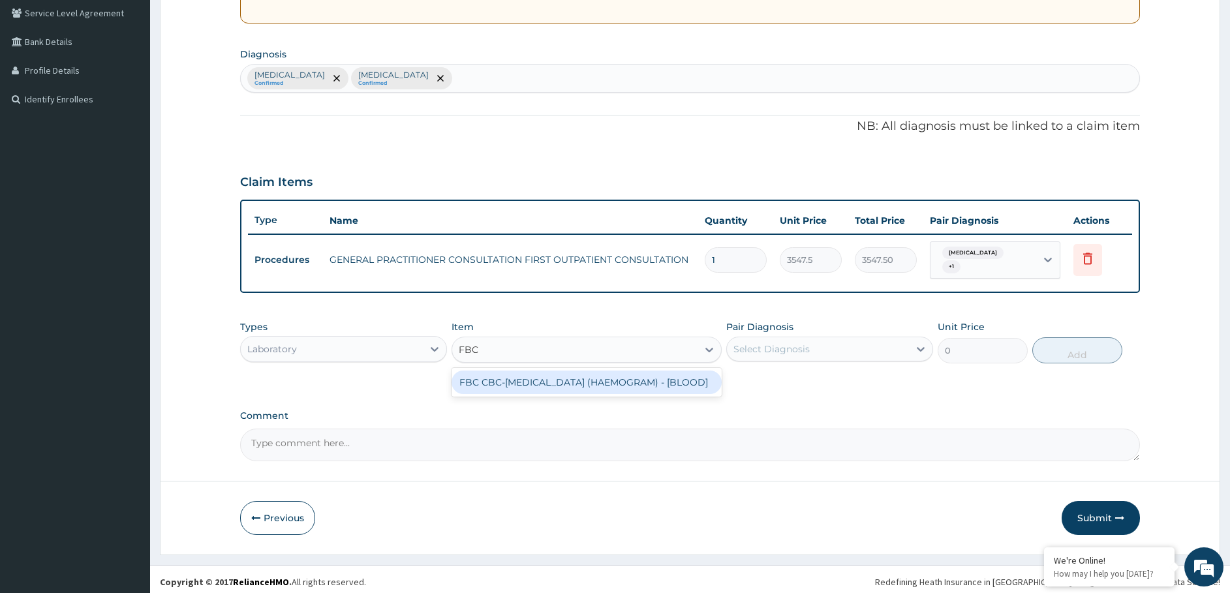
click at [583, 383] on div "FBC CBC-[MEDICAL_DATA] (HAEMOGRAM) - [BLOOD]" at bounding box center [587, 382] width 270 height 23
type input "4300"
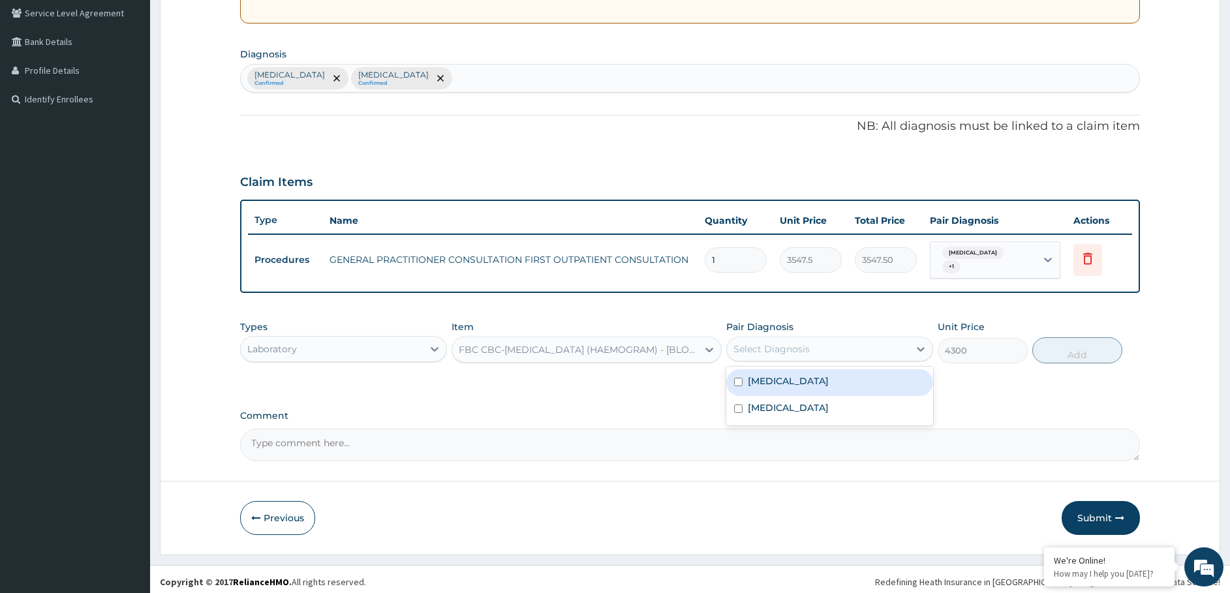
click at [792, 345] on div "Select Diagnosis" at bounding box center [771, 349] width 76 height 13
click at [788, 376] on label "[MEDICAL_DATA]" at bounding box center [788, 381] width 81 height 13
checkbox input "true"
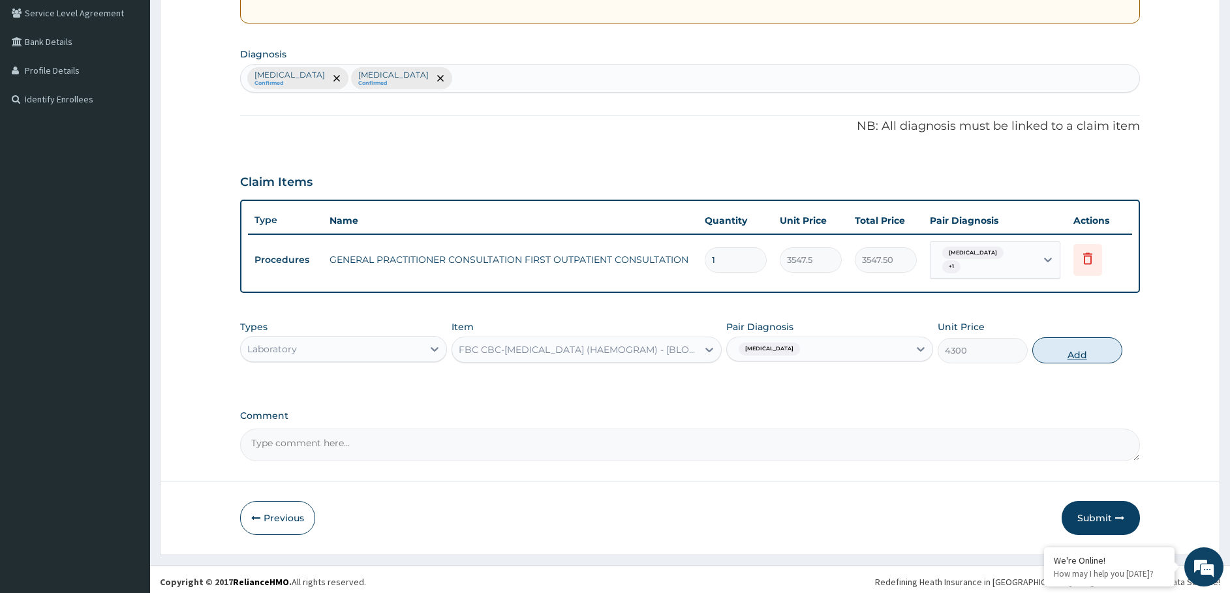
click at [1064, 345] on button "Add" at bounding box center [1077, 350] width 90 height 26
type input "0"
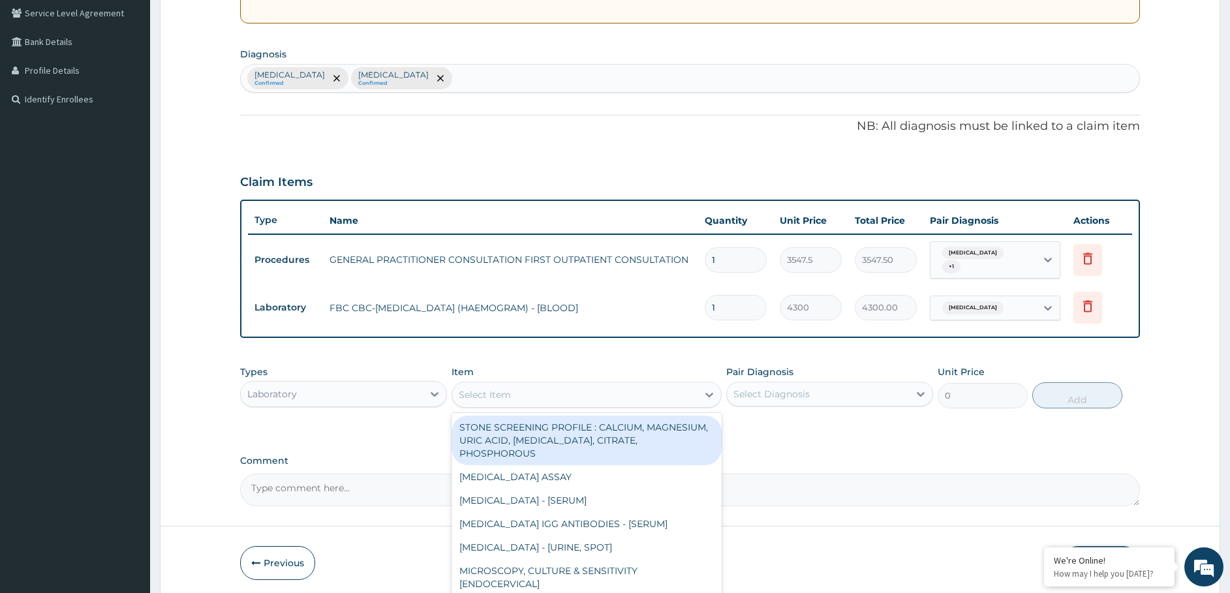
click at [607, 389] on div "Select Item" at bounding box center [574, 394] width 245 height 21
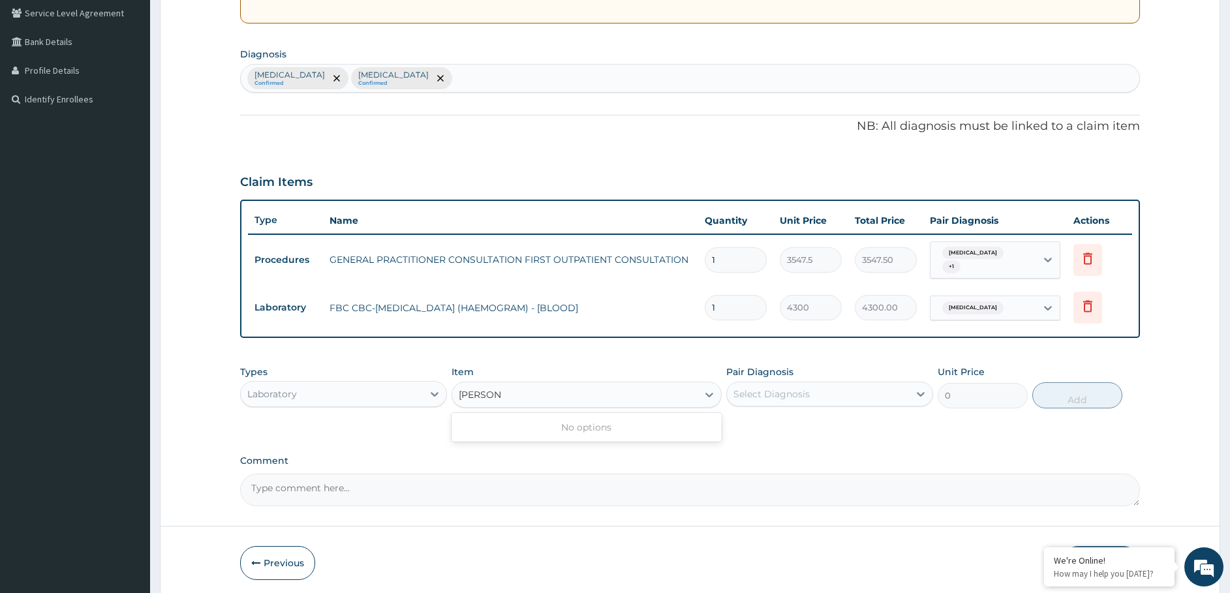
type input "MALAR"
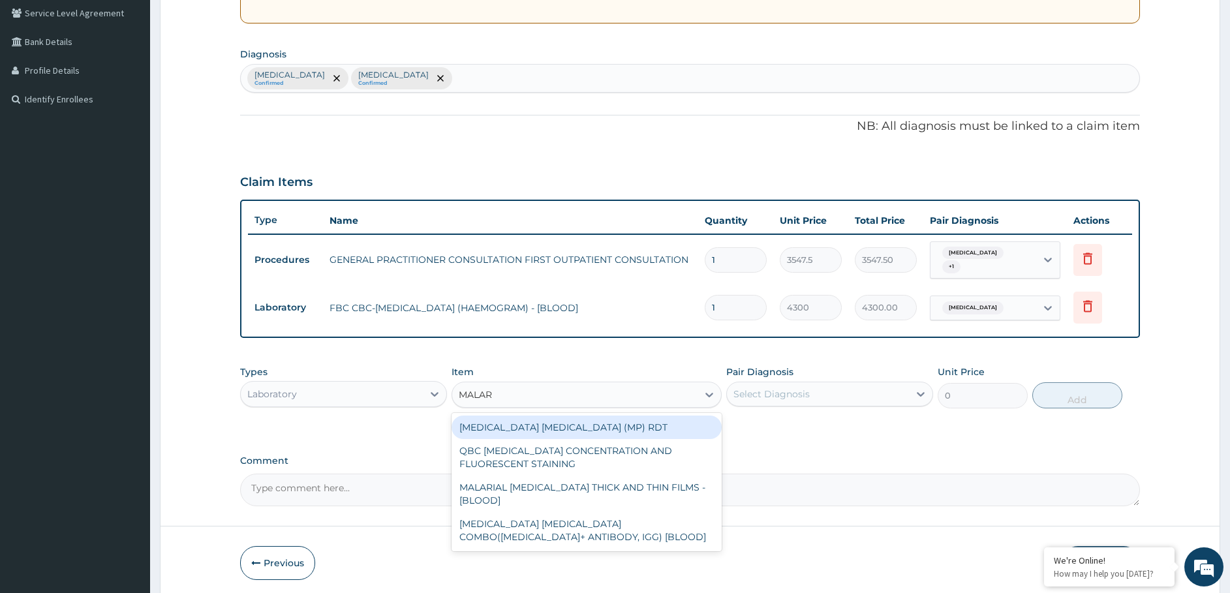
click at [555, 418] on div "[MEDICAL_DATA] [MEDICAL_DATA] (MP) RDT" at bounding box center [587, 427] width 270 height 23
type input "1612.5"
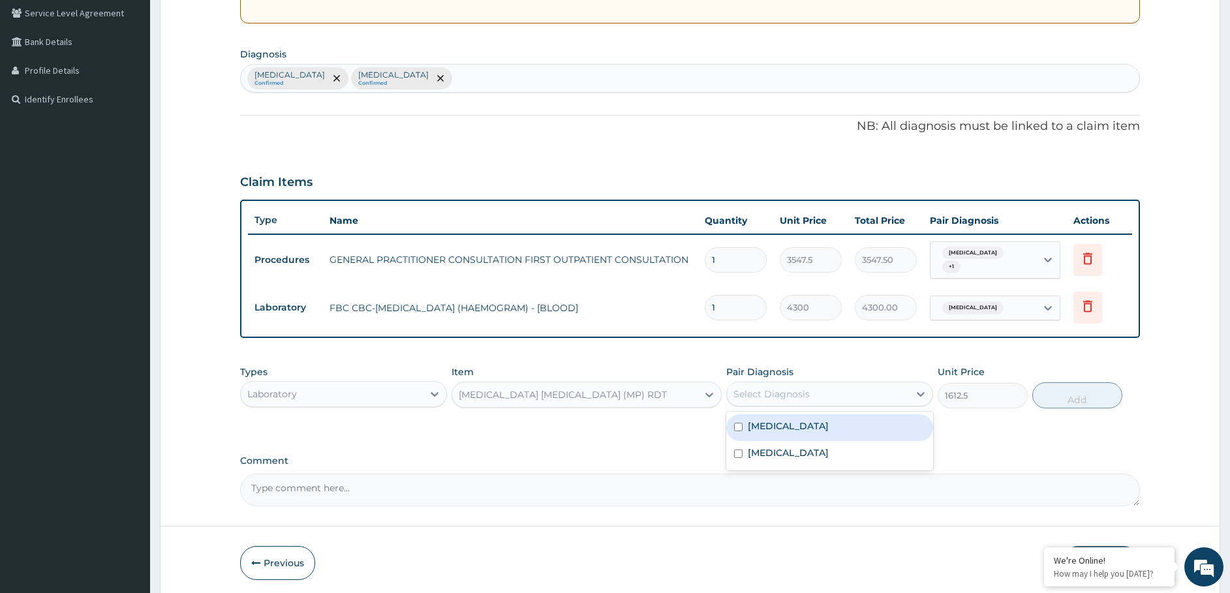
click at [788, 388] on div "Select Diagnosis" at bounding box center [771, 394] width 76 height 13
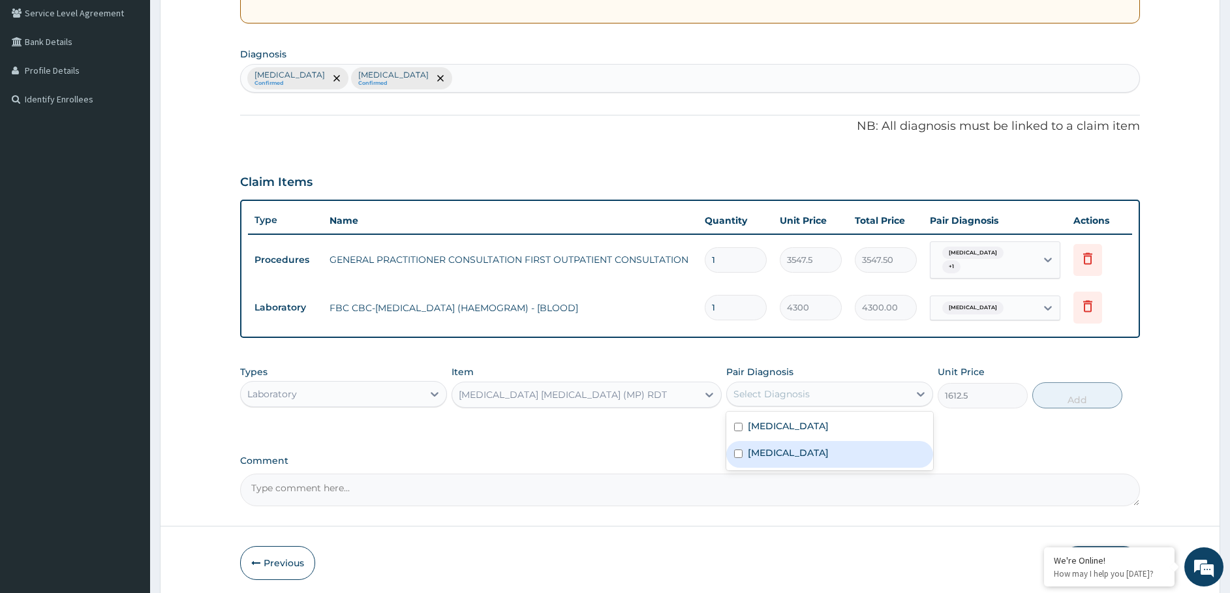
click at [757, 450] on label "[MEDICAL_DATA]" at bounding box center [788, 452] width 81 height 13
checkbox input "true"
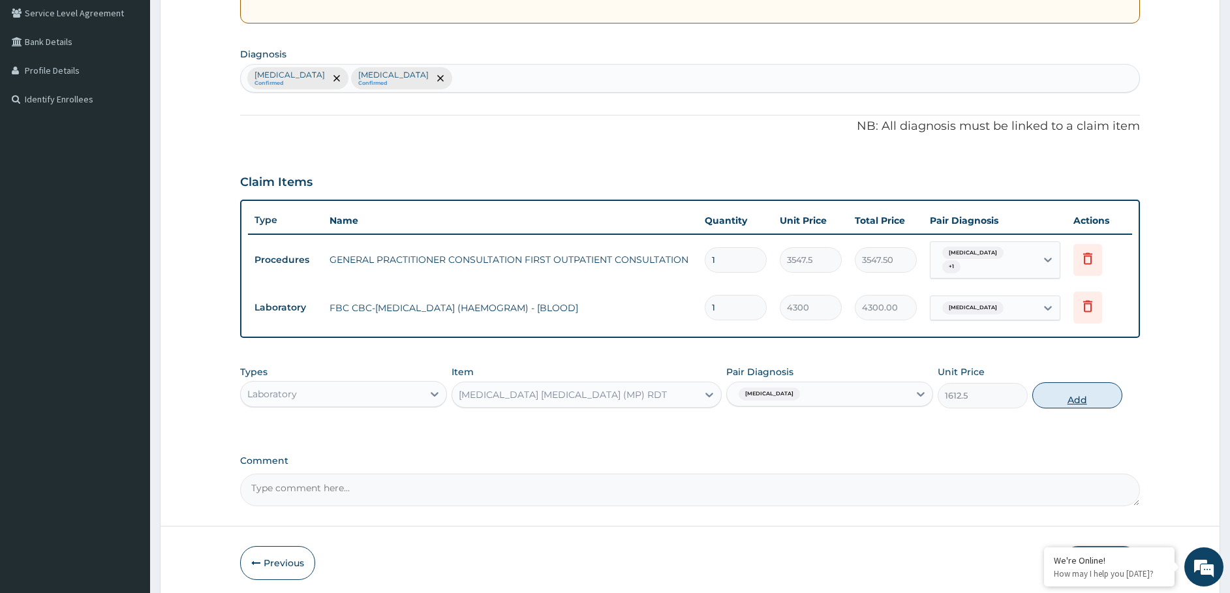
click at [1052, 392] on button "Add" at bounding box center [1077, 395] width 90 height 26
type input "0"
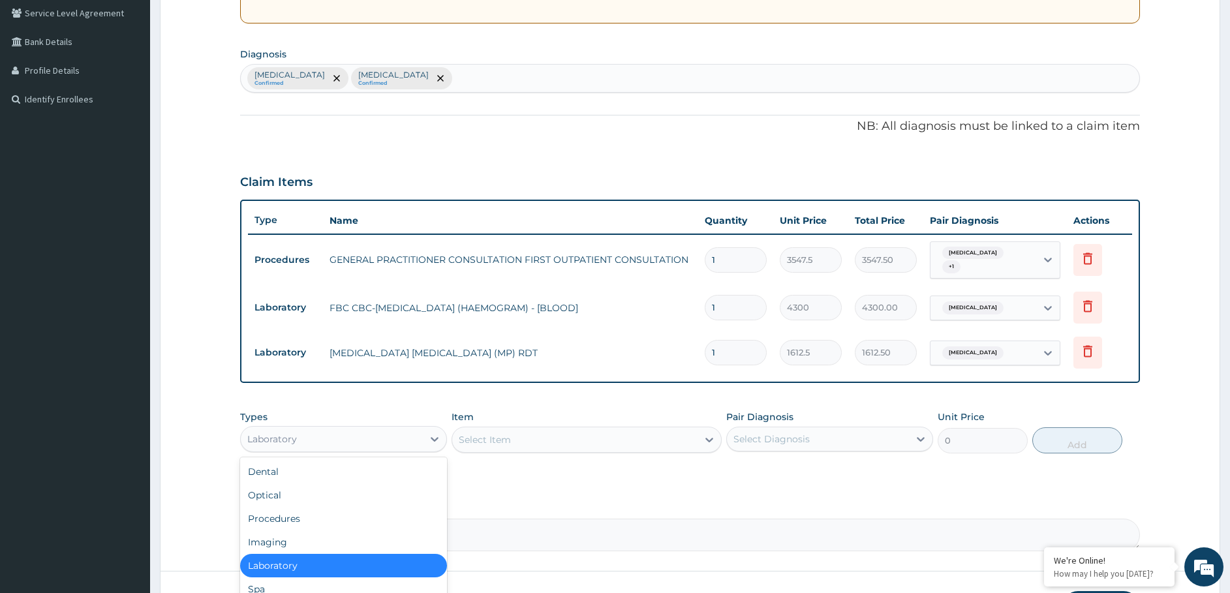
click at [367, 433] on div "Laboratory" at bounding box center [332, 439] width 182 height 21
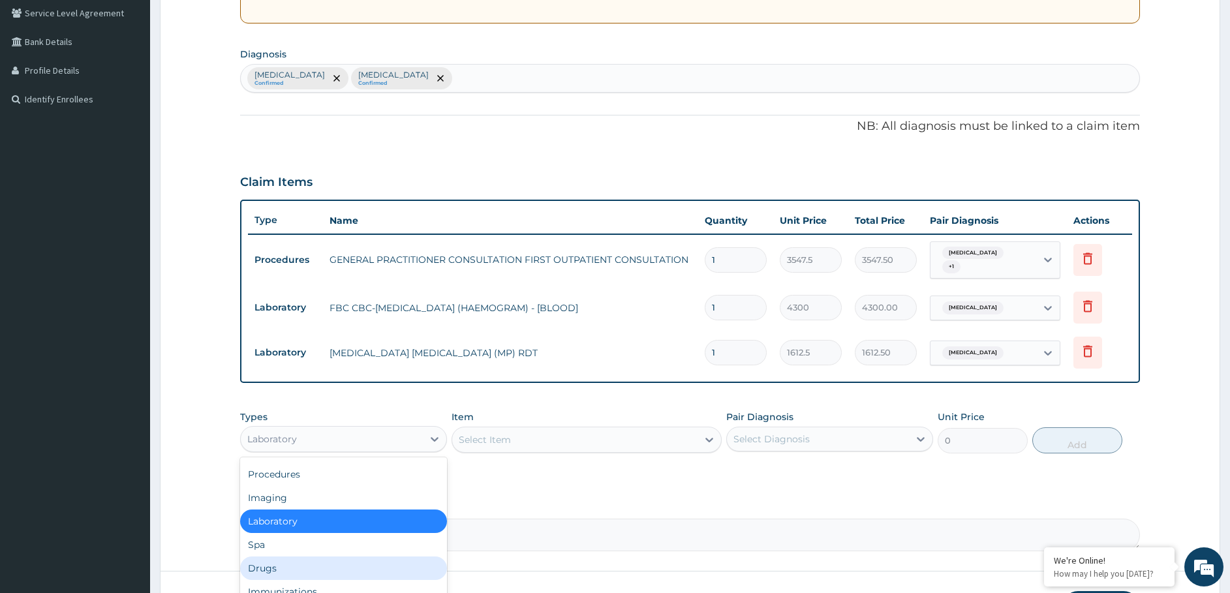
click at [335, 571] on div "Drugs" at bounding box center [343, 568] width 207 height 23
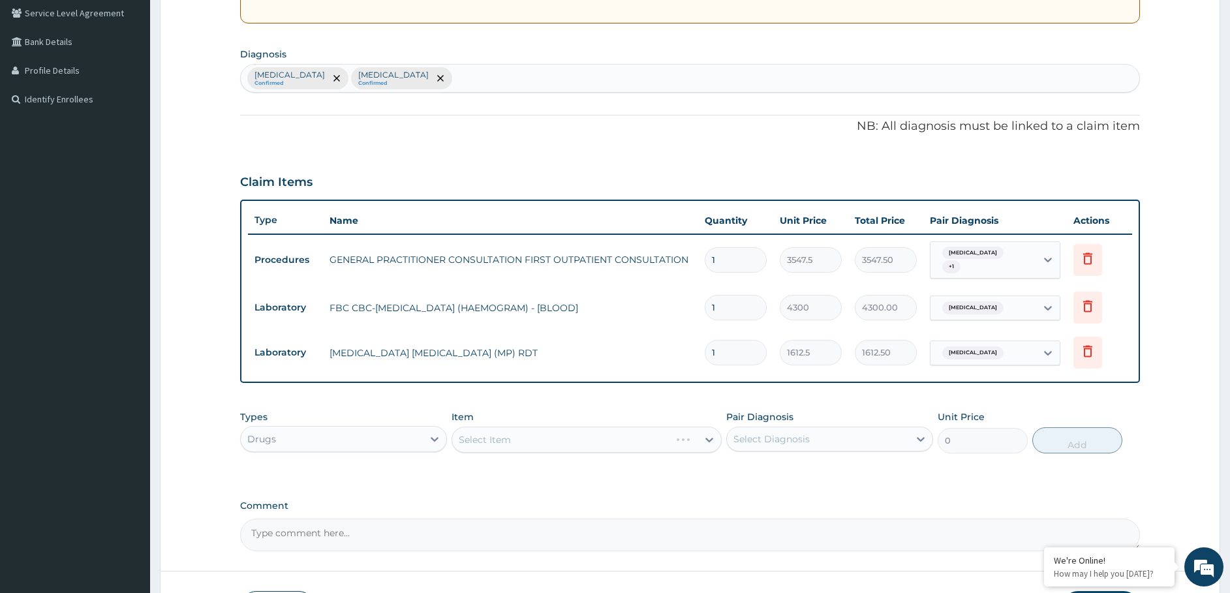
click at [517, 439] on div "Select Item" at bounding box center [587, 440] width 270 height 26
click at [561, 434] on div "Select Item" at bounding box center [587, 440] width 270 height 26
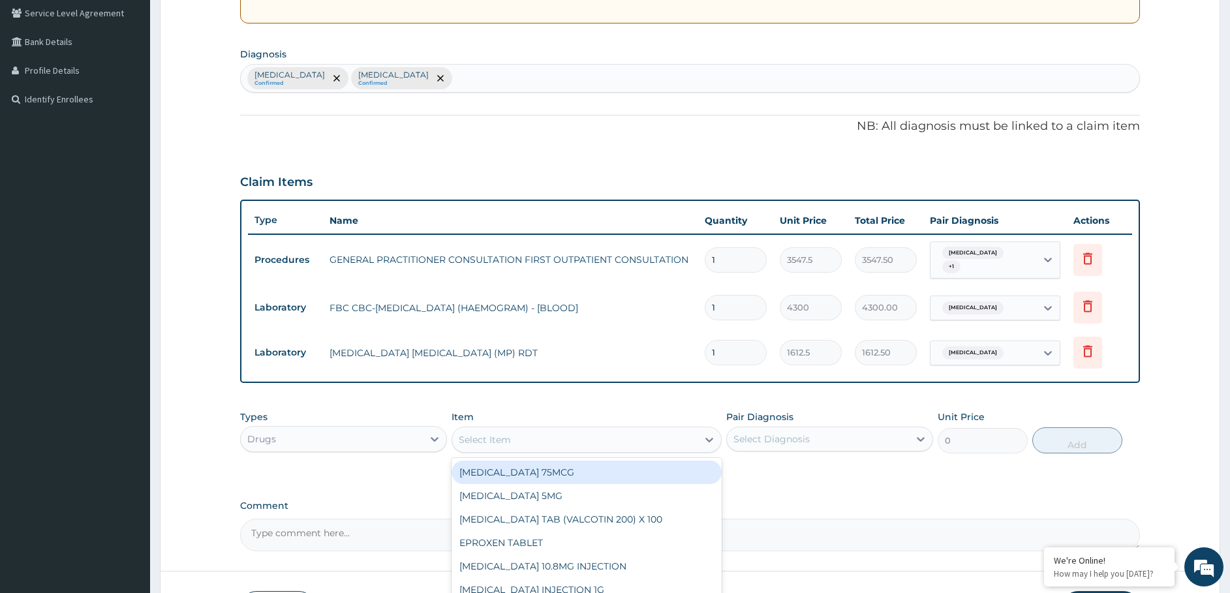
click at [535, 431] on div "Select Item" at bounding box center [574, 439] width 245 height 21
type input "COA"
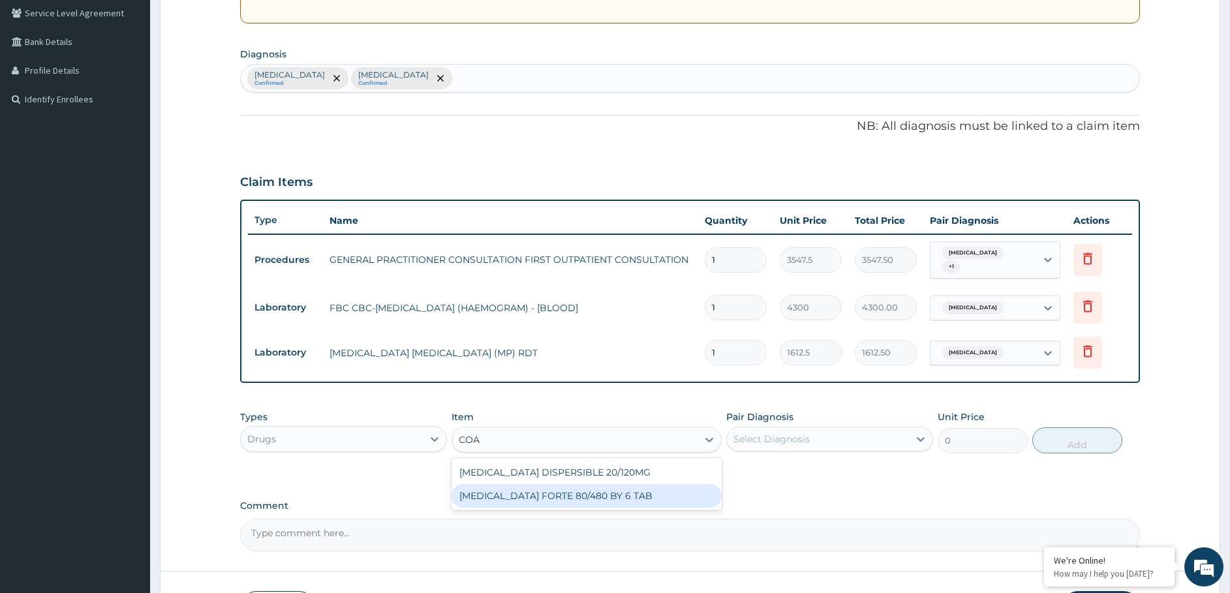
click at [521, 494] on div "[MEDICAL_DATA] FORTE 80/480 BY 6 TAB" at bounding box center [587, 495] width 270 height 23
type input "449.35"
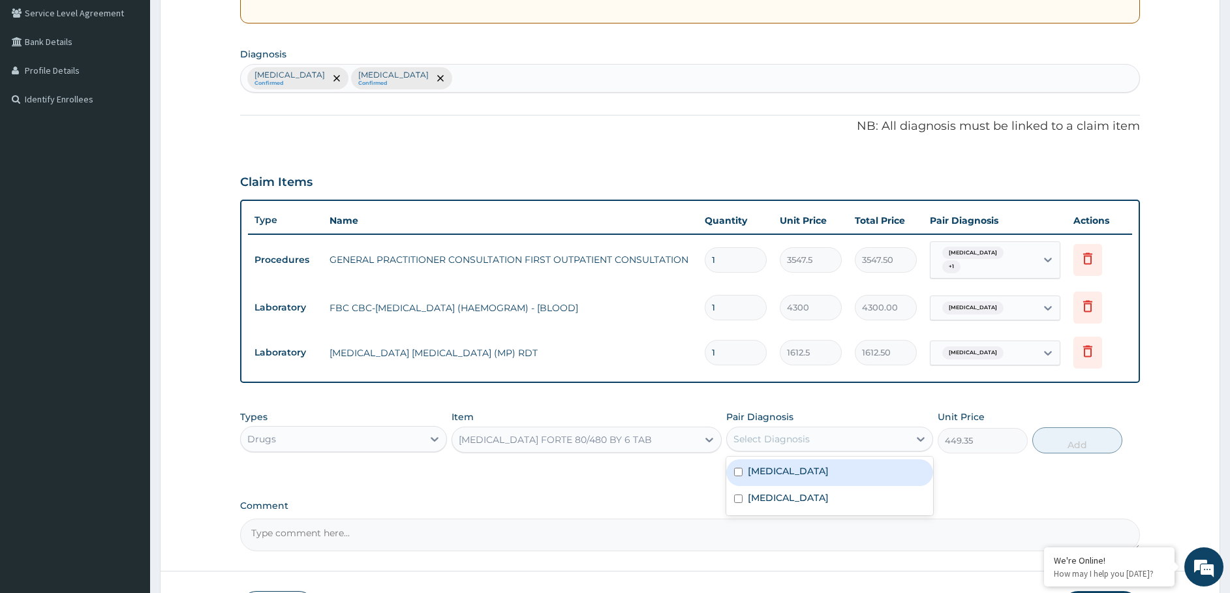
click at [783, 435] on div "Select Diagnosis" at bounding box center [771, 439] width 76 height 13
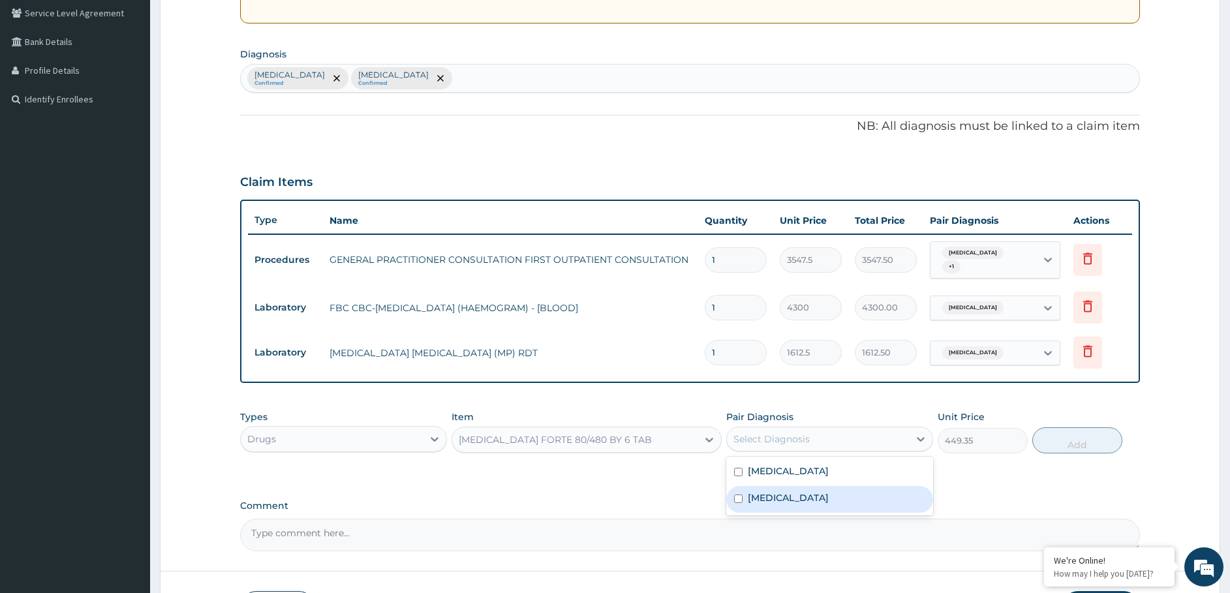
drag, startPoint x: 766, startPoint y: 490, endPoint x: 938, endPoint y: 479, distance: 172.0
click at [767, 491] on label "[MEDICAL_DATA]" at bounding box center [788, 497] width 81 height 13
checkbox input "true"
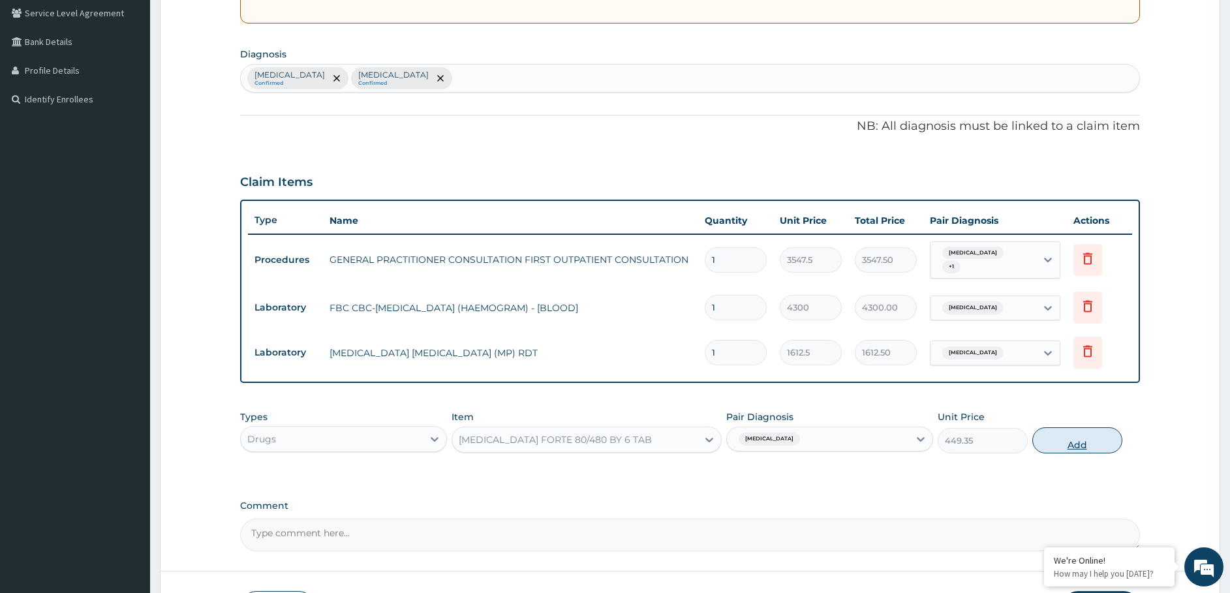
click at [1096, 436] on button "Add" at bounding box center [1077, 440] width 90 height 26
type input "0"
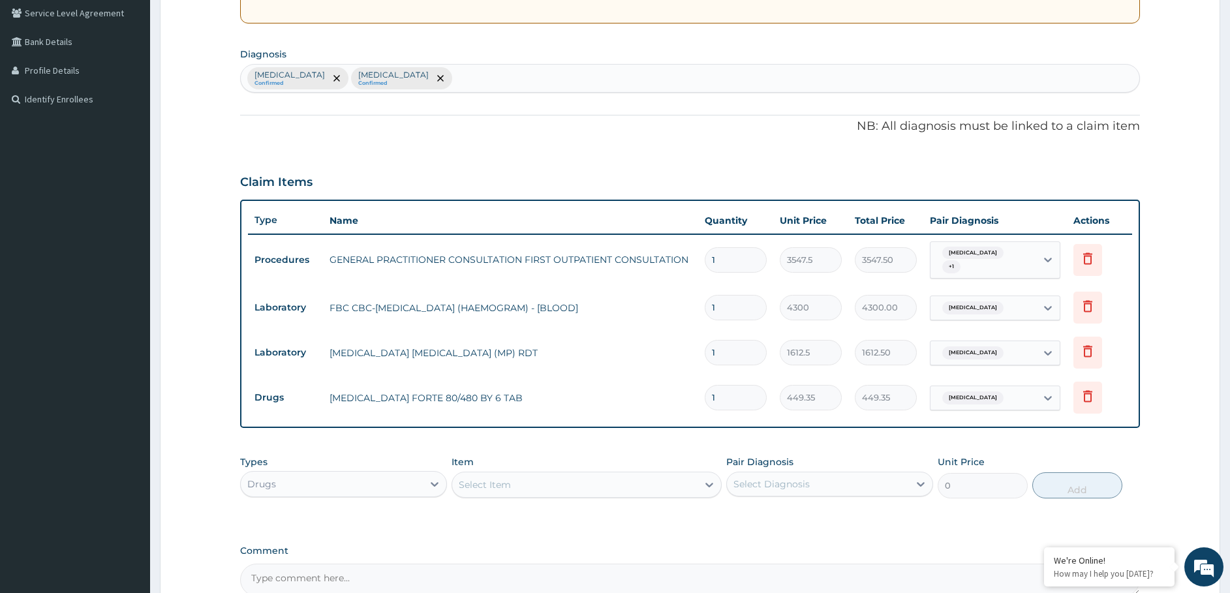
click at [595, 485] on div "Select Item" at bounding box center [574, 484] width 245 height 21
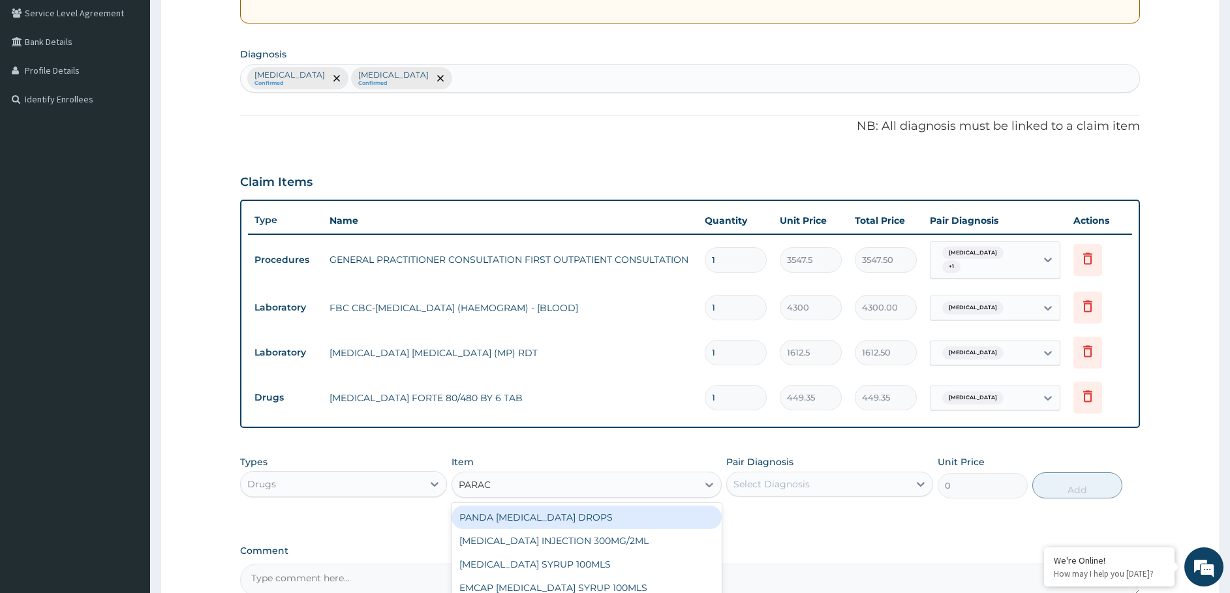
type input "PARACE"
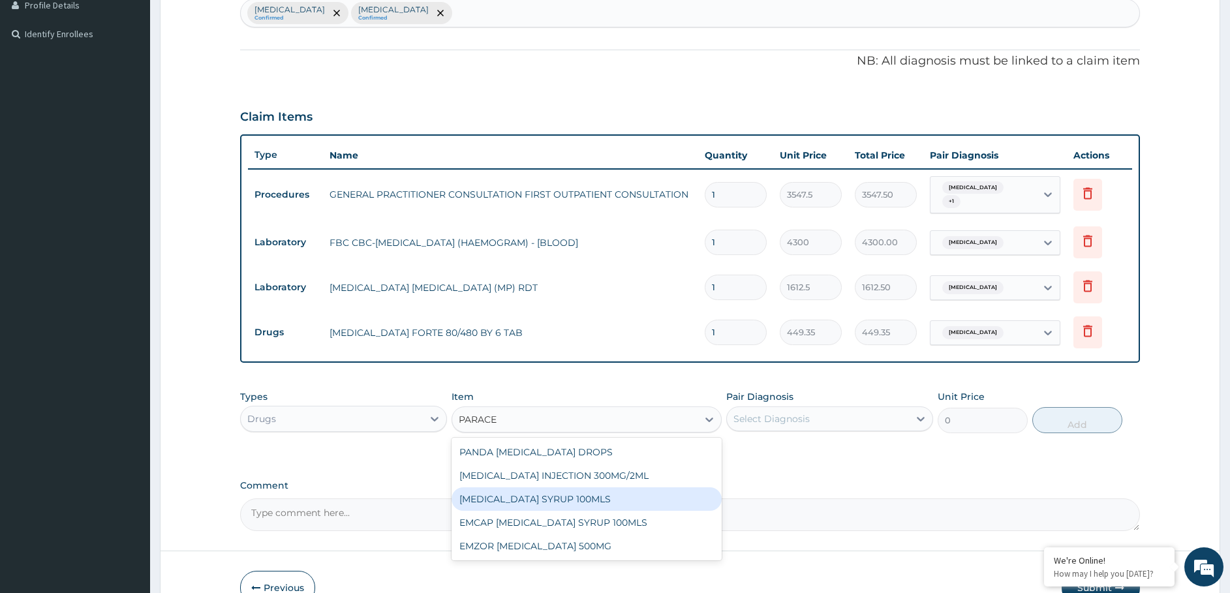
scroll to position [408, 0]
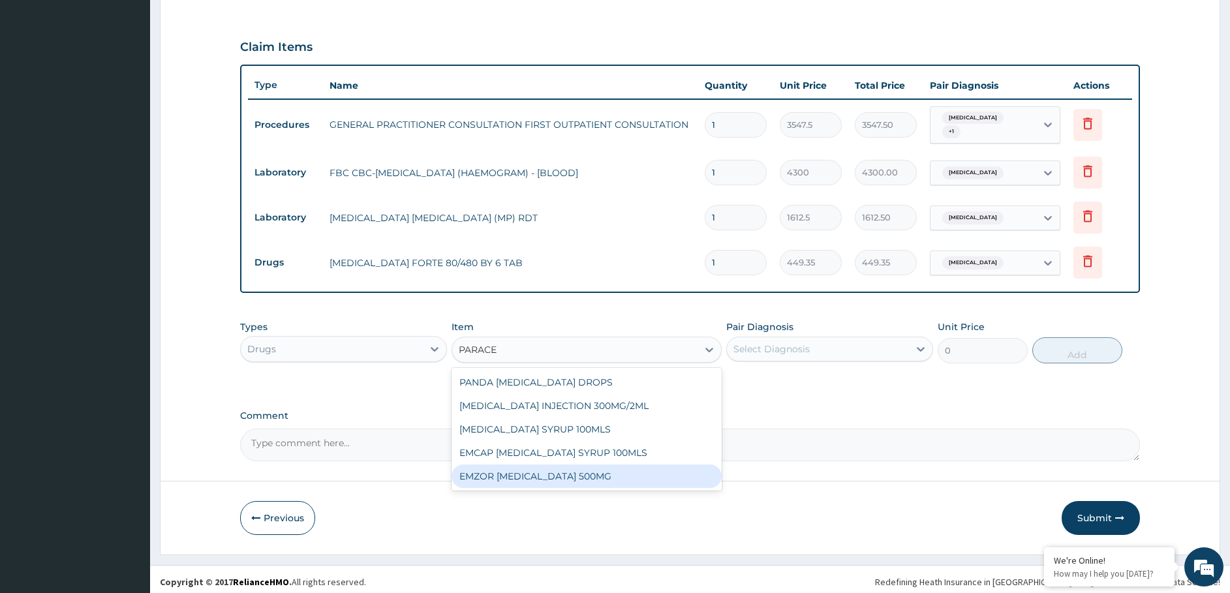
click at [593, 465] on div "EMZOR [MEDICAL_DATA] 500MG" at bounding box center [587, 476] width 270 height 23
type input "23.65"
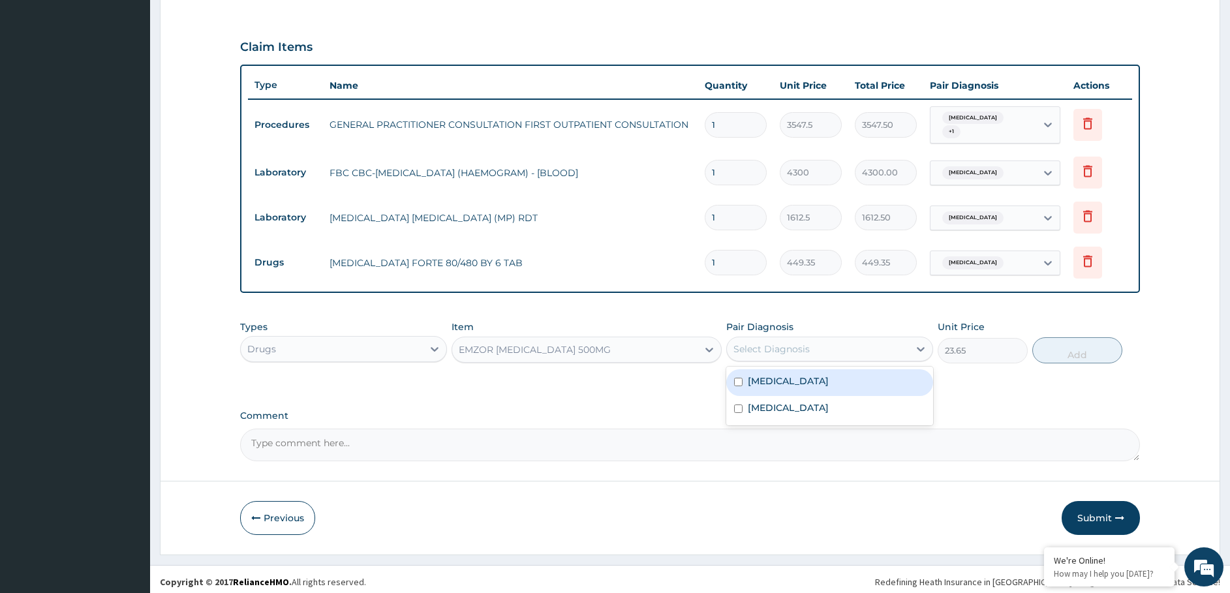
click at [767, 350] on div "Select Diagnosis" at bounding box center [818, 349] width 182 height 21
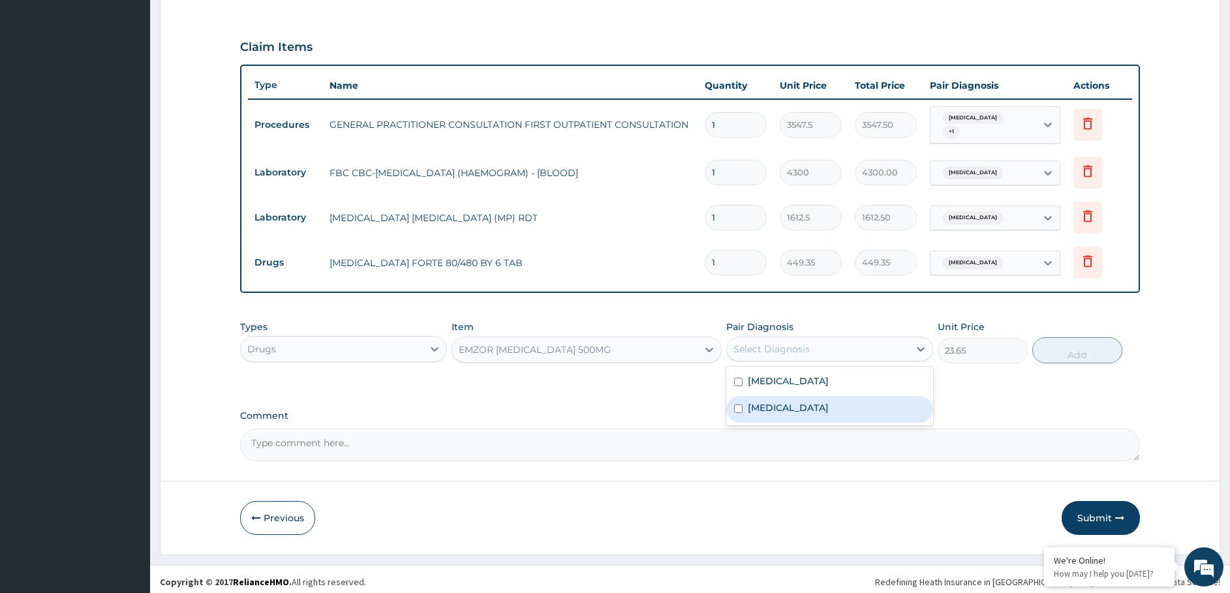
click at [753, 401] on label "[MEDICAL_DATA]" at bounding box center [788, 407] width 81 height 13
checkbox input "true"
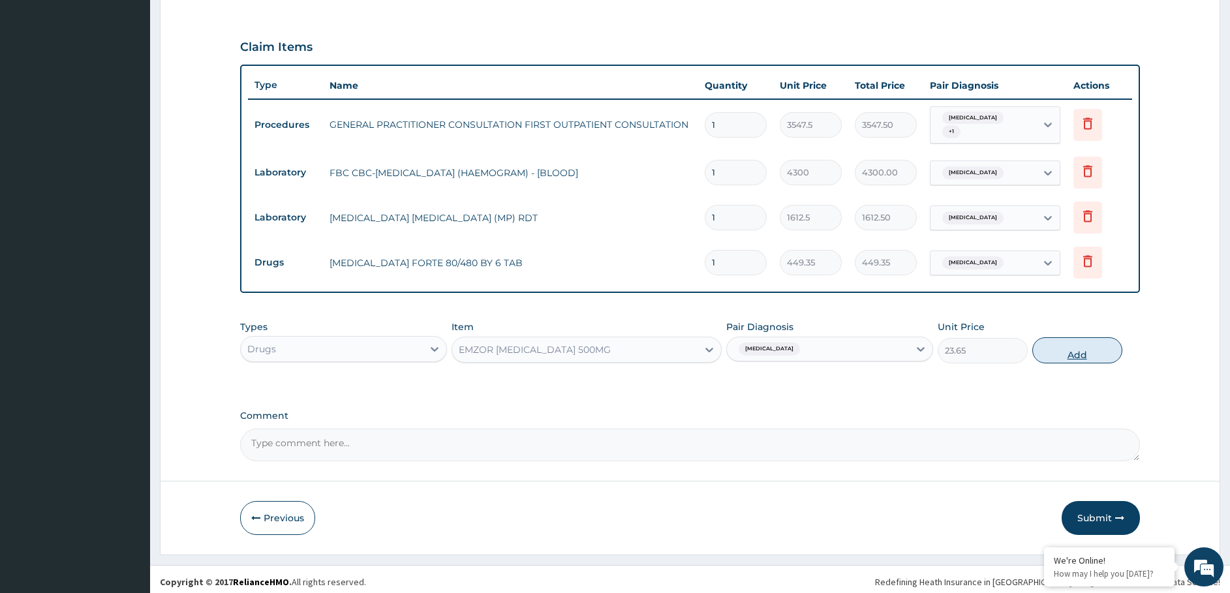
click at [1062, 338] on button "Add" at bounding box center [1077, 350] width 90 height 26
type input "0"
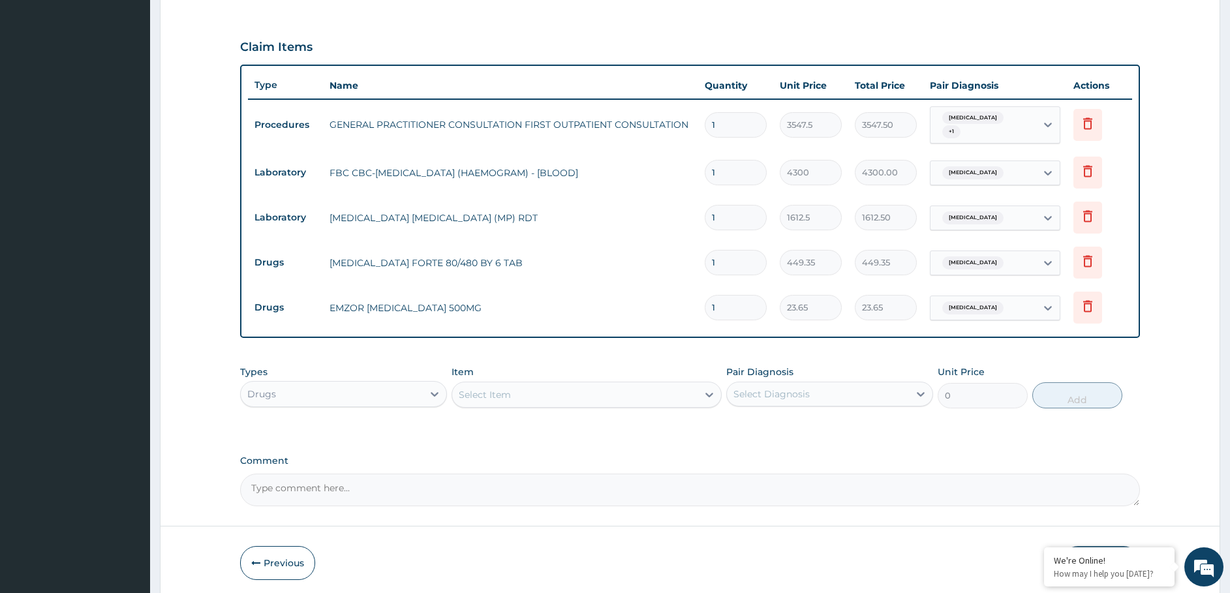
click at [555, 389] on div "Select Item" at bounding box center [574, 394] width 245 height 21
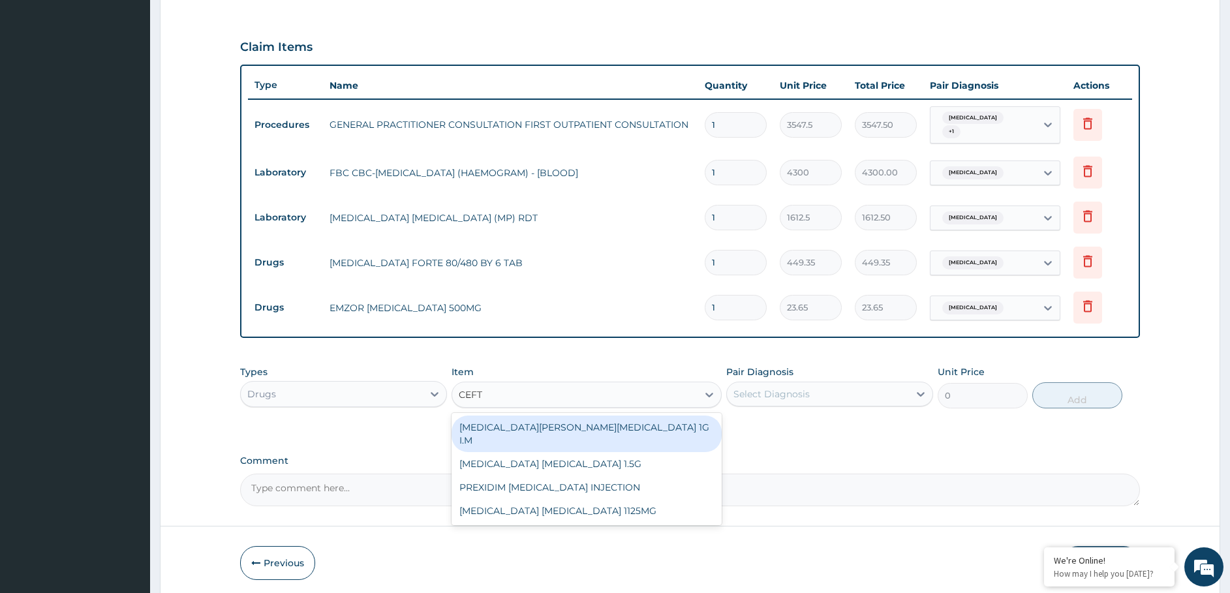
type input "CEFTR"
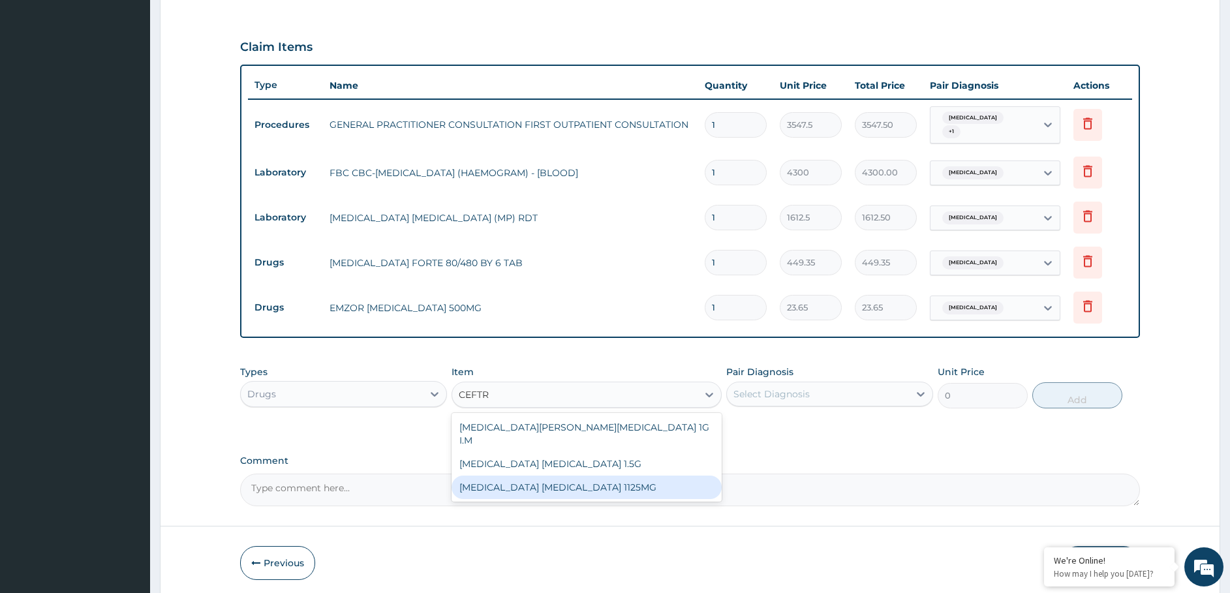
click at [553, 477] on div "[MEDICAL_DATA] [MEDICAL_DATA] 1125MG" at bounding box center [587, 487] width 270 height 23
type input "2365"
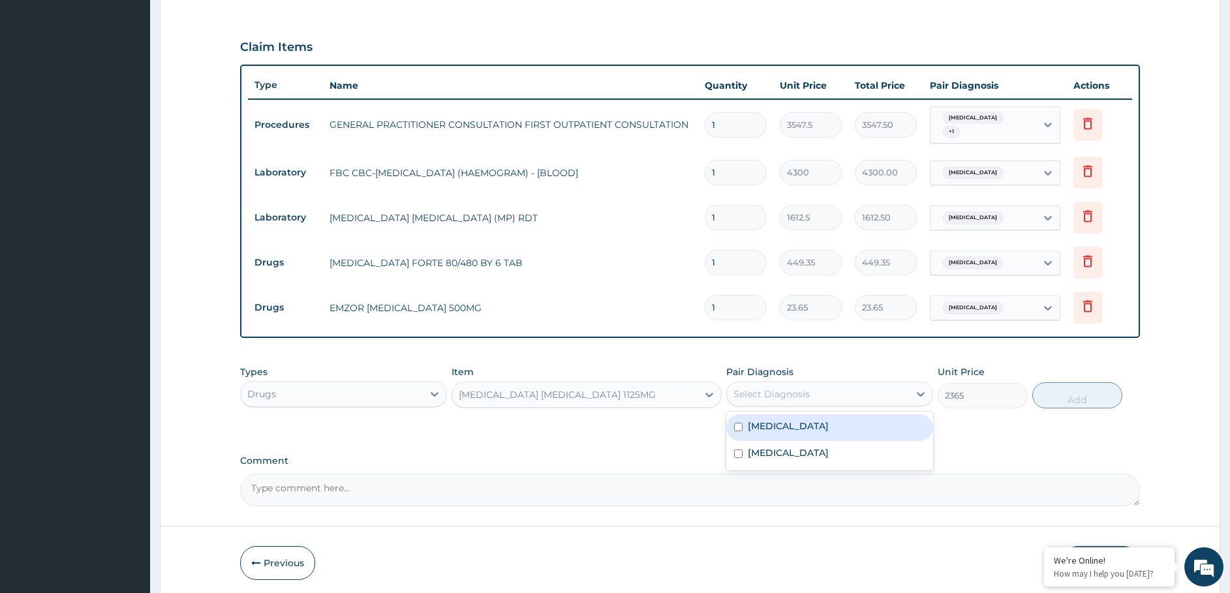
drag, startPoint x: 753, startPoint y: 384, endPoint x: 756, endPoint y: 407, distance: 23.1
click at [753, 388] on div "Select Diagnosis" at bounding box center [771, 394] width 76 height 13
click at [760, 429] on div "[MEDICAL_DATA]" at bounding box center [829, 427] width 207 height 27
checkbox input "true"
click at [1054, 391] on button "Add" at bounding box center [1077, 395] width 90 height 26
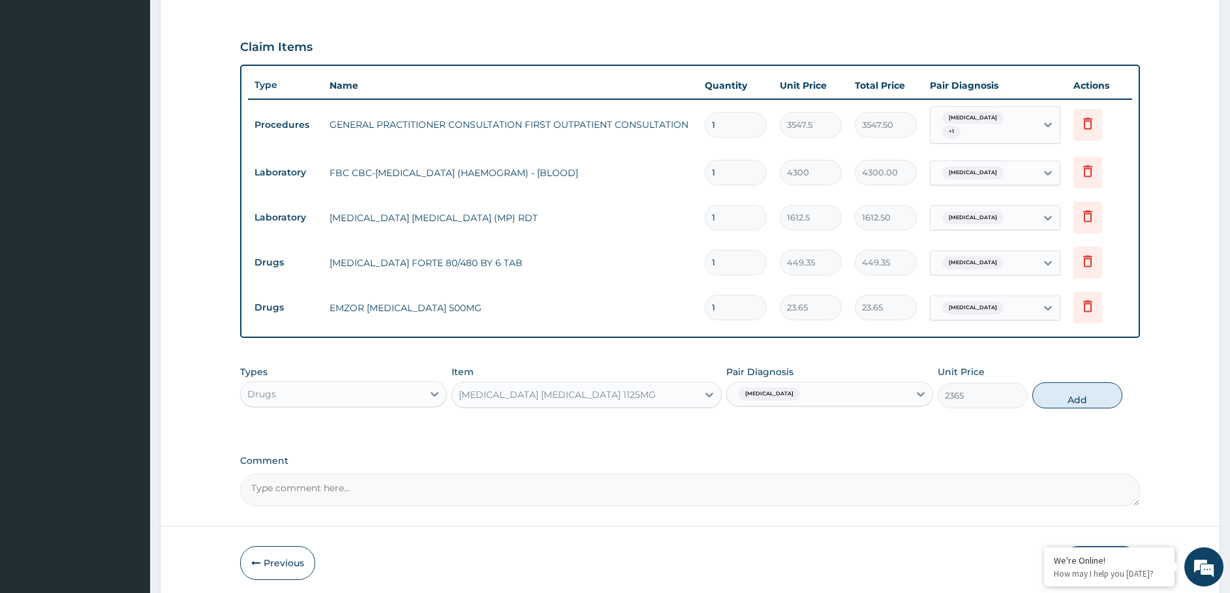
type input "0"
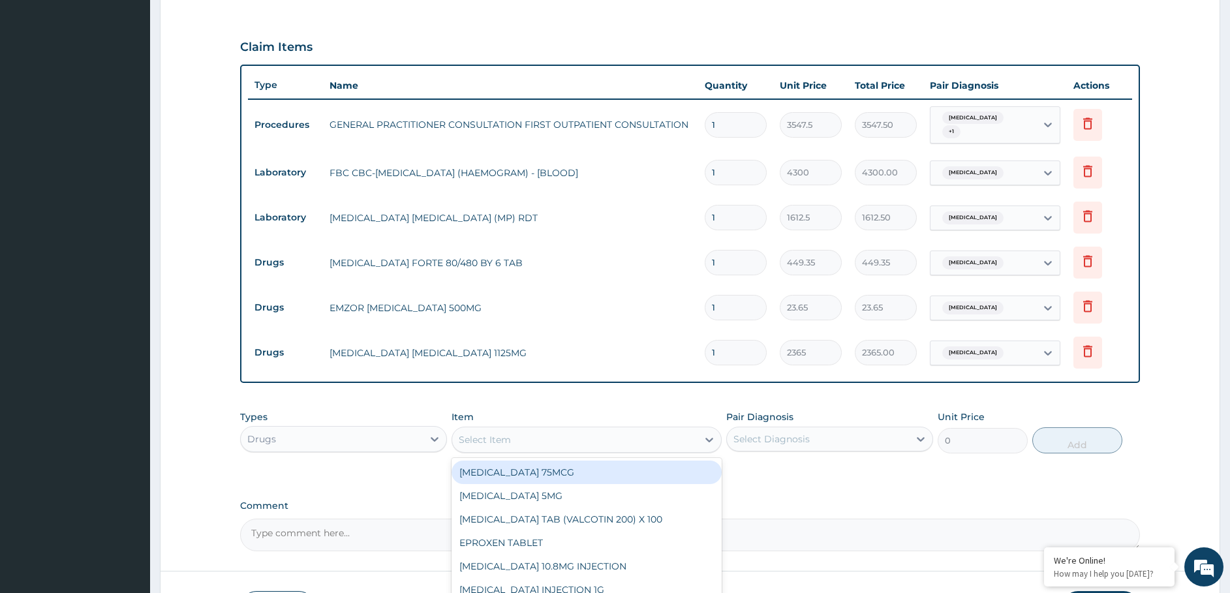
click at [612, 437] on div "Select Item" at bounding box center [574, 439] width 245 height 21
type input "AMOX"
click at [496, 468] on div "GSK [MEDICAL_DATA] 500MG" at bounding box center [587, 472] width 270 height 23
type input "59.12500000000001"
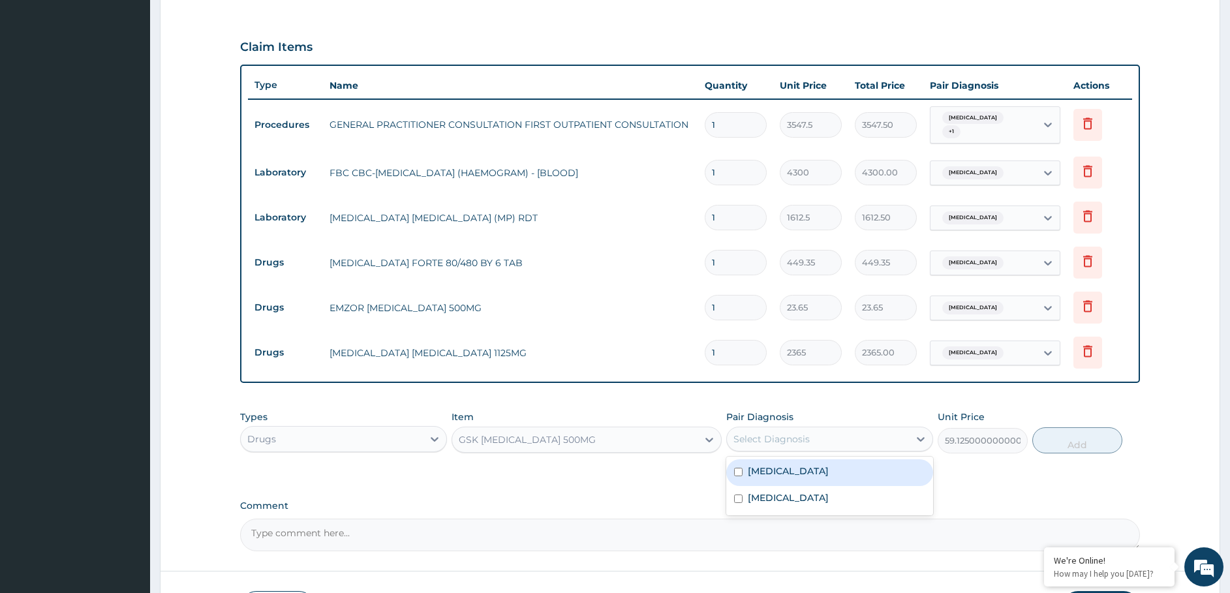
click at [784, 438] on div "Select Diagnosis" at bounding box center [771, 439] width 76 height 13
click at [793, 465] on label "[MEDICAL_DATA]" at bounding box center [788, 471] width 81 height 13
checkbox input "true"
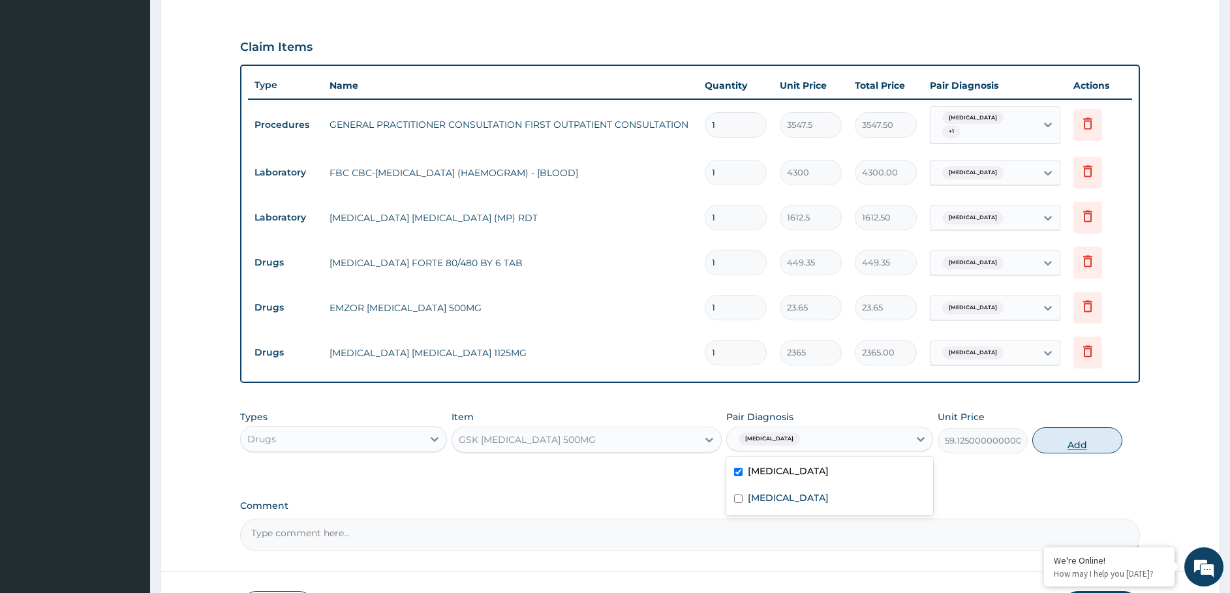
click at [1047, 435] on button "Add" at bounding box center [1077, 440] width 90 height 26
type input "0"
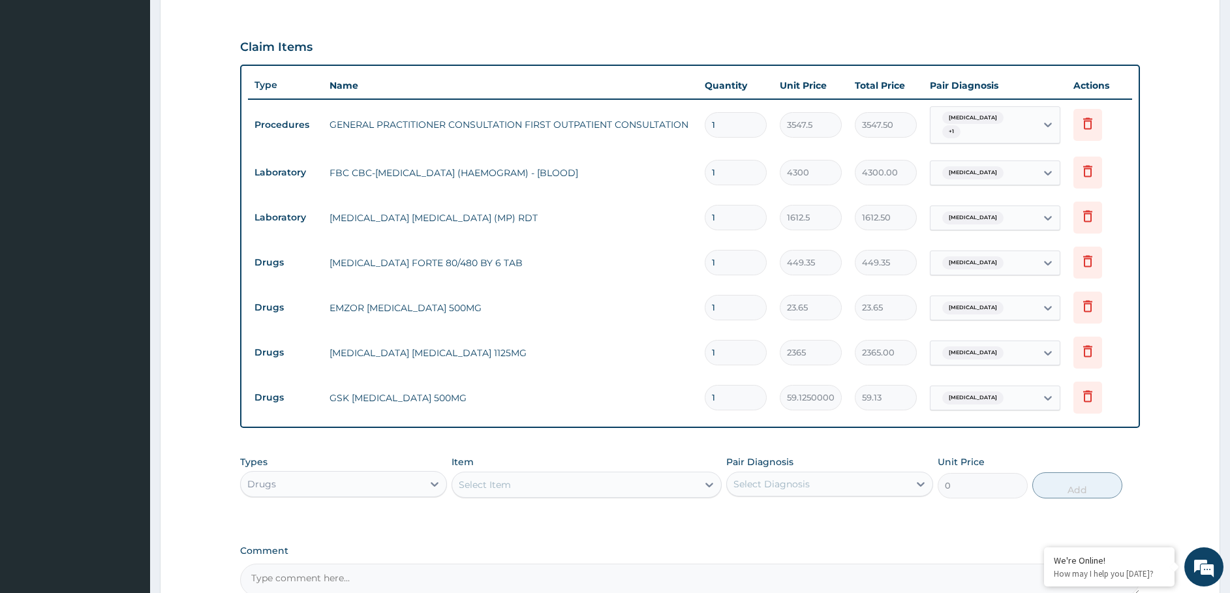
drag, startPoint x: 672, startPoint y: 414, endPoint x: 822, endPoint y: 344, distance: 165.8
click at [570, 418] on div "Type Name Quantity Unit Price Total Price Pair Diagnosis Actions Procedures GEN…" at bounding box center [690, 247] width 901 height 364
type input "2"
type input "118.25"
type input "20"
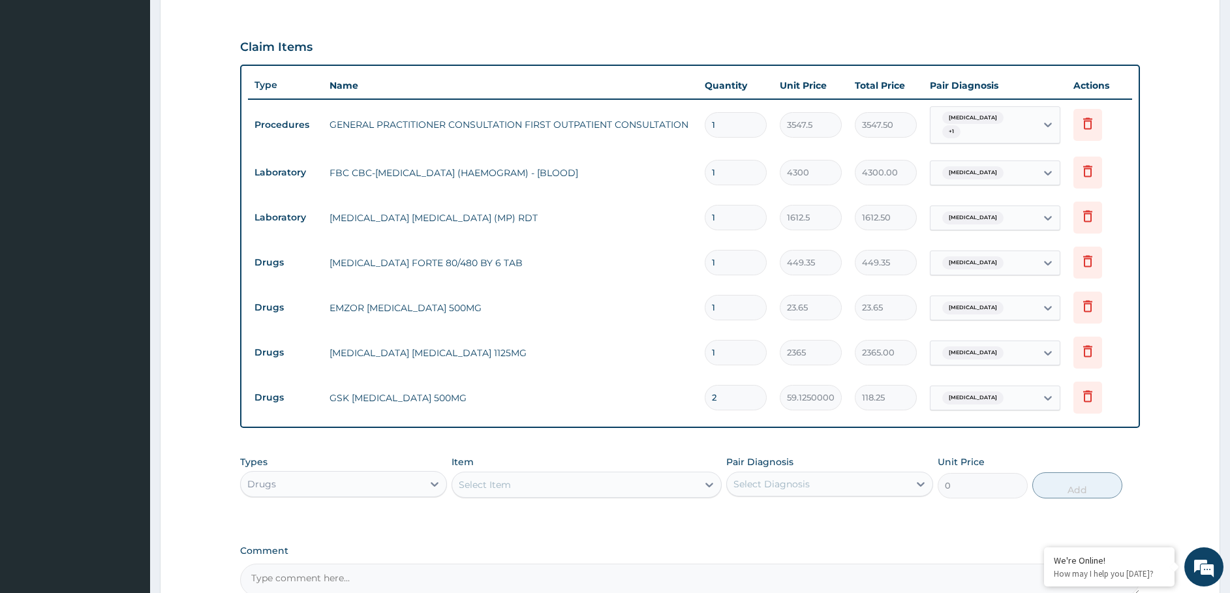
type input "1182.50"
type input "20"
click at [725, 301] on input "1" at bounding box center [736, 307] width 62 height 25
type input "18"
type input "425.70"
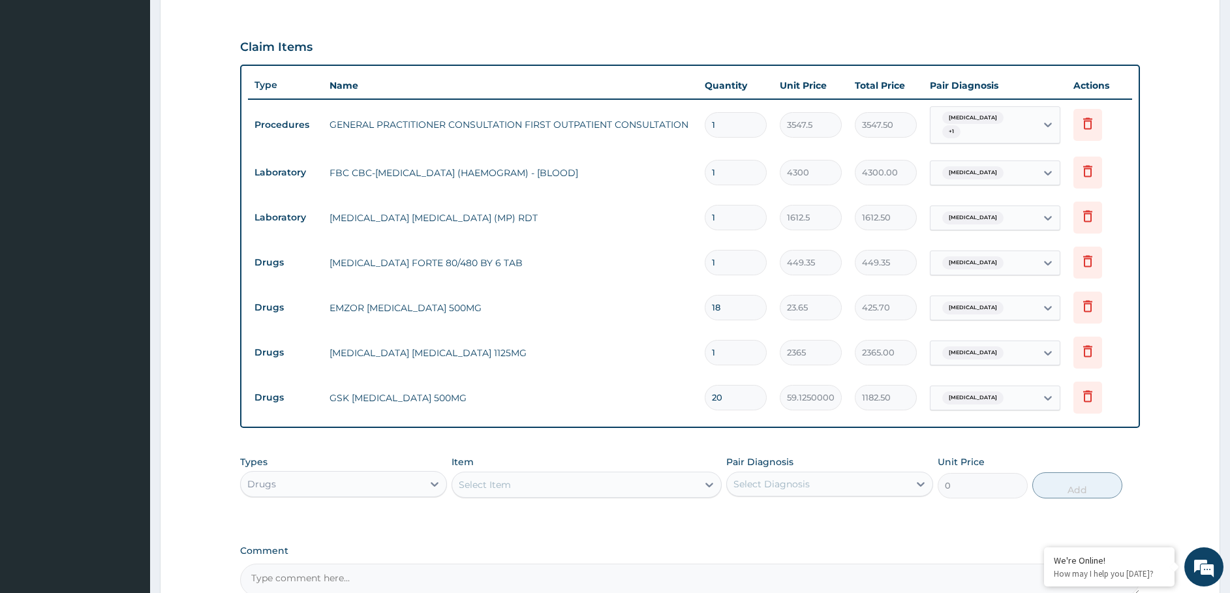
type input "18"
drag, startPoint x: 720, startPoint y: 253, endPoint x: 604, endPoint y: 259, distance: 116.3
click at [606, 262] on tr "Drugs [MEDICAL_DATA] FORTE 80/480 BY 6 TAB 1 449.35 449.35 [MEDICAL_DATA] Delete" at bounding box center [690, 262] width 885 height 45
type input "6"
type input "2696.10"
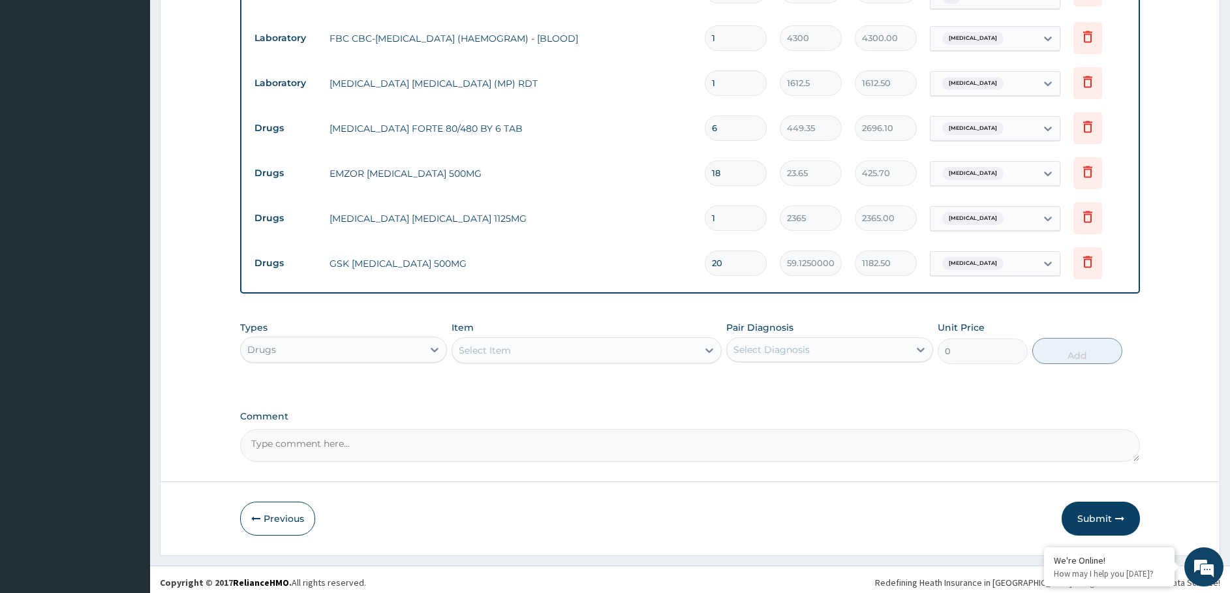
scroll to position [543, 0]
type input "6"
click at [1087, 509] on button "Submit" at bounding box center [1101, 518] width 78 height 34
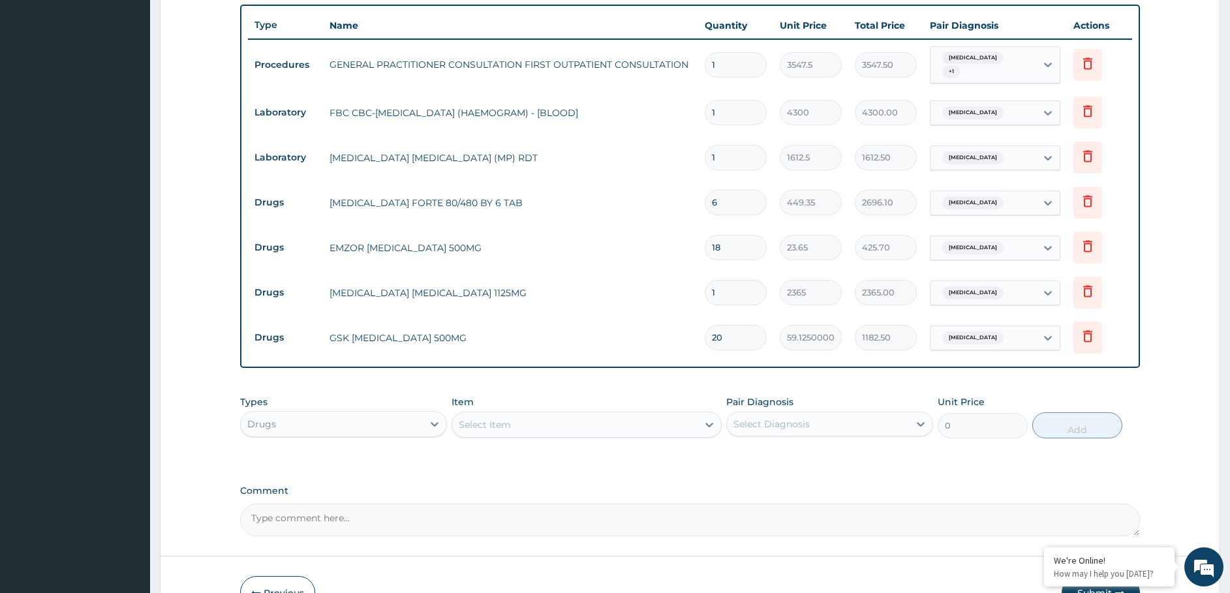
scroll to position [478, 0]
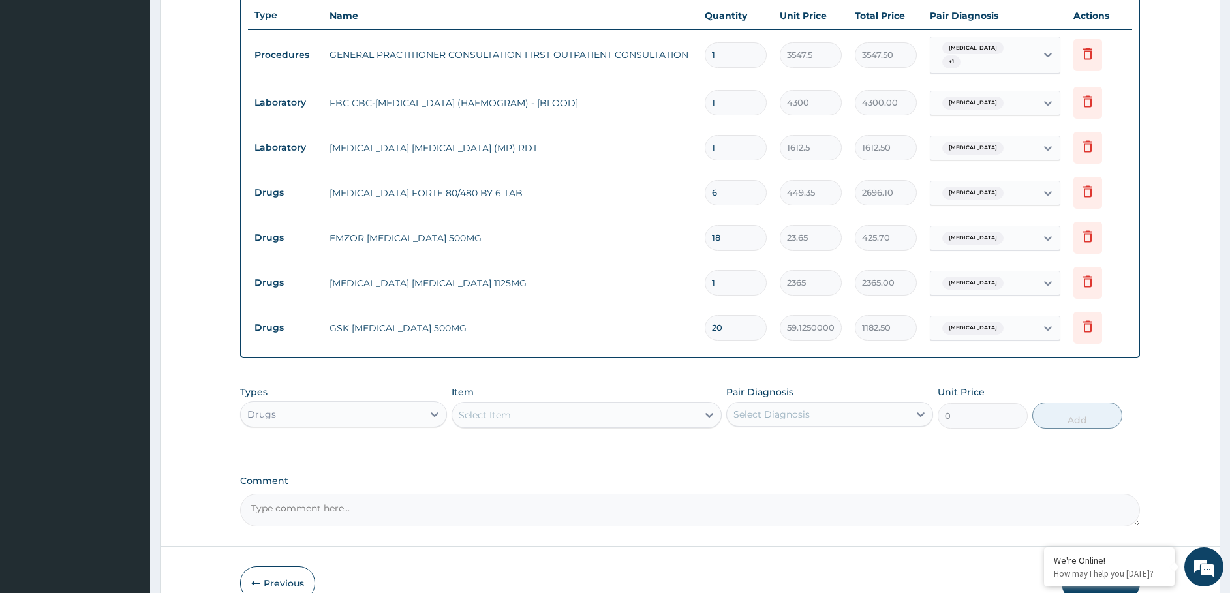
click at [489, 408] on div "Select Item" at bounding box center [485, 414] width 52 height 13
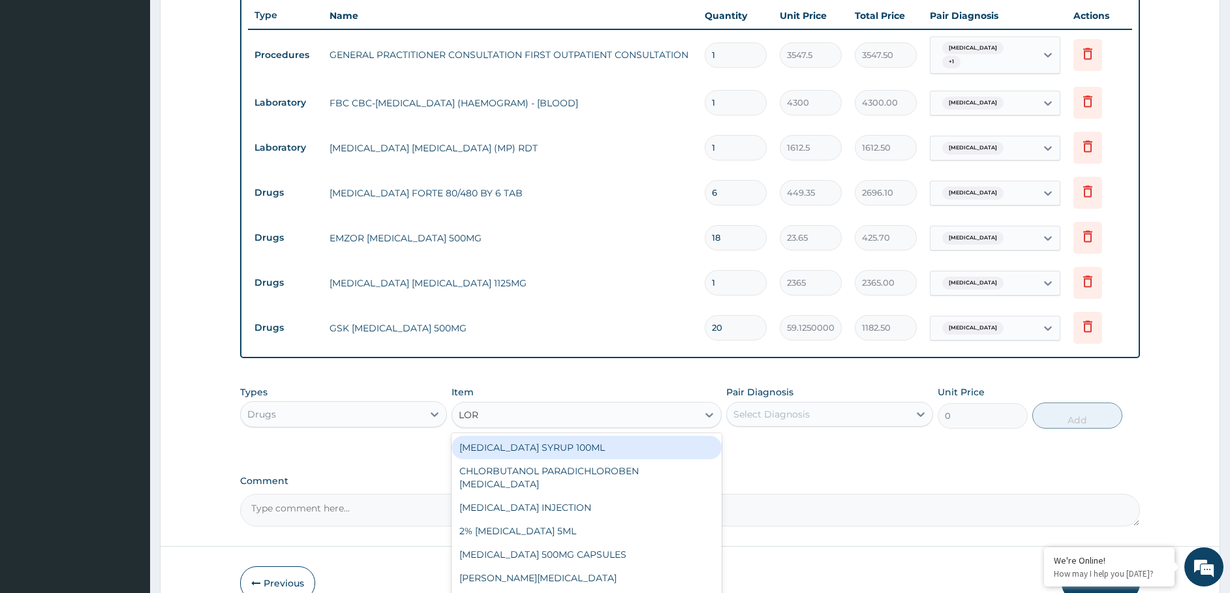
type input "[PERSON_NAME]"
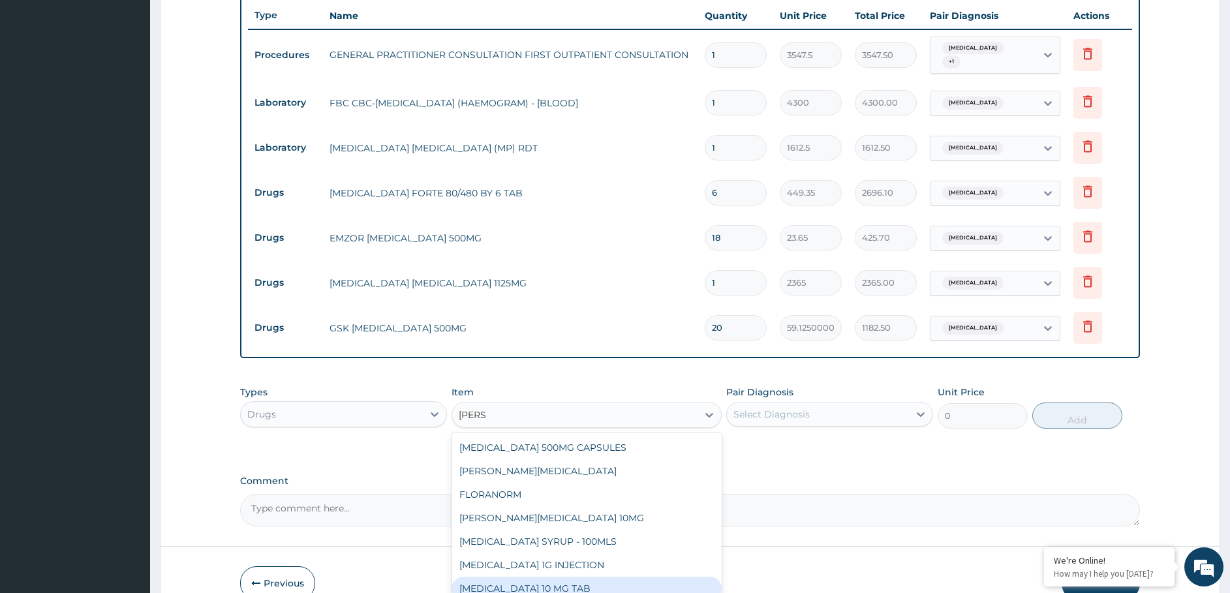
click at [547, 586] on div "[MEDICAL_DATA] 10 MG TAB" at bounding box center [587, 588] width 270 height 23
type input "59.12500000000001"
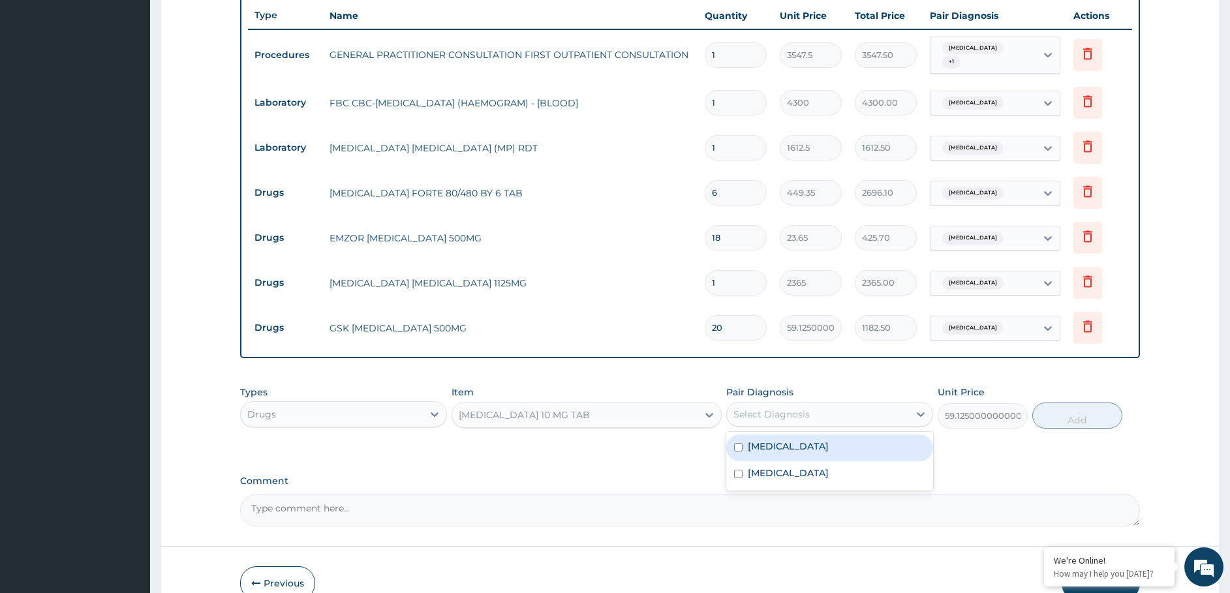
click at [754, 408] on div "Select Diagnosis" at bounding box center [771, 414] width 76 height 13
click at [771, 448] on div "[MEDICAL_DATA]" at bounding box center [829, 448] width 207 height 27
checkbox input "true"
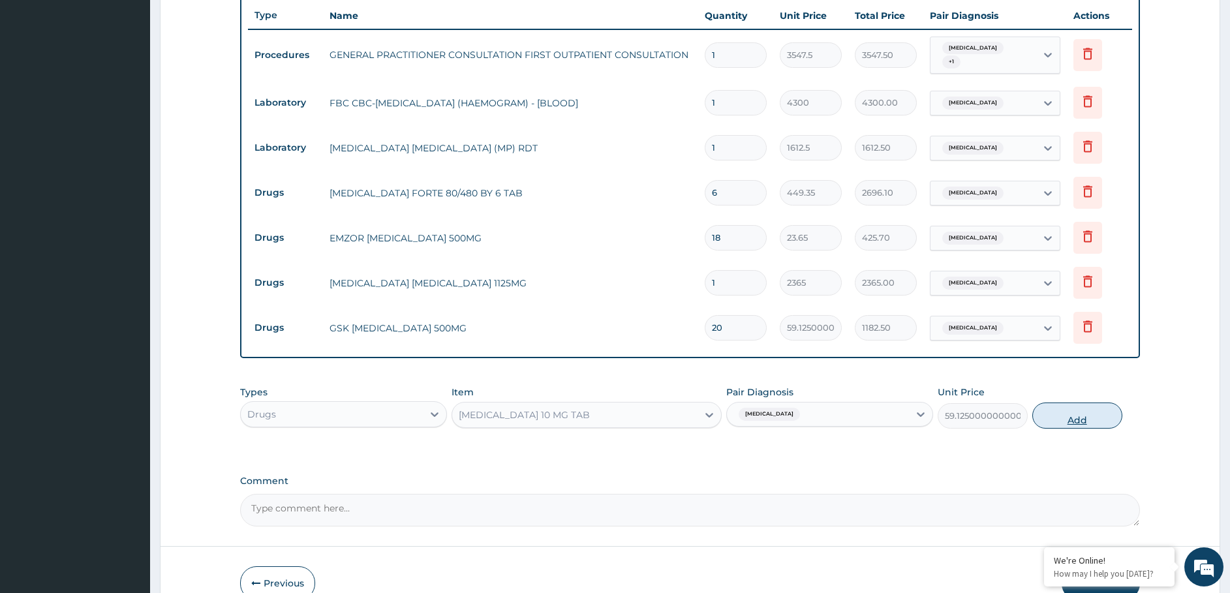
click at [1098, 414] on button "Add" at bounding box center [1077, 416] width 90 height 26
type input "0"
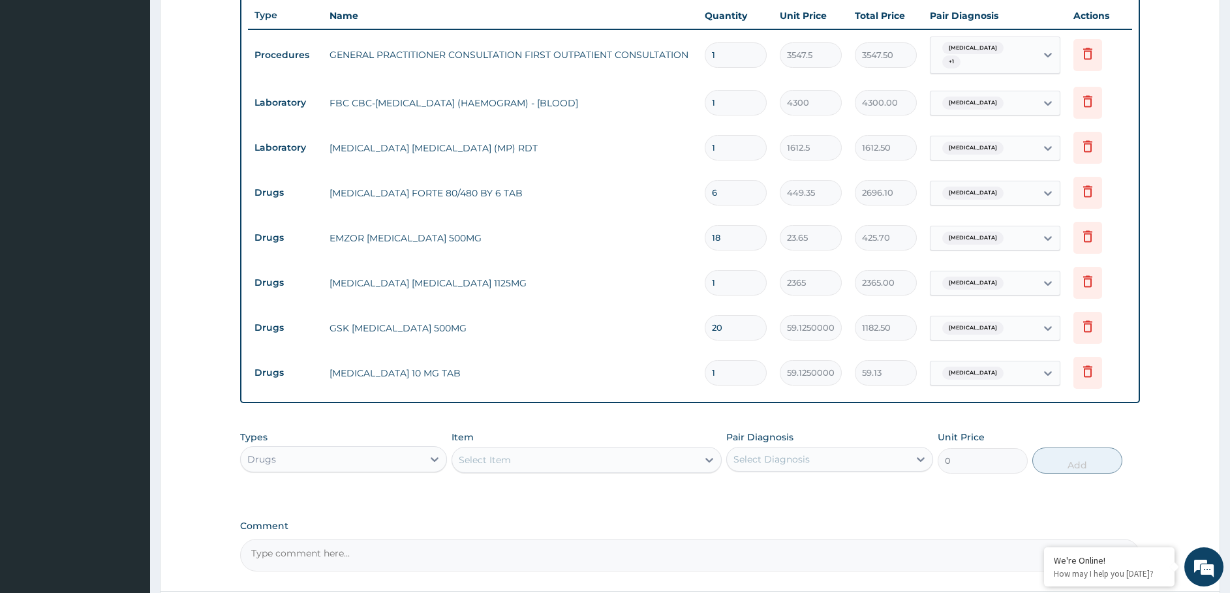
type input "10"
type input "591.25"
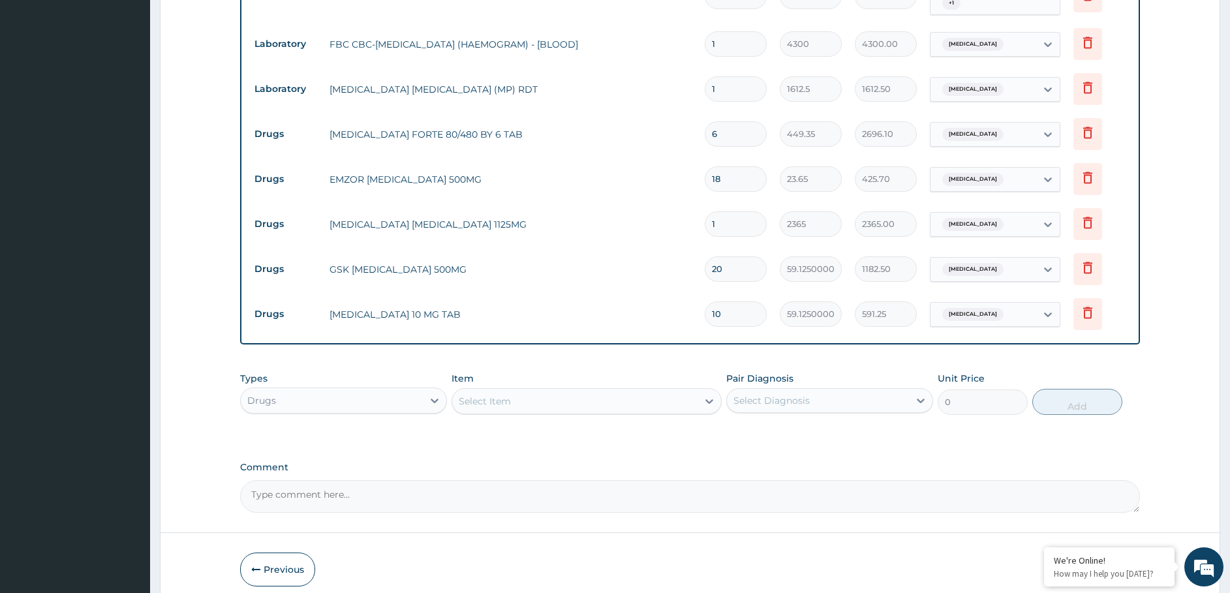
scroll to position [588, 0]
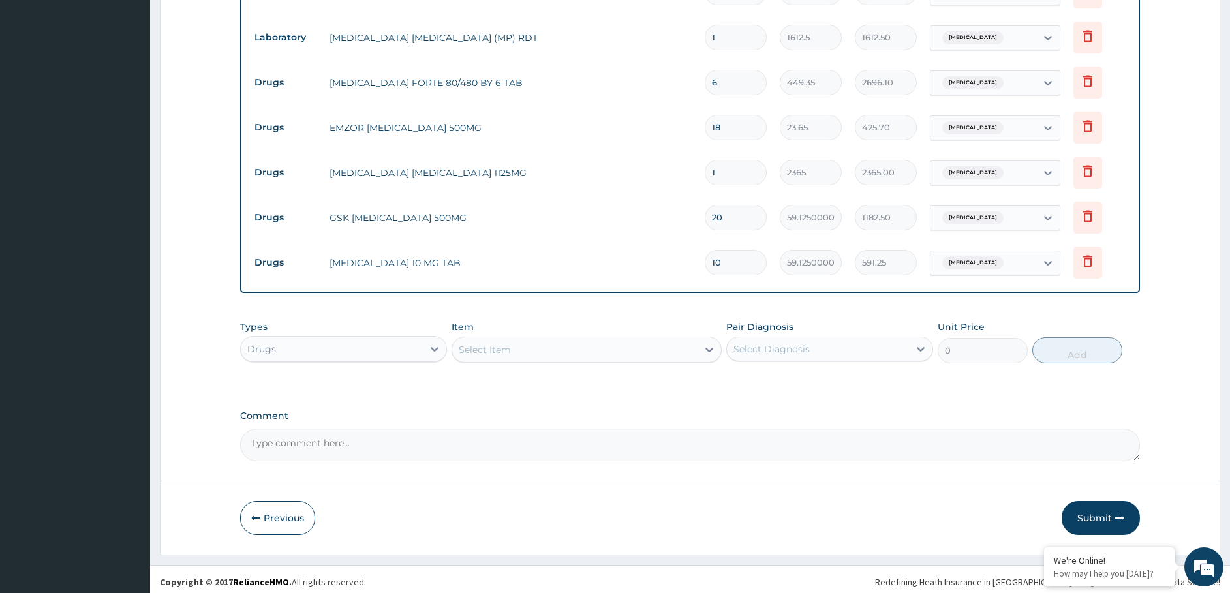
drag, startPoint x: 729, startPoint y: 260, endPoint x: 652, endPoint y: 281, distance: 79.8
click at [652, 283] on div "Type Name Quantity Unit Price Total Price Pair Diagnosis Actions Procedures GEN…" at bounding box center [690, 88] width 901 height 409
type input "8"
type input "473.00"
click at [1098, 509] on button "Submit" at bounding box center [1101, 518] width 78 height 34
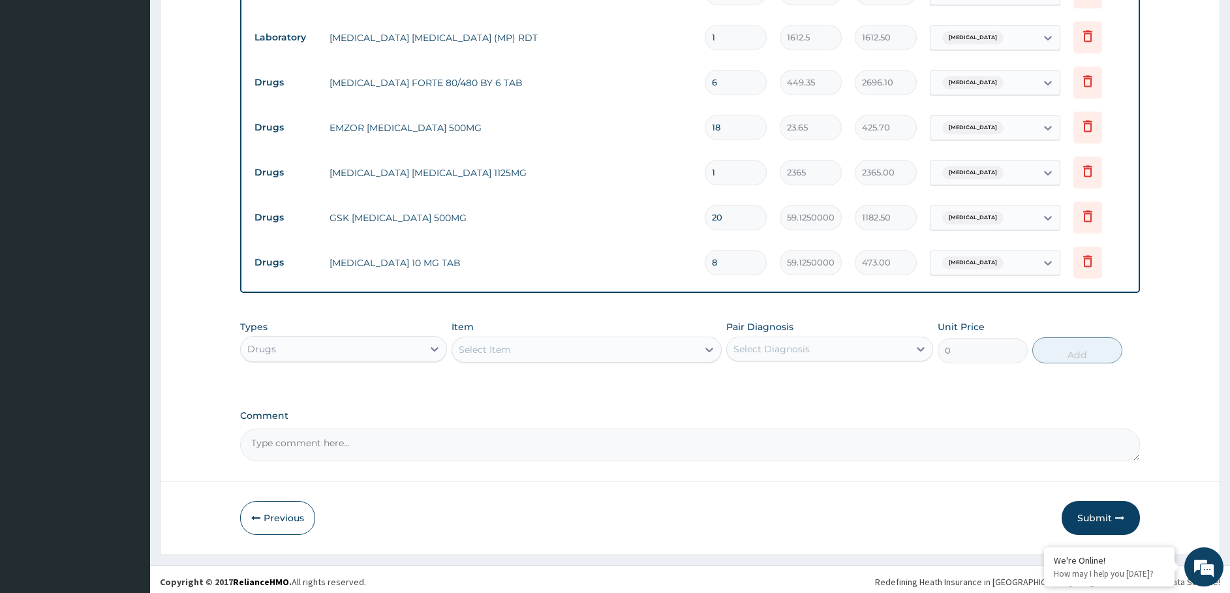
drag, startPoint x: 723, startPoint y: 256, endPoint x: 658, endPoint y: 271, distance: 67.0
click at [658, 271] on tr "Drugs [MEDICAL_DATA] 10 MG TAB 8 59.12500000000001 473.00 [MEDICAL_DATA] Delete" at bounding box center [690, 262] width 885 height 45
type input "6"
type input "354.75"
type input "6"
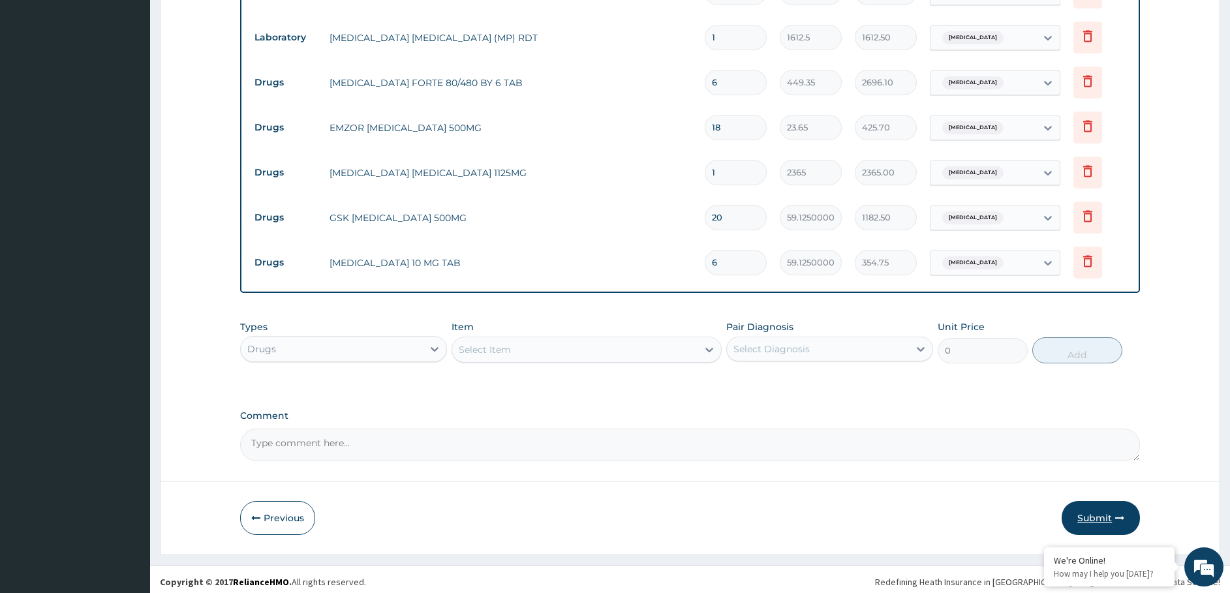
click at [1090, 520] on button "Submit" at bounding box center [1101, 518] width 78 height 34
click at [1095, 512] on button "Submit" at bounding box center [1101, 518] width 78 height 34
click at [1095, 513] on button "Submit" at bounding box center [1101, 518] width 78 height 34
click at [1096, 514] on button "Submit" at bounding box center [1101, 518] width 78 height 34
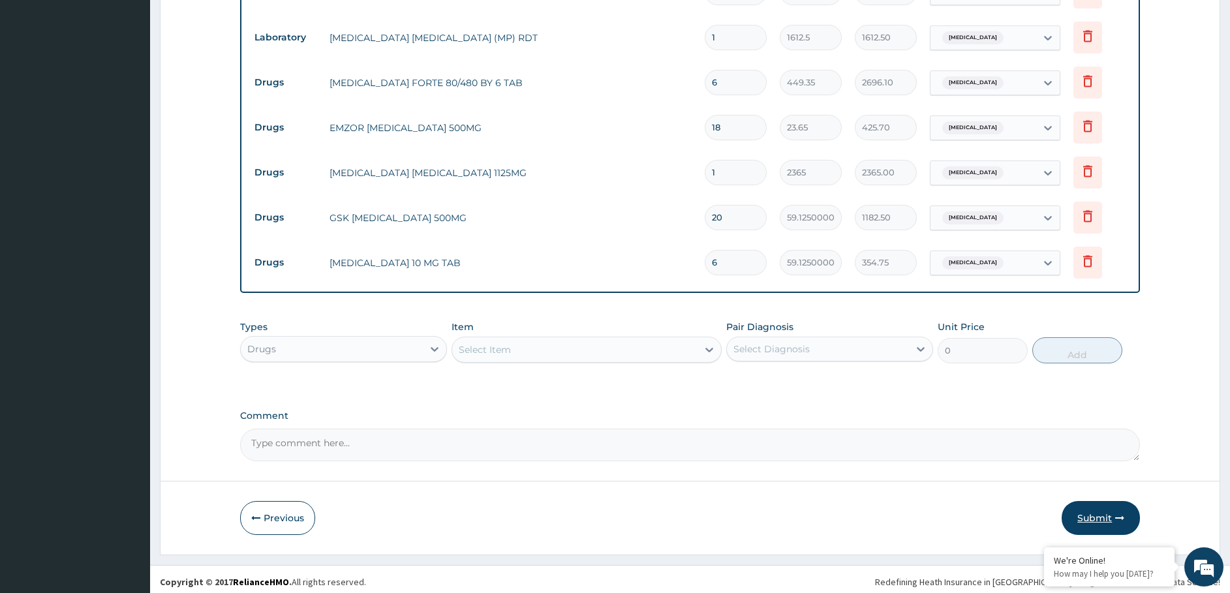
click at [1096, 514] on button "Submit" at bounding box center [1101, 518] width 78 height 34
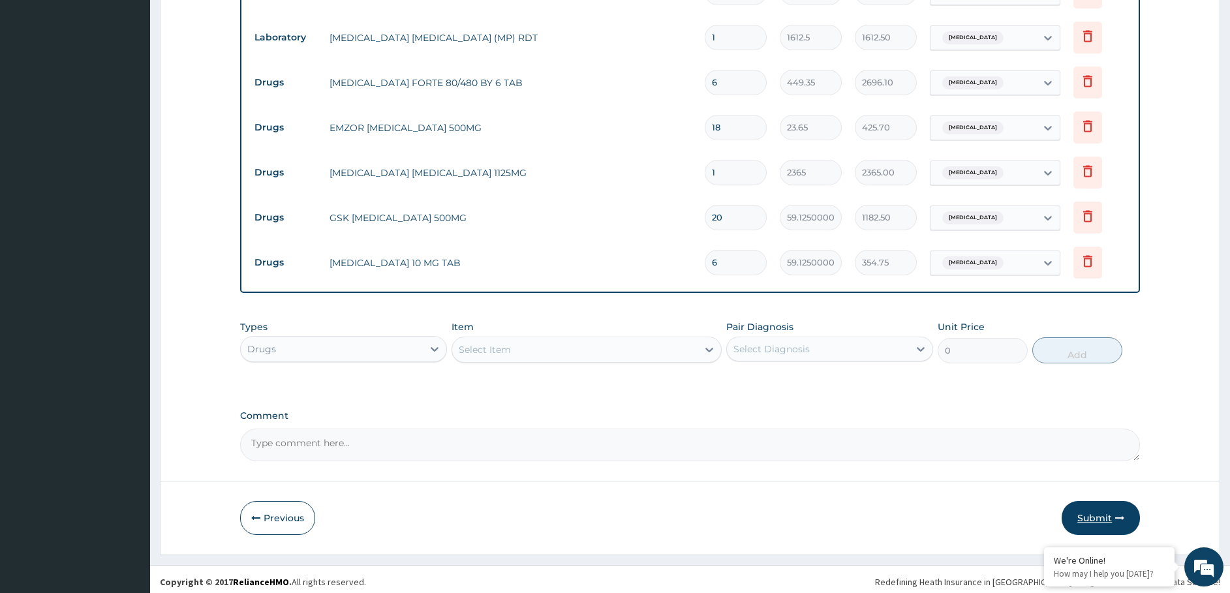
click at [1096, 514] on button "Submit" at bounding box center [1101, 518] width 78 height 34
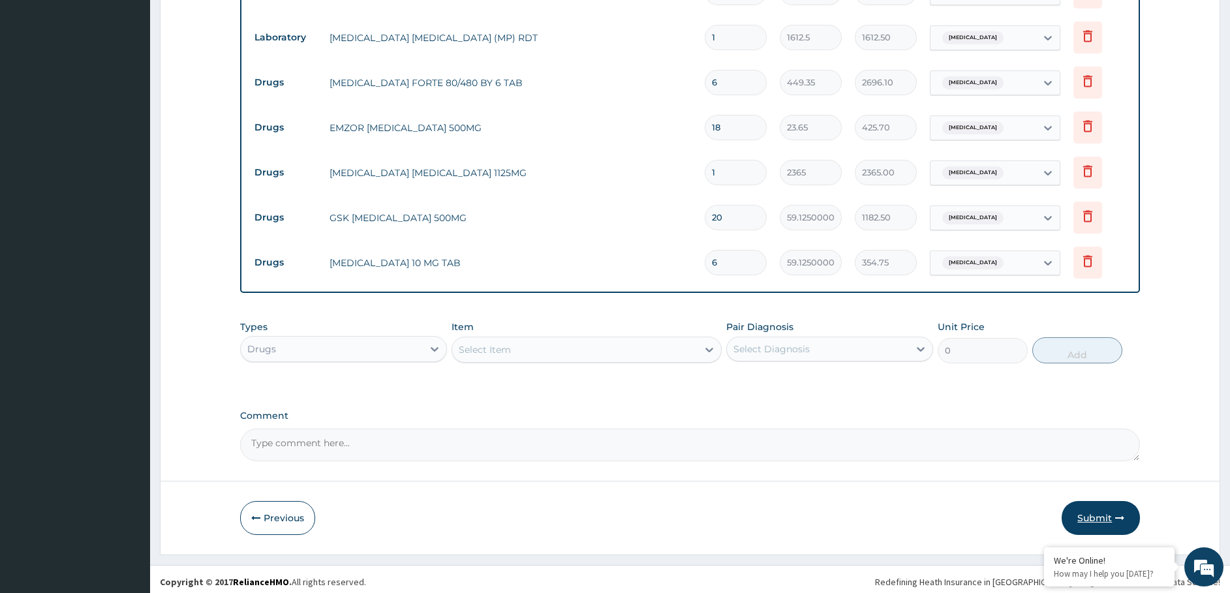
click at [1096, 514] on button "Submit" at bounding box center [1101, 518] width 78 height 34
click at [1092, 509] on button "Submit" at bounding box center [1101, 518] width 78 height 34
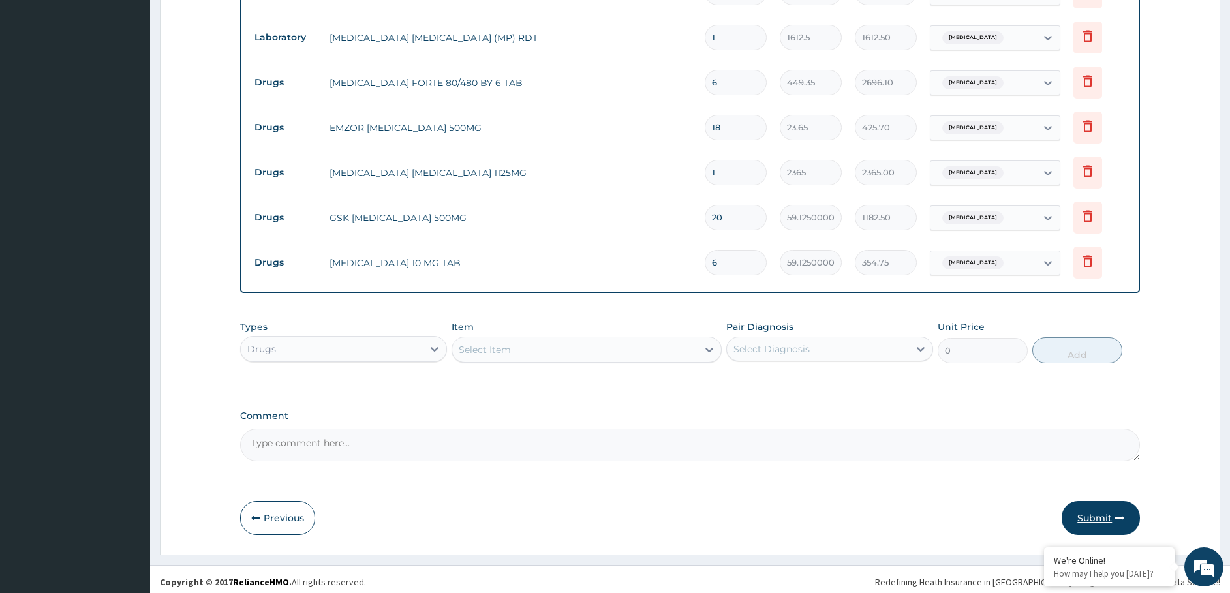
click at [1088, 509] on button "Submit" at bounding box center [1101, 518] width 78 height 34
drag, startPoint x: 1088, startPoint y: 509, endPoint x: 1101, endPoint y: 505, distance: 13.0
click at [1088, 510] on button "Submit" at bounding box center [1101, 518] width 78 height 34
click at [1081, 492] on form "Step 2 of 2 PA Code / Prescription Code Enter Code(Secondary Care Only) Encount…" at bounding box center [690, 18] width 1060 height 1074
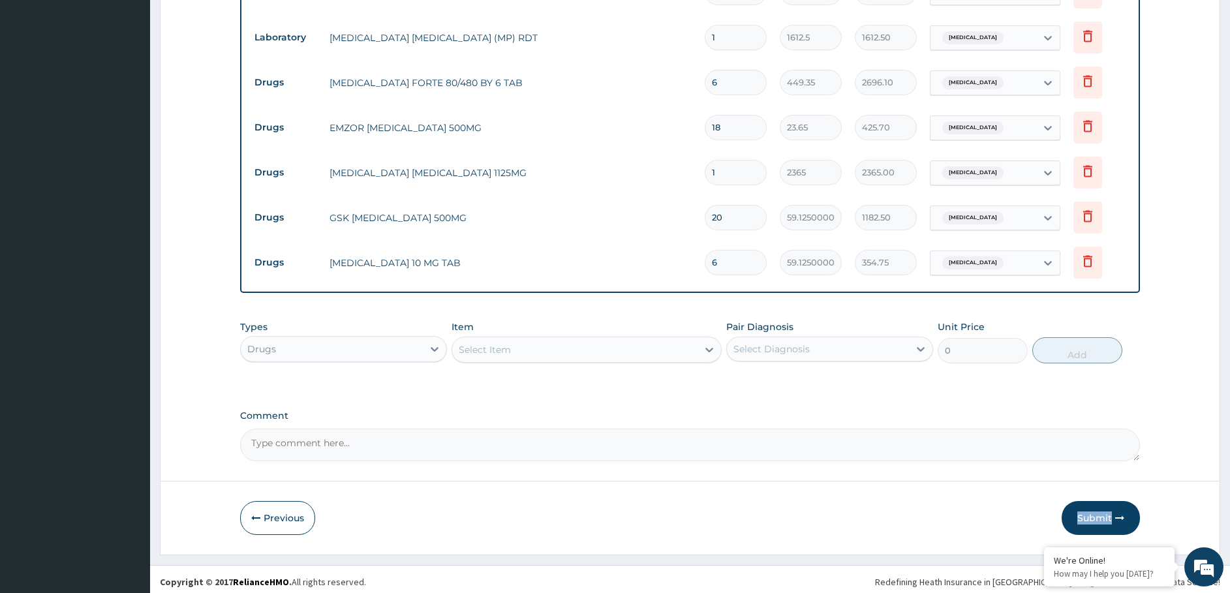
click at [1081, 492] on form "Step 2 of 2 PA Code / Prescription Code Enter Code(Secondary Care Only) Encount…" at bounding box center [690, 18] width 1060 height 1074
click at [1087, 515] on button "Submit" at bounding box center [1101, 518] width 78 height 34
click at [1068, 512] on button "Submit" at bounding box center [1101, 518] width 78 height 34
click at [1116, 516] on icon "button" at bounding box center [1119, 518] width 9 height 9
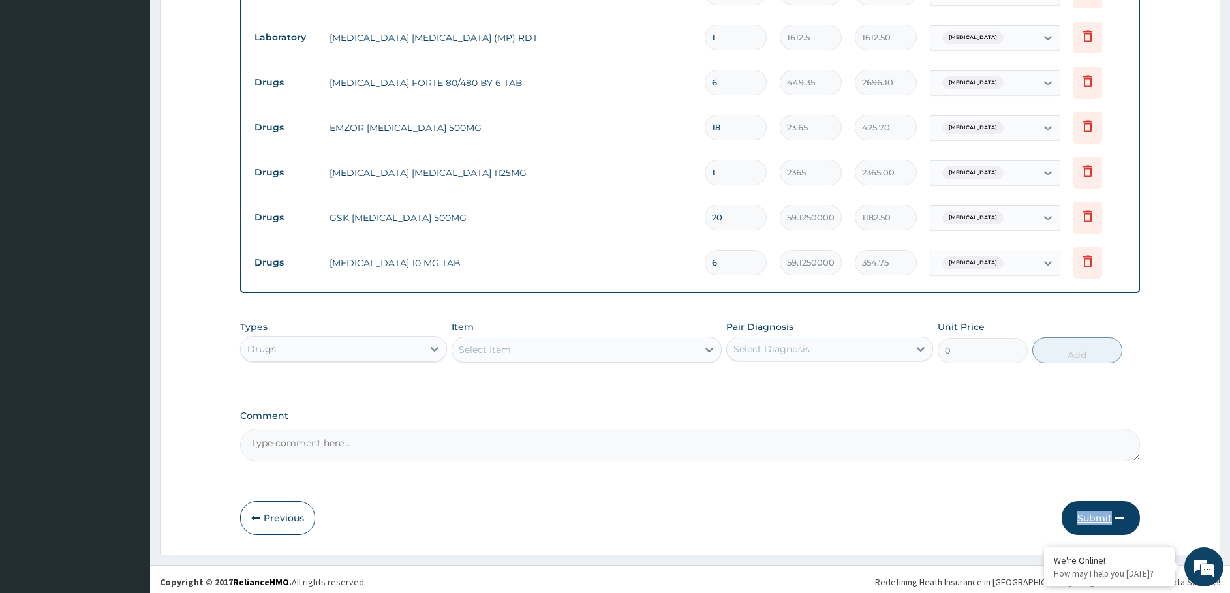
click at [1116, 516] on icon "button" at bounding box center [1119, 518] width 9 height 9
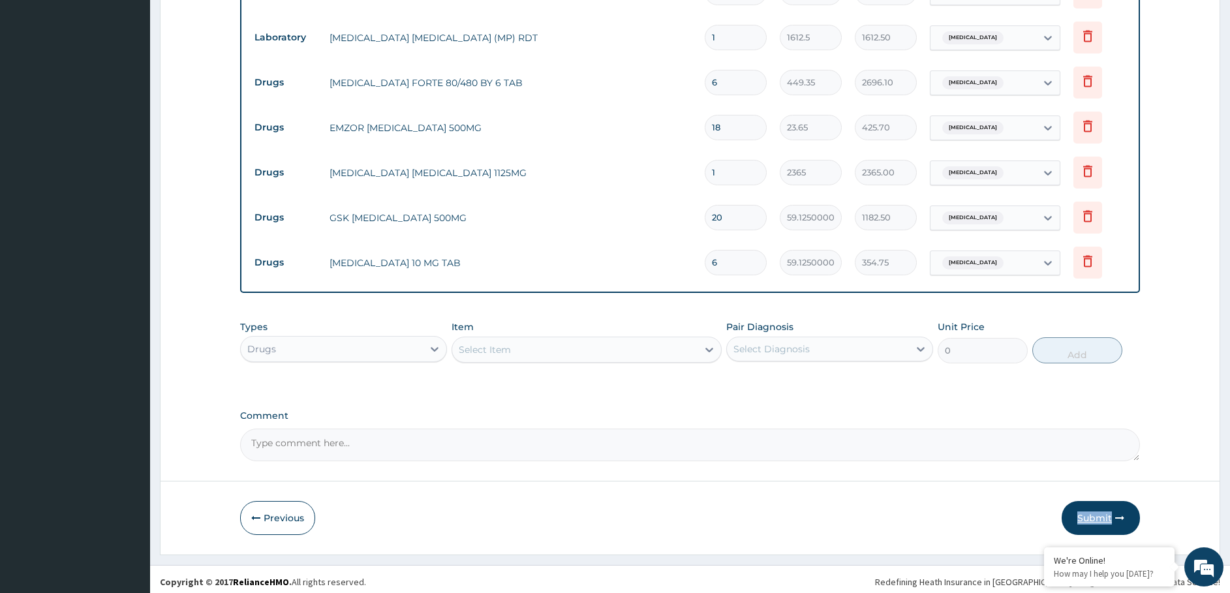
click at [1116, 516] on icon "button" at bounding box center [1119, 518] width 9 height 9
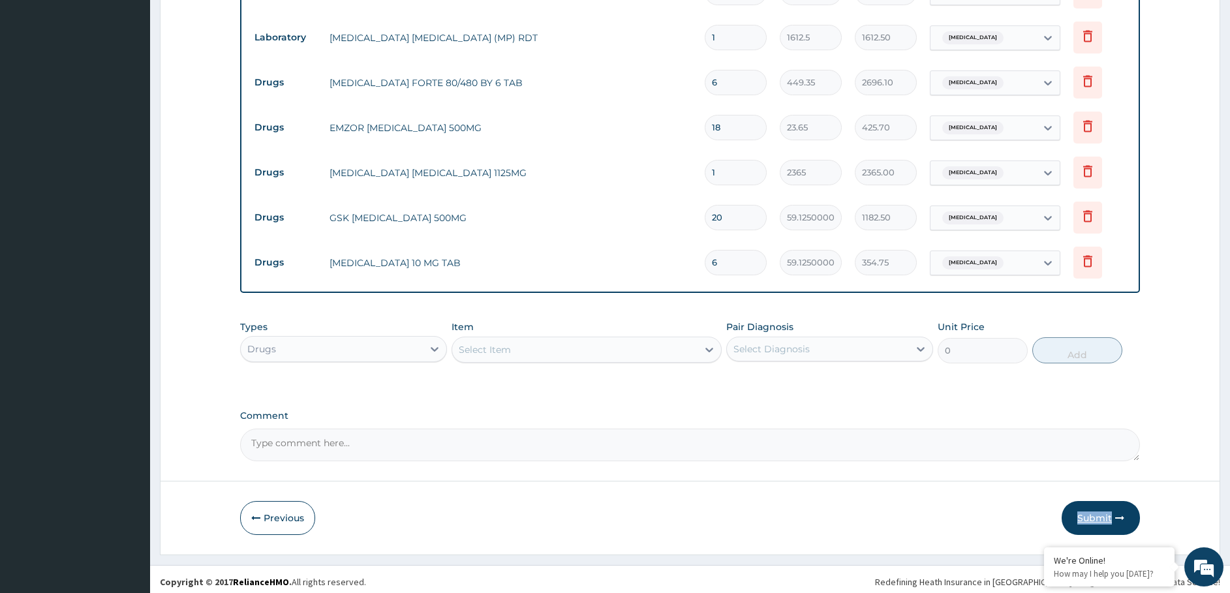
click at [1116, 516] on icon "button" at bounding box center [1119, 518] width 9 height 9
click at [1116, 517] on icon "button" at bounding box center [1119, 518] width 9 height 9
click at [1076, 510] on button "Submit" at bounding box center [1101, 518] width 78 height 34
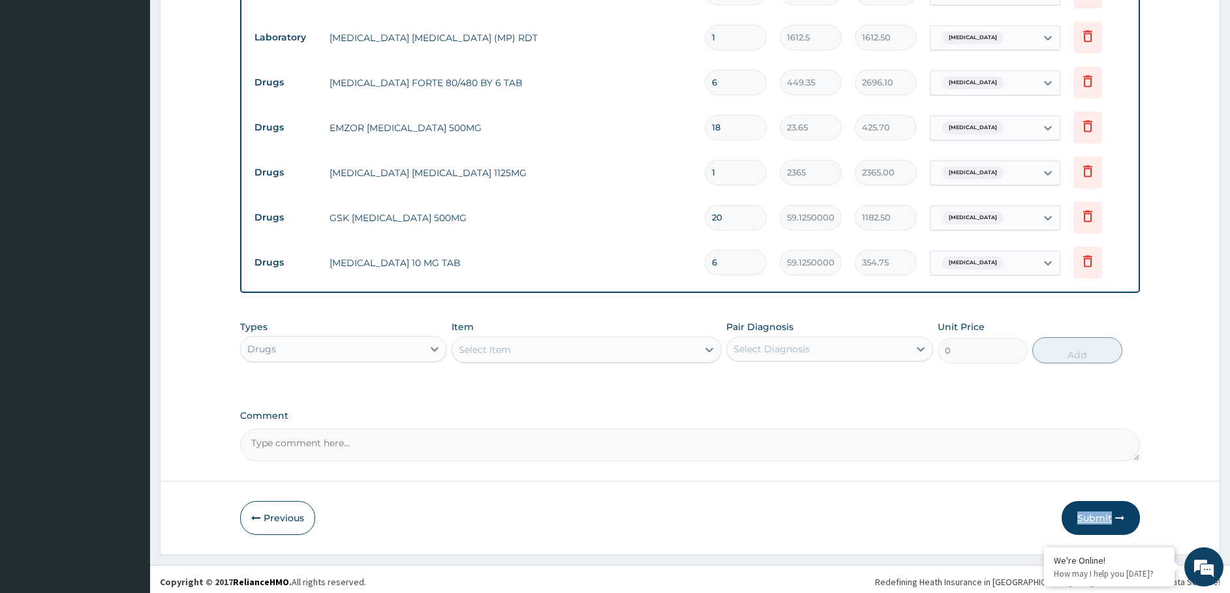
click at [1076, 510] on button "Submit" at bounding box center [1101, 518] width 78 height 34
click at [1082, 511] on button "Submit" at bounding box center [1101, 518] width 78 height 34
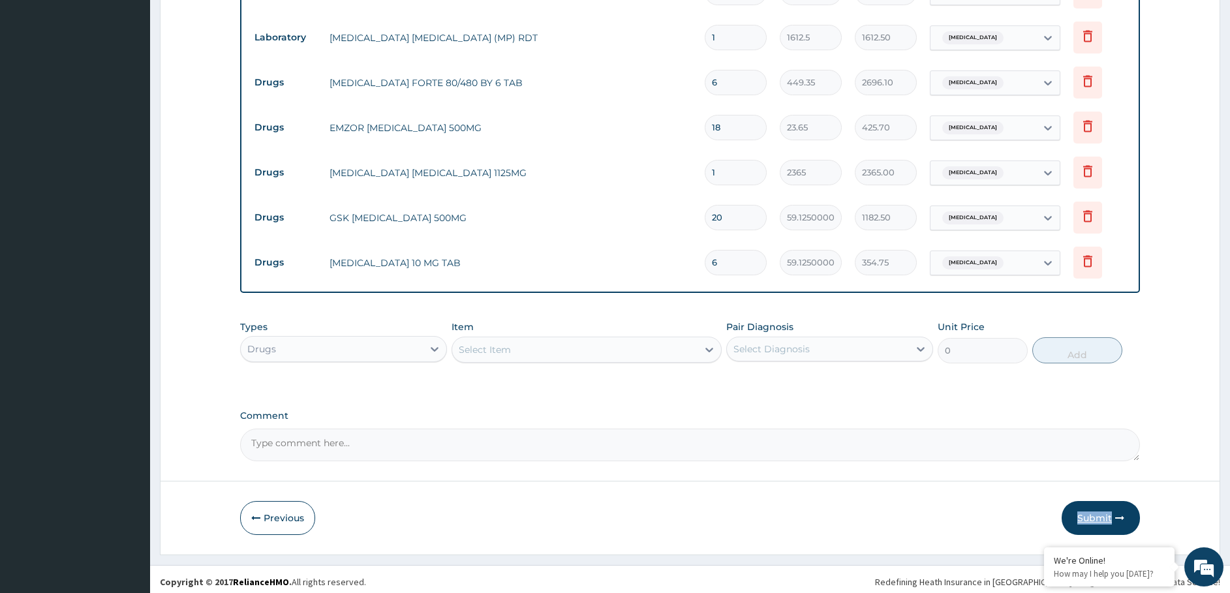
click at [1079, 513] on button "Submit" at bounding box center [1101, 518] width 78 height 34
click at [1079, 514] on button "Submit" at bounding box center [1101, 518] width 78 height 34
click at [1077, 512] on button "Submit" at bounding box center [1101, 518] width 78 height 34
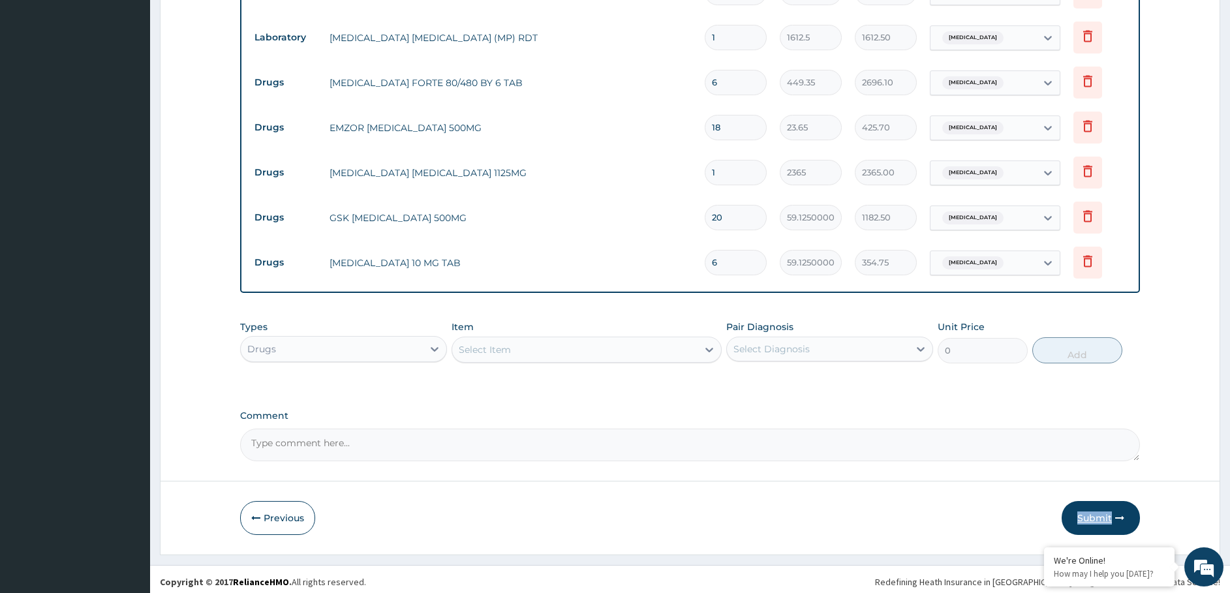
click at [1092, 511] on button "Submit" at bounding box center [1101, 518] width 78 height 34
click at [1114, 508] on button "Submit" at bounding box center [1101, 518] width 78 height 34
click at [1120, 514] on icon "button" at bounding box center [1119, 518] width 9 height 9
drag, startPoint x: 1120, startPoint y: 508, endPoint x: 1113, endPoint y: 511, distance: 8.3
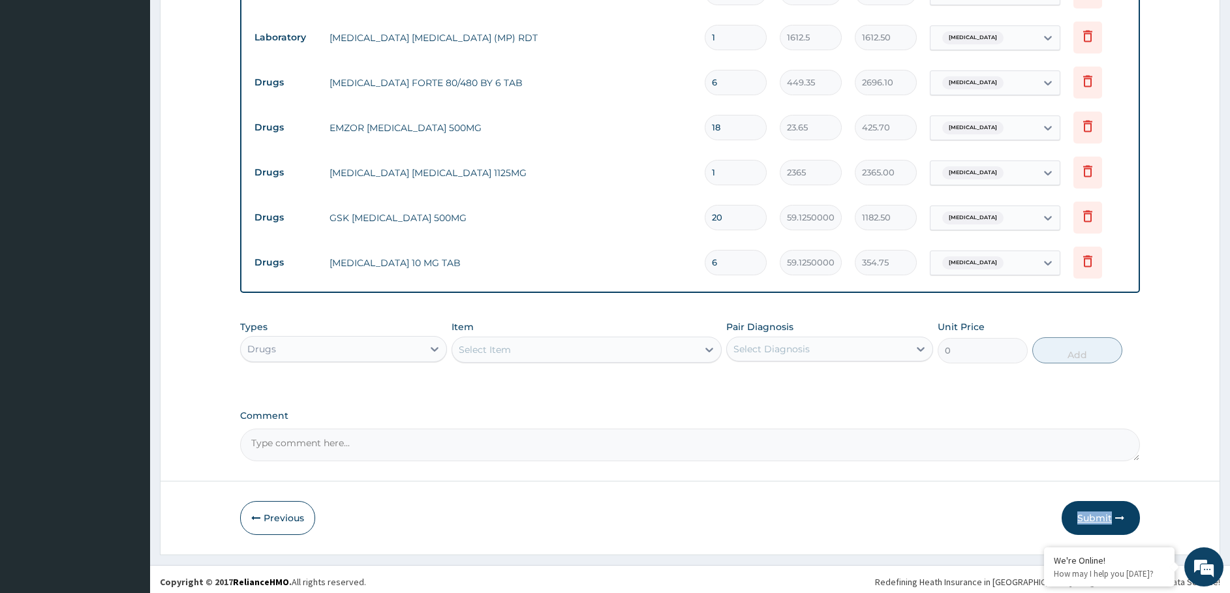
click at [1117, 514] on icon "button" at bounding box center [1119, 518] width 9 height 9
click at [1112, 511] on button "Submit" at bounding box center [1101, 518] width 78 height 34
click at [1110, 511] on button "Submit" at bounding box center [1101, 518] width 78 height 34
click at [1102, 512] on button "Submit" at bounding box center [1101, 518] width 78 height 34
drag, startPoint x: 1102, startPoint y: 512, endPoint x: 1090, endPoint y: 512, distance: 11.7
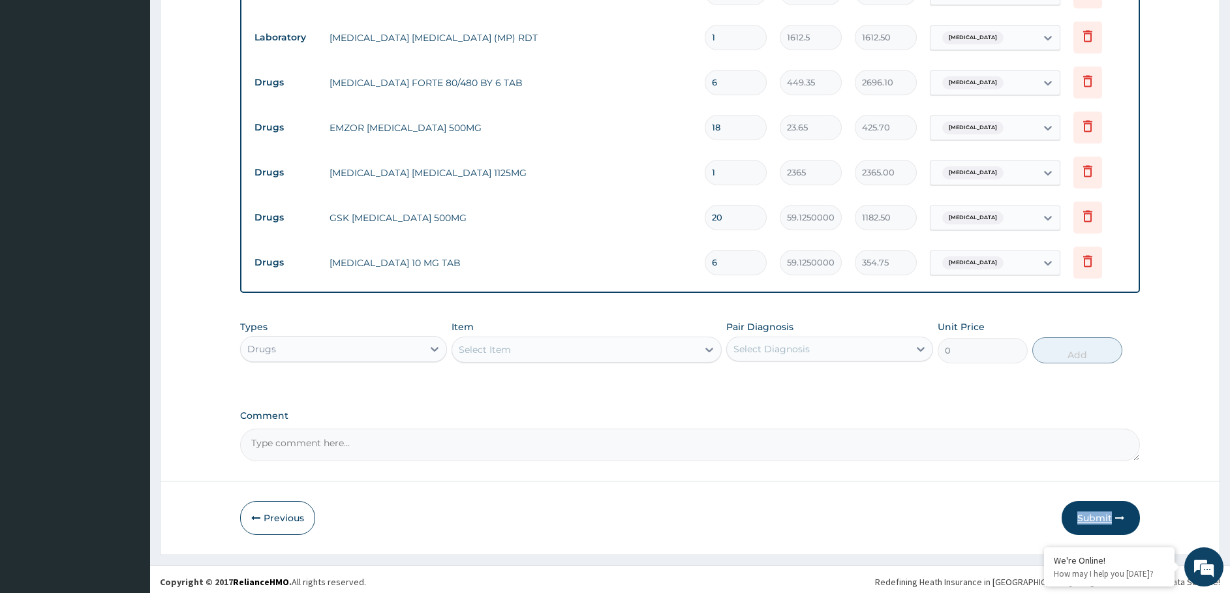
click at [1100, 512] on button "Submit" at bounding box center [1101, 518] width 78 height 34
click at [1065, 512] on button "Submit" at bounding box center [1101, 518] width 78 height 34
click at [1094, 519] on button "Submit" at bounding box center [1101, 518] width 78 height 34
click at [1092, 519] on button "Submit" at bounding box center [1101, 518] width 78 height 34
click at [1091, 519] on button "Submit" at bounding box center [1101, 518] width 78 height 34
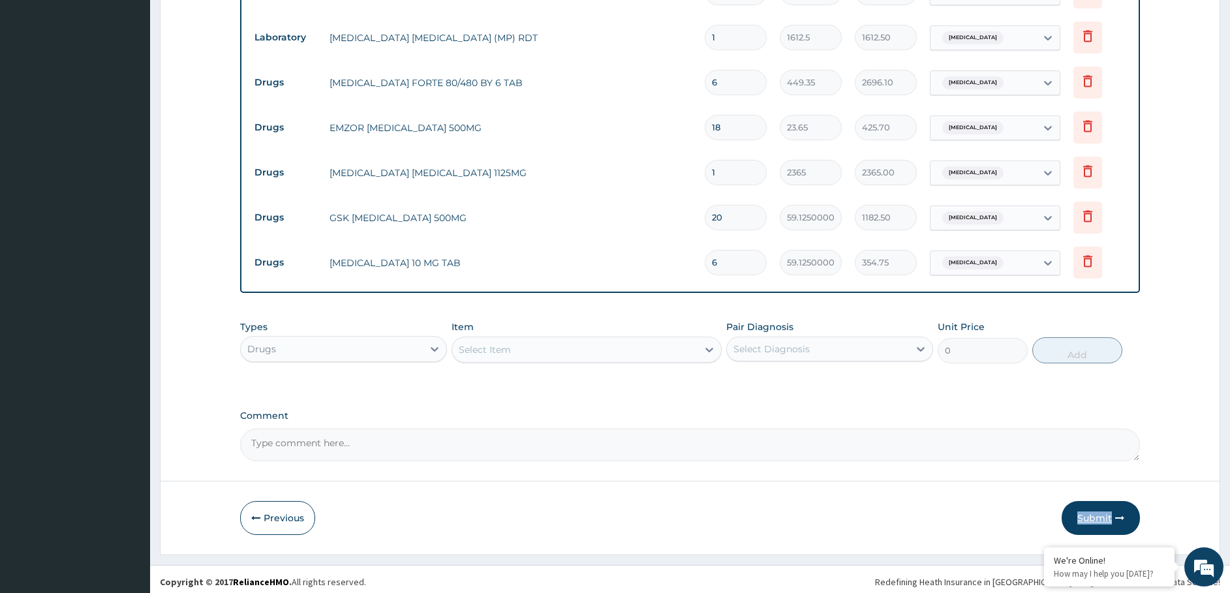
click at [1091, 519] on button "Submit" at bounding box center [1101, 518] width 78 height 34
click at [1091, 517] on button "Submit" at bounding box center [1101, 518] width 78 height 34
click at [1091, 516] on button "Submit" at bounding box center [1101, 518] width 78 height 34
click at [1091, 523] on button "Submit" at bounding box center [1101, 518] width 78 height 34
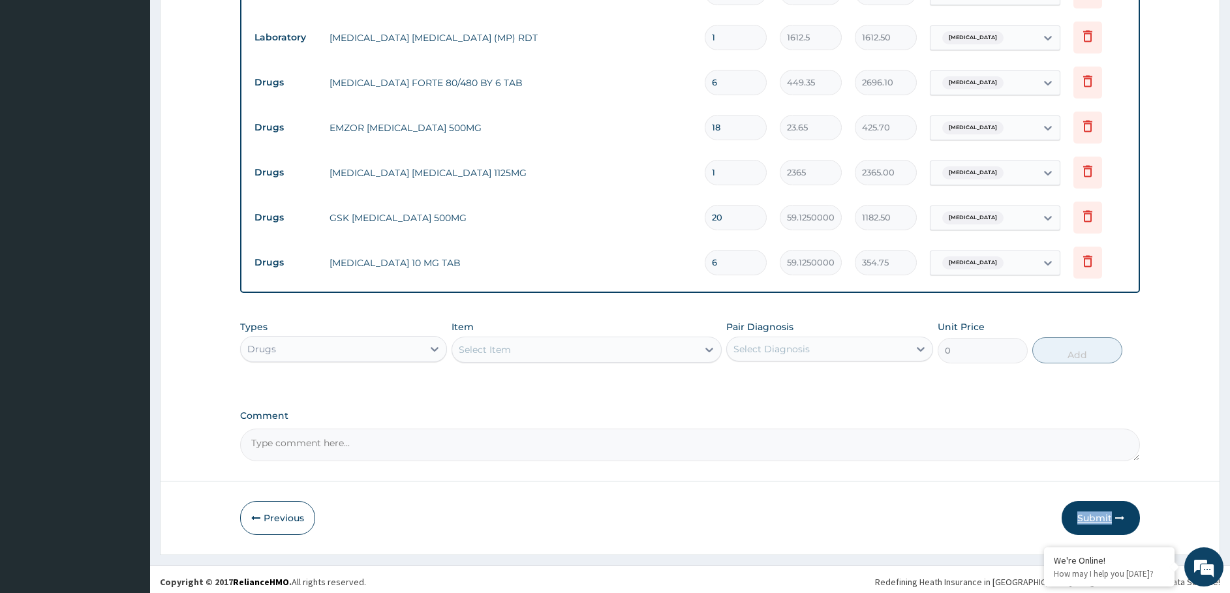
click at [1091, 523] on button "Submit" at bounding box center [1101, 518] width 78 height 34
click at [1128, 518] on button "Submit" at bounding box center [1101, 518] width 78 height 34
drag, startPoint x: 1128, startPoint y: 518, endPoint x: 833, endPoint y: 485, distance: 296.2
click at [1113, 516] on button "Submit" at bounding box center [1101, 518] width 78 height 34
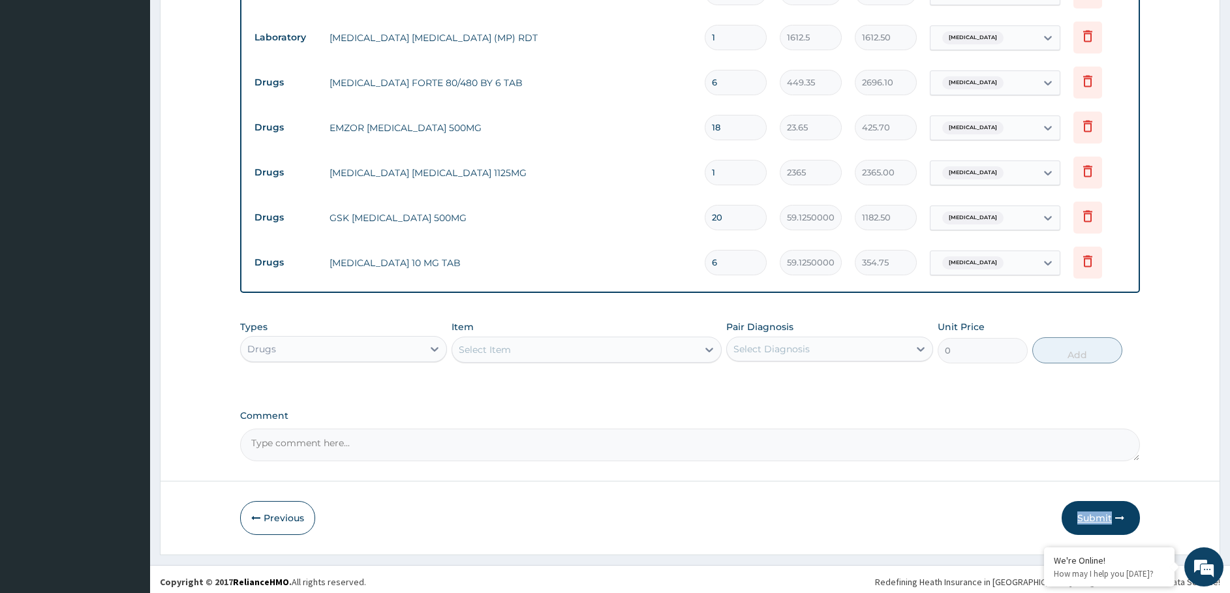
click at [1093, 514] on button "Submit" at bounding box center [1101, 518] width 78 height 34
click at [1142, 510] on form "Step 2 of 2 PA Code / Prescription Code Enter Code(Secondary Care Only) Encount…" at bounding box center [690, 18] width 1060 height 1074
click at [1126, 512] on button "Submit" at bounding box center [1101, 518] width 78 height 34
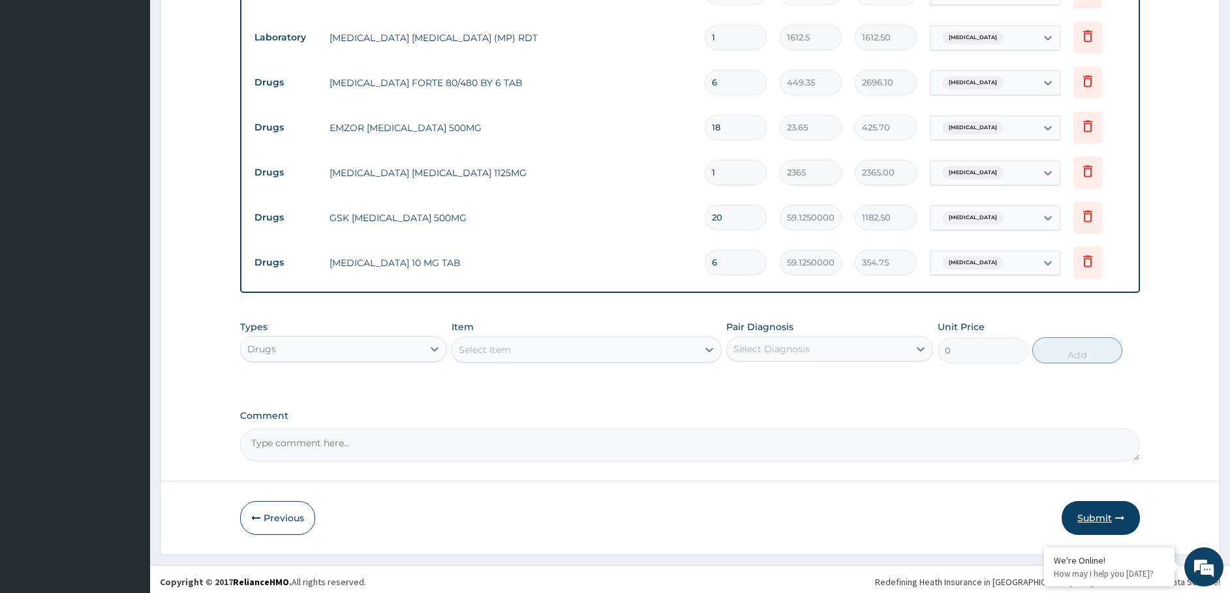
click at [1098, 514] on button "Submit" at bounding box center [1101, 518] width 78 height 34
click at [1073, 504] on button "Submit" at bounding box center [1101, 518] width 78 height 34
drag, startPoint x: 1073, startPoint y: 502, endPoint x: 1101, endPoint y: 499, distance: 28.2
click at [1078, 506] on button "Submit" at bounding box center [1101, 518] width 78 height 34
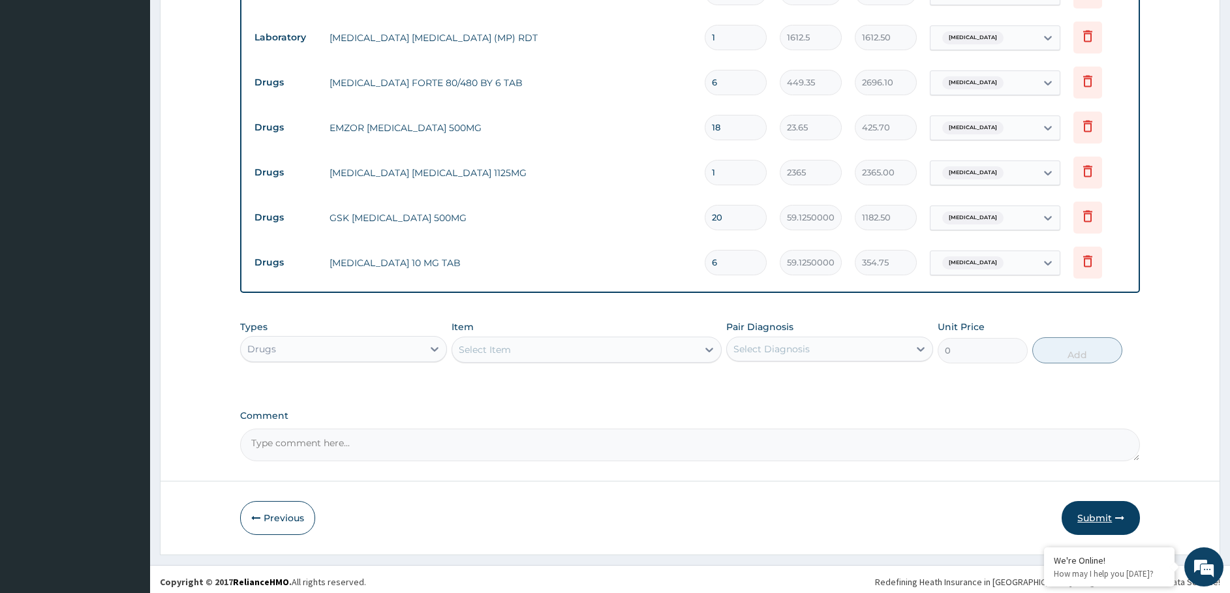
click at [1102, 501] on button "Submit" at bounding box center [1101, 518] width 78 height 34
drag, startPoint x: 1105, startPoint y: 499, endPoint x: 754, endPoint y: 534, distance: 352.1
click at [871, 537] on form "Step 2 of 2 PA Code / Prescription Code Enter Code(Secondary Care Only) Encount…" at bounding box center [690, 18] width 1060 height 1074
